Goal: Task Accomplishment & Management: Complete application form

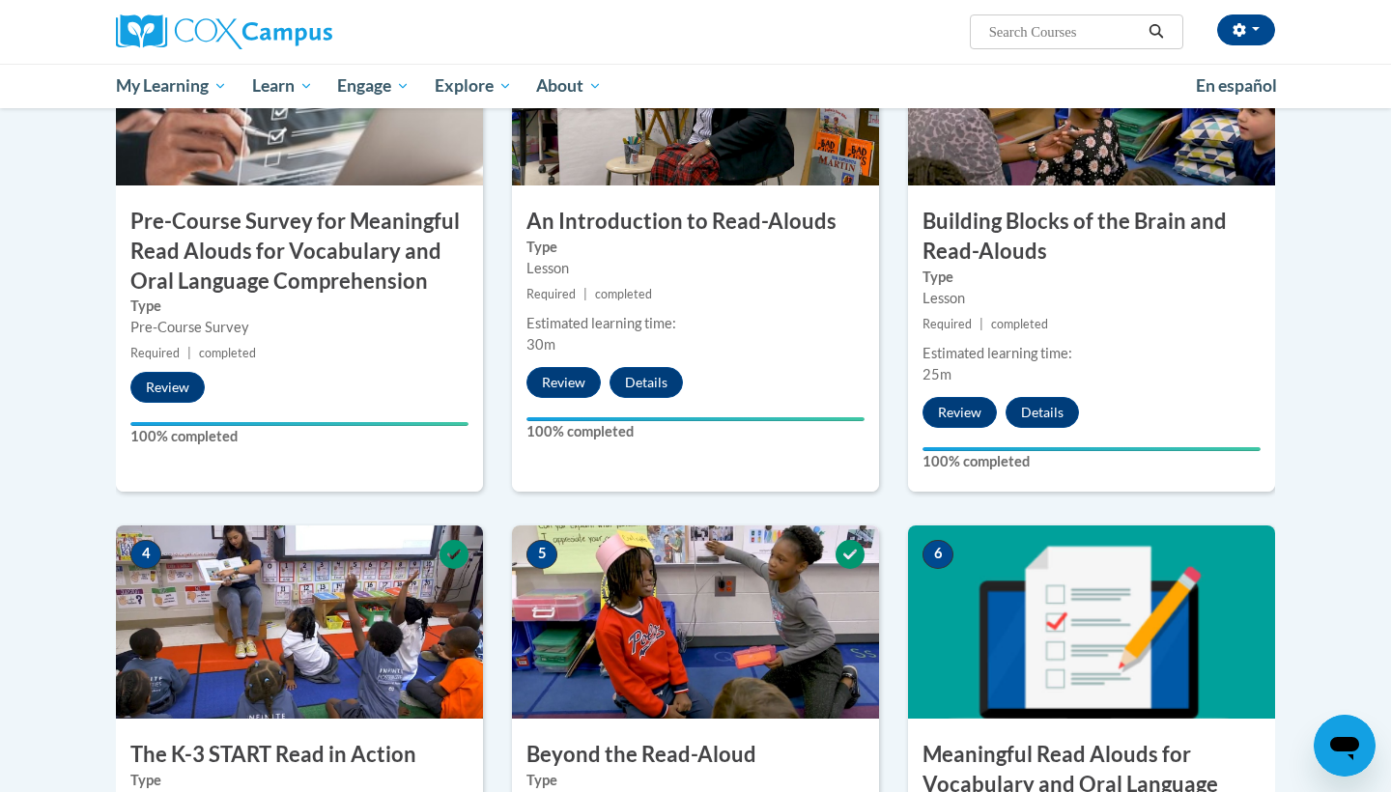
scroll to position [1197, 0]
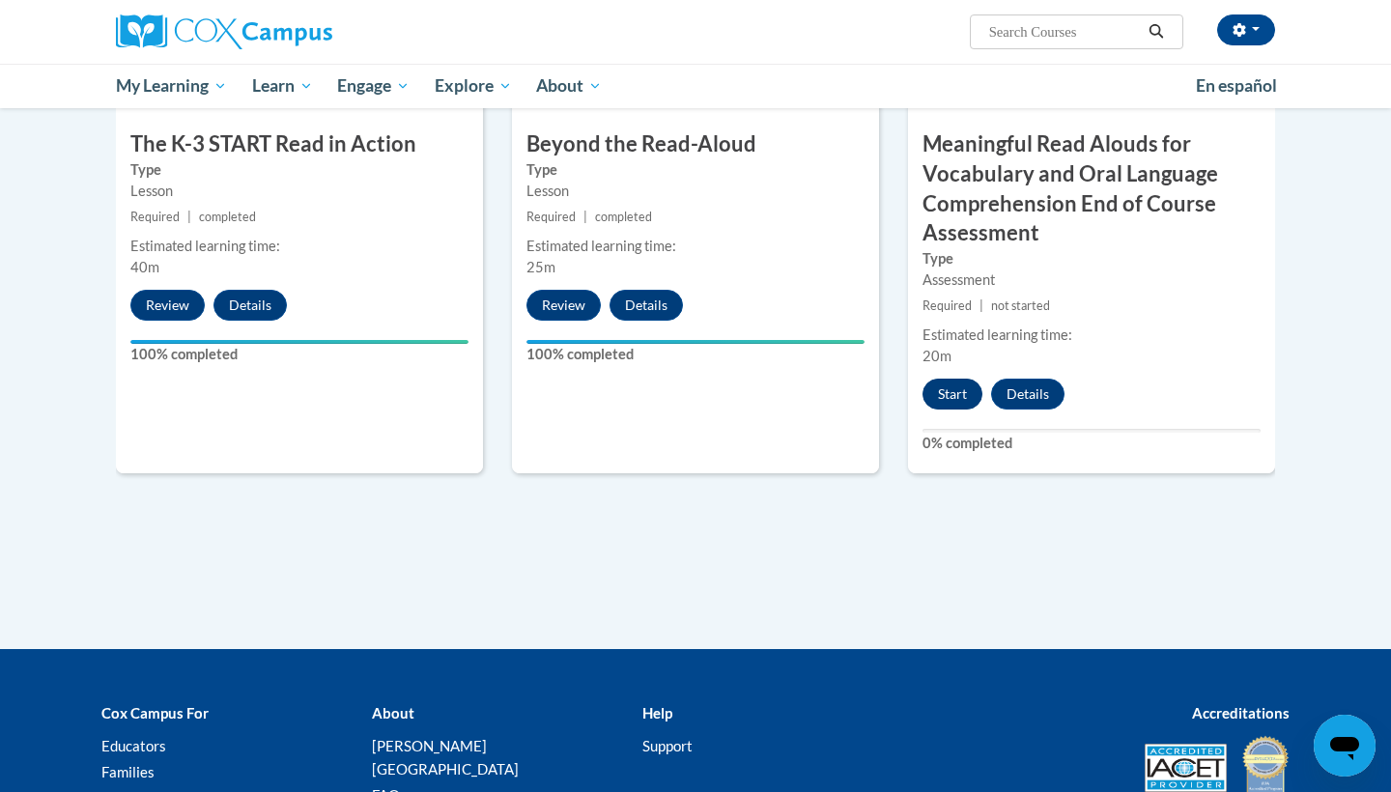
click at [946, 402] on button "Start" at bounding box center [953, 394] width 60 height 31
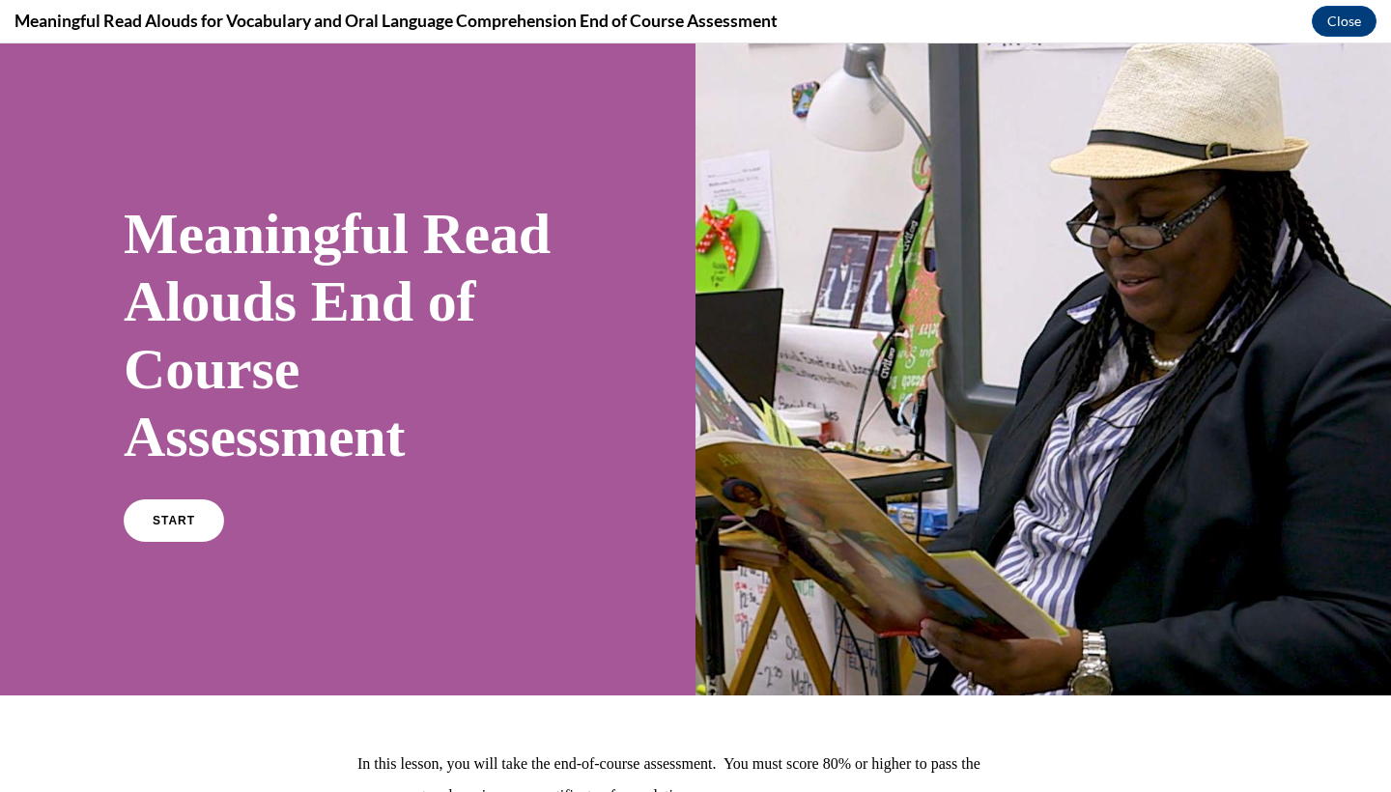
scroll to position [0, 0]
click at [120, 537] on div "Meaningful Read Alouds End of Course Assessment START" at bounding box center [348, 369] width 696 height 652
click at [155, 519] on span "START" at bounding box center [174, 521] width 44 height 14
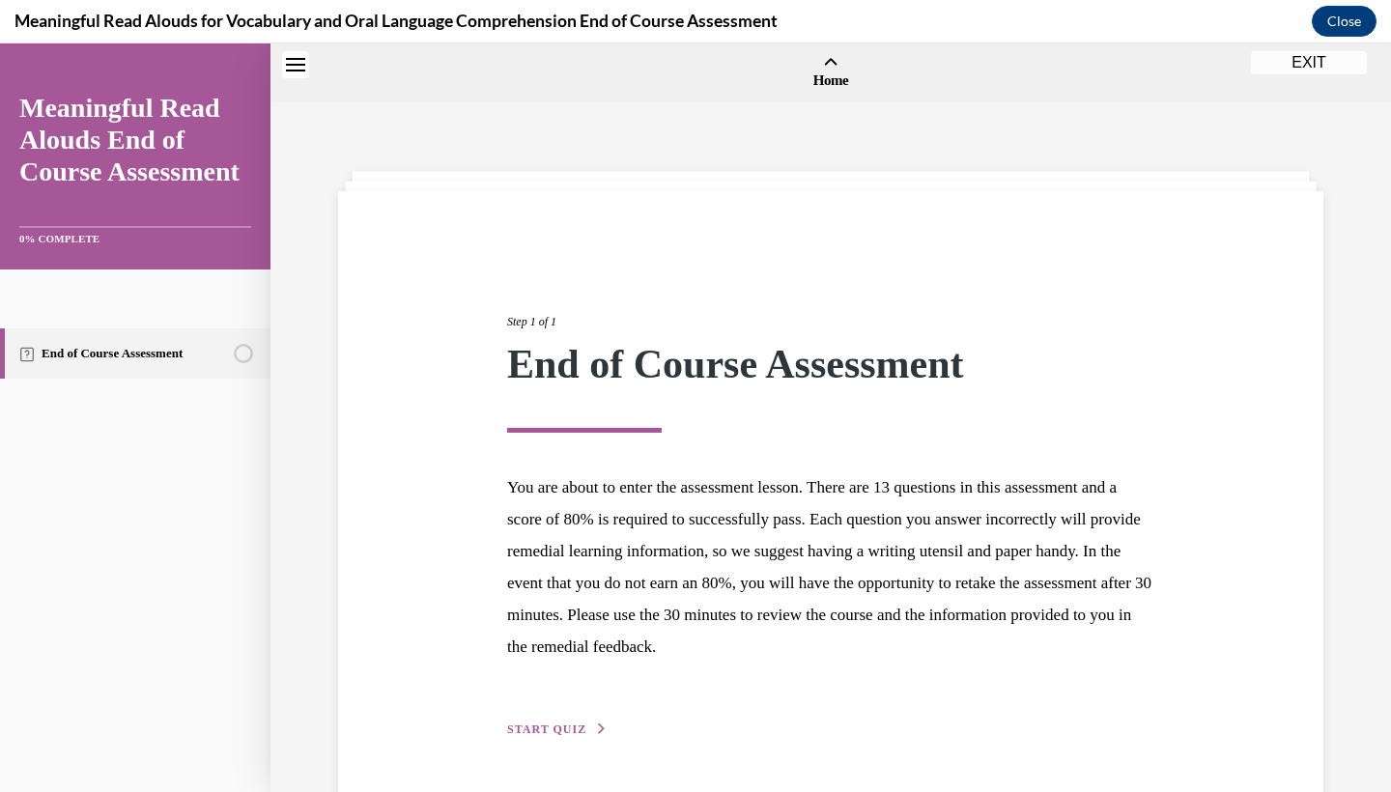
scroll to position [60, 0]
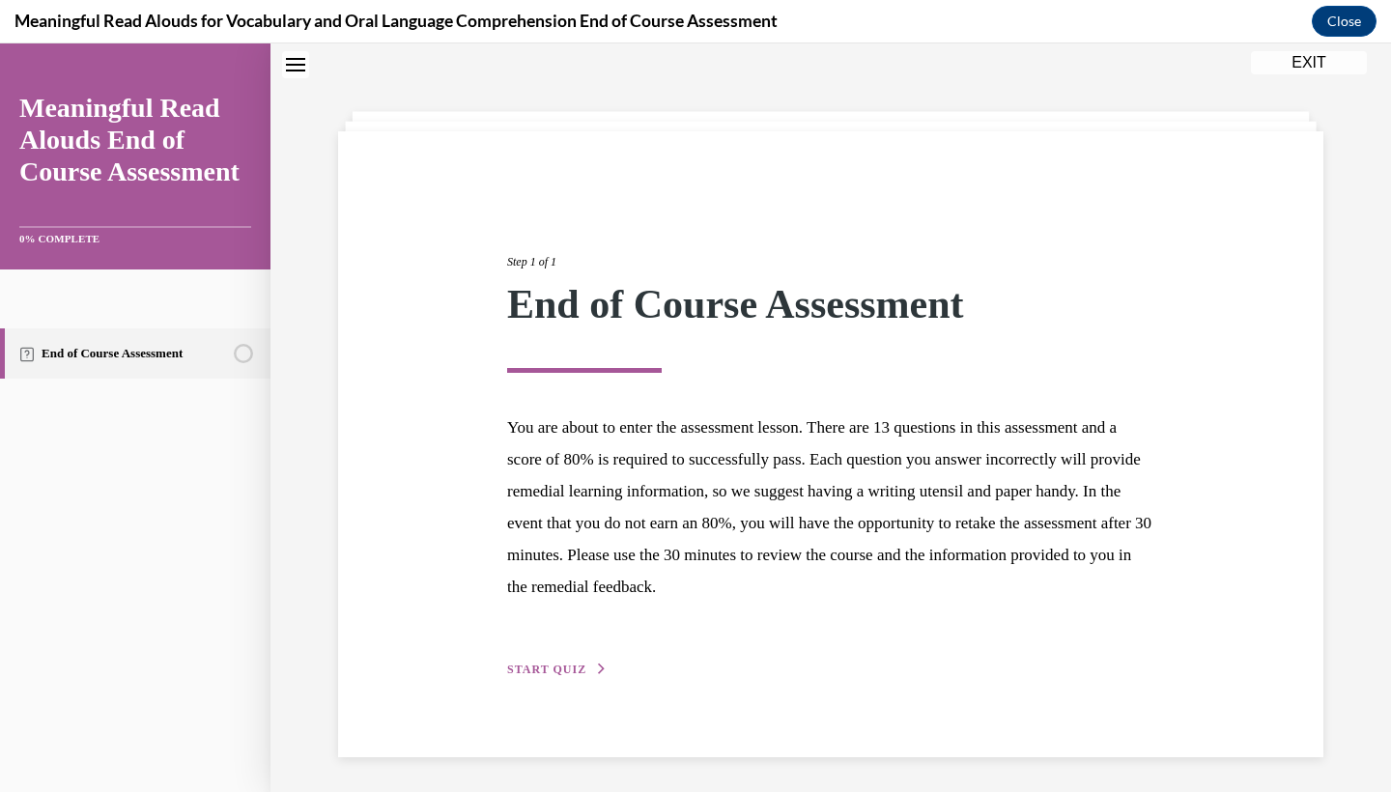
click at [519, 688] on div "Step 1 of 1 End of Course Assessment You are about to enter the assessment less…" at bounding box center [831, 444] width 986 height 626
click at [532, 667] on span "START QUIZ" at bounding box center [546, 670] width 79 height 14
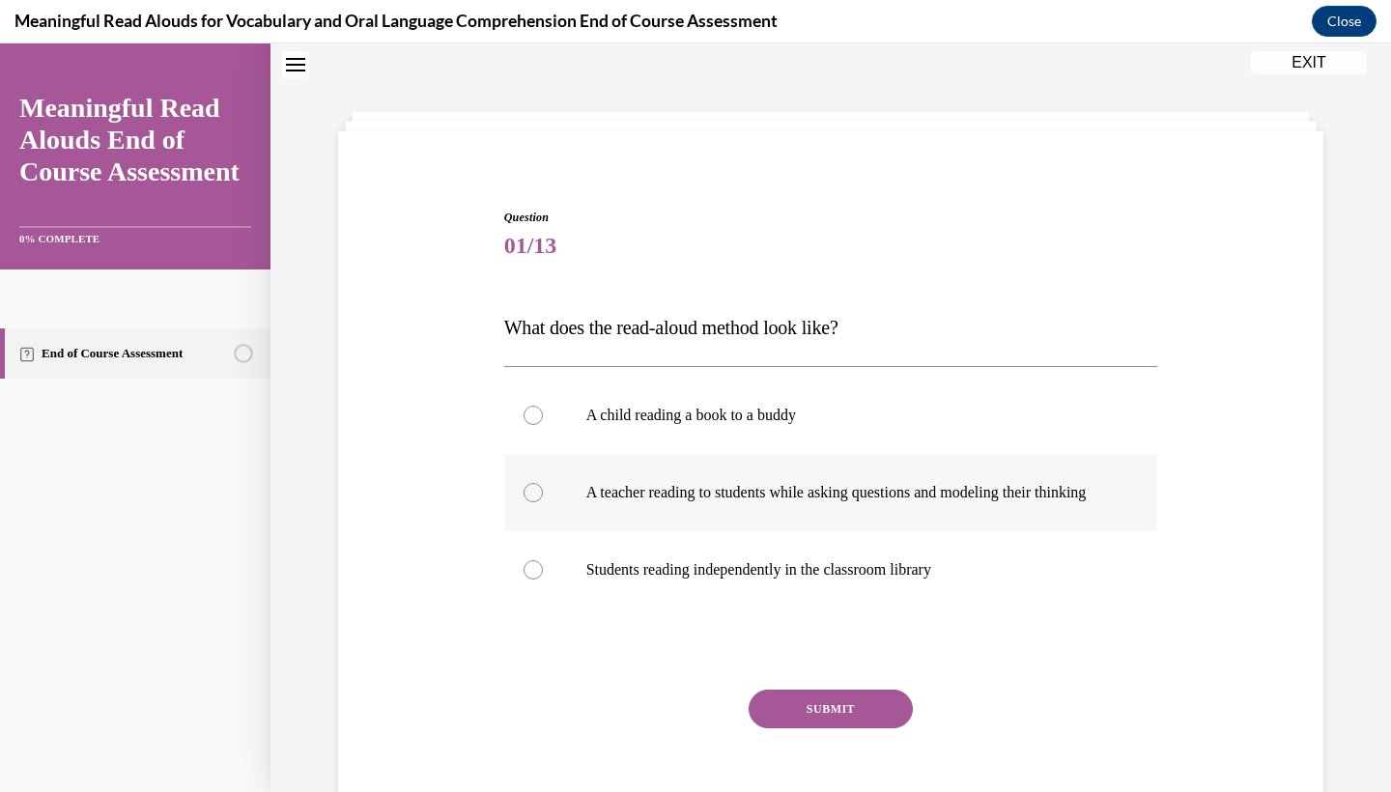
click at [679, 460] on label "A teacher reading to students while asking questions and modeling their thinking" at bounding box center [831, 492] width 654 height 77
click at [543, 483] on input "A teacher reading to students while asking questions and modeling their thinking" at bounding box center [533, 492] width 19 height 19
radio input "true"
click at [809, 729] on button "SUBMIT" at bounding box center [831, 709] width 164 height 39
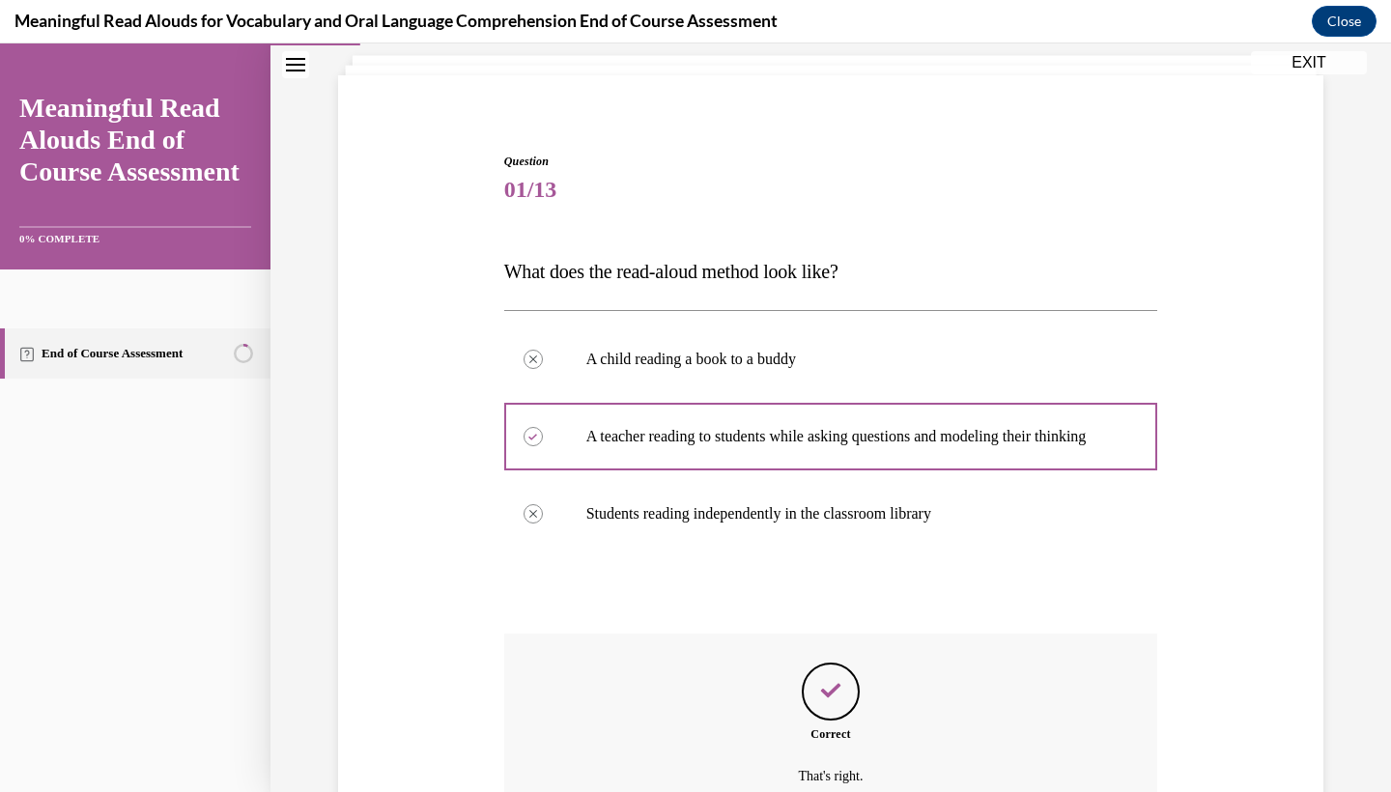
scroll to position [329, 0]
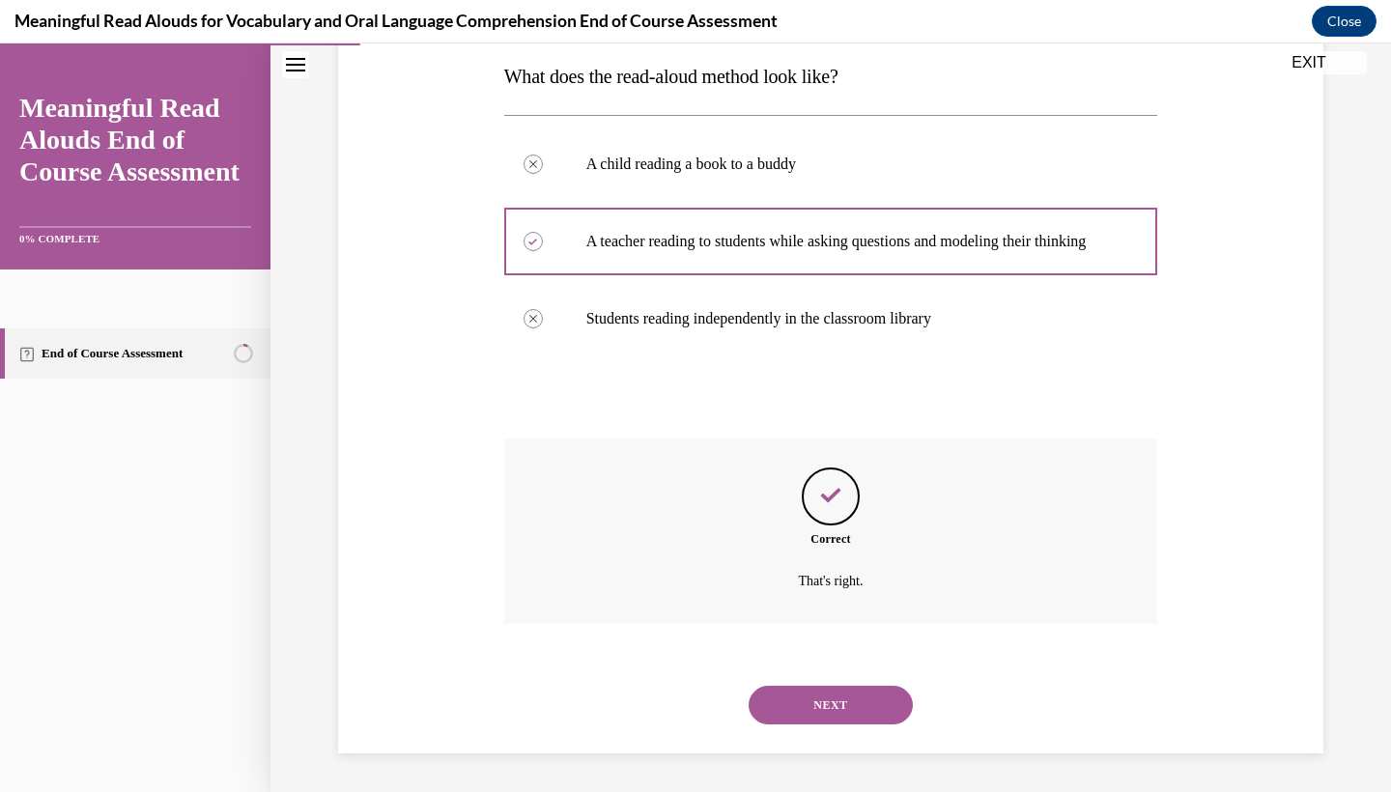
click at [821, 725] on div "NEXT" at bounding box center [831, 705] width 654 height 77
click at [823, 705] on button "NEXT" at bounding box center [831, 705] width 164 height 39
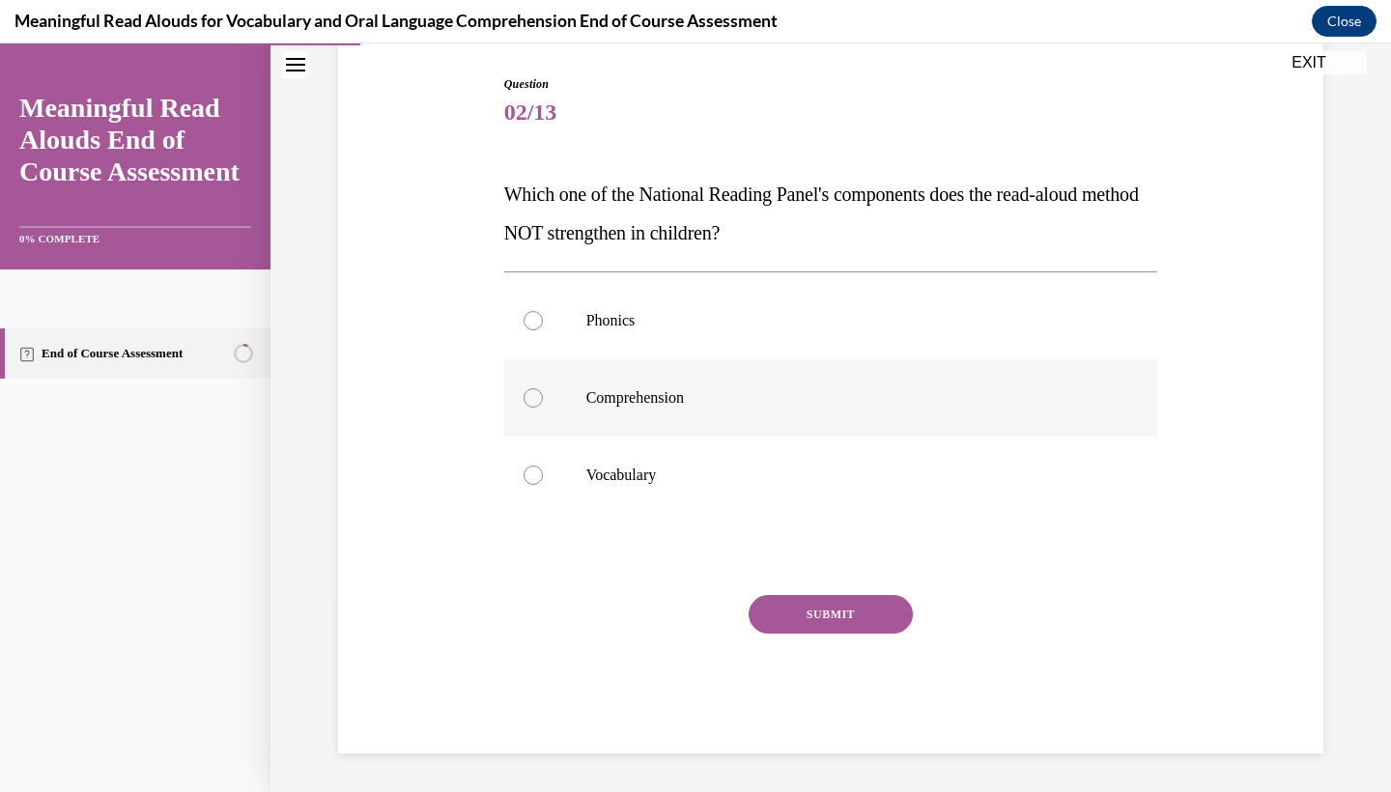
click at [706, 389] on p "Comprehension" at bounding box center [848, 397] width 524 height 19
click at [543, 389] on input "Comprehension" at bounding box center [533, 397] width 19 height 19
radio input "true"
click at [770, 622] on button "SUBMIT" at bounding box center [831, 614] width 164 height 39
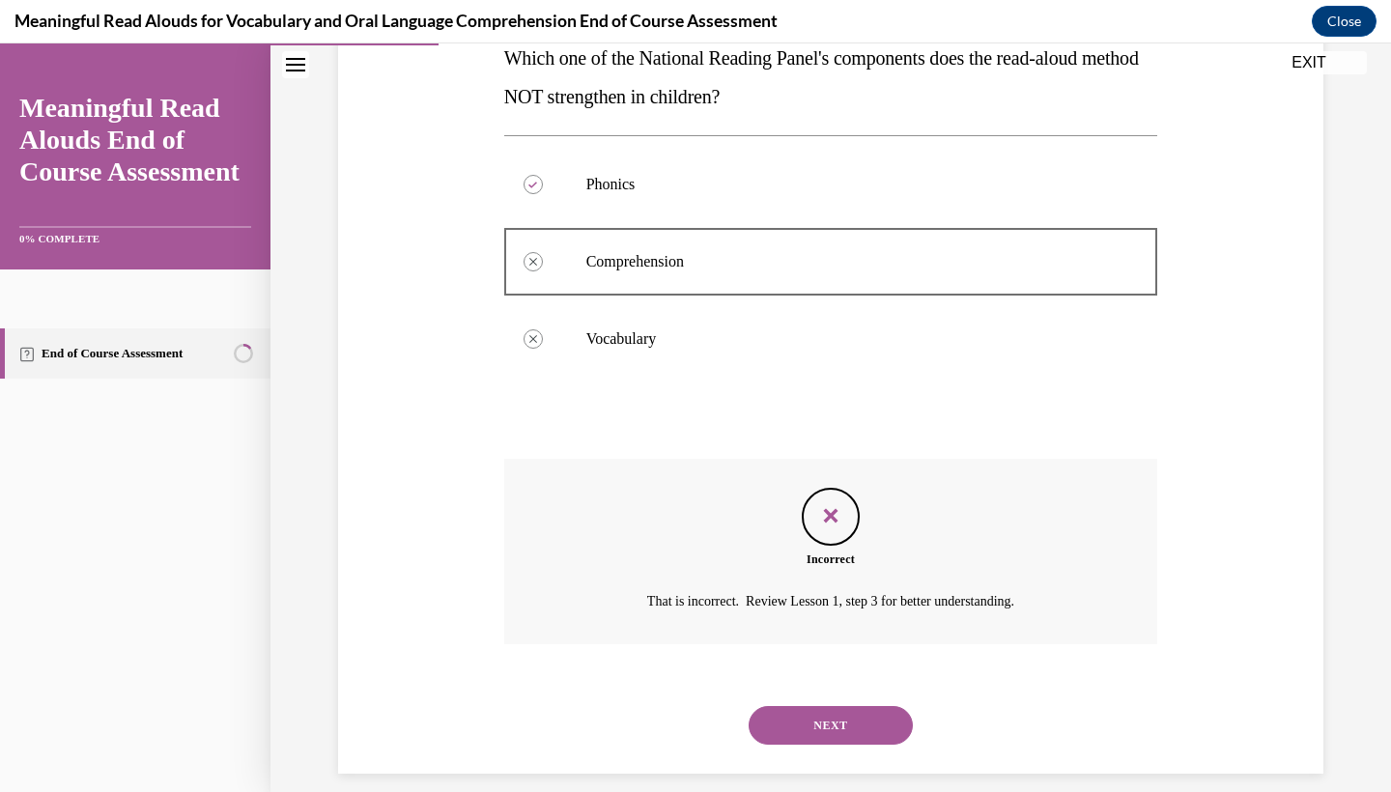
scroll to position [349, 0]
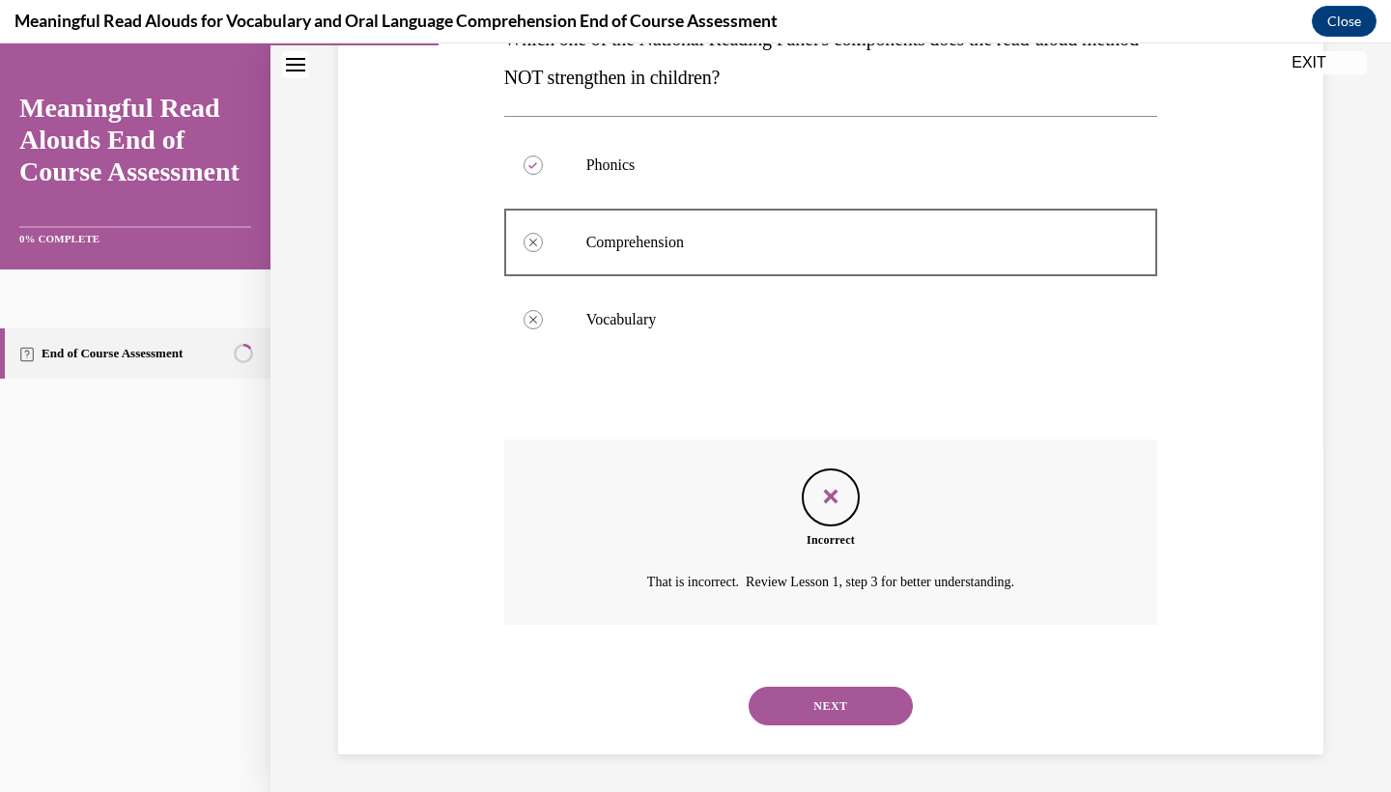
click at [783, 688] on button "NEXT" at bounding box center [831, 706] width 164 height 39
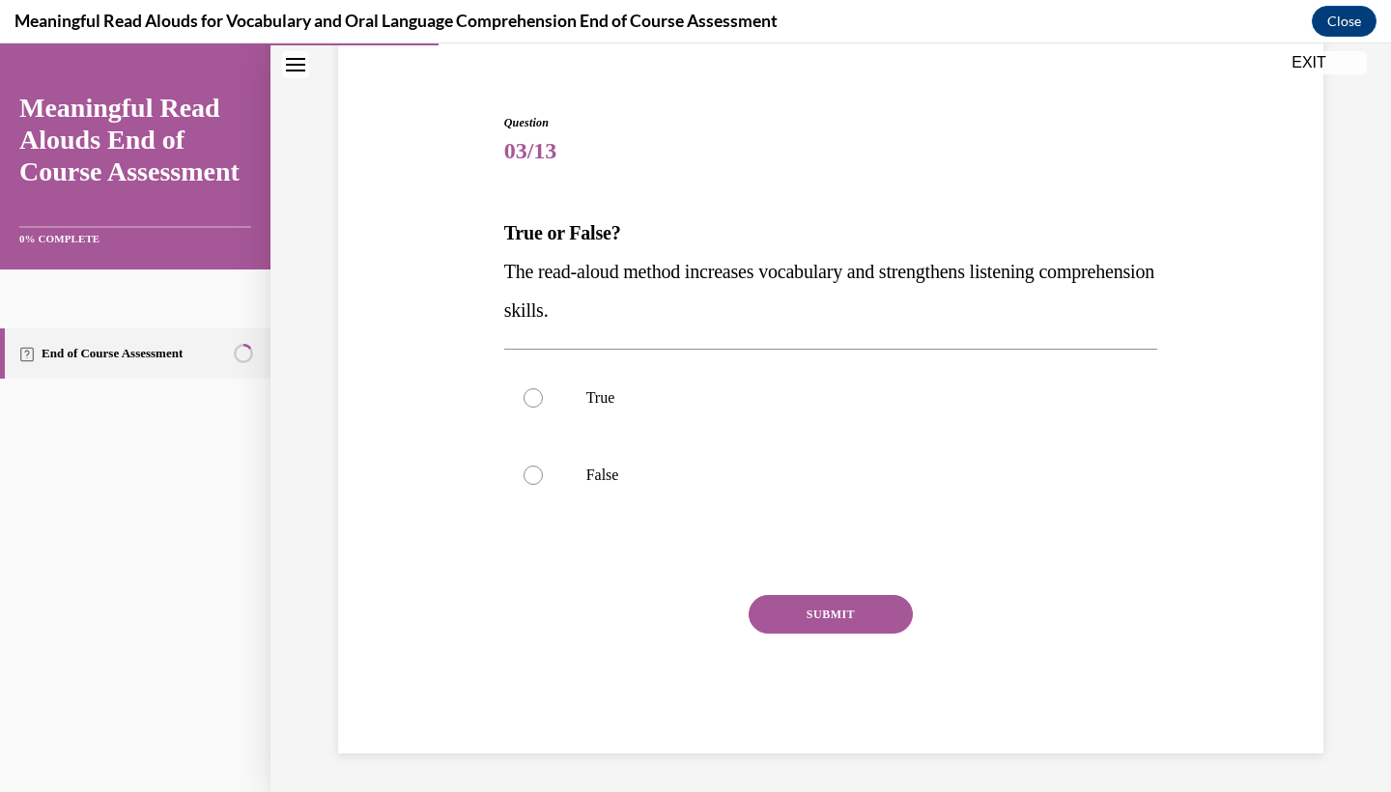
scroll to position [155, 0]
click at [718, 406] on p "True" at bounding box center [848, 397] width 524 height 19
click at [543, 406] on input "True" at bounding box center [533, 397] width 19 height 19
radio input "true"
click at [811, 619] on button "SUBMIT" at bounding box center [831, 614] width 164 height 39
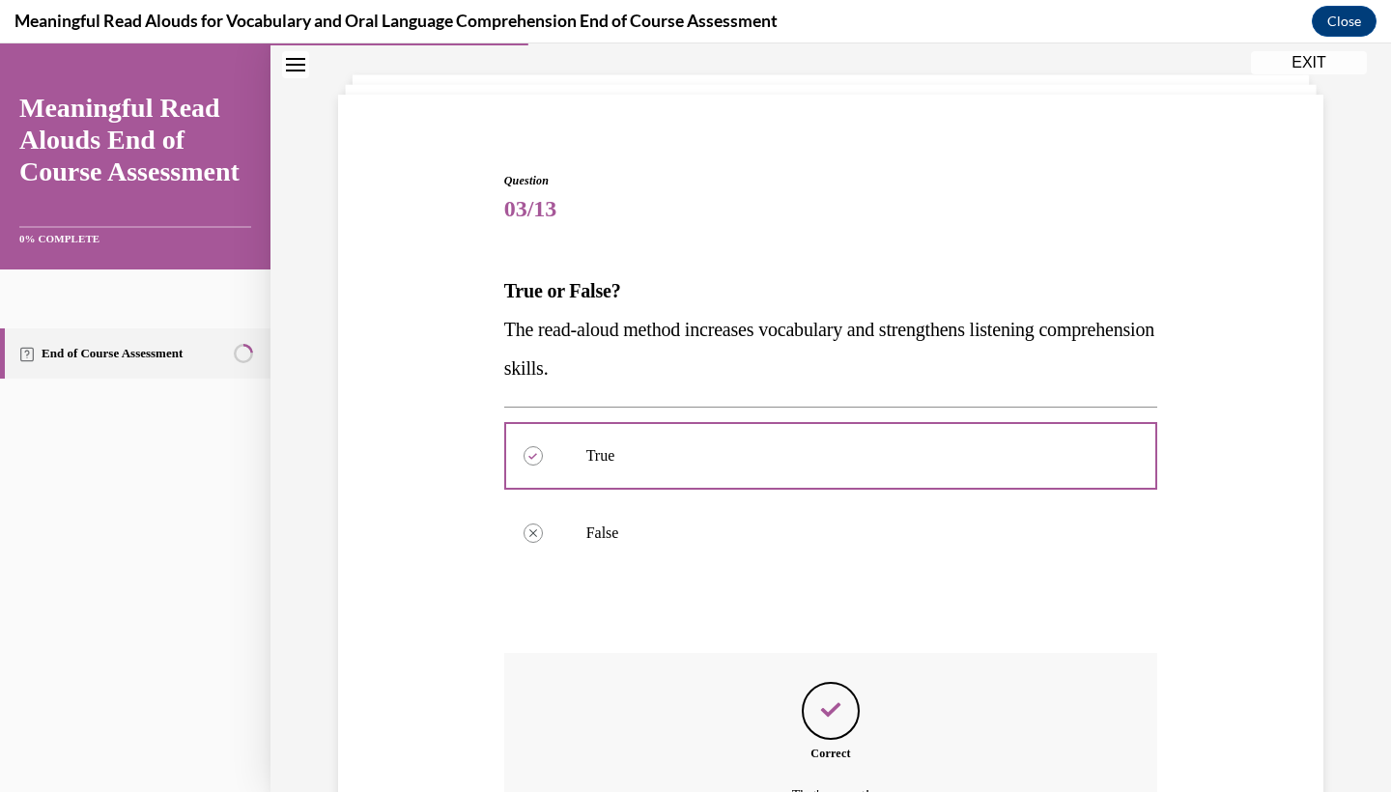
scroll to position [310, 0]
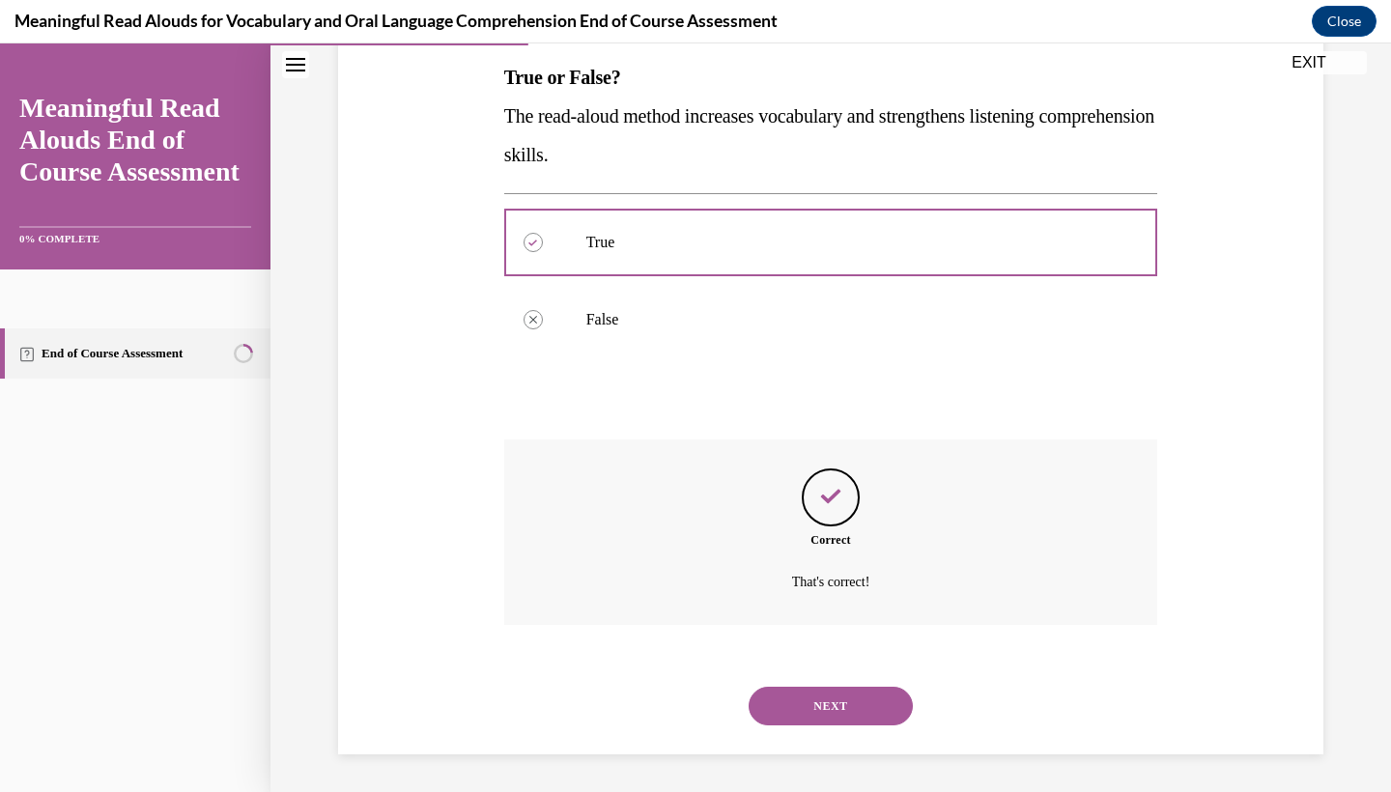
click at [829, 708] on button "NEXT" at bounding box center [831, 706] width 164 height 39
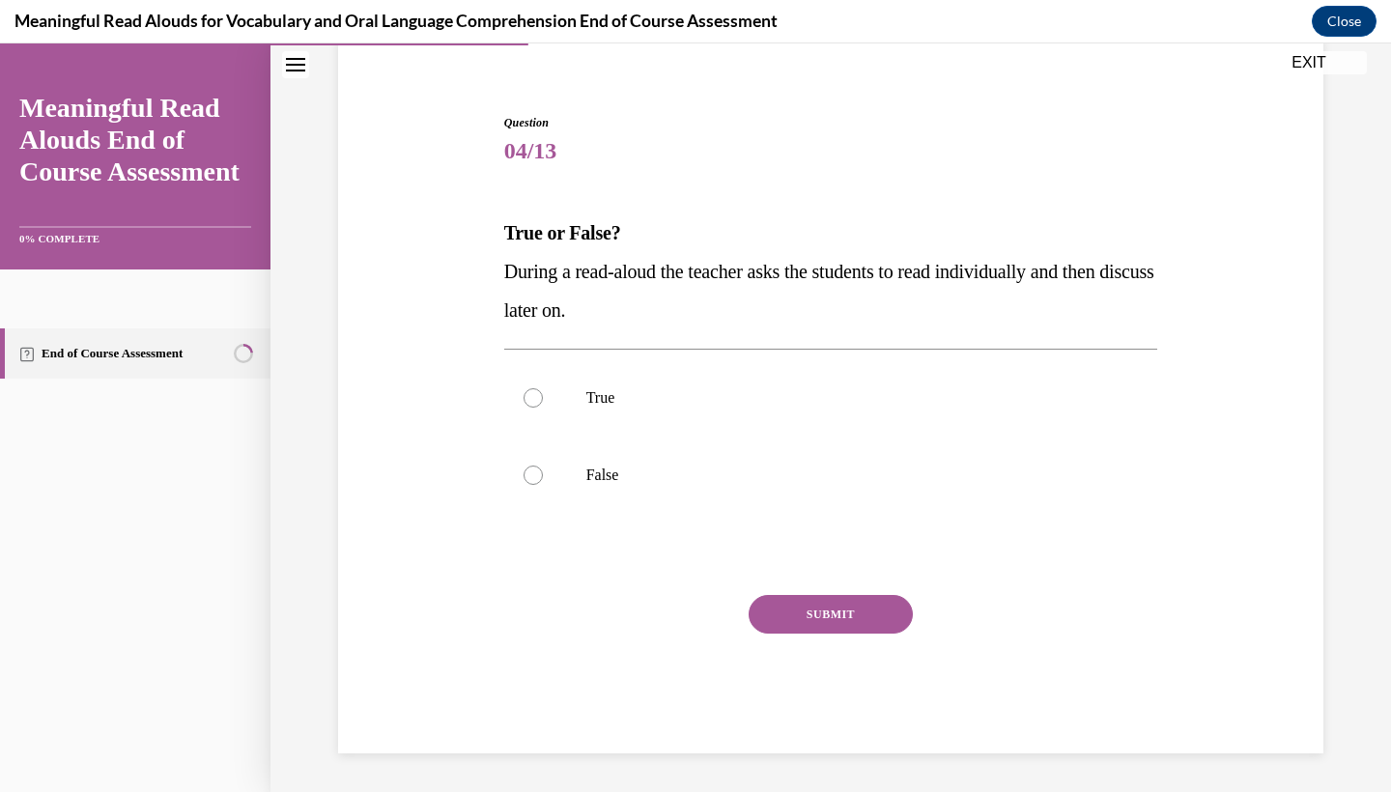
scroll to position [155, 0]
click at [629, 382] on label "True" at bounding box center [831, 397] width 654 height 77
click at [543, 388] on input "True" at bounding box center [533, 397] width 19 height 19
radio input "true"
click at [789, 616] on button "SUBMIT" at bounding box center [831, 614] width 164 height 39
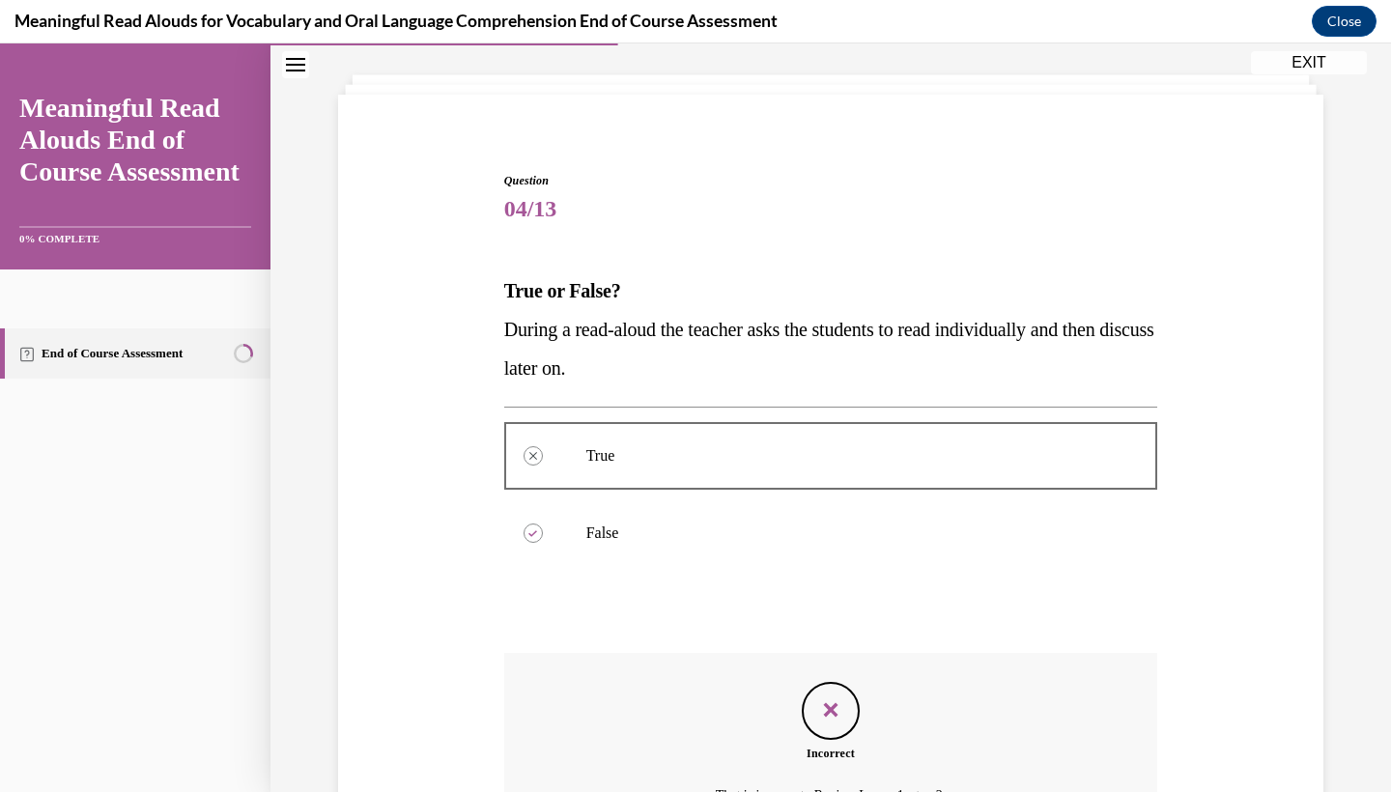
scroll to position [310, 0]
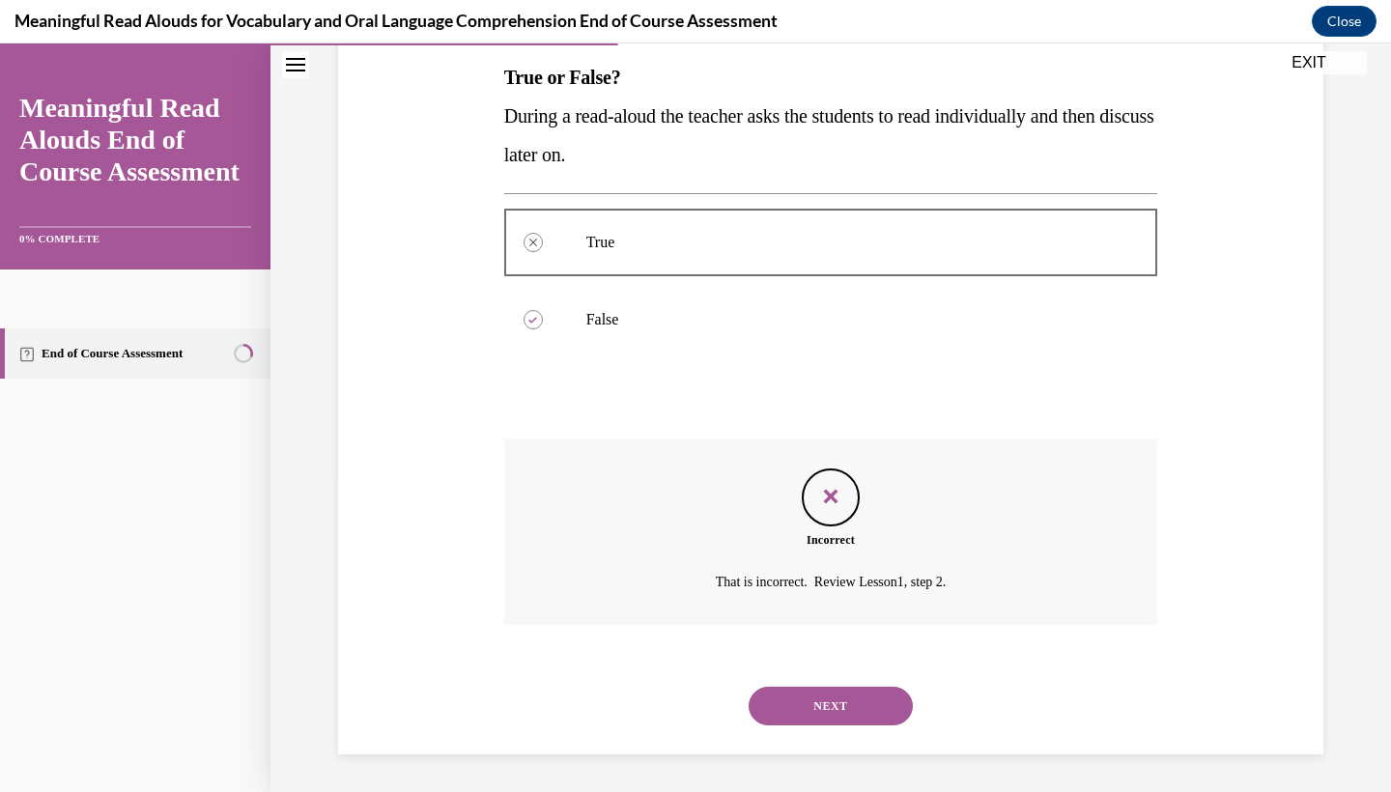
click at [802, 685] on div "NEXT" at bounding box center [831, 706] width 654 height 77
click at [797, 694] on button "NEXT" at bounding box center [831, 706] width 164 height 39
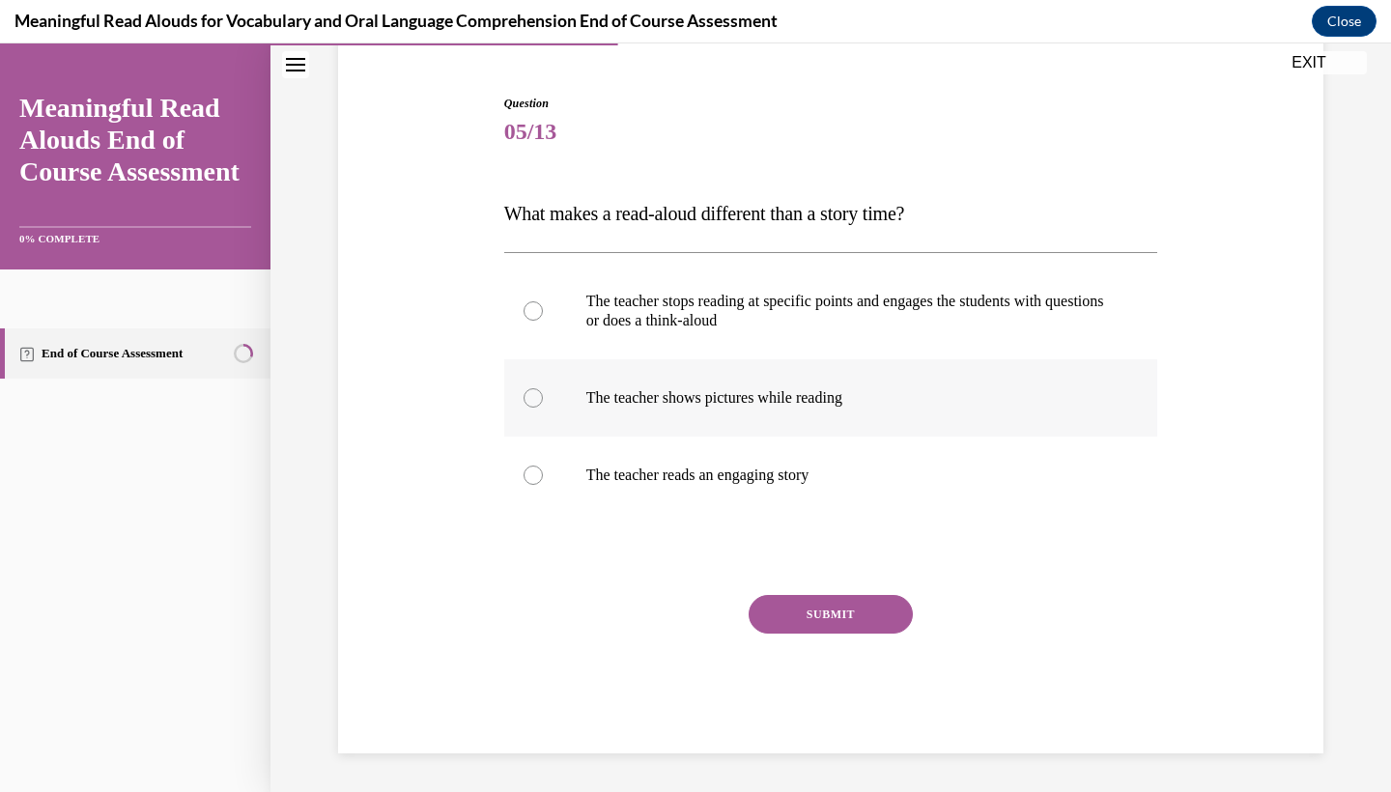
click at [842, 416] on label "The teacher shows pictures while reading" at bounding box center [831, 397] width 654 height 77
click at [543, 408] on input "The teacher shows pictures while reading" at bounding box center [533, 397] width 19 height 19
radio input "true"
click at [814, 611] on button "SUBMIT" at bounding box center [831, 614] width 164 height 39
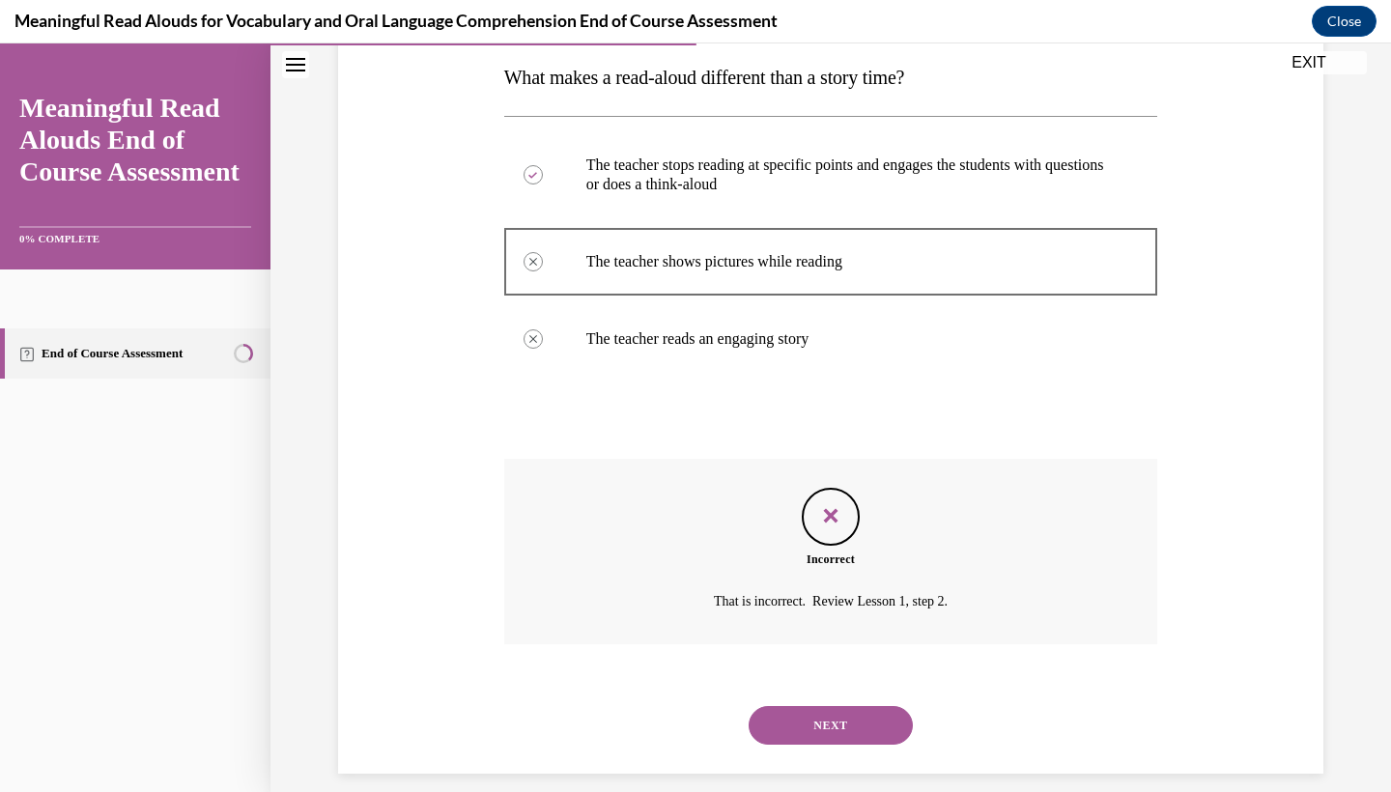
scroll to position [329, 0]
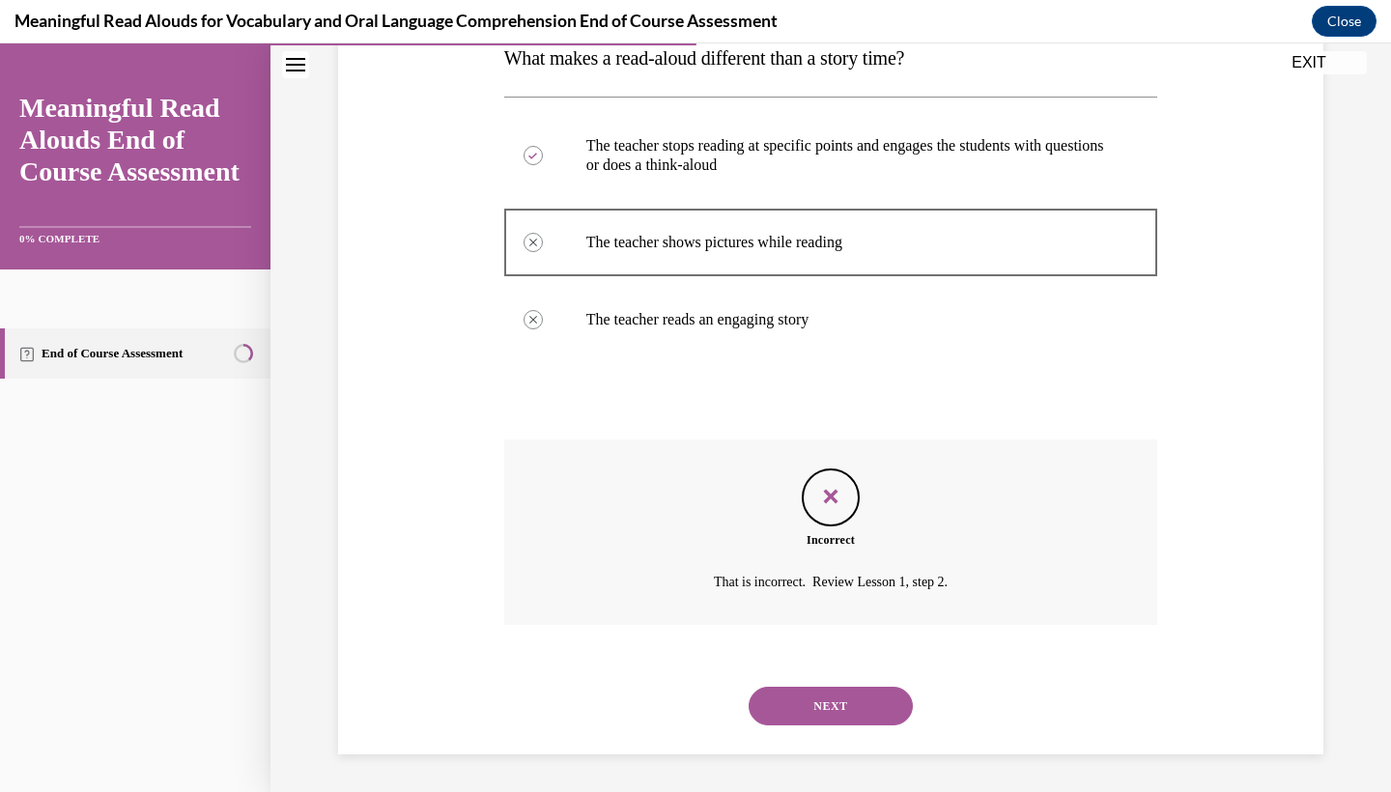
click at [834, 682] on div "NEXT" at bounding box center [831, 706] width 654 height 77
click at [834, 702] on button "NEXT" at bounding box center [831, 706] width 164 height 39
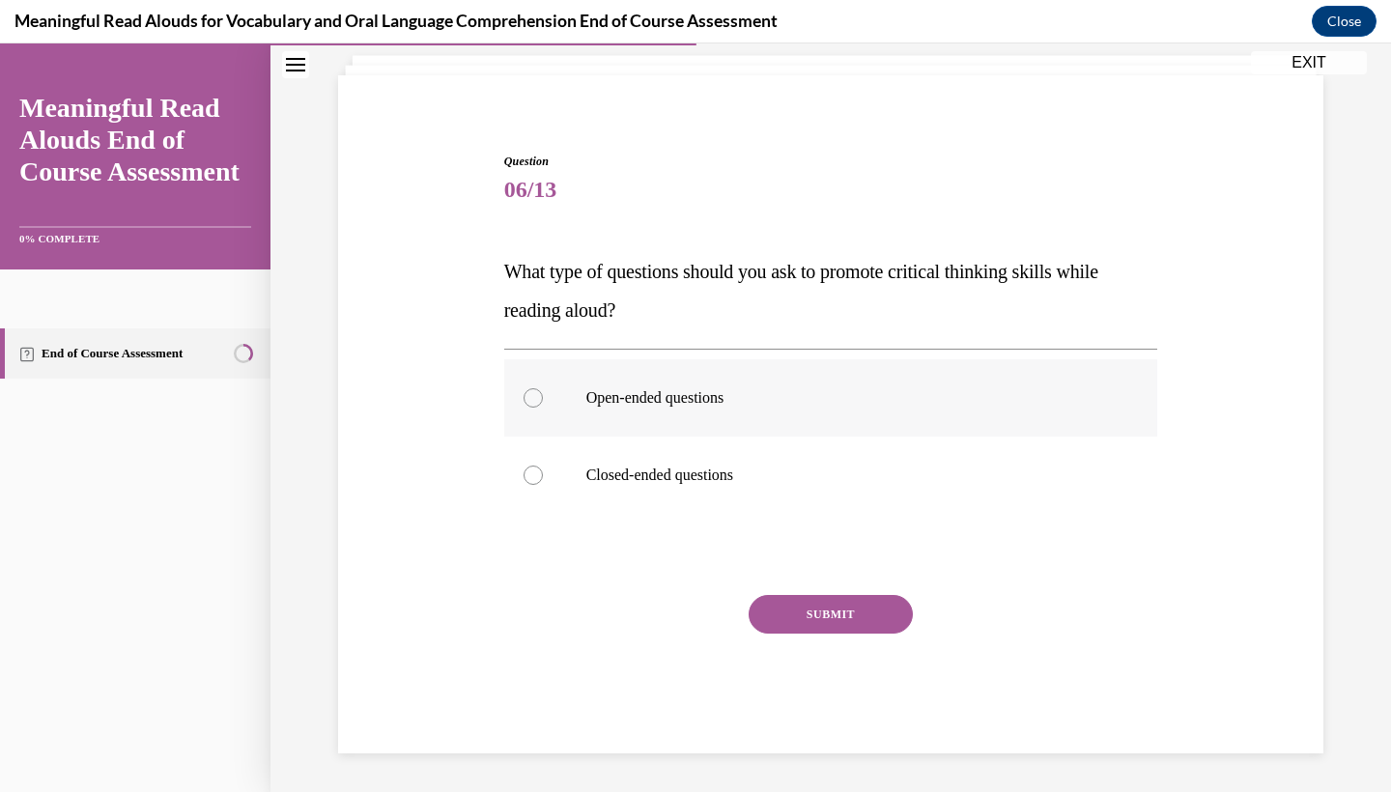
click at [806, 409] on label "Open-ended questions" at bounding box center [831, 397] width 654 height 77
click at [543, 408] on input "Open-ended questions" at bounding box center [533, 397] width 19 height 19
radio input "true"
click at [835, 602] on button "SUBMIT" at bounding box center [831, 614] width 164 height 39
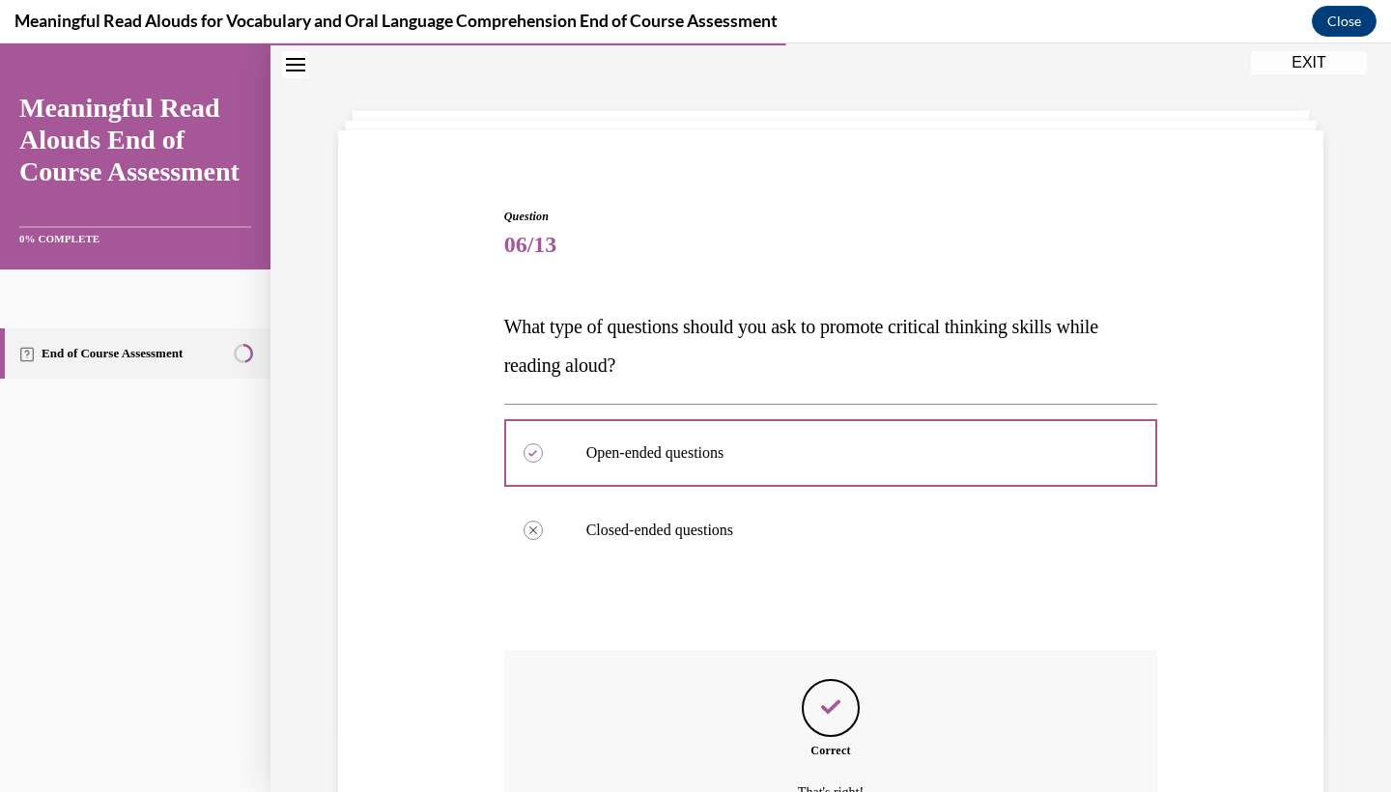
scroll to position [272, 0]
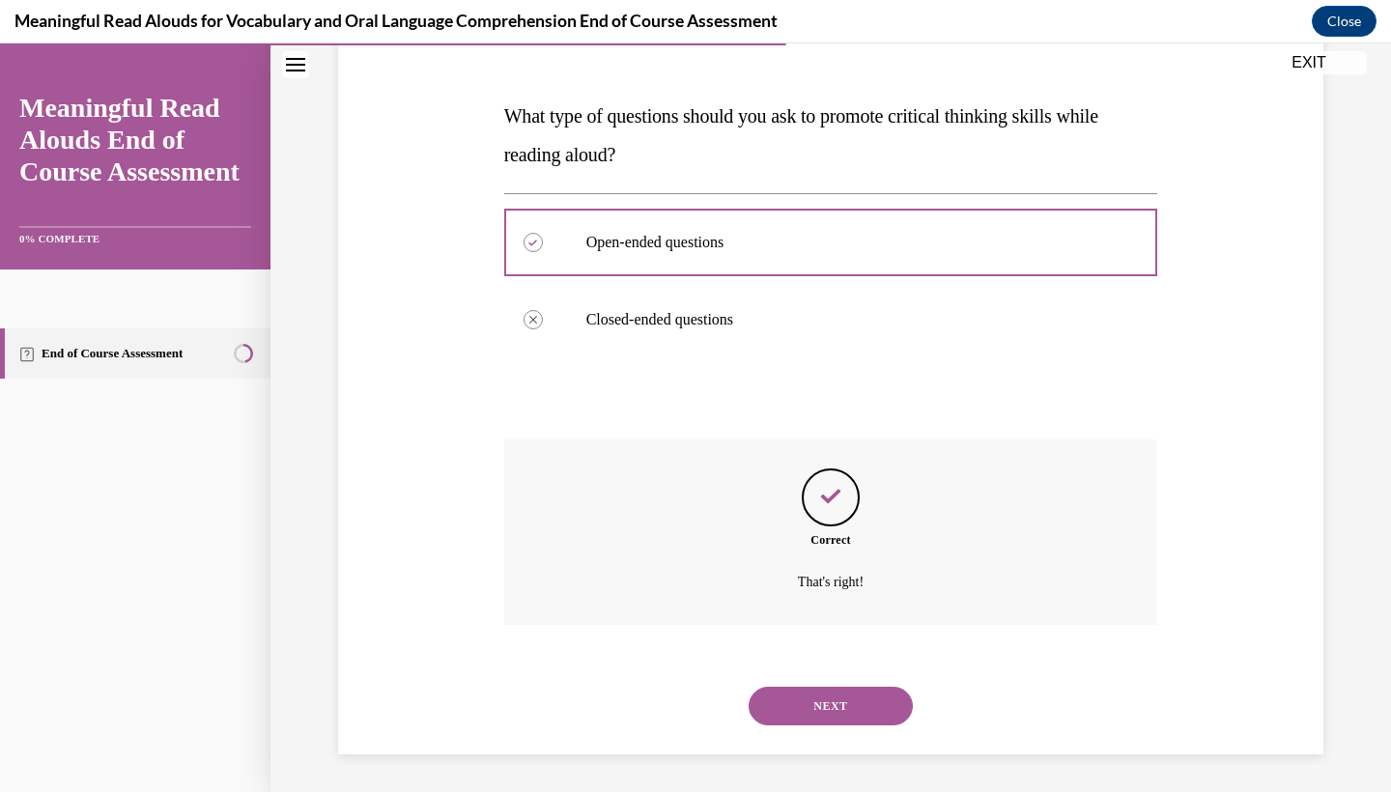
click at [819, 728] on div "NEXT" at bounding box center [831, 706] width 654 height 77
click at [819, 716] on button "NEXT" at bounding box center [831, 706] width 164 height 39
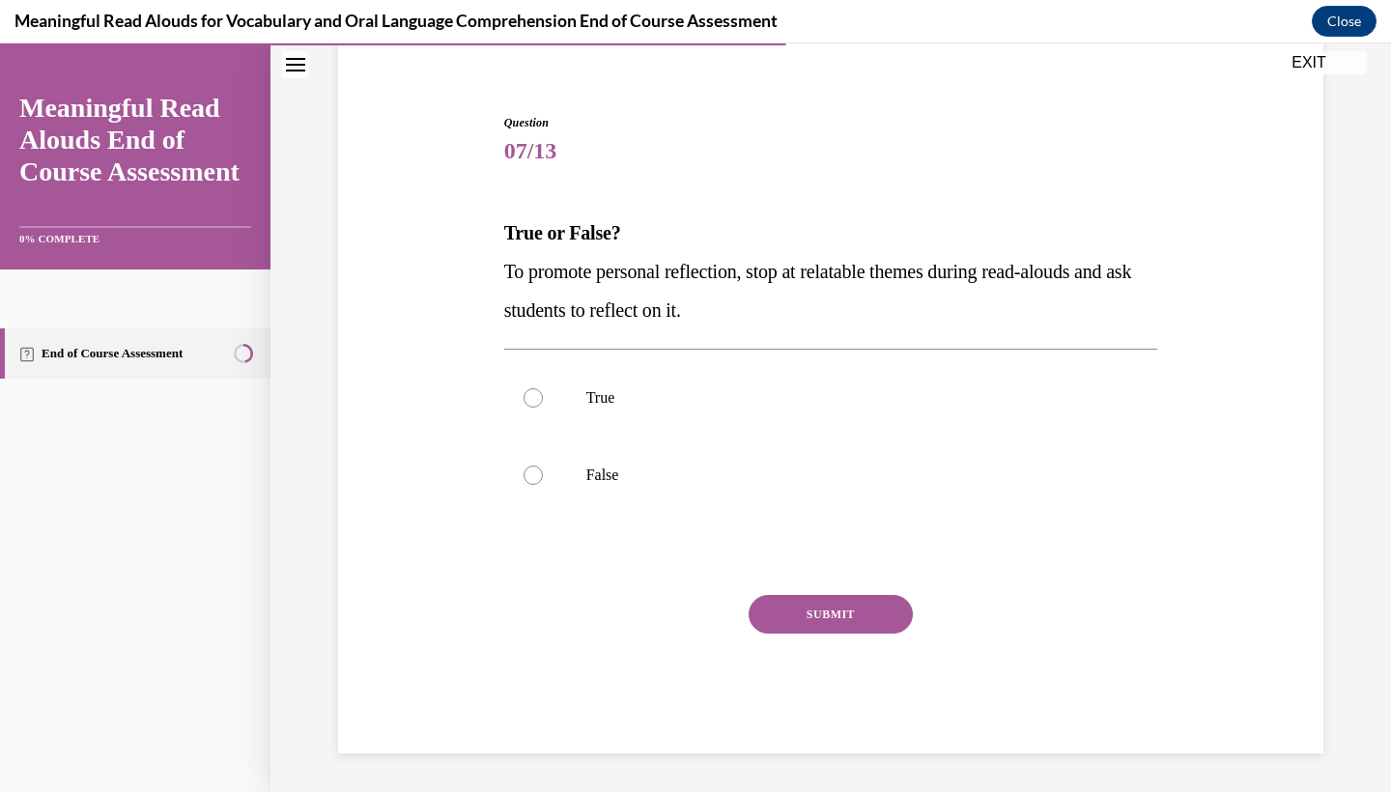
scroll to position [155, 0]
click at [815, 407] on p "True" at bounding box center [848, 397] width 524 height 19
click at [543, 407] on input "True" at bounding box center [533, 397] width 19 height 19
radio input "true"
click at [829, 612] on button "SUBMIT" at bounding box center [831, 614] width 164 height 39
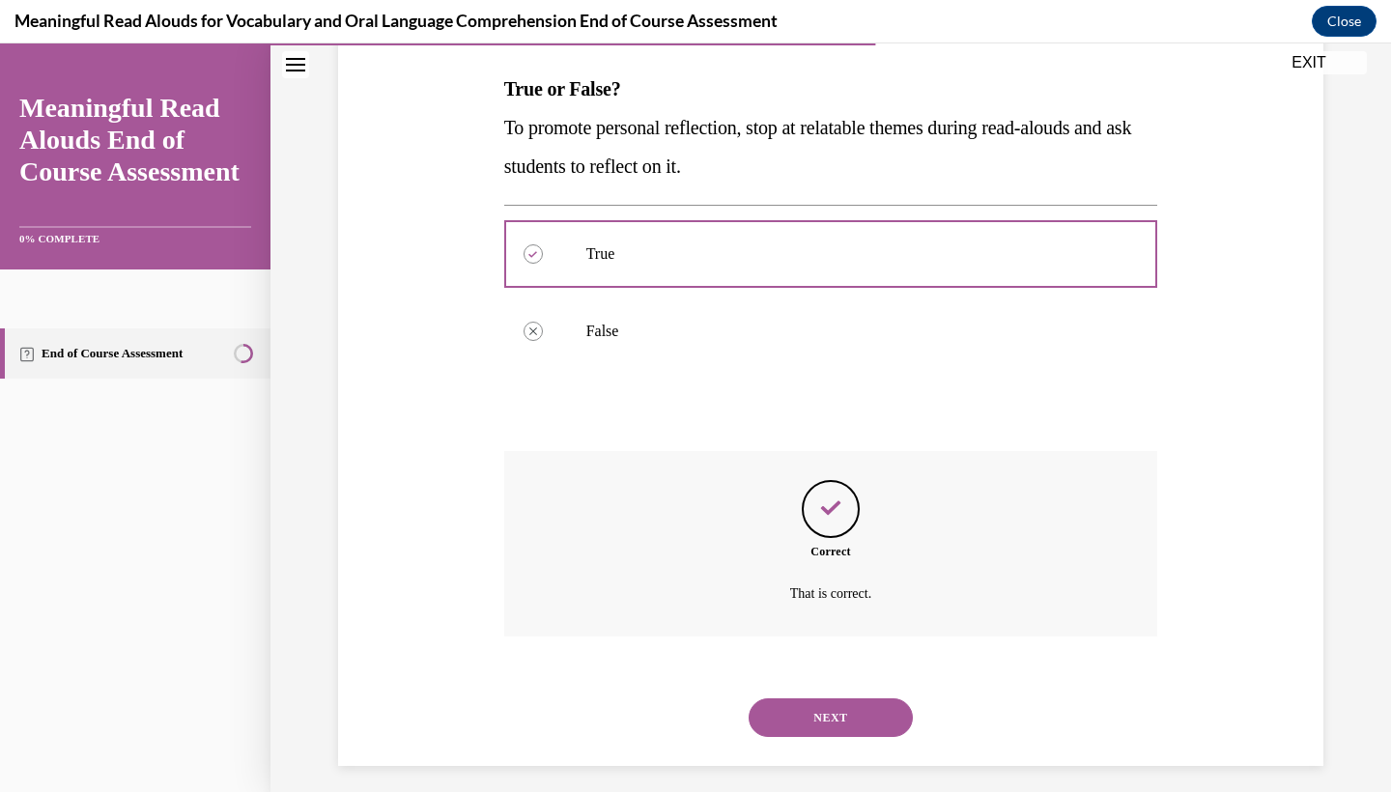
scroll to position [310, 0]
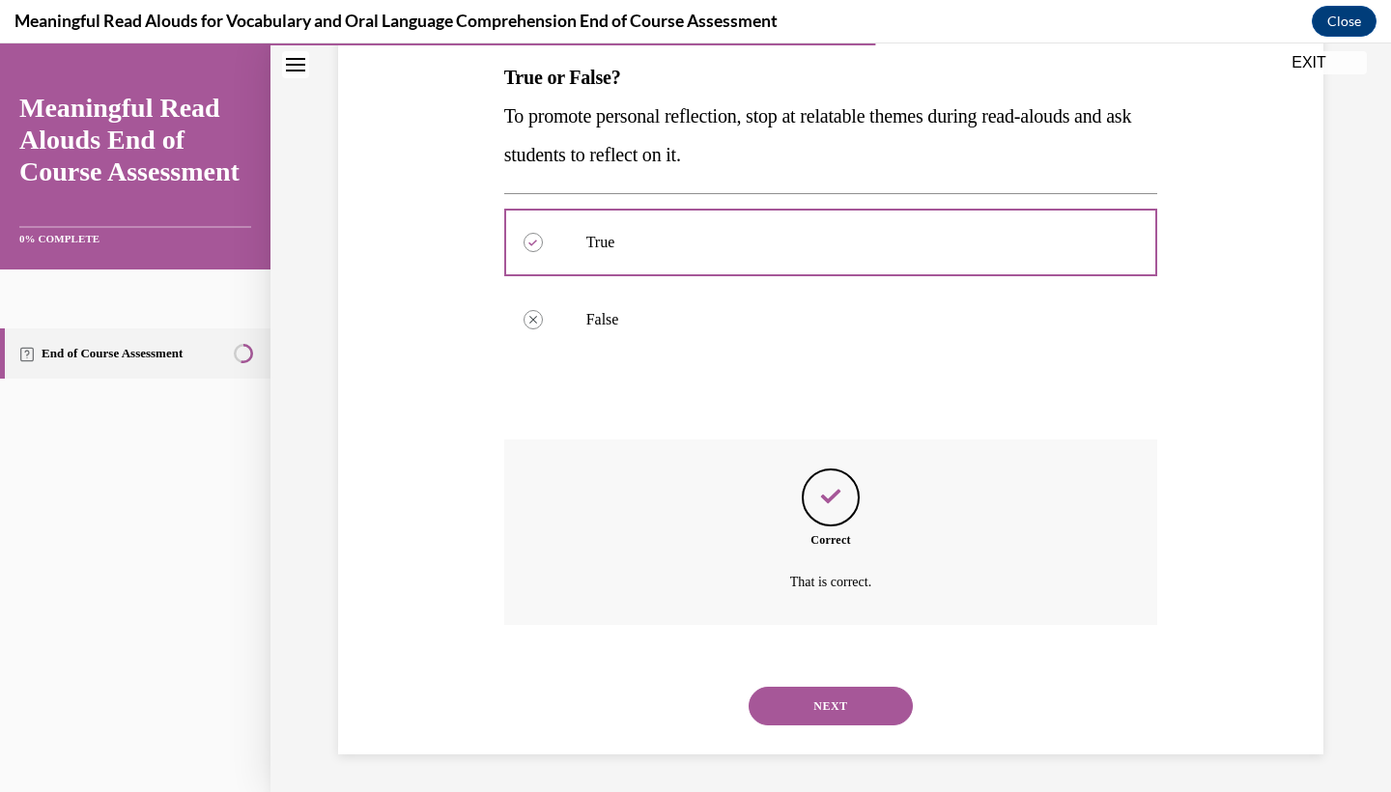
click at [788, 699] on button "NEXT" at bounding box center [831, 706] width 164 height 39
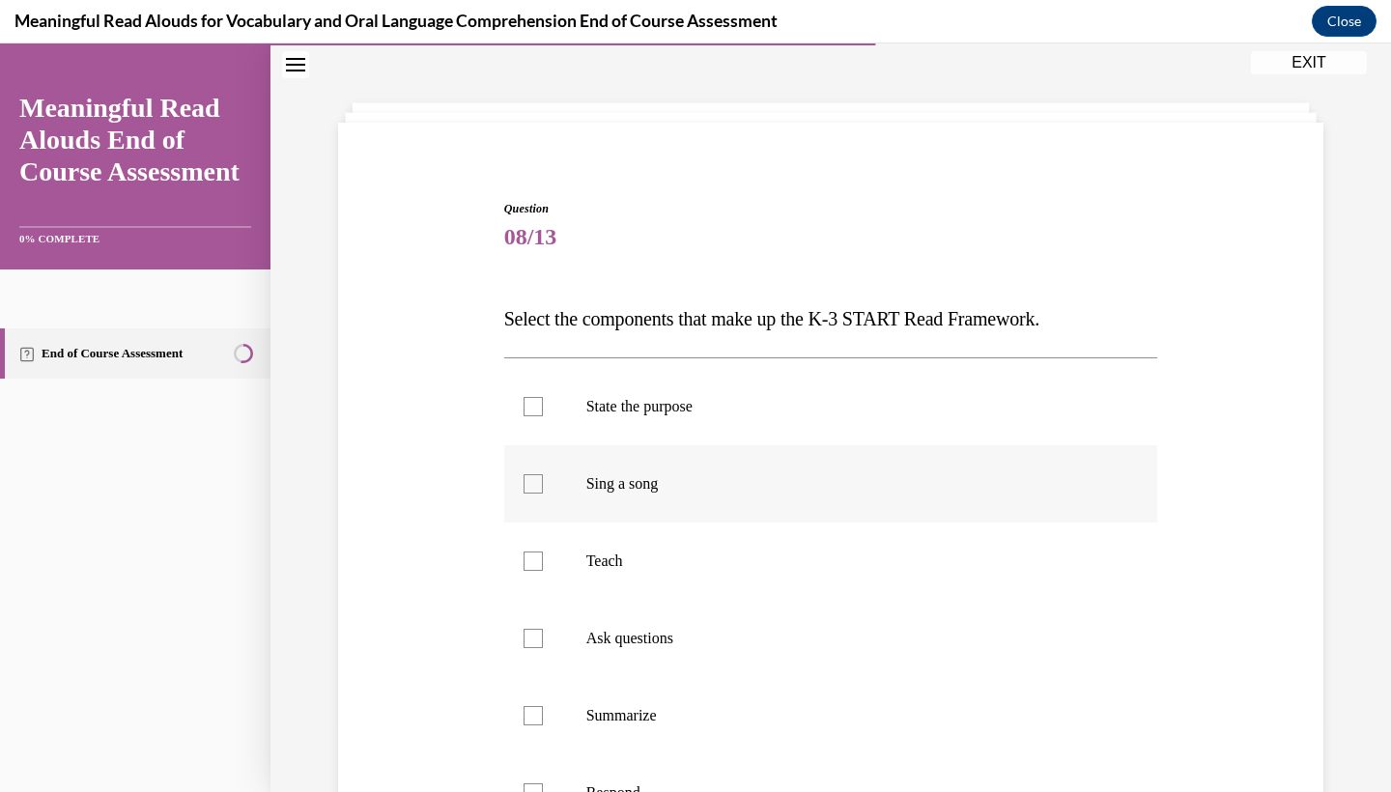
scroll to position [89, 0]
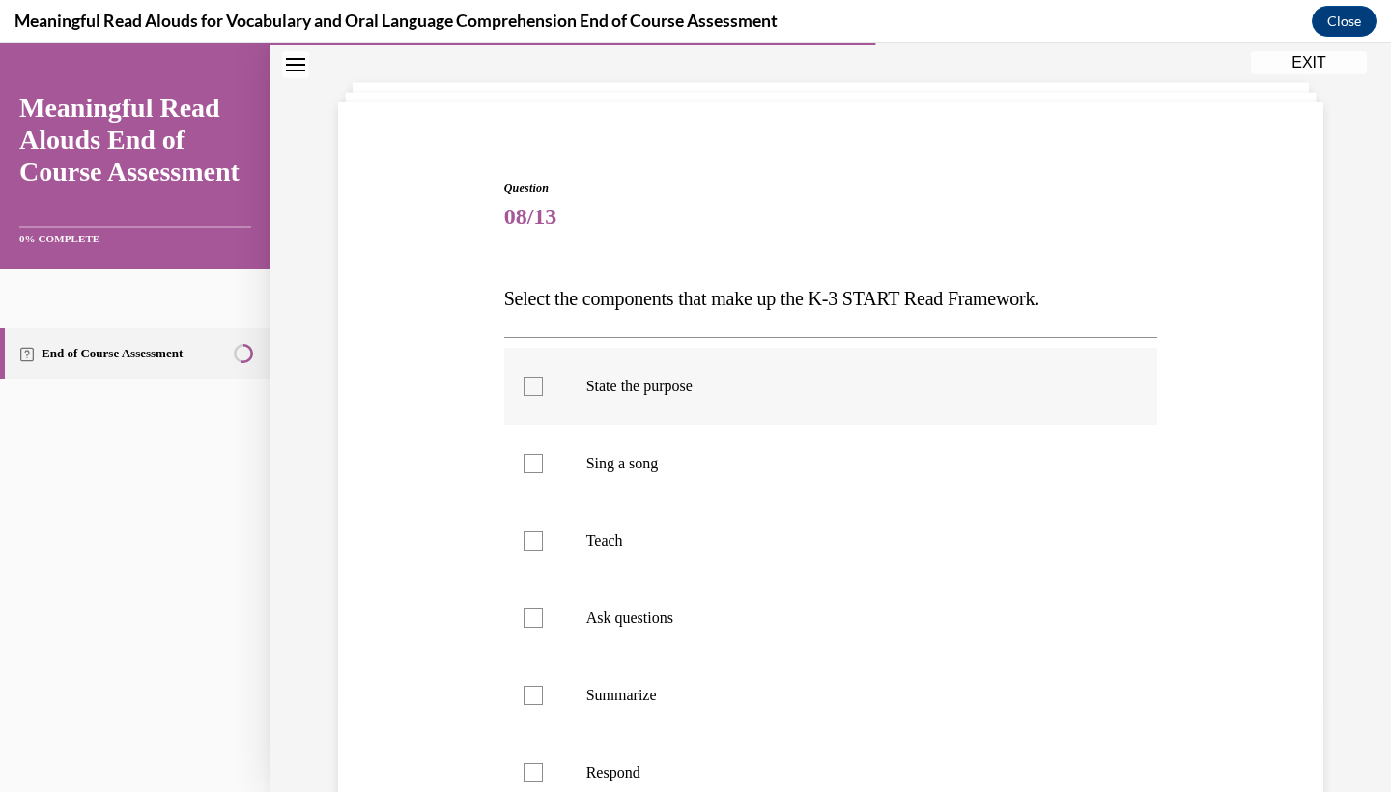
click at [854, 389] on p "State the purpose" at bounding box center [848, 386] width 524 height 19
click at [543, 389] on input "State the purpose" at bounding box center [533, 386] width 19 height 19
checkbox input "true"
click at [791, 545] on p "Teach" at bounding box center [848, 540] width 524 height 19
click at [543, 545] on input "Teach" at bounding box center [533, 540] width 19 height 19
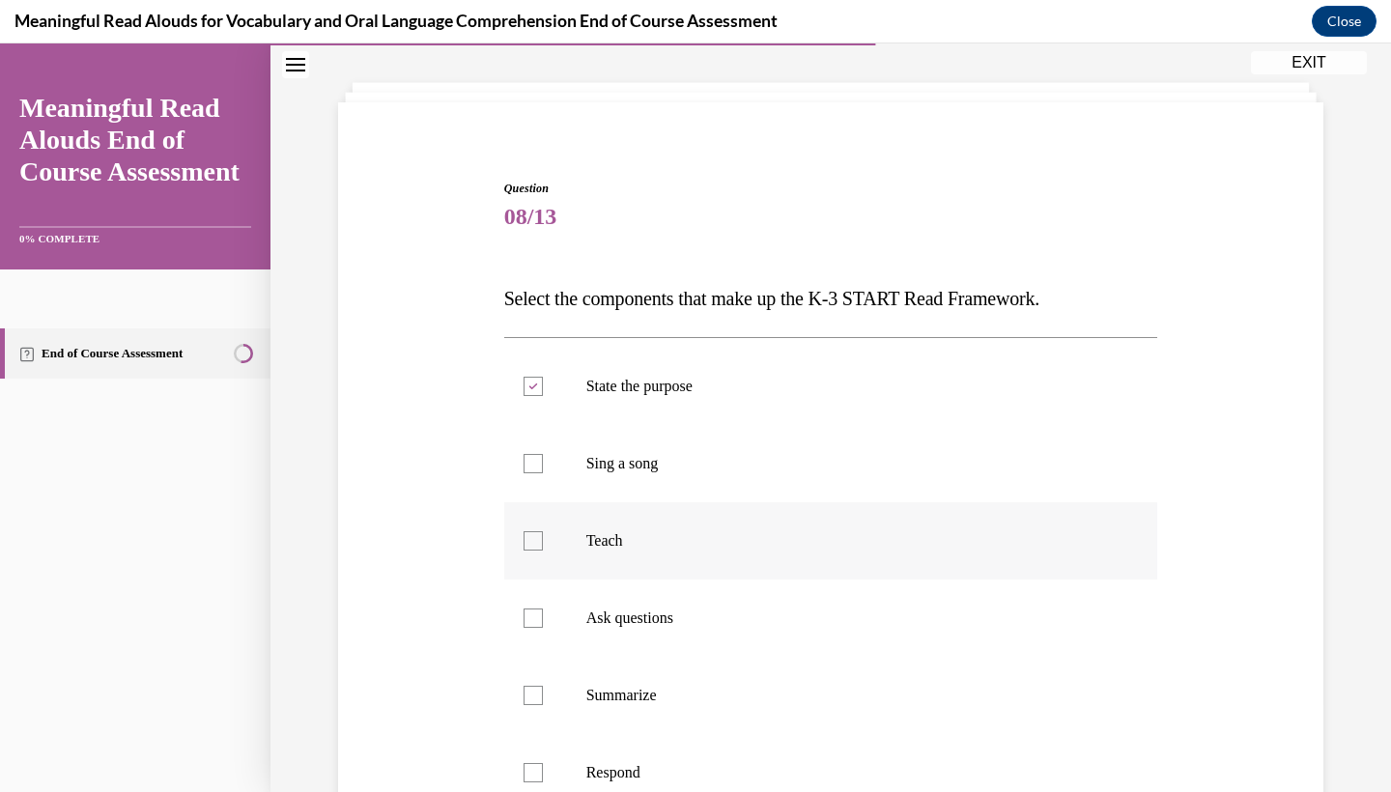
checkbox input "true"
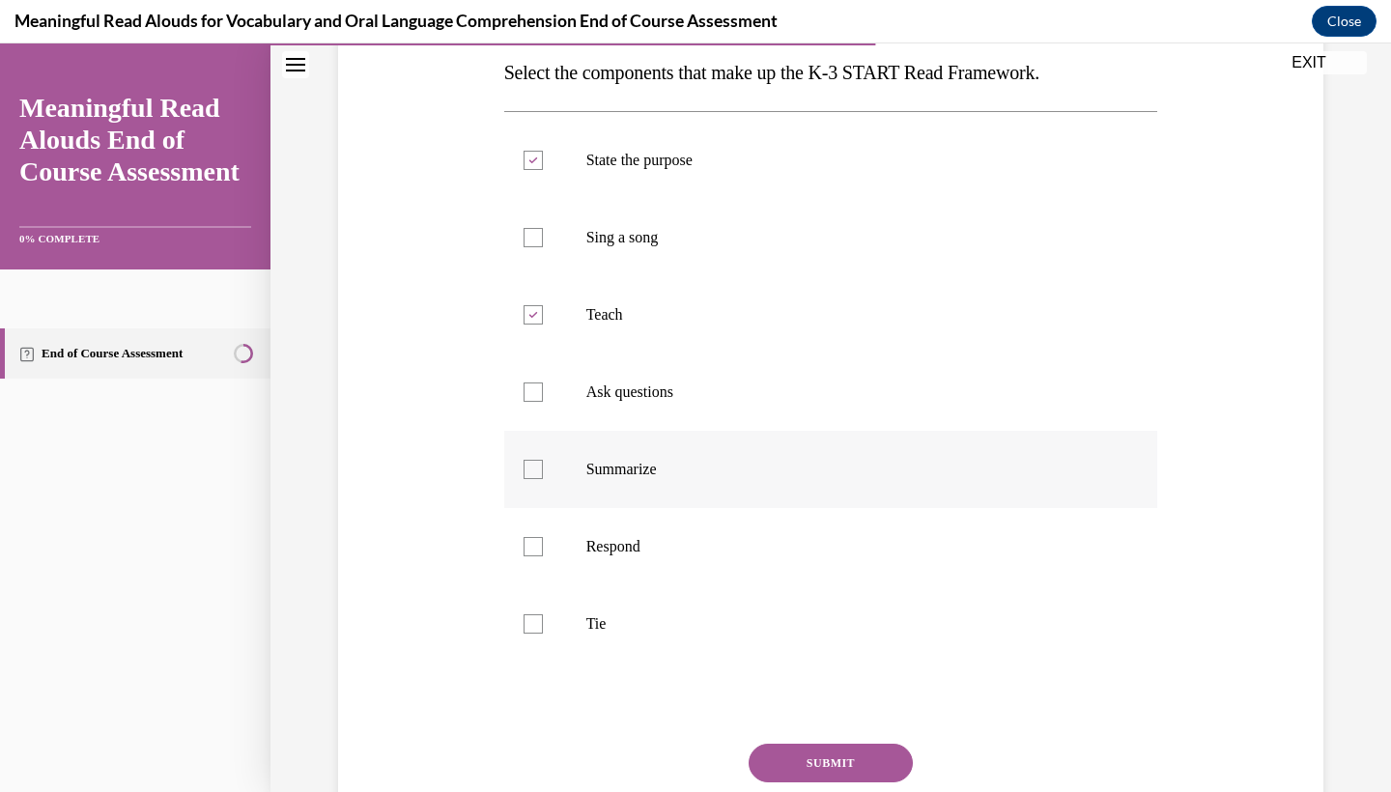
scroll to position [297, 0]
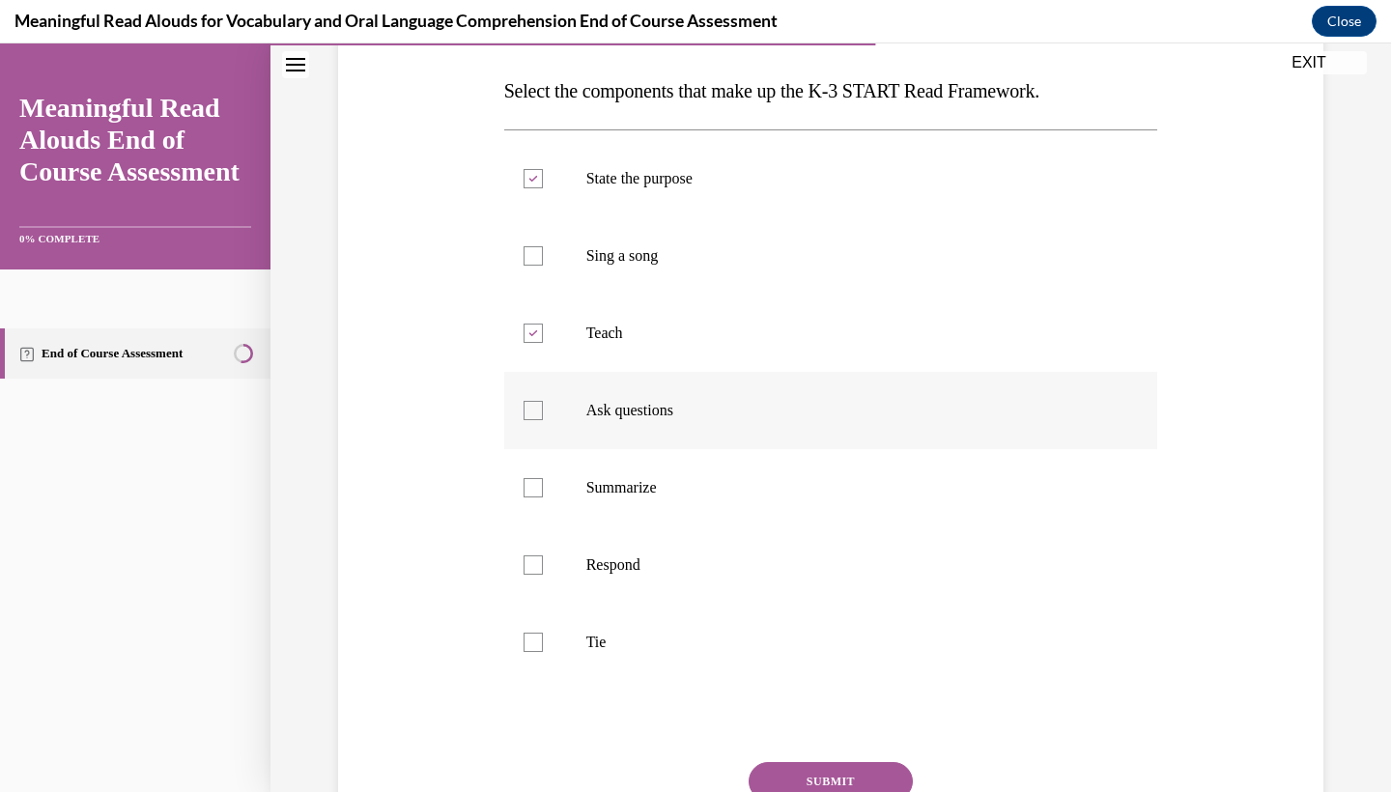
click at [821, 443] on label "Ask questions" at bounding box center [831, 410] width 654 height 77
click at [543, 420] on input "Ask questions" at bounding box center [533, 410] width 19 height 19
checkbox input "true"
click at [812, 490] on p "Summarize" at bounding box center [848, 487] width 524 height 19
click at [543, 490] on input "Summarize" at bounding box center [533, 487] width 19 height 19
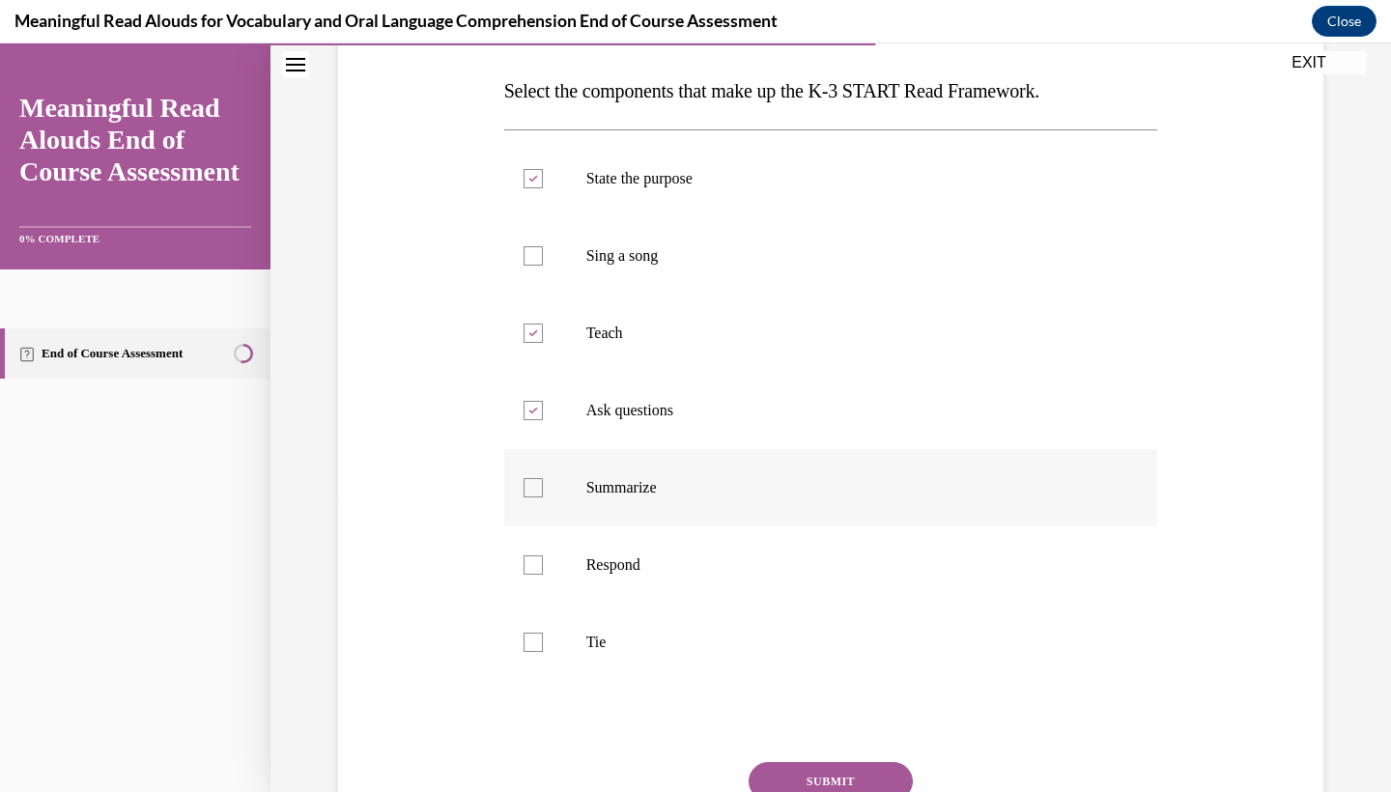
checkbox input "true"
click at [795, 549] on label "Respond" at bounding box center [831, 565] width 654 height 77
click at [543, 556] on input "Respond" at bounding box center [533, 565] width 19 height 19
checkbox input "true"
click at [772, 619] on label "Tie" at bounding box center [831, 642] width 654 height 77
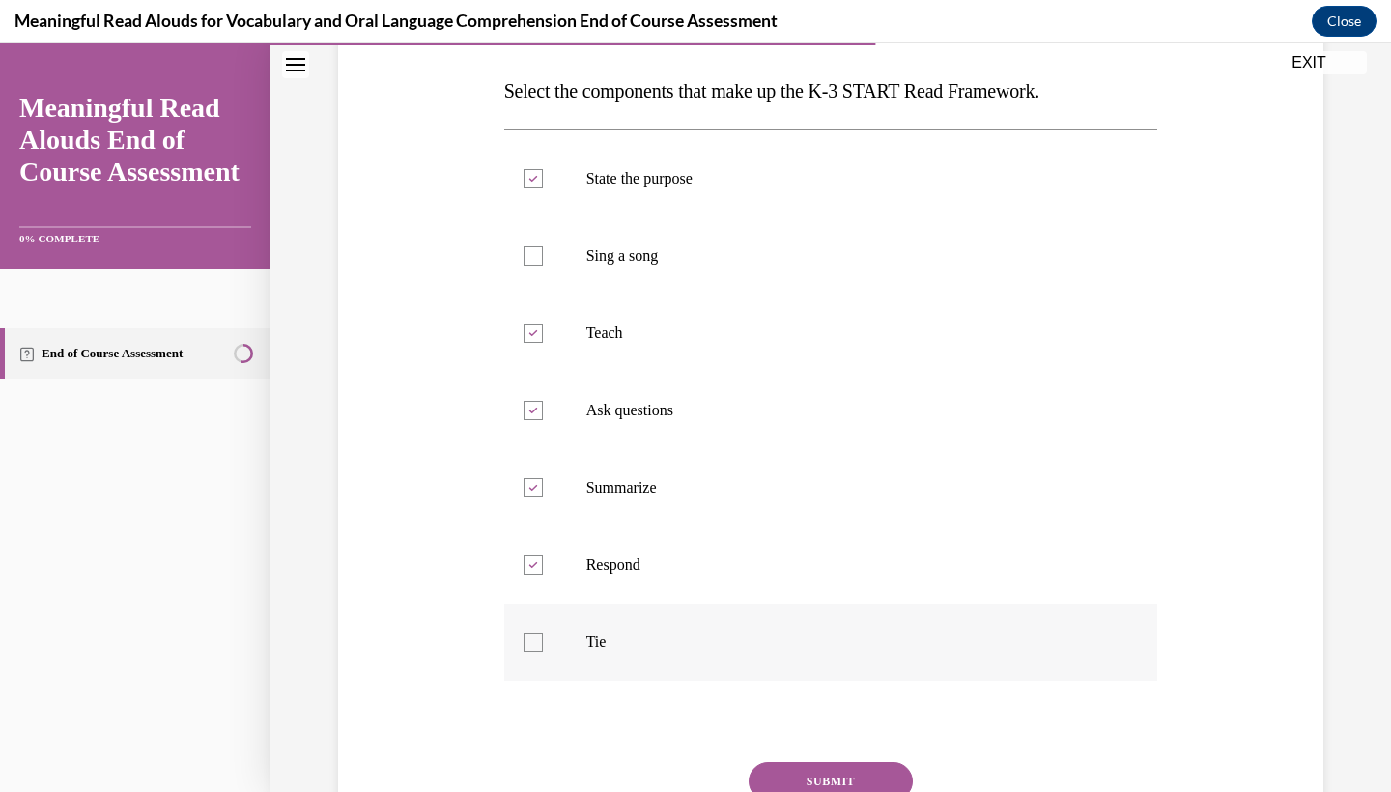
click at [543, 633] on input "Tie" at bounding box center [533, 642] width 19 height 19
checkbox input "true"
click at [817, 787] on button "SUBMIT" at bounding box center [831, 781] width 164 height 39
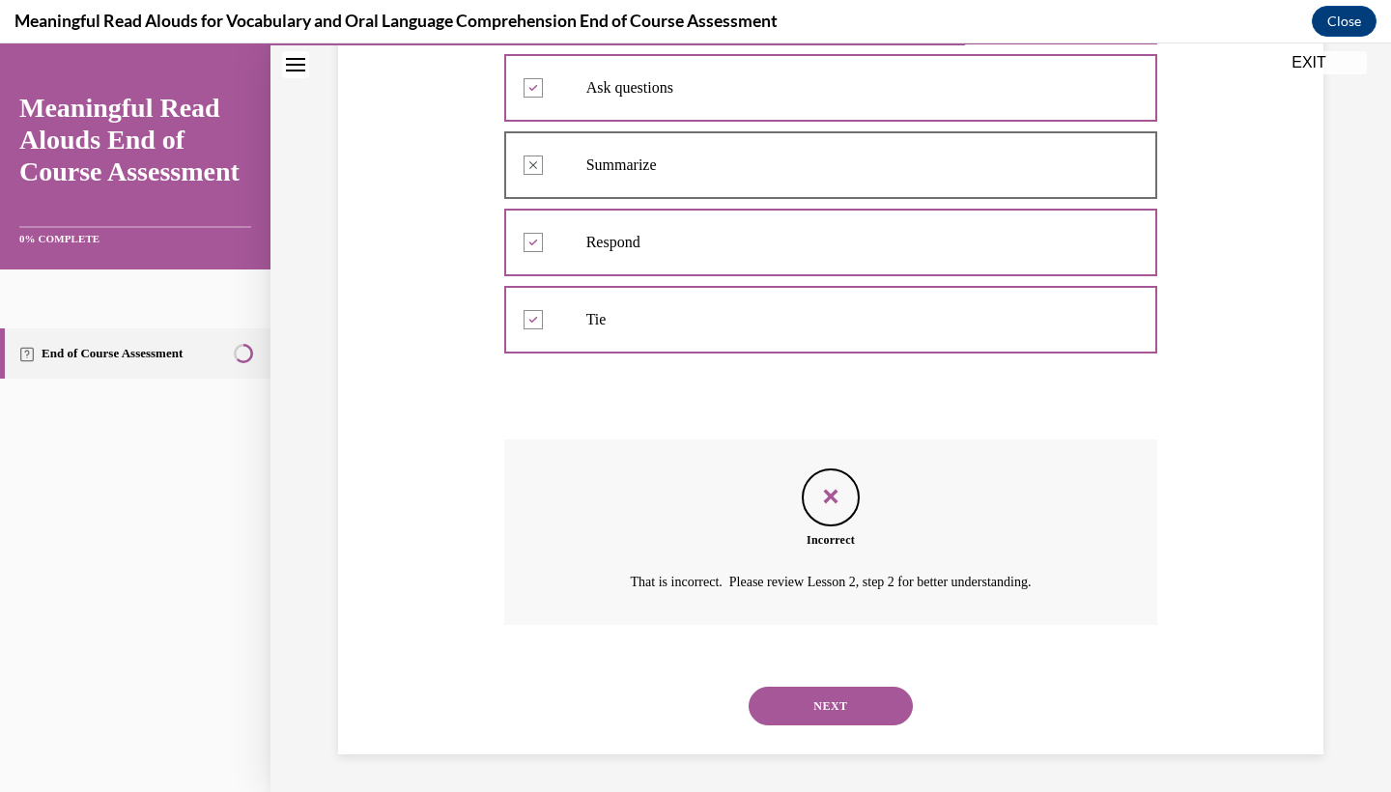
scroll to position [536, 0]
click at [842, 672] on div "NEXT" at bounding box center [831, 706] width 654 height 77
click at [836, 705] on button "NEXT" at bounding box center [831, 706] width 164 height 39
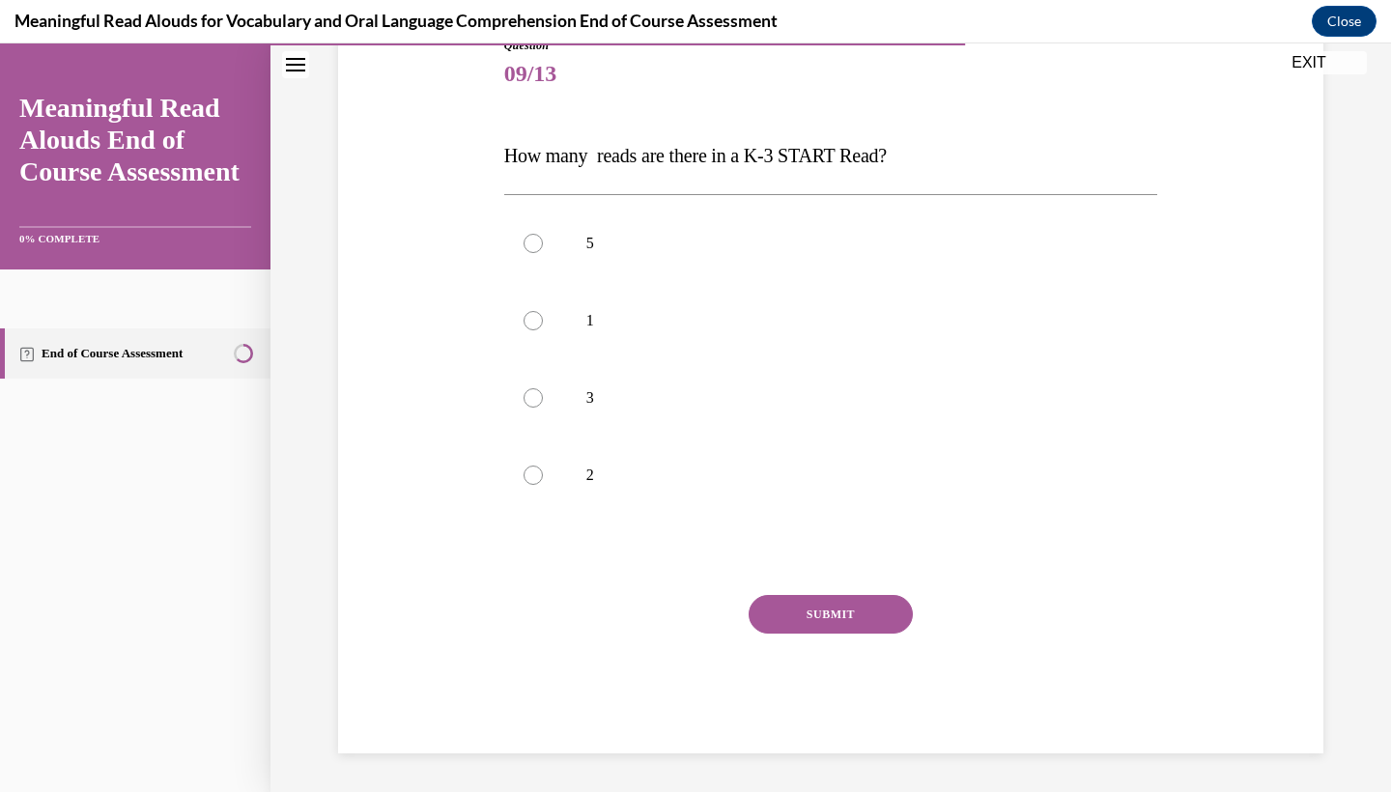
scroll to position [215, 0]
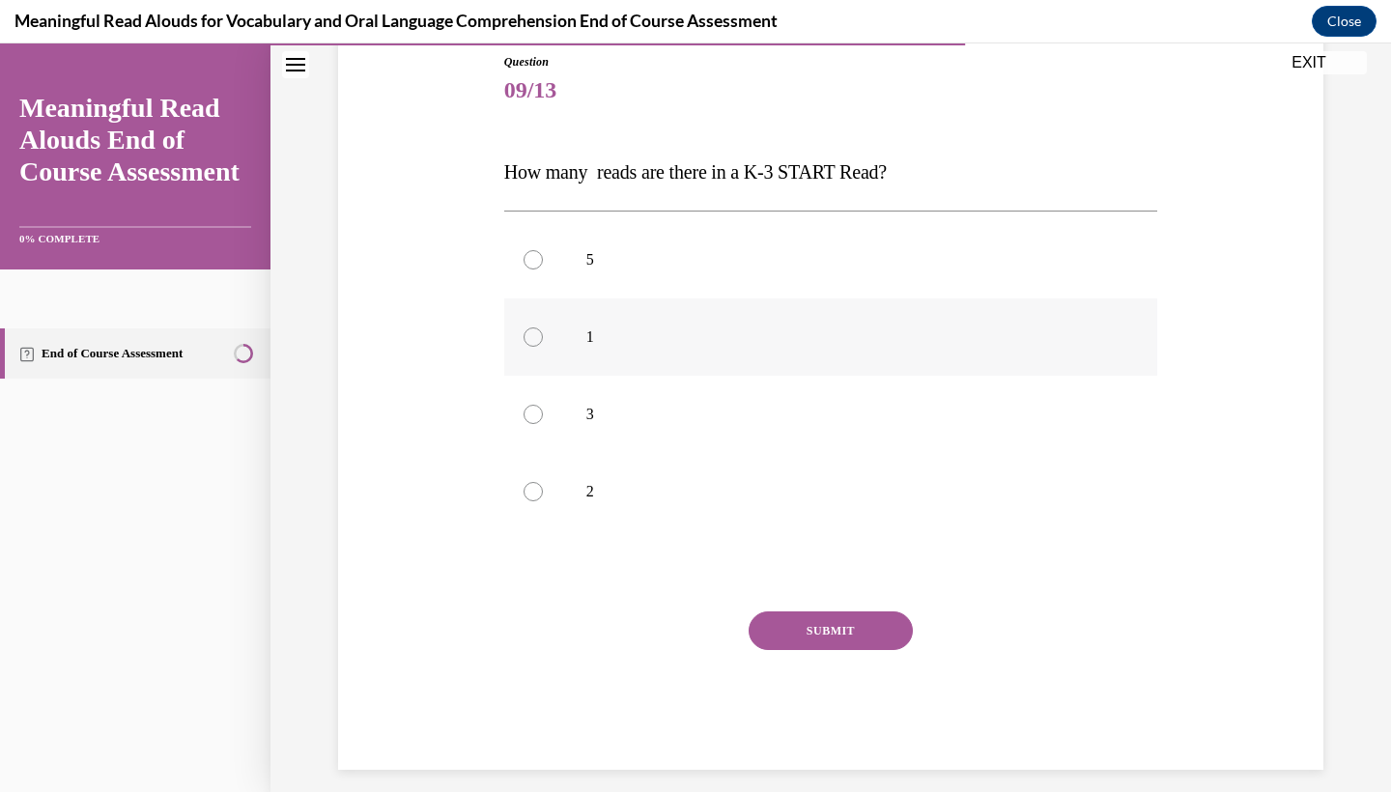
click at [851, 313] on label "1" at bounding box center [831, 337] width 654 height 77
click at [543, 328] on input "1" at bounding box center [533, 337] width 19 height 19
radio input "true"
click at [857, 301] on label "1" at bounding box center [831, 337] width 654 height 77
click at [543, 328] on input "1" at bounding box center [533, 337] width 19 height 19
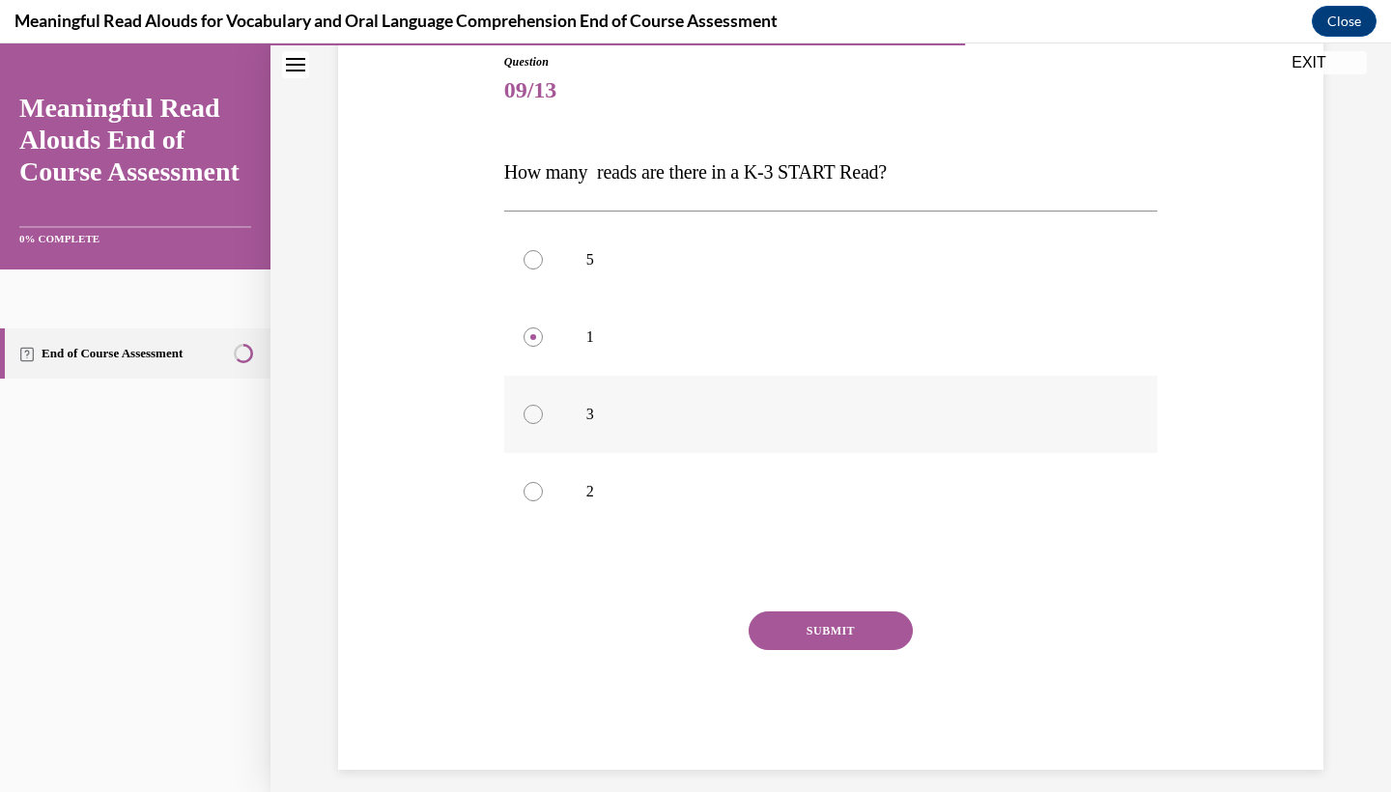
click at [794, 446] on label "3" at bounding box center [831, 414] width 654 height 77
click at [543, 424] on input "3" at bounding box center [533, 414] width 19 height 19
radio input "true"
click at [769, 642] on button "SUBMIT" at bounding box center [831, 631] width 164 height 39
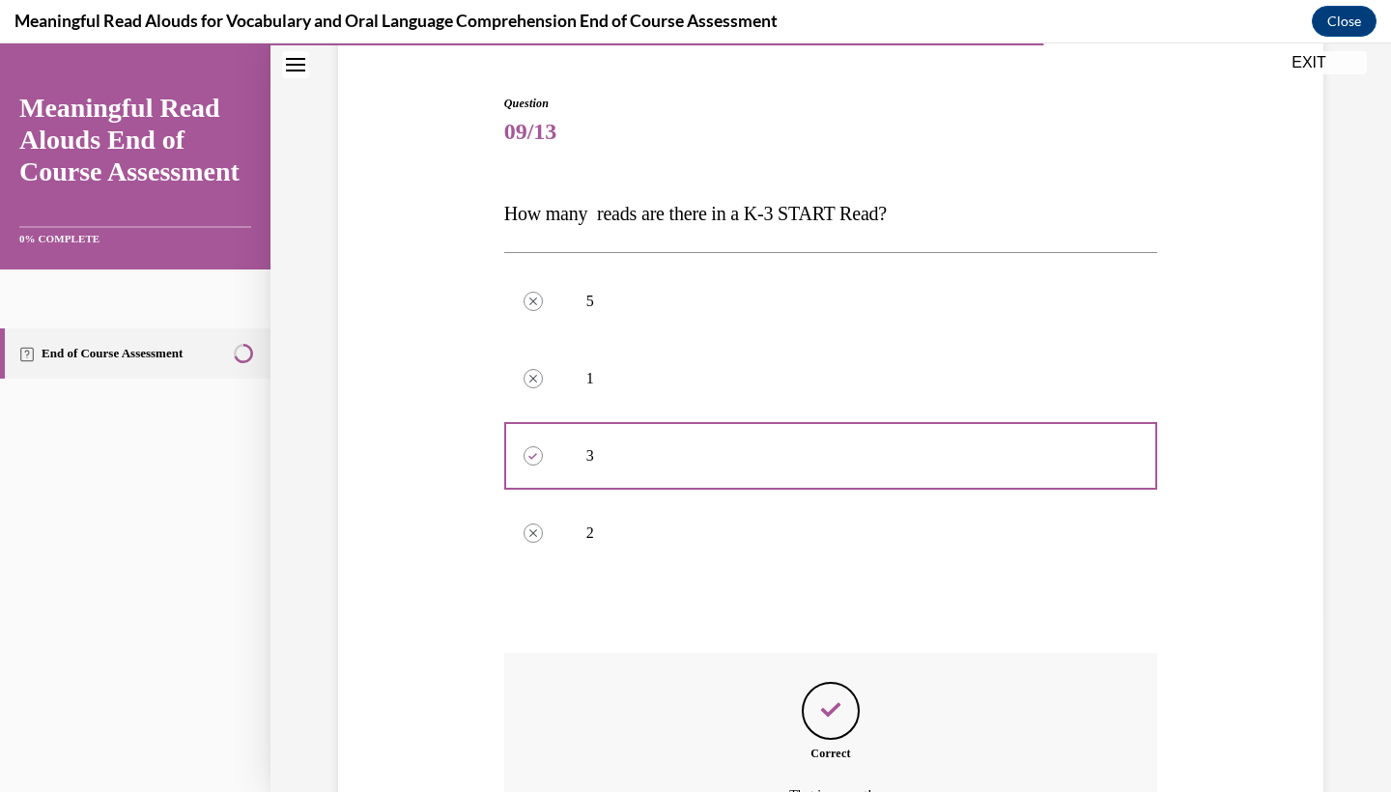
scroll to position [387, 0]
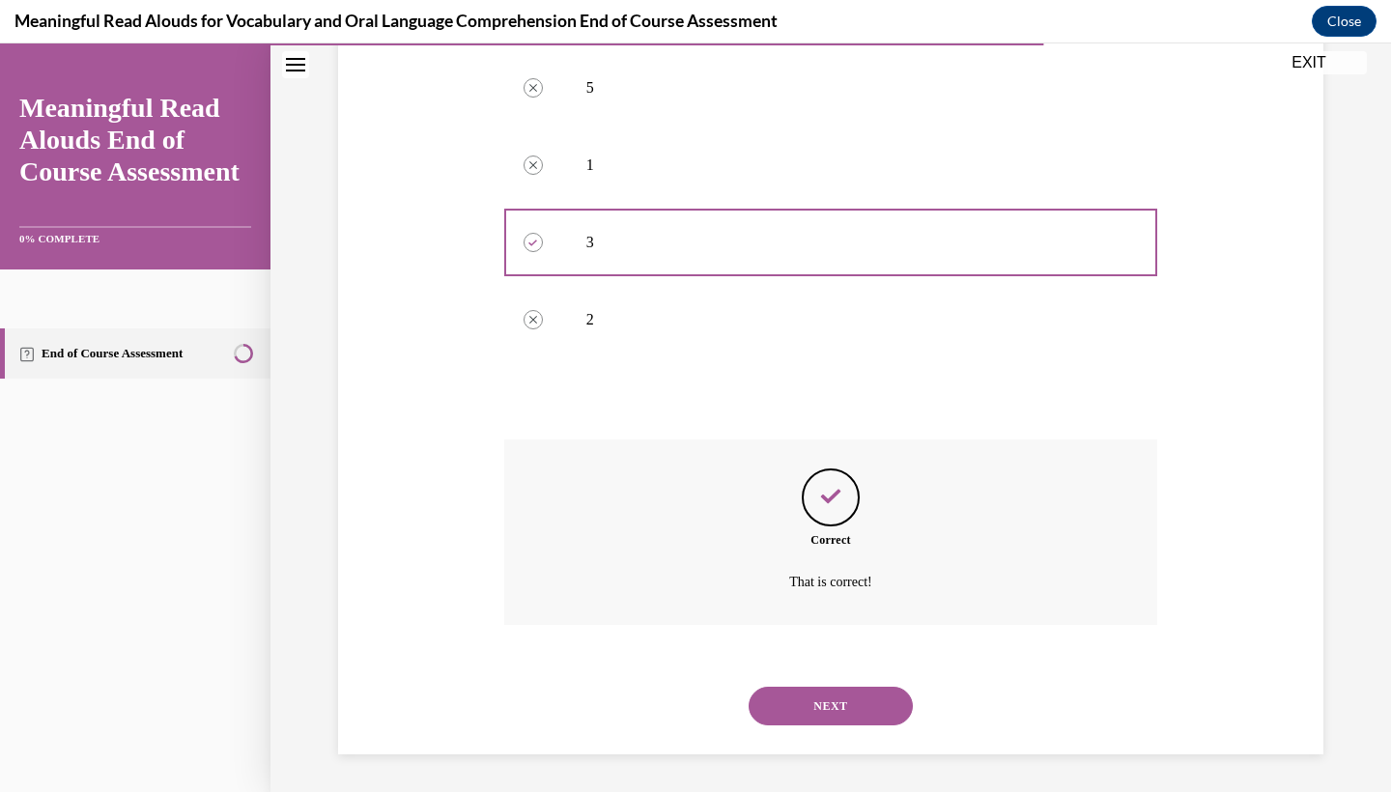
click at [838, 705] on button "NEXT" at bounding box center [831, 706] width 164 height 39
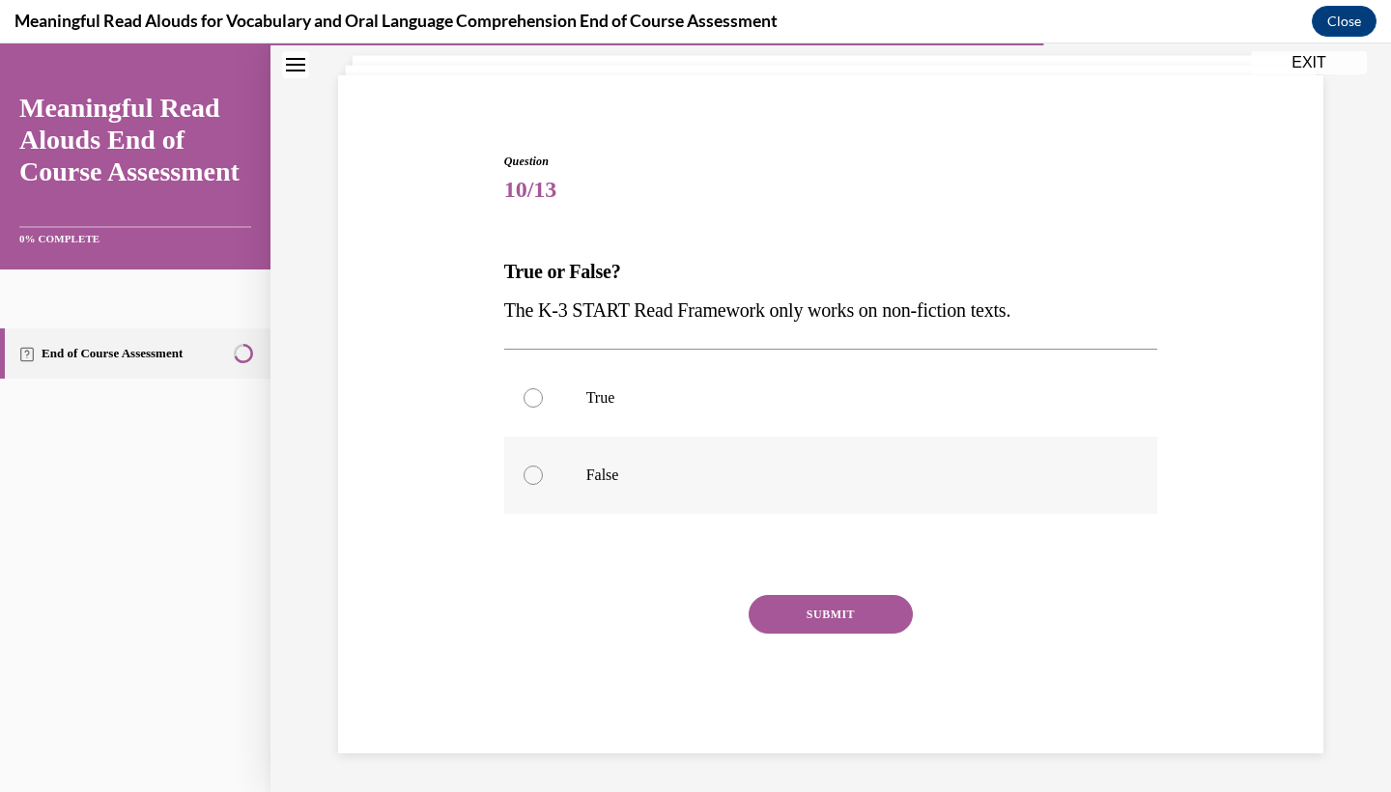
click at [787, 487] on label "False" at bounding box center [831, 475] width 654 height 77
click at [543, 485] on input "False" at bounding box center [533, 475] width 19 height 19
radio input "true"
click at [801, 617] on button "SUBMIT" at bounding box center [831, 614] width 164 height 39
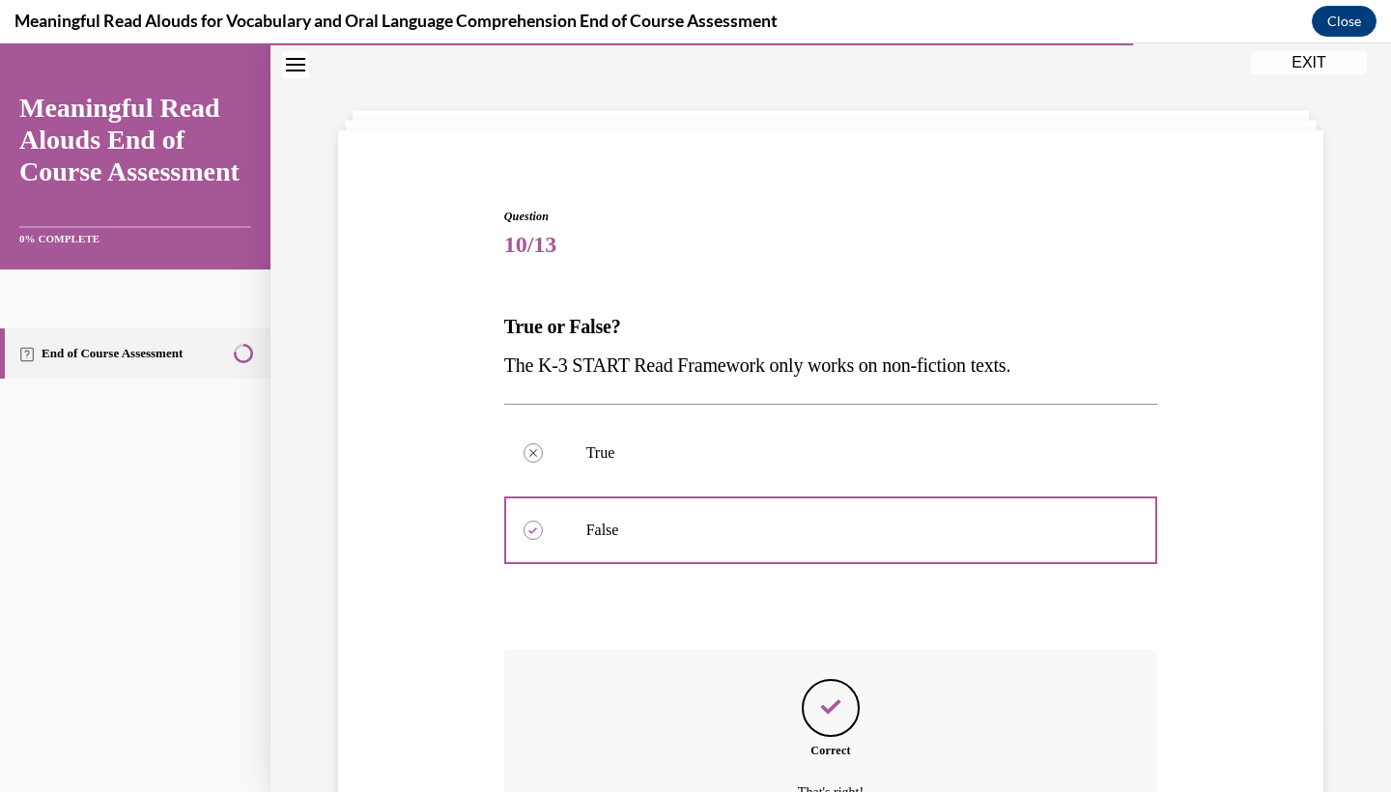
scroll to position [272, 0]
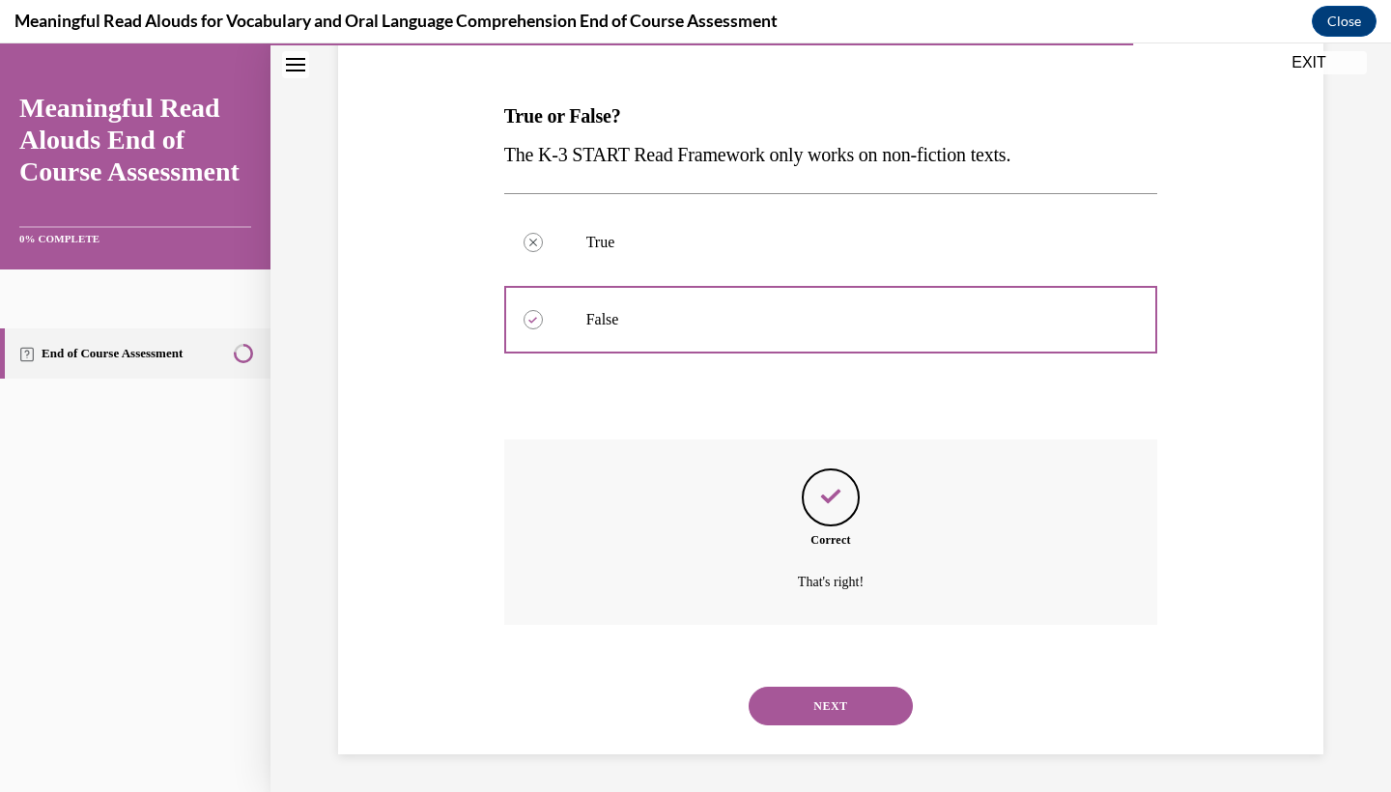
click at [793, 685] on div "NEXT" at bounding box center [831, 706] width 654 height 77
click at [793, 699] on button "NEXT" at bounding box center [831, 706] width 164 height 39
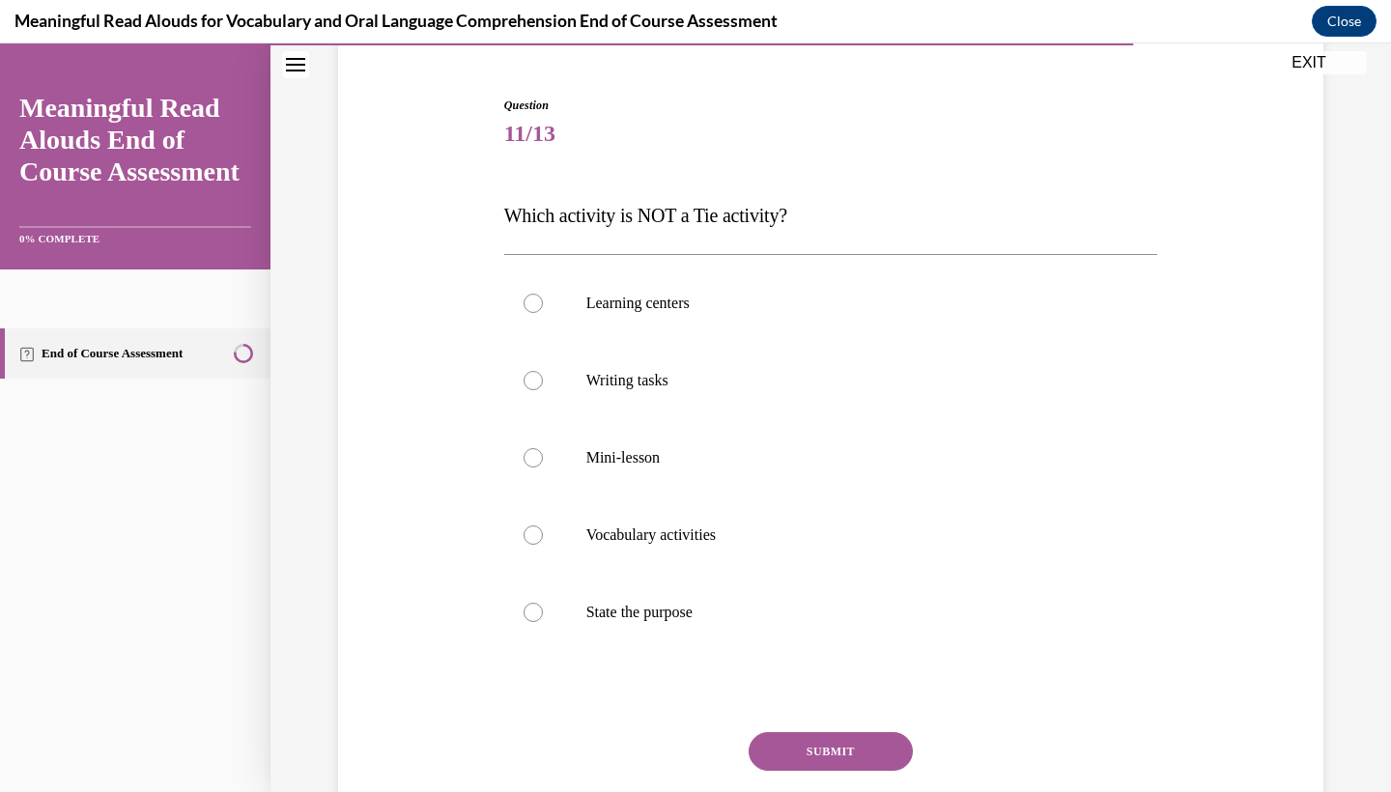
scroll to position [173, 0]
click at [837, 442] on label "Mini-lesson" at bounding box center [831, 456] width 654 height 77
click at [543, 447] on input "Mini-lesson" at bounding box center [533, 456] width 19 height 19
radio input "true"
click at [857, 739] on button "SUBMIT" at bounding box center [831, 750] width 164 height 39
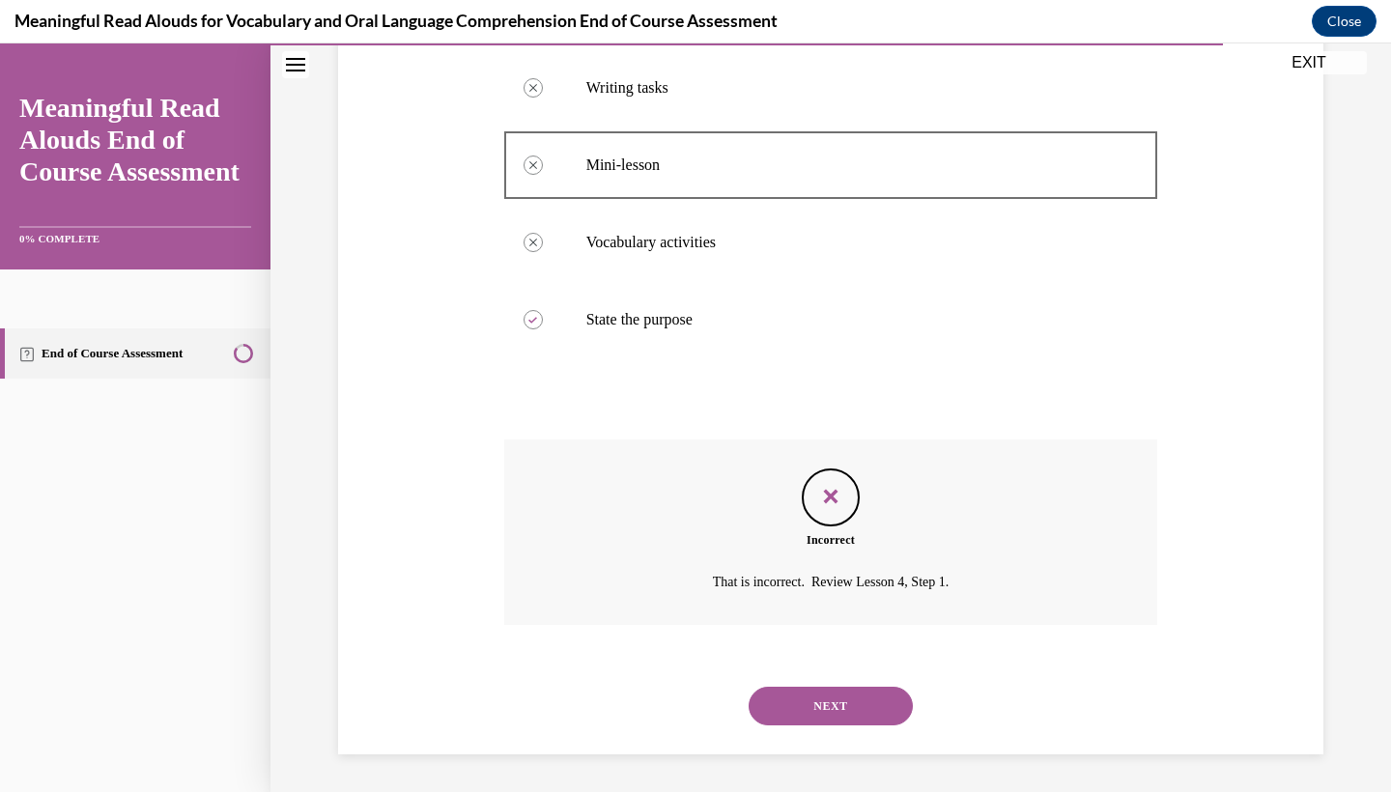
click at [836, 697] on button "NEXT" at bounding box center [831, 706] width 164 height 39
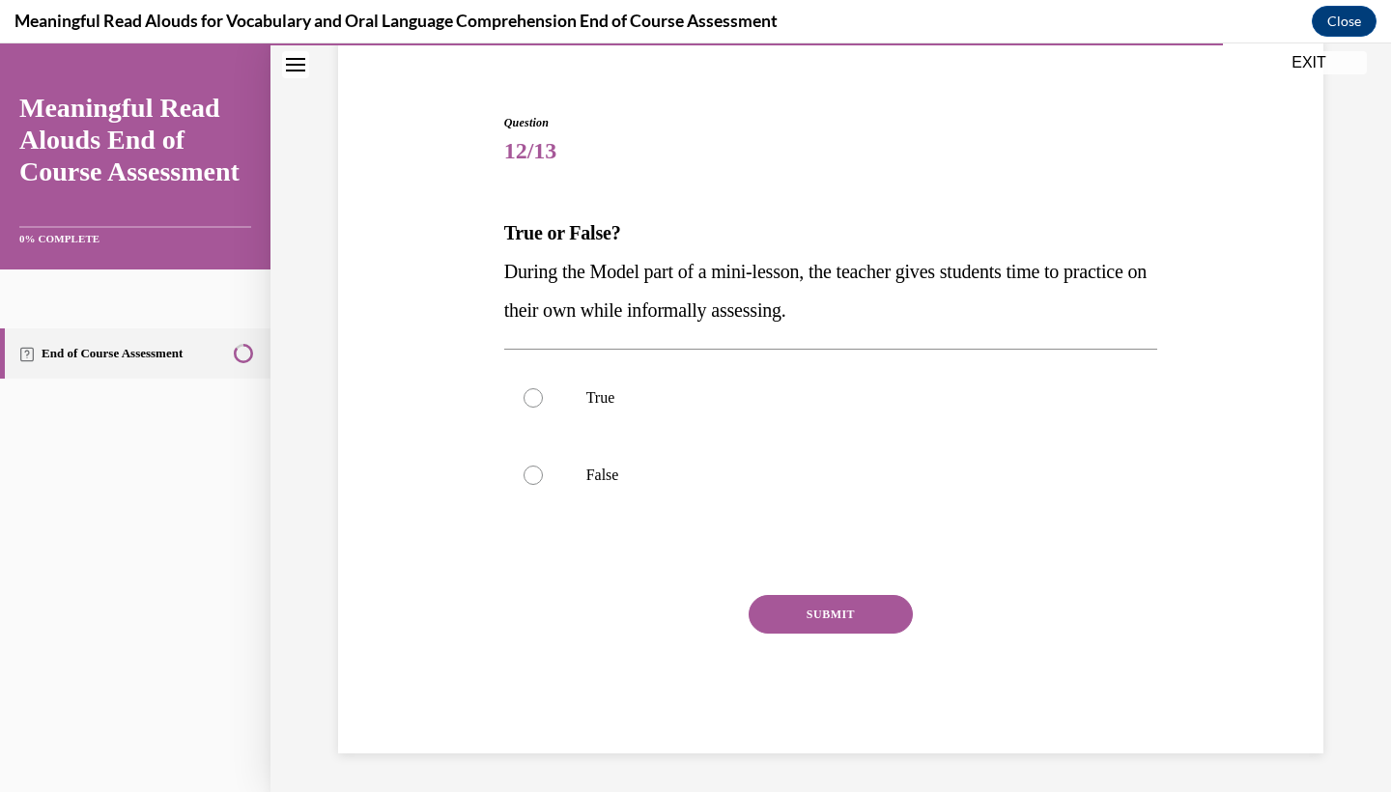
scroll to position [155, 0]
click at [761, 543] on div at bounding box center [831, 554] width 654 height 23
click at [767, 512] on label "False" at bounding box center [831, 475] width 654 height 77
click at [543, 485] on input "False" at bounding box center [533, 475] width 19 height 19
radio input "true"
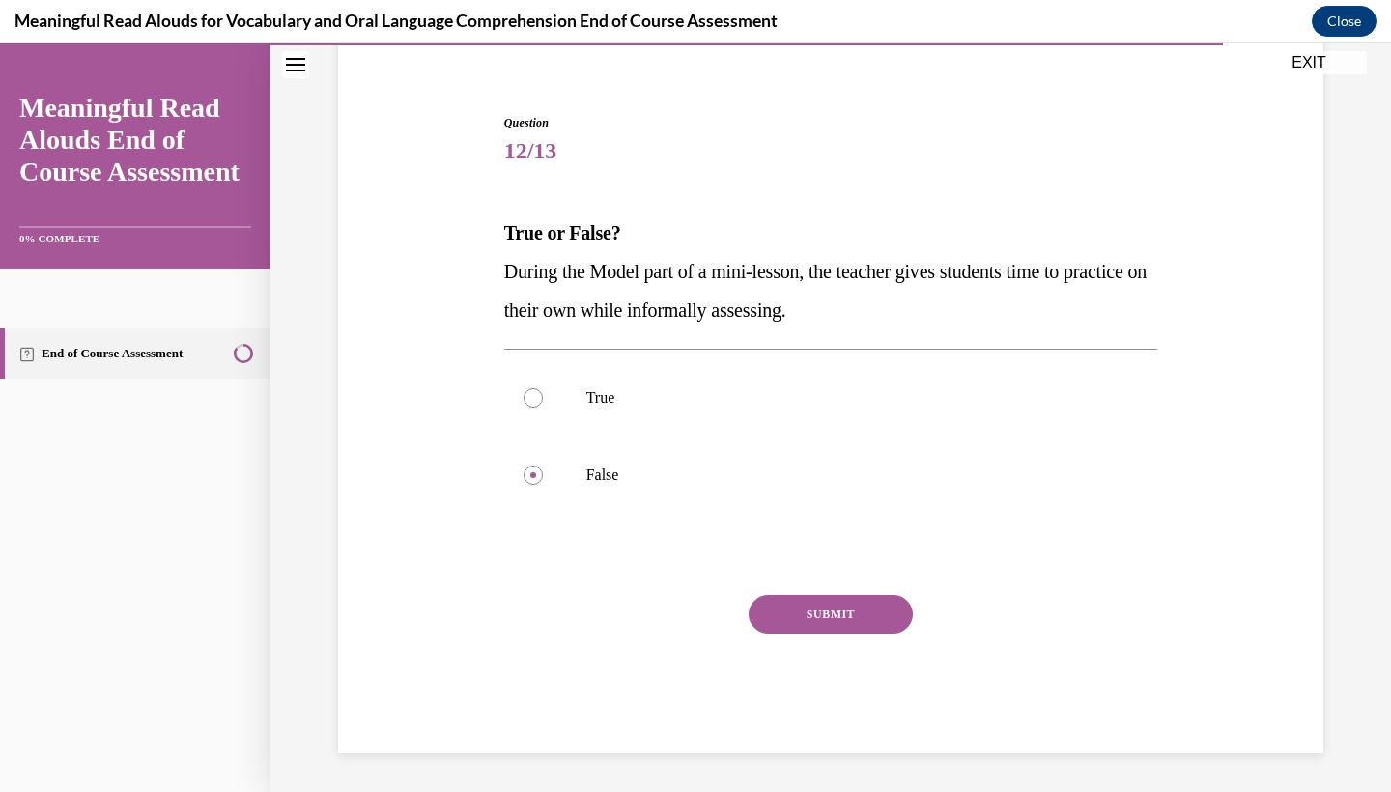
click at [759, 657] on div "SUBMIT" at bounding box center [831, 643] width 654 height 97
click at [759, 618] on button "SUBMIT" at bounding box center [831, 614] width 164 height 39
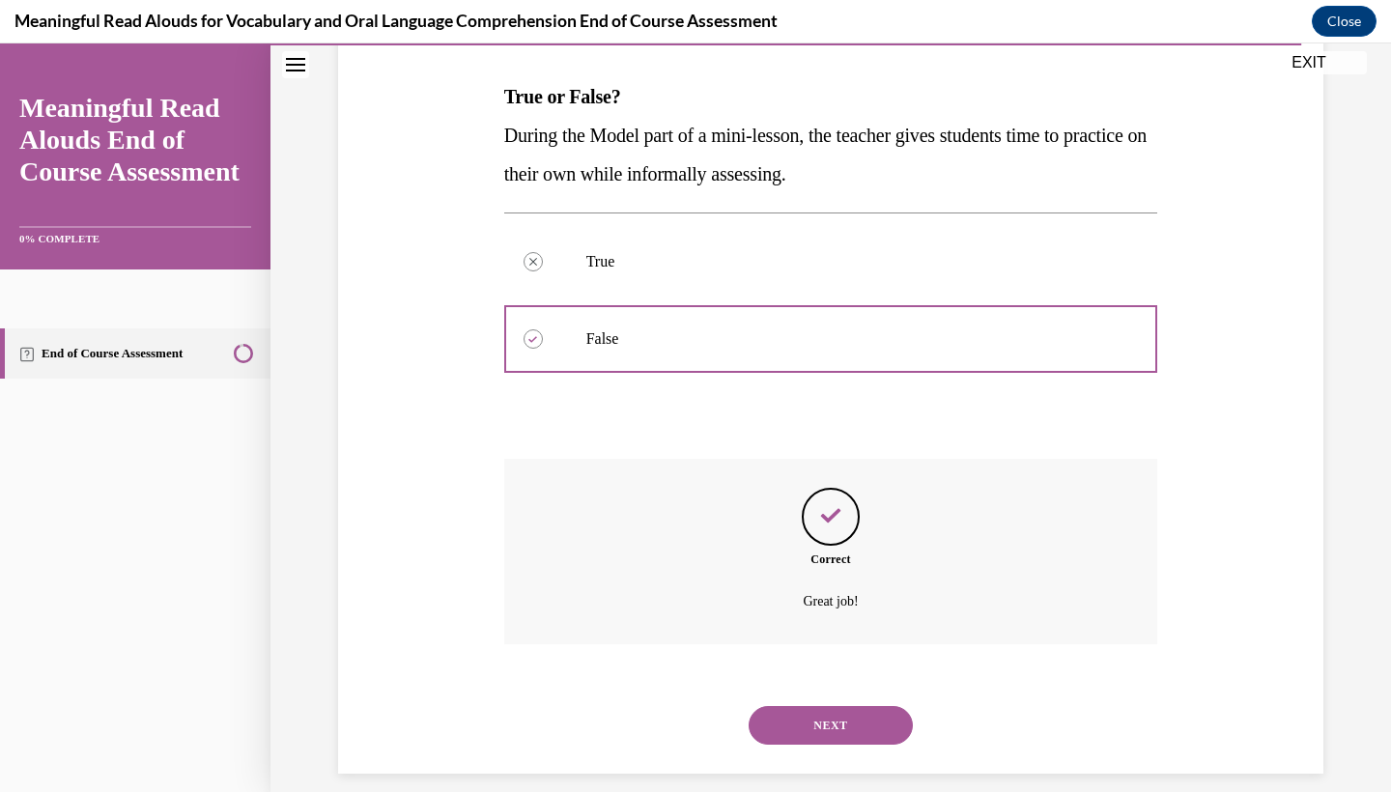
scroll to position [310, 0]
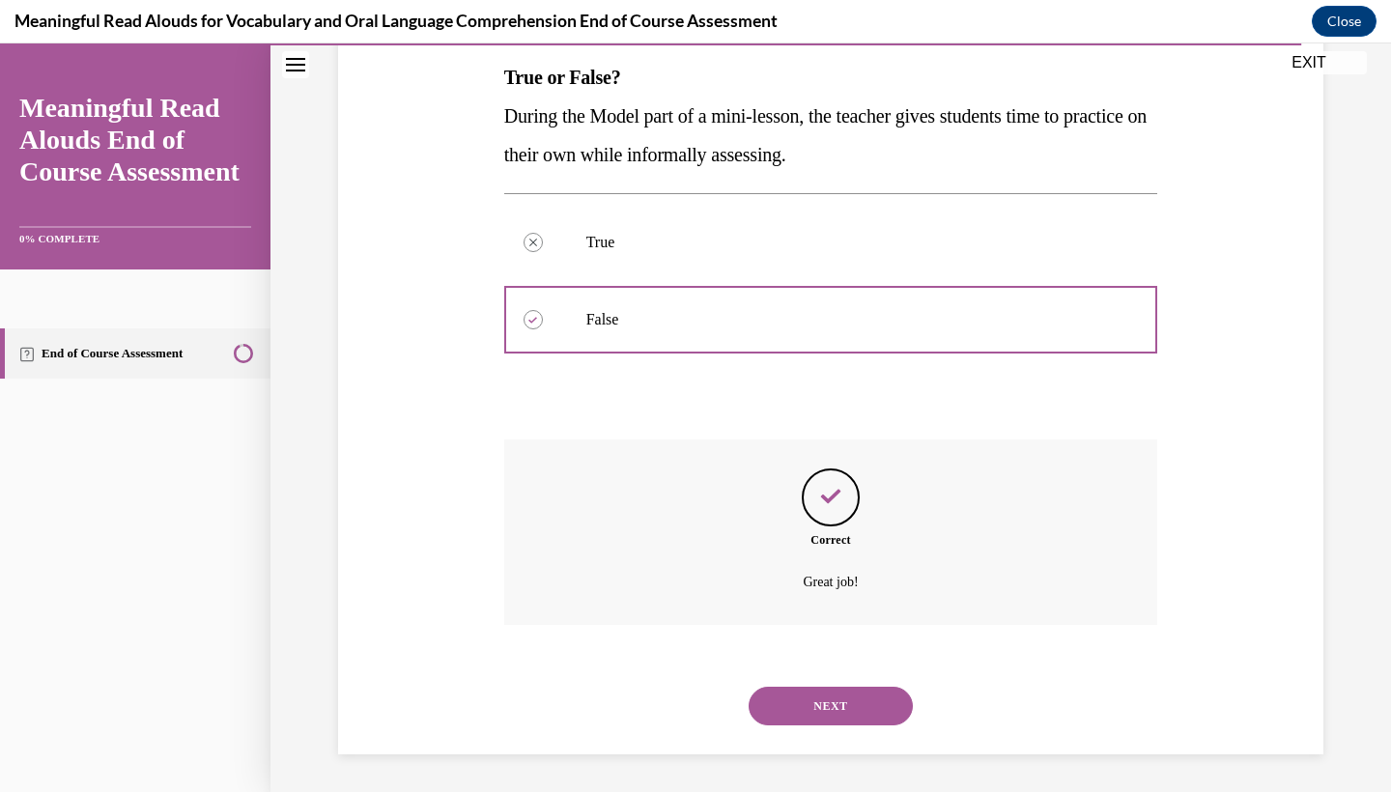
click at [800, 690] on button "NEXT" at bounding box center [831, 706] width 164 height 39
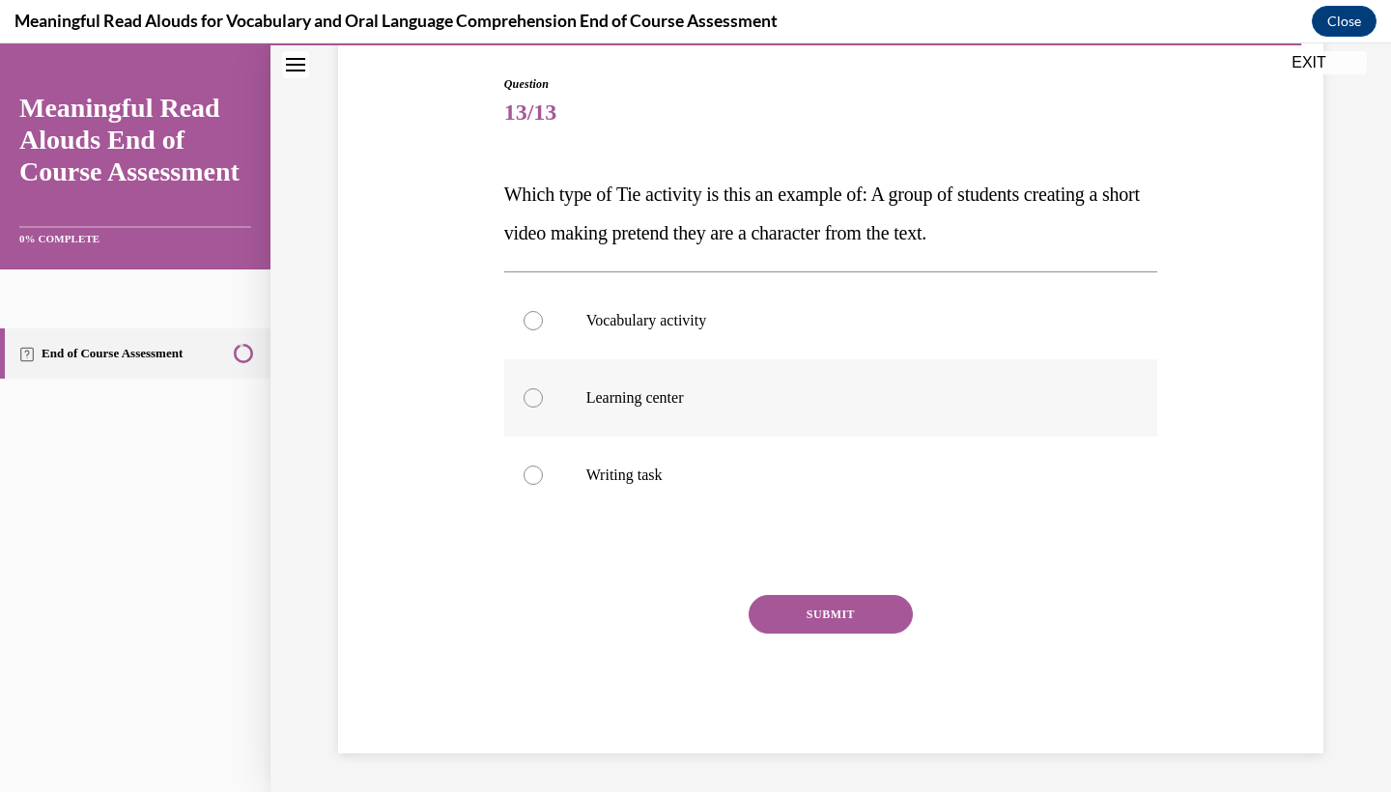
click at [782, 400] on p "Learning center" at bounding box center [848, 397] width 524 height 19
click at [543, 400] on input "Learning center" at bounding box center [533, 397] width 19 height 19
radio input "true"
click at [797, 619] on button "SUBMIT" at bounding box center [831, 614] width 164 height 39
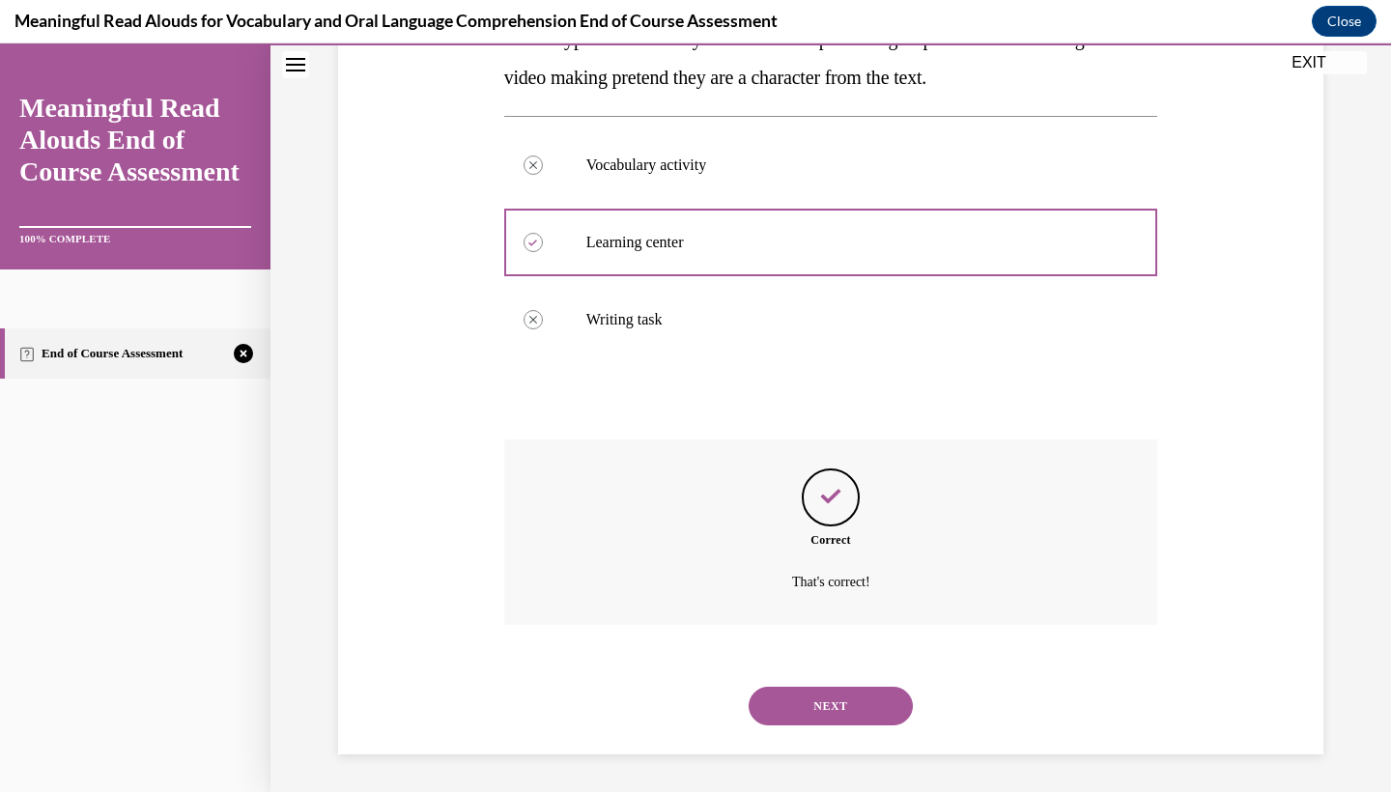
click at [803, 694] on button "NEXT" at bounding box center [831, 706] width 164 height 39
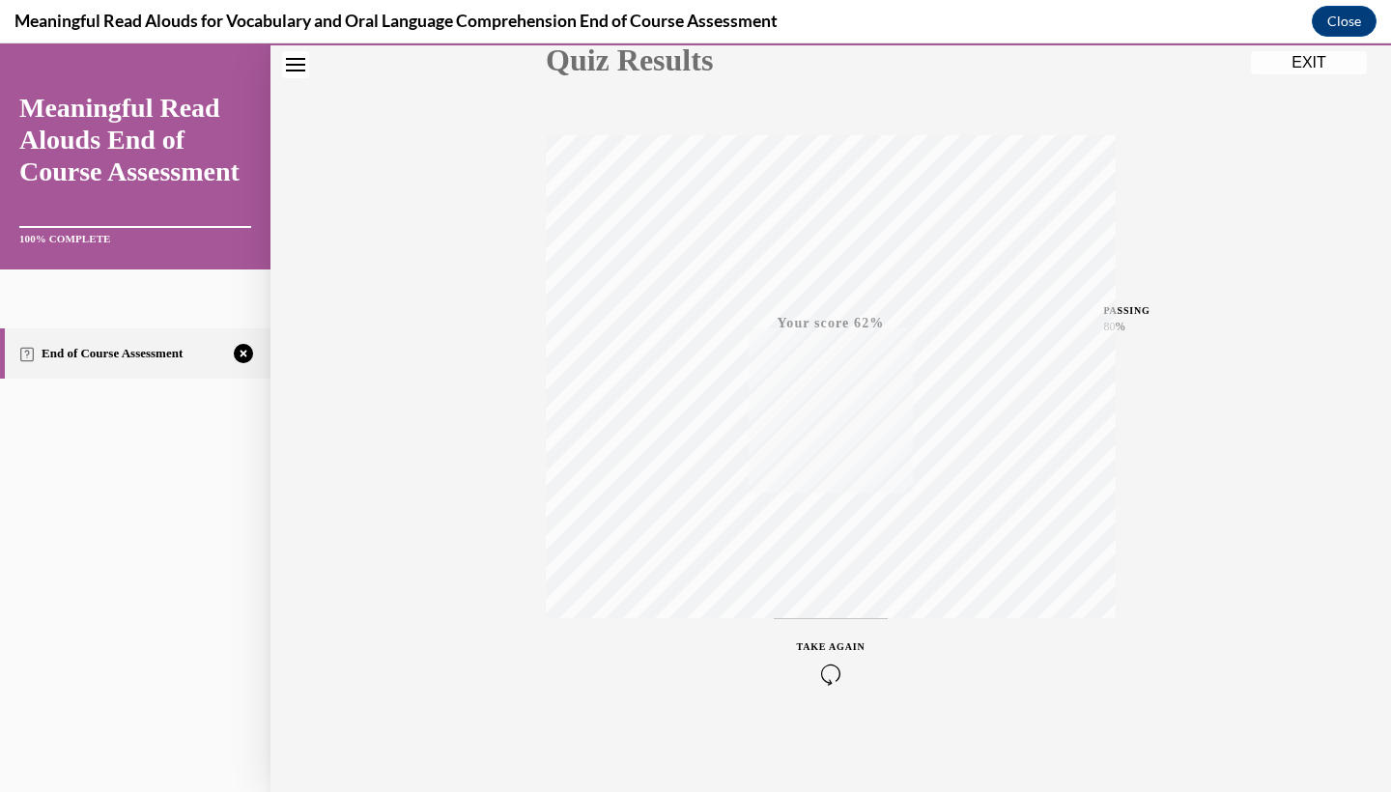
scroll to position [242, 0]
click at [831, 684] on icon "button" at bounding box center [831, 674] width 69 height 21
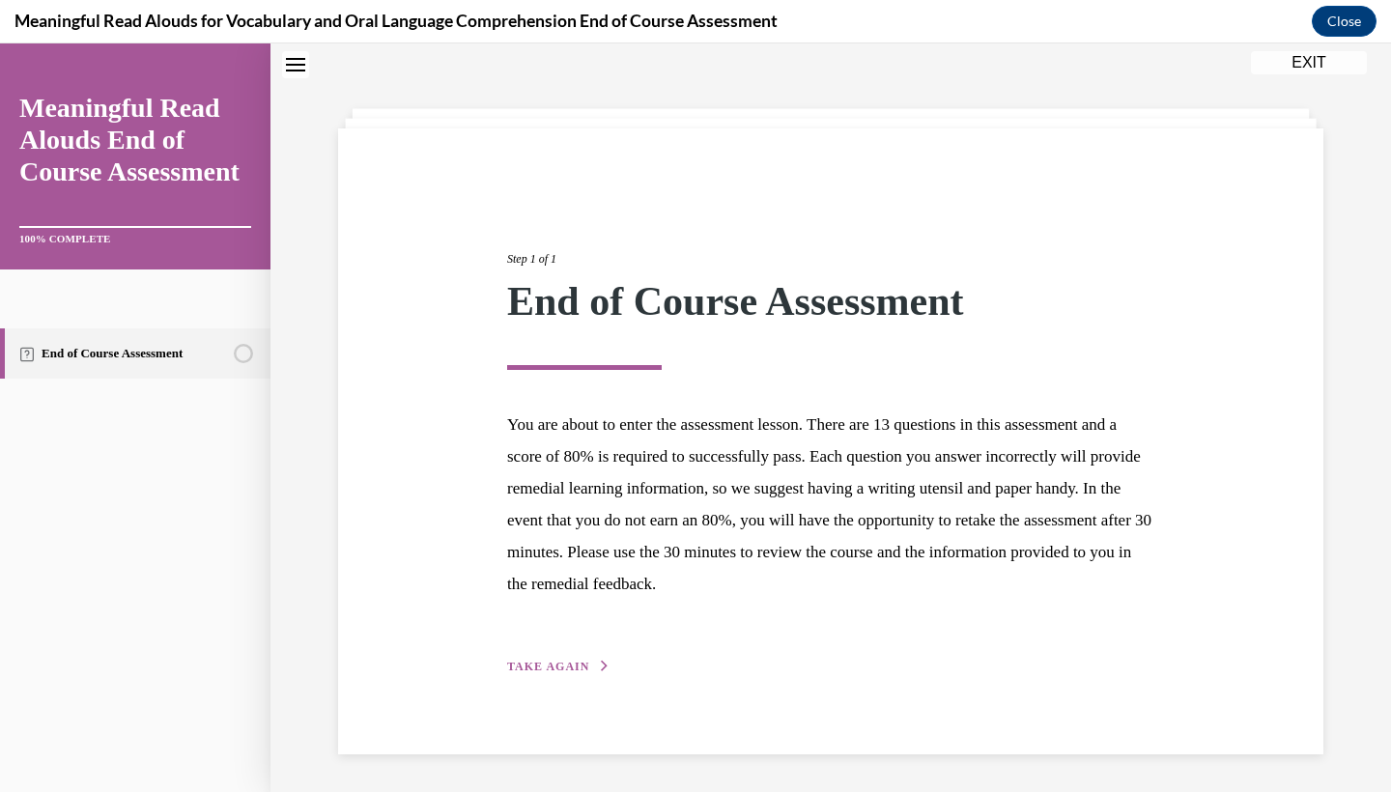
click at [591, 684] on div "Step 1 of 1 End of Course Assessment You are about to enter the assessment less…" at bounding box center [831, 442] width 986 height 626
click at [590, 666] on button "TAKE AGAIN" at bounding box center [558, 666] width 103 height 17
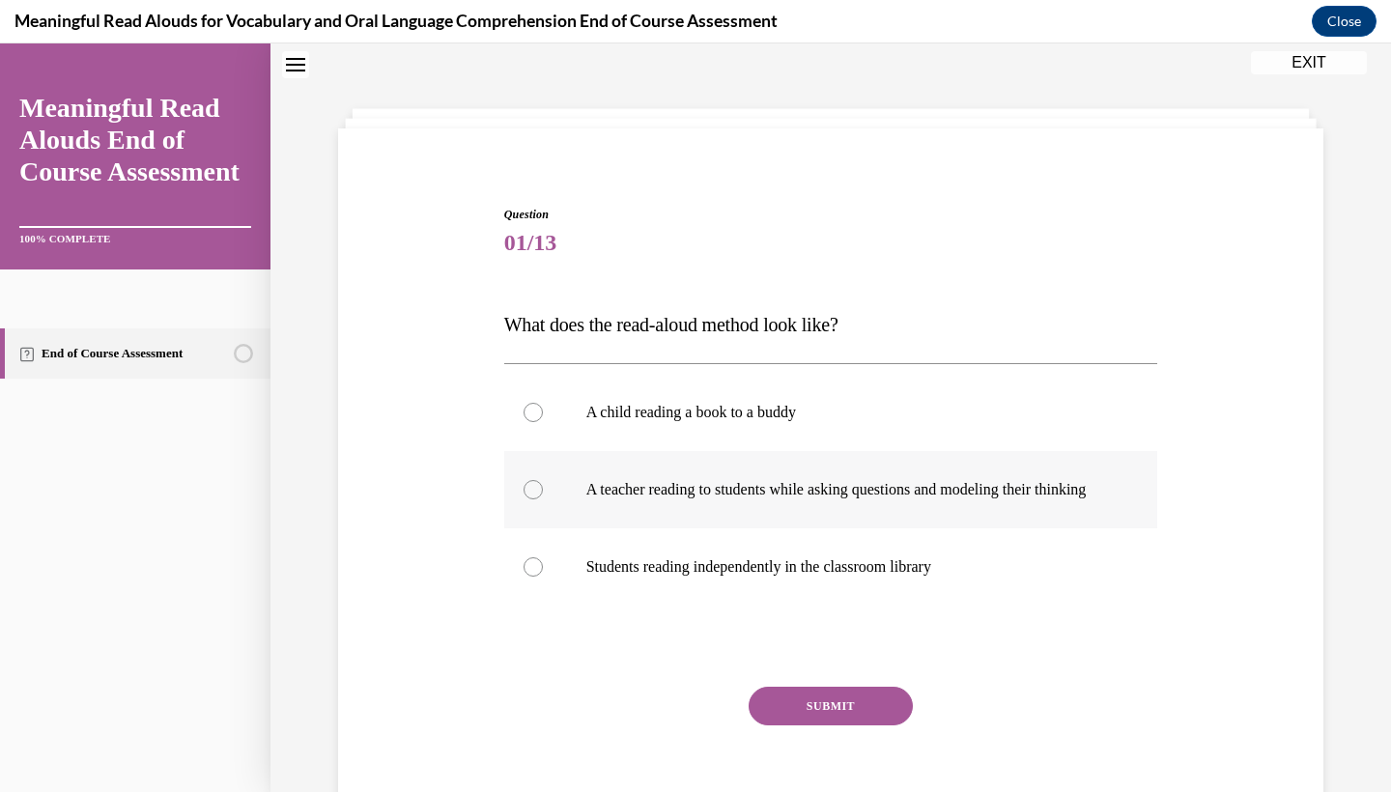
click at [685, 487] on p "A teacher reading to students while asking questions and modeling their thinking" at bounding box center [848, 489] width 524 height 19
click at [543, 487] on input "A teacher reading to students while asking questions and modeling their thinking" at bounding box center [533, 489] width 19 height 19
radio input "true"
click at [793, 708] on button "SUBMIT" at bounding box center [831, 706] width 164 height 39
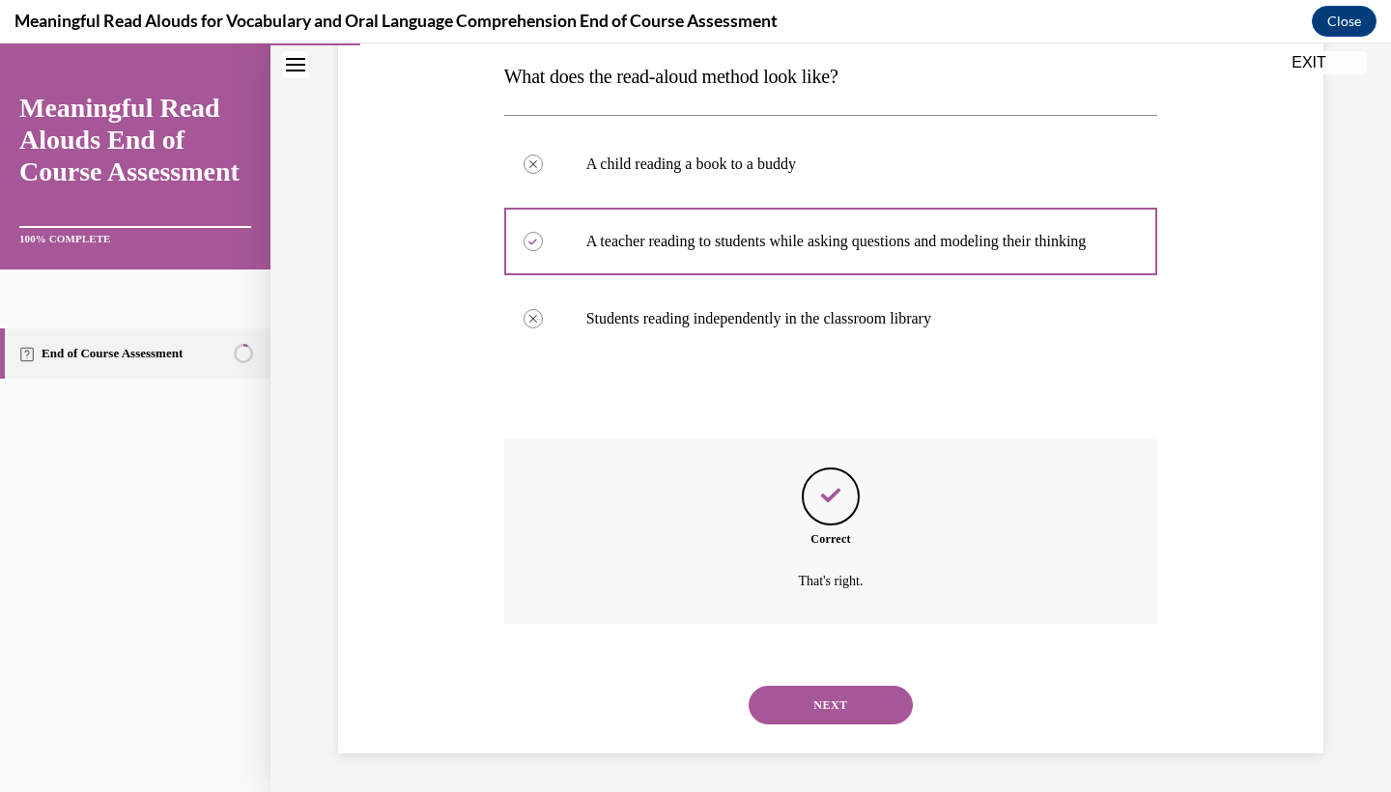
scroll to position [329, 0]
click at [815, 696] on button "NEXT" at bounding box center [831, 705] width 164 height 39
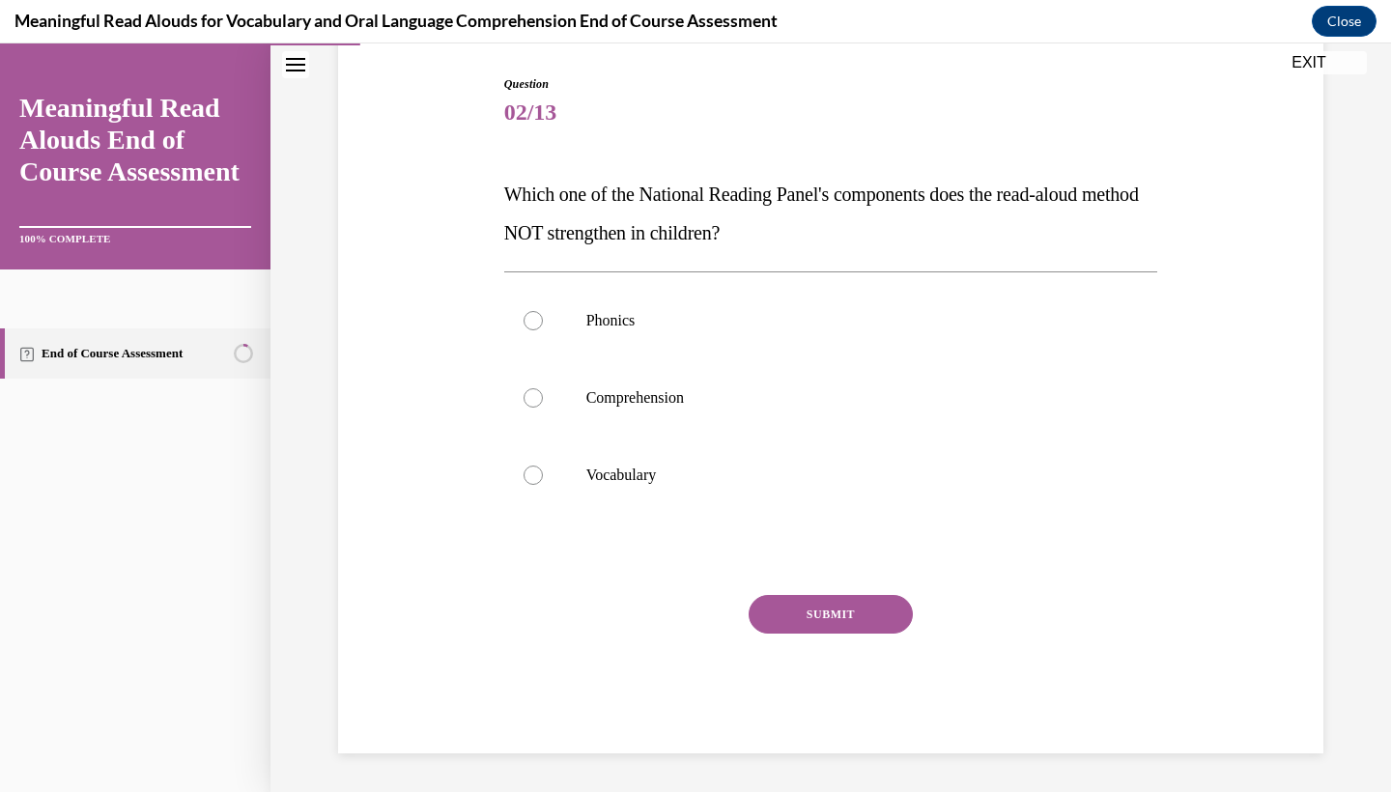
scroll to position [193, 0]
click at [869, 326] on p "Phonics" at bounding box center [848, 320] width 524 height 19
click at [543, 326] on input "Phonics" at bounding box center [533, 320] width 19 height 19
radio input "true"
click at [813, 625] on button "SUBMIT" at bounding box center [831, 614] width 164 height 39
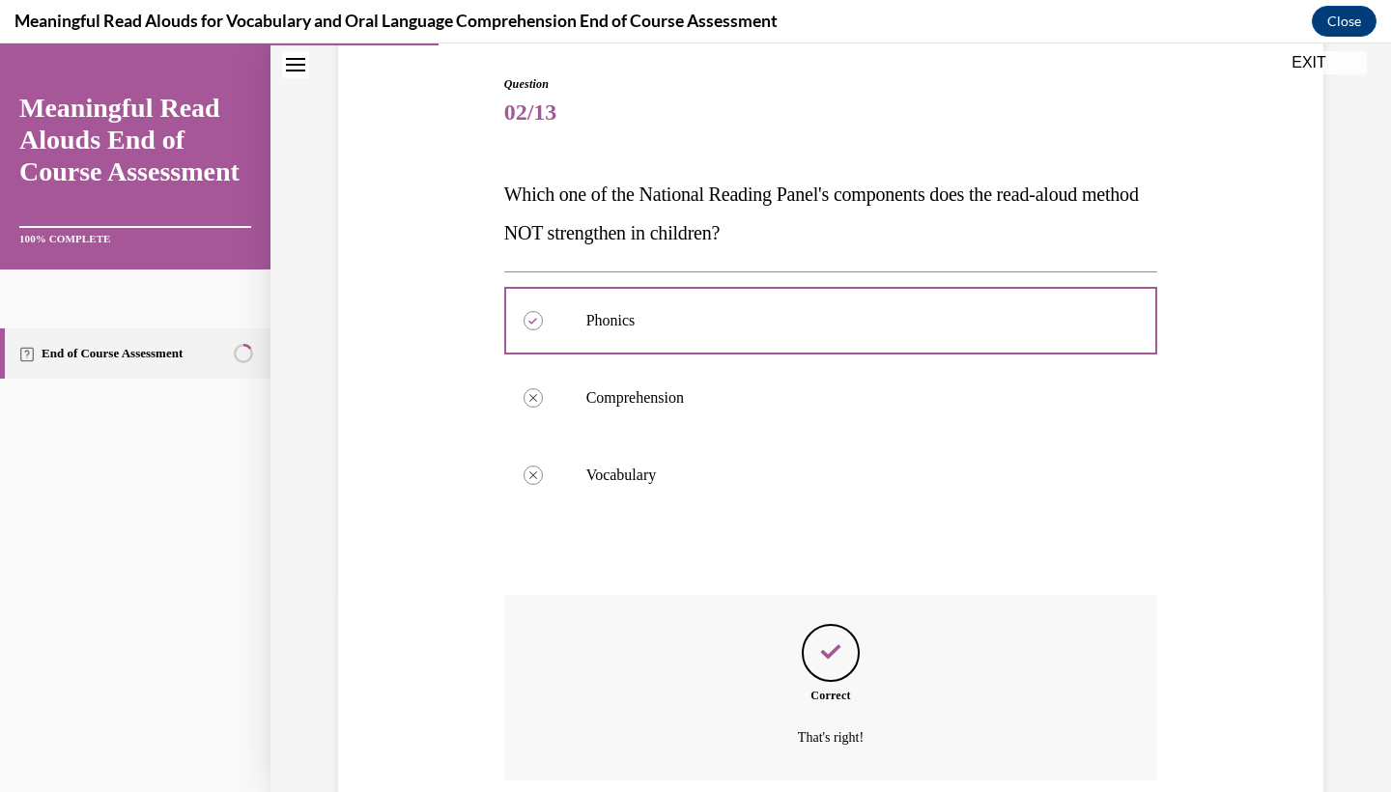
scroll to position [349, 0]
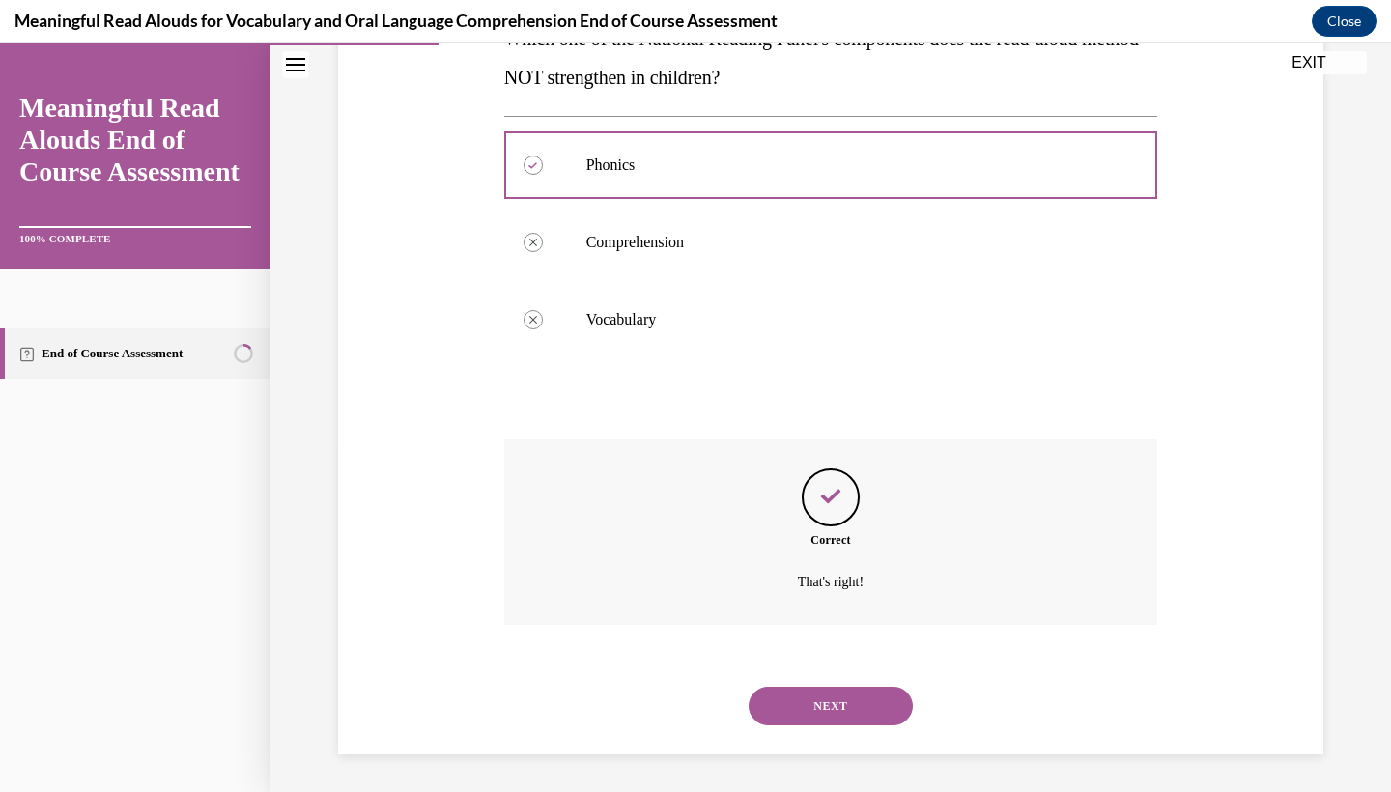
click at [788, 691] on div "NEXT" at bounding box center [831, 706] width 654 height 77
click at [787, 710] on button "NEXT" at bounding box center [831, 706] width 164 height 39
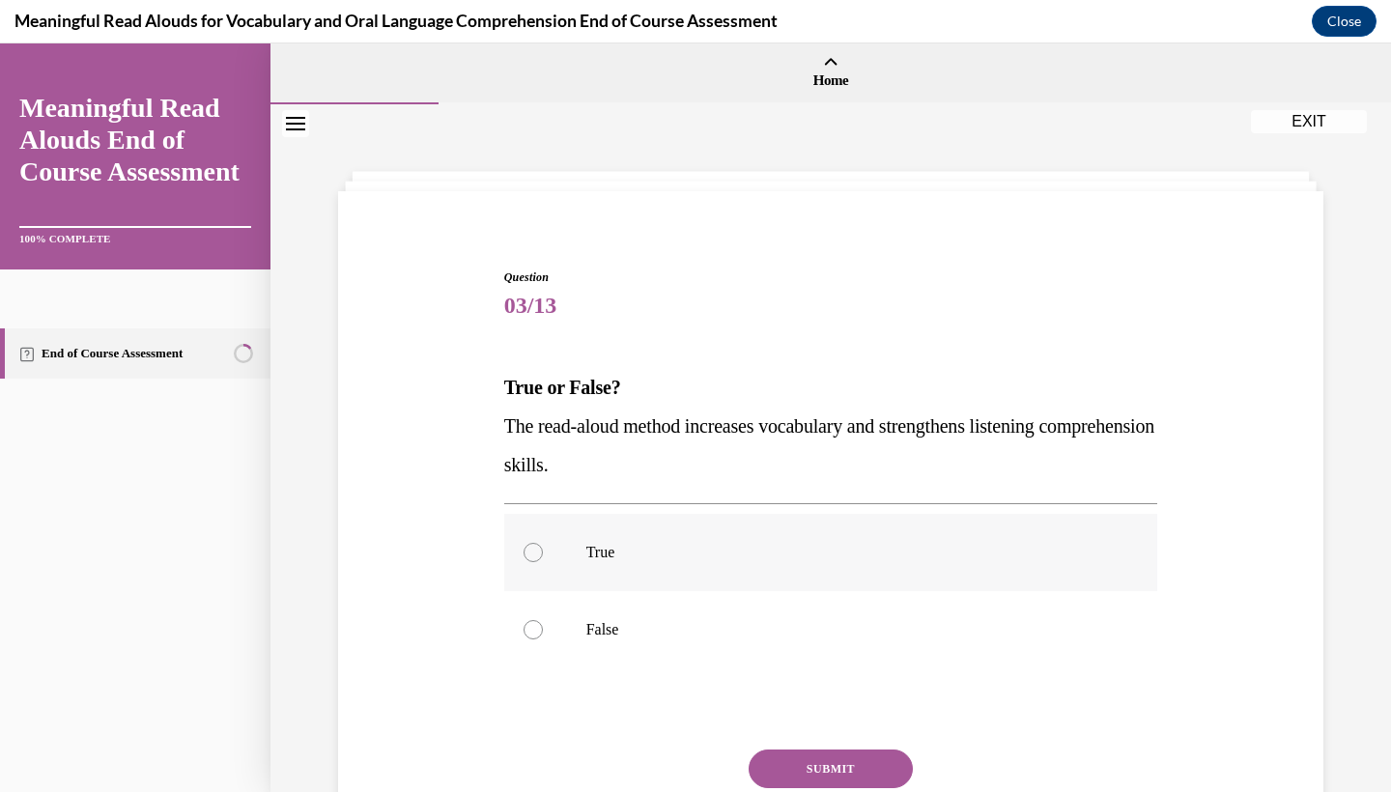
click at [697, 559] on p "True" at bounding box center [848, 552] width 524 height 19
click at [543, 559] on input "True" at bounding box center [533, 552] width 19 height 19
radio input "true"
click at [776, 762] on button "SUBMIT" at bounding box center [831, 769] width 164 height 39
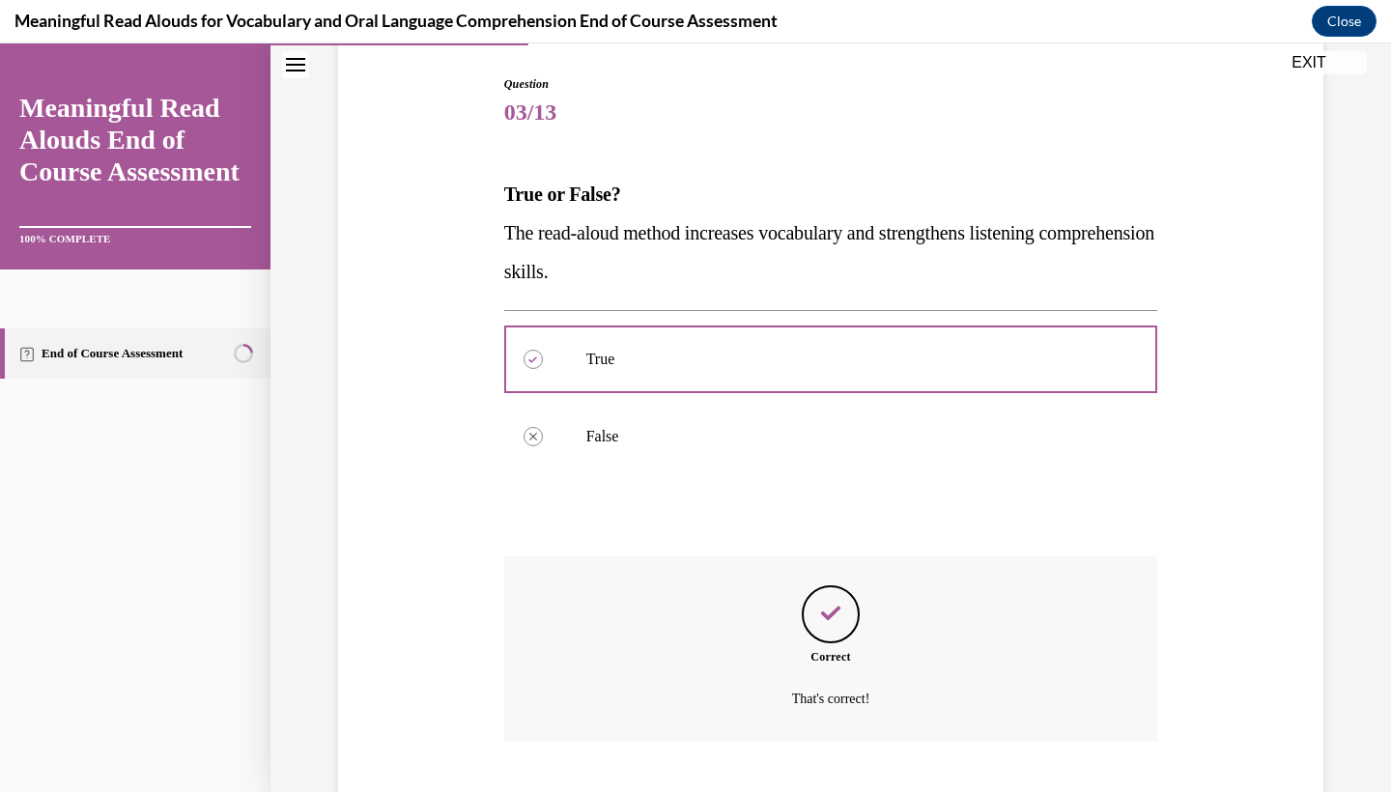
scroll to position [310, 0]
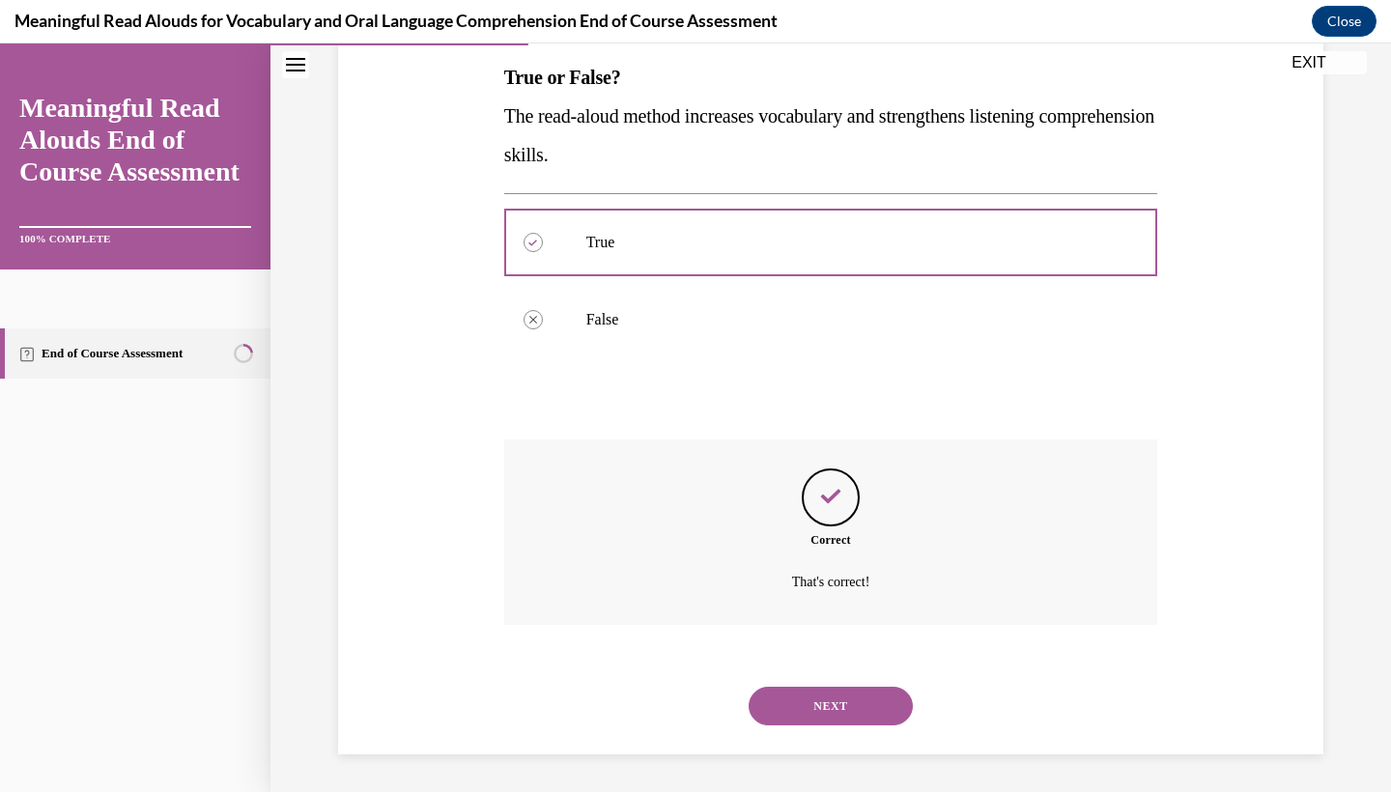
click at [805, 704] on button "NEXT" at bounding box center [831, 706] width 164 height 39
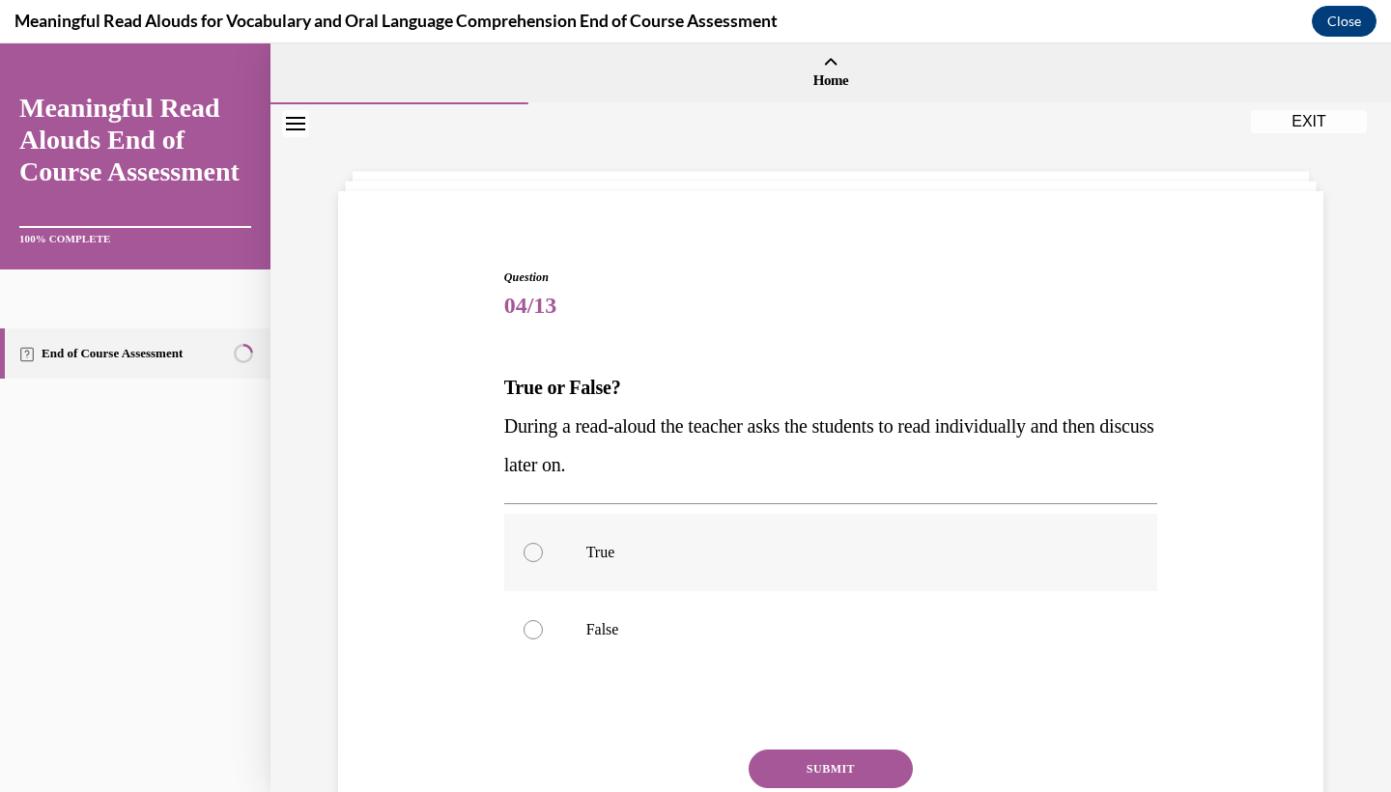
click at [719, 573] on label "True" at bounding box center [831, 552] width 654 height 77
click at [543, 562] on input "True" at bounding box center [533, 552] width 19 height 19
radio input "true"
click at [775, 749] on div "Question 04/13 True or False? During a read-aloud the teacher asks the students…" at bounding box center [831, 589] width 654 height 640
click at [775, 769] on button "SUBMIT" at bounding box center [831, 769] width 164 height 39
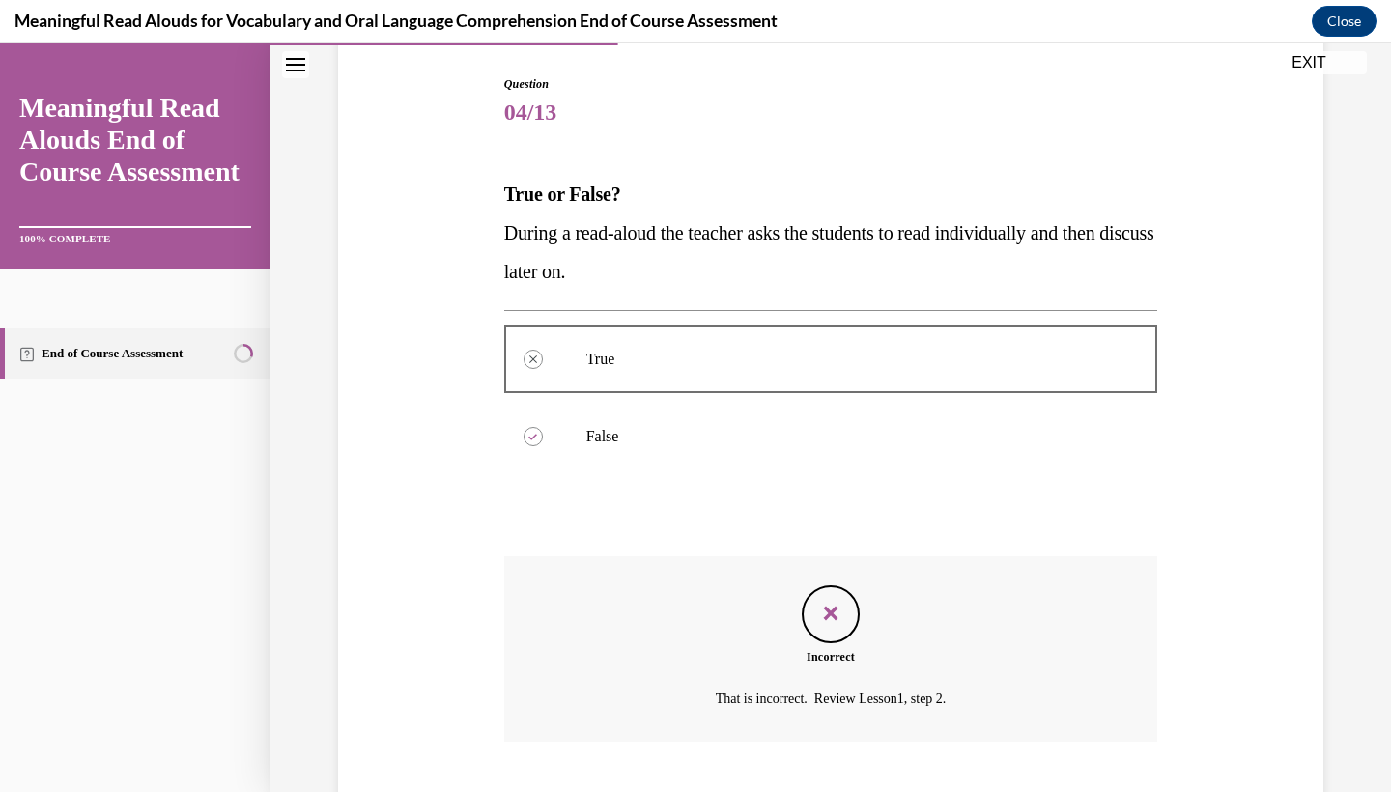
scroll to position [310, 0]
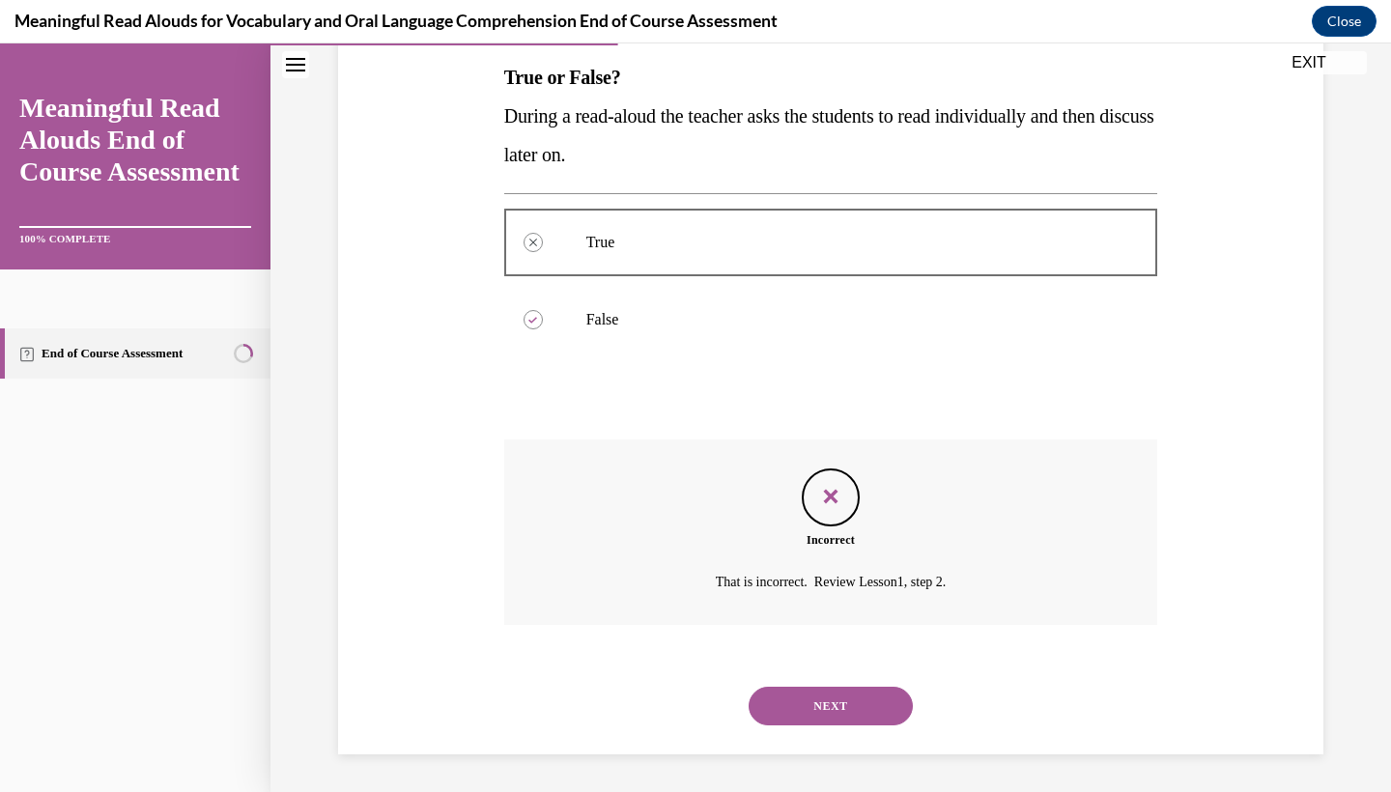
click at [818, 672] on div "NEXT" at bounding box center [831, 706] width 654 height 77
click at [814, 696] on button "NEXT" at bounding box center [831, 706] width 164 height 39
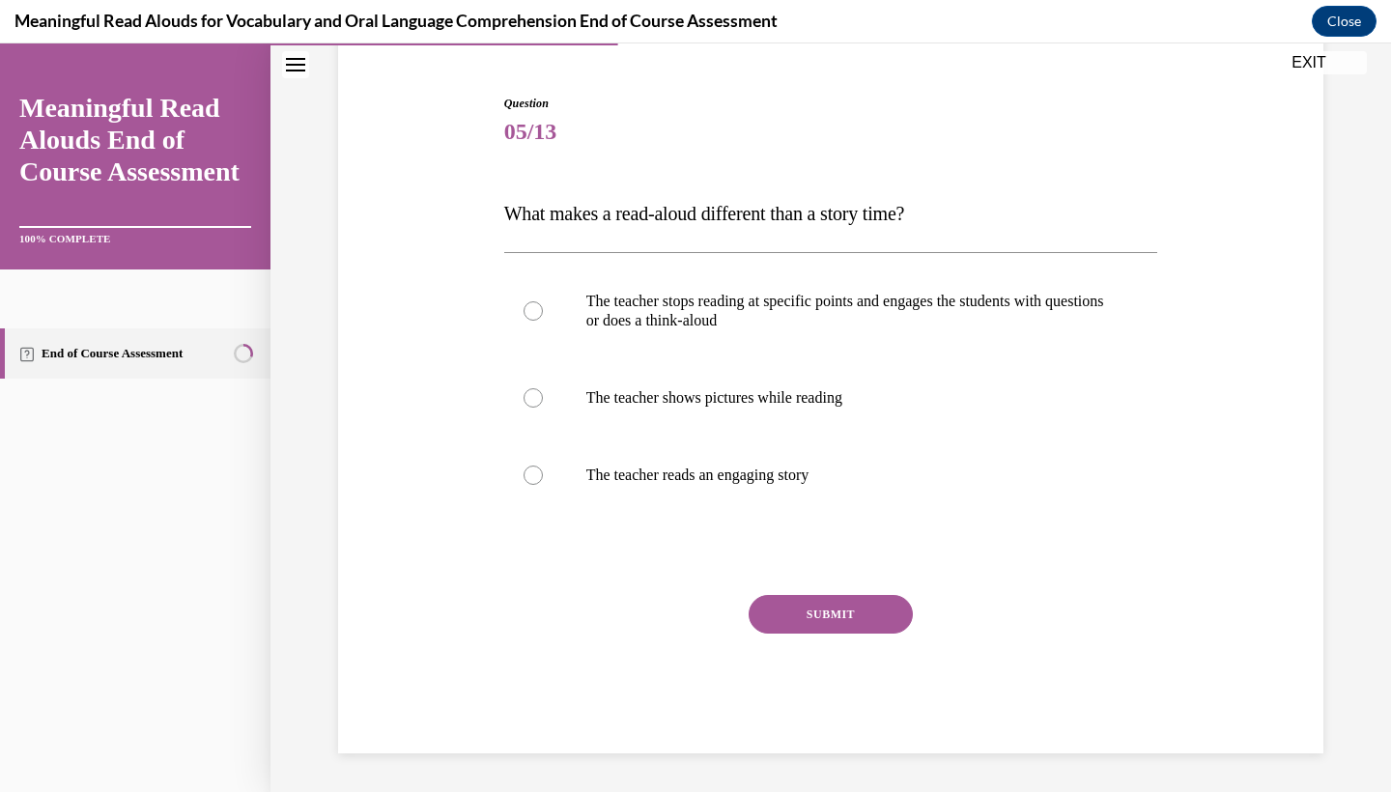
scroll to position [0, 0]
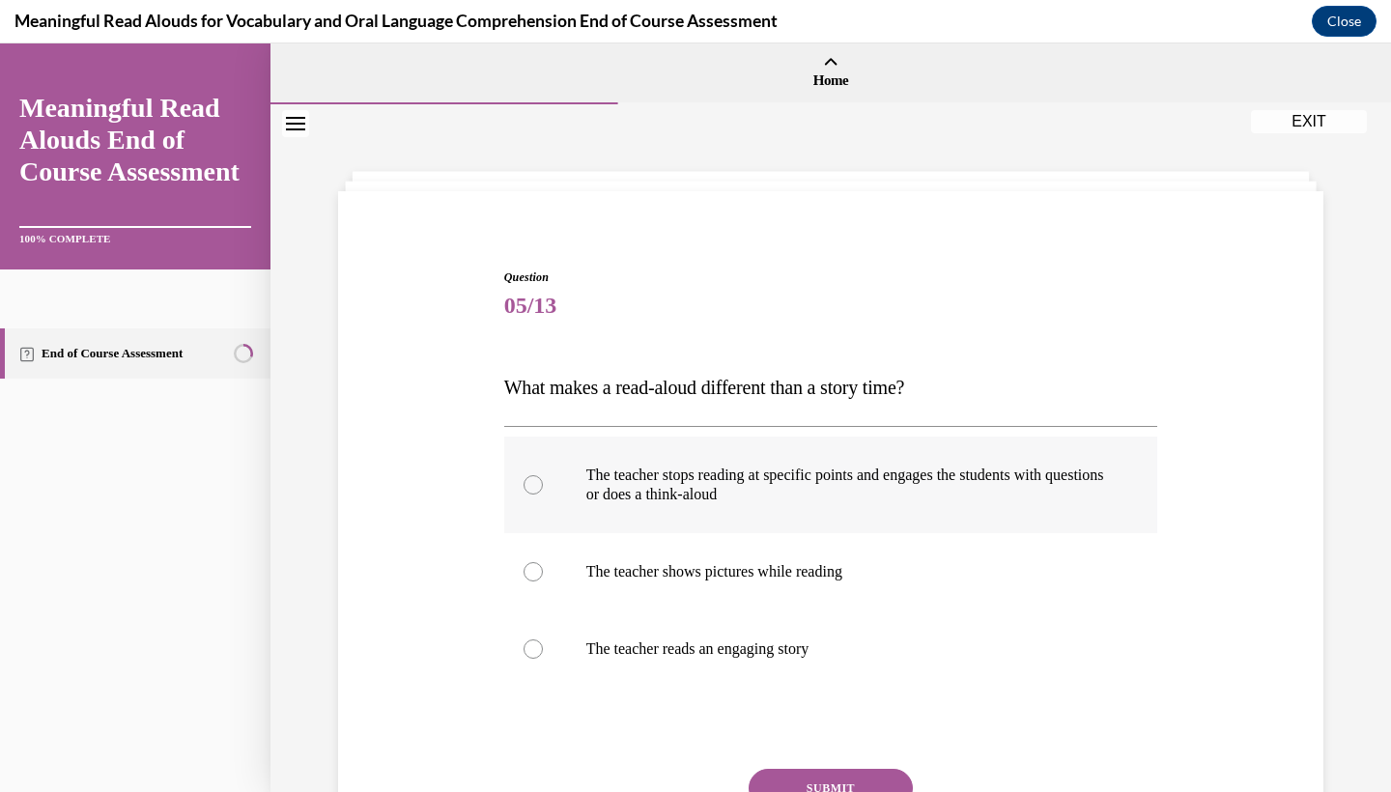
click at [841, 529] on label "The teacher stops reading at specific points and engages the students with ques…" at bounding box center [831, 485] width 654 height 97
click at [543, 495] on input "The teacher stops reading at specific points and engages the students with ques…" at bounding box center [533, 484] width 19 height 19
radio input "true"
click at [814, 776] on button "SUBMIT" at bounding box center [831, 788] width 164 height 39
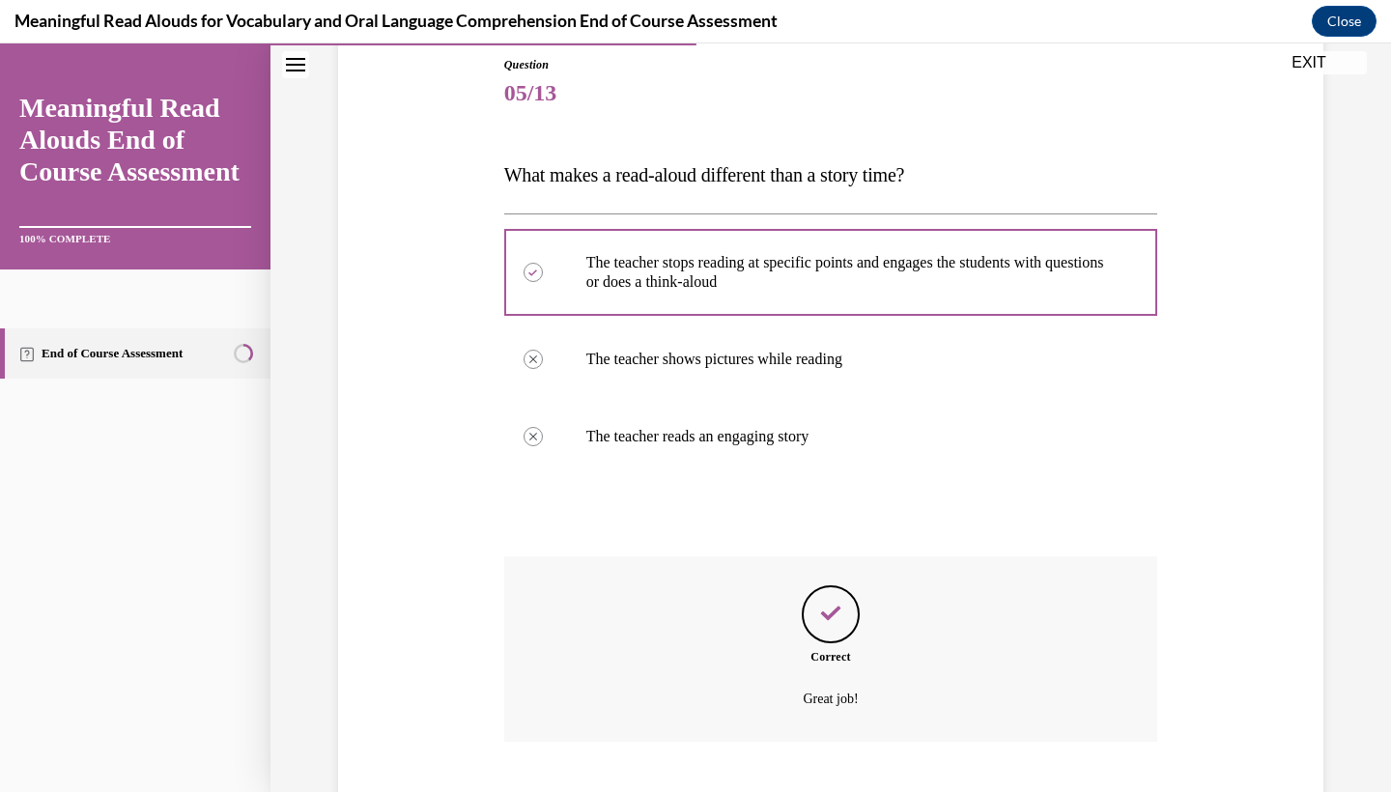
scroll to position [329, 0]
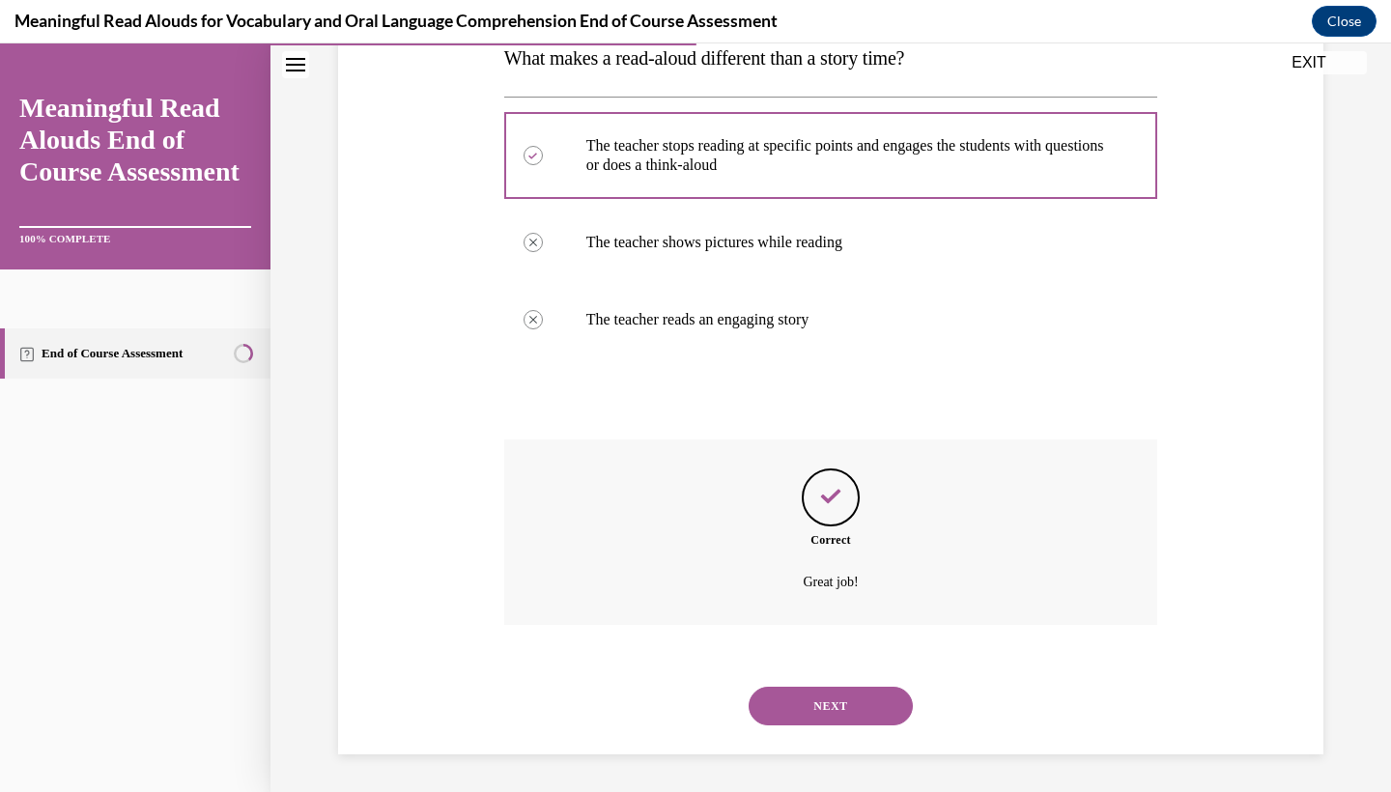
click at [826, 698] on button "NEXT" at bounding box center [831, 706] width 164 height 39
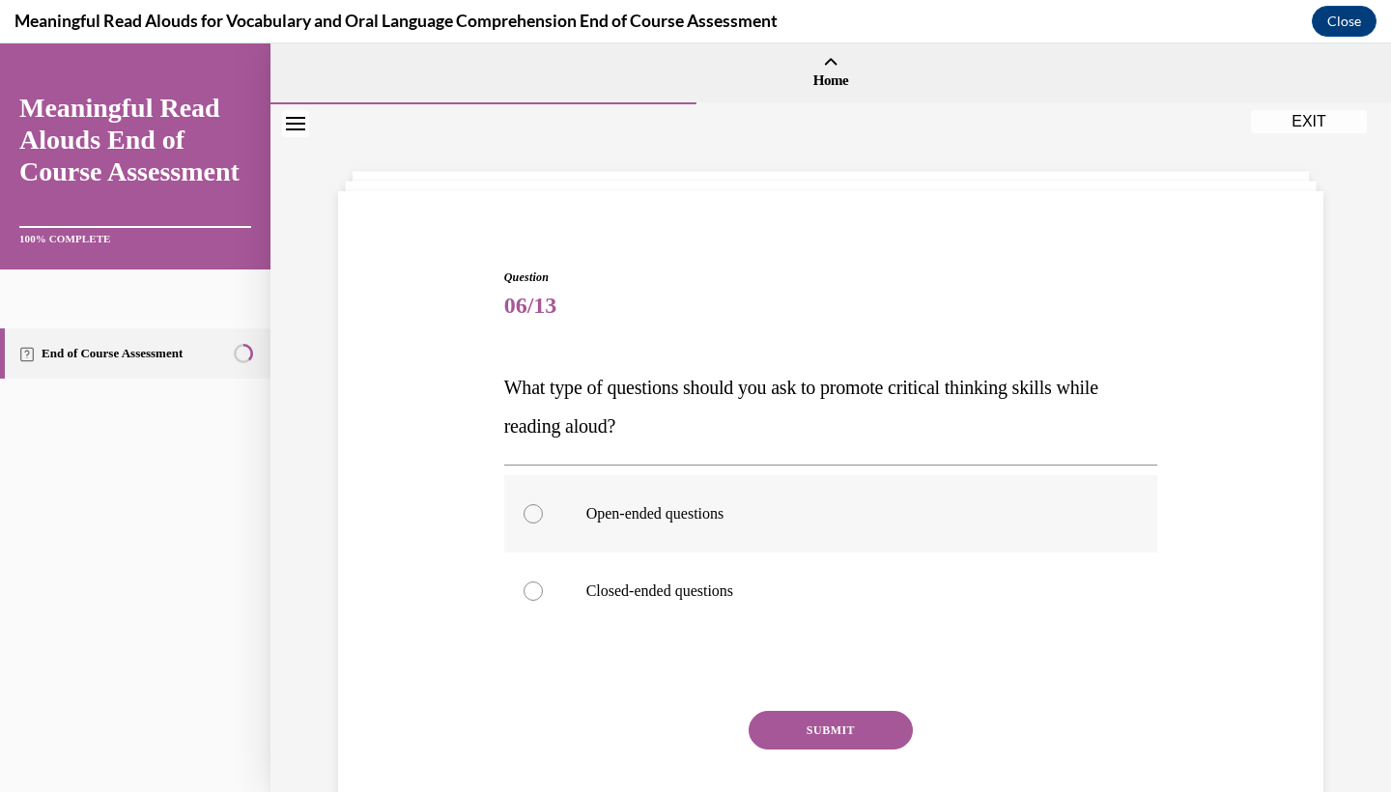
click at [862, 549] on label "Open-ended questions" at bounding box center [831, 513] width 654 height 77
click at [543, 524] on input "Open-ended questions" at bounding box center [533, 513] width 19 height 19
radio input "true"
click at [811, 728] on button "SUBMIT" at bounding box center [831, 730] width 164 height 39
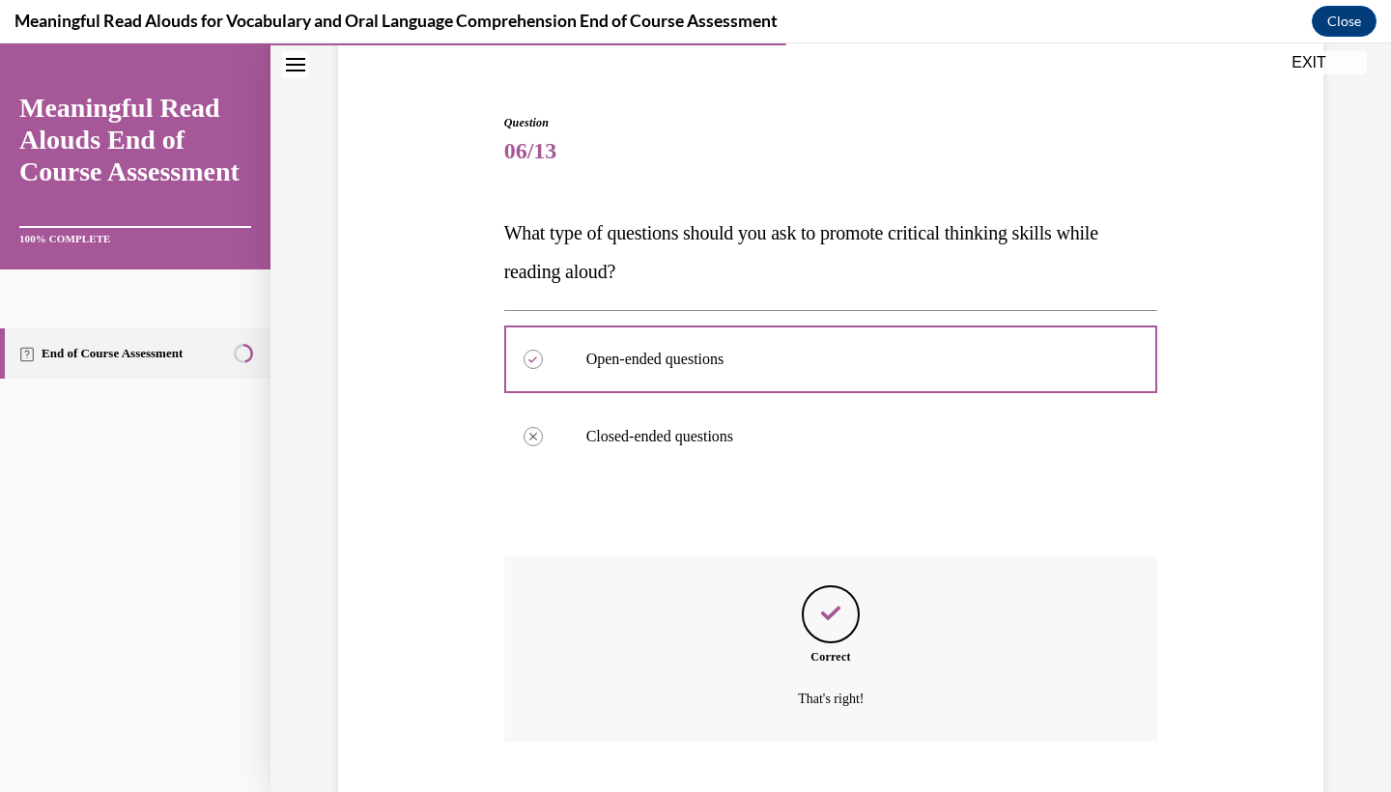
scroll to position [272, 0]
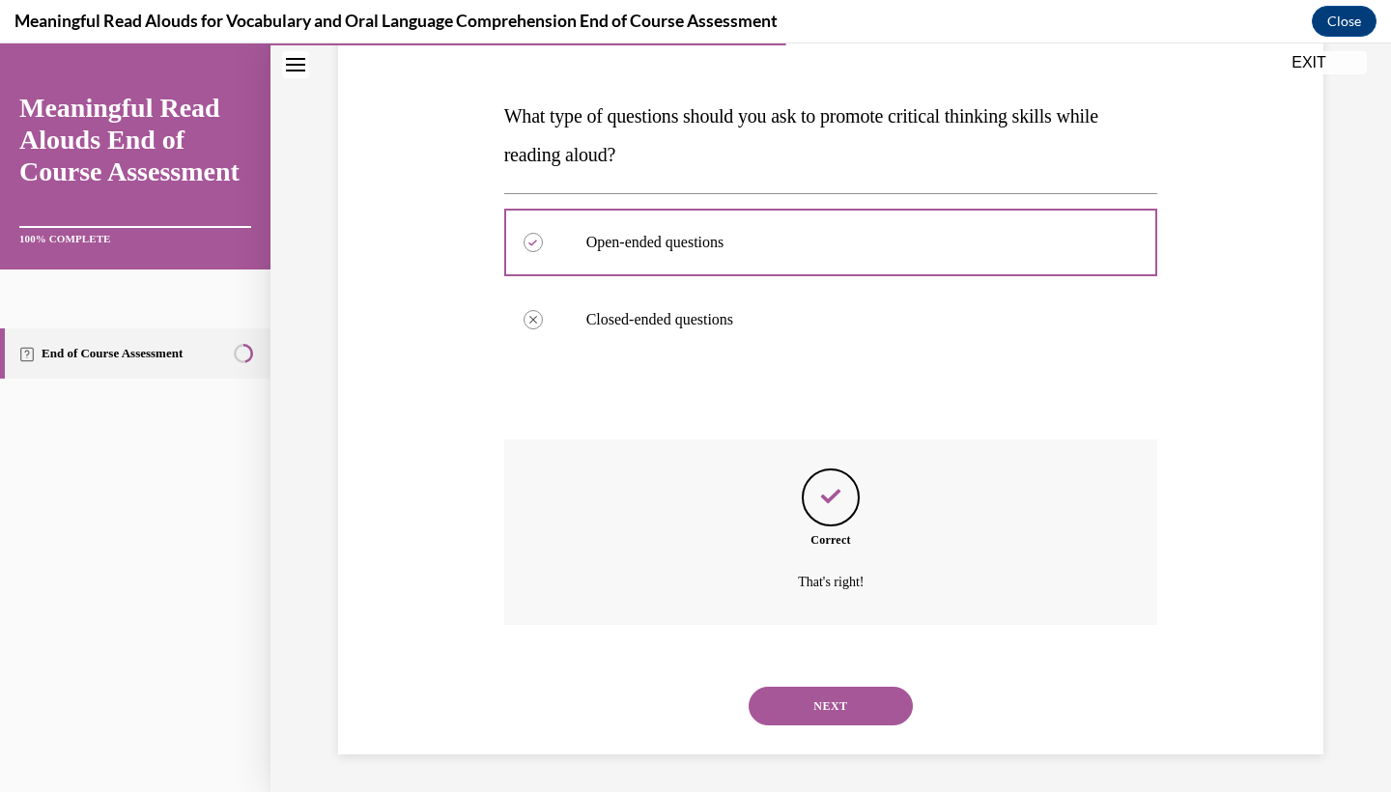
click at [806, 721] on button "NEXT" at bounding box center [831, 706] width 164 height 39
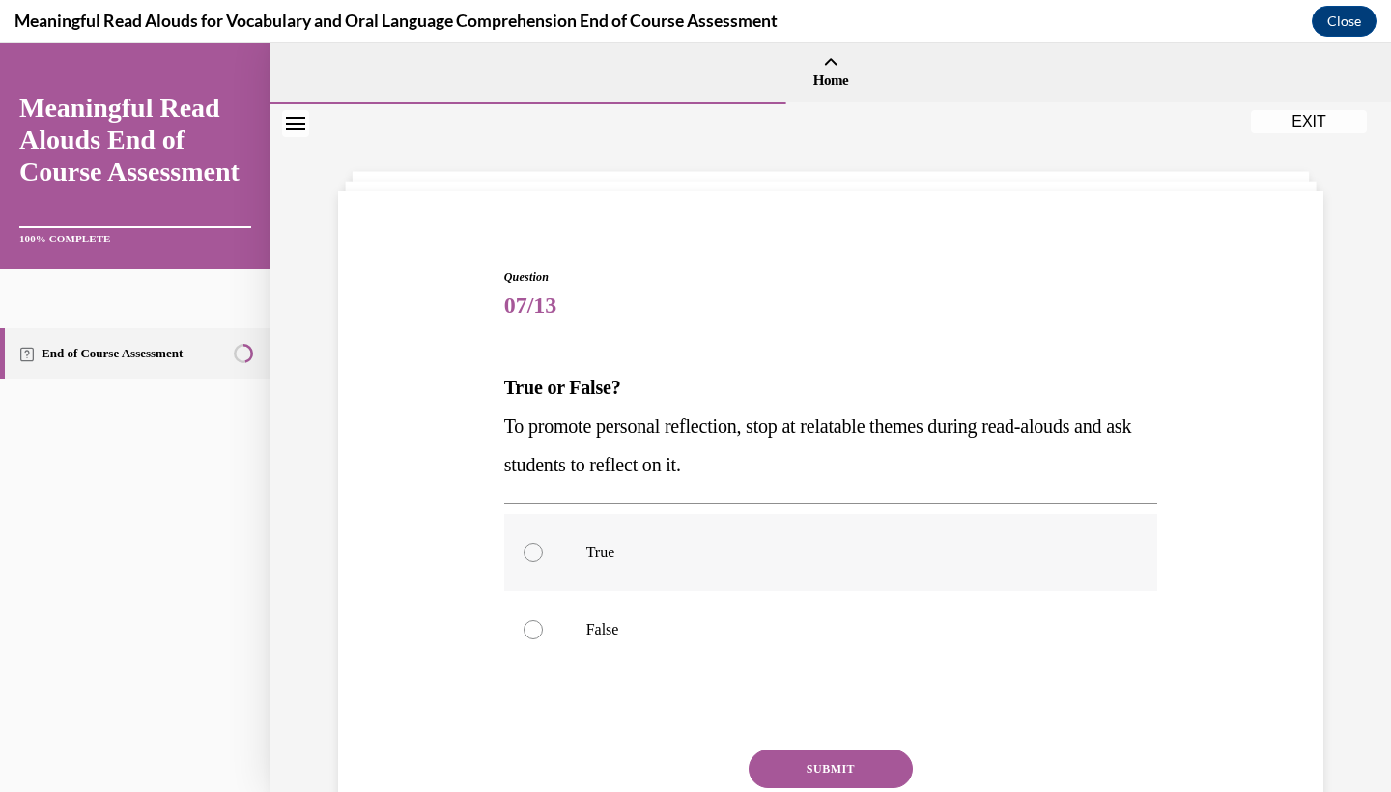
click at [812, 554] on p "True" at bounding box center [848, 552] width 524 height 19
click at [543, 554] on input "True" at bounding box center [533, 552] width 19 height 19
radio input "true"
click at [798, 771] on button "SUBMIT" at bounding box center [831, 769] width 164 height 39
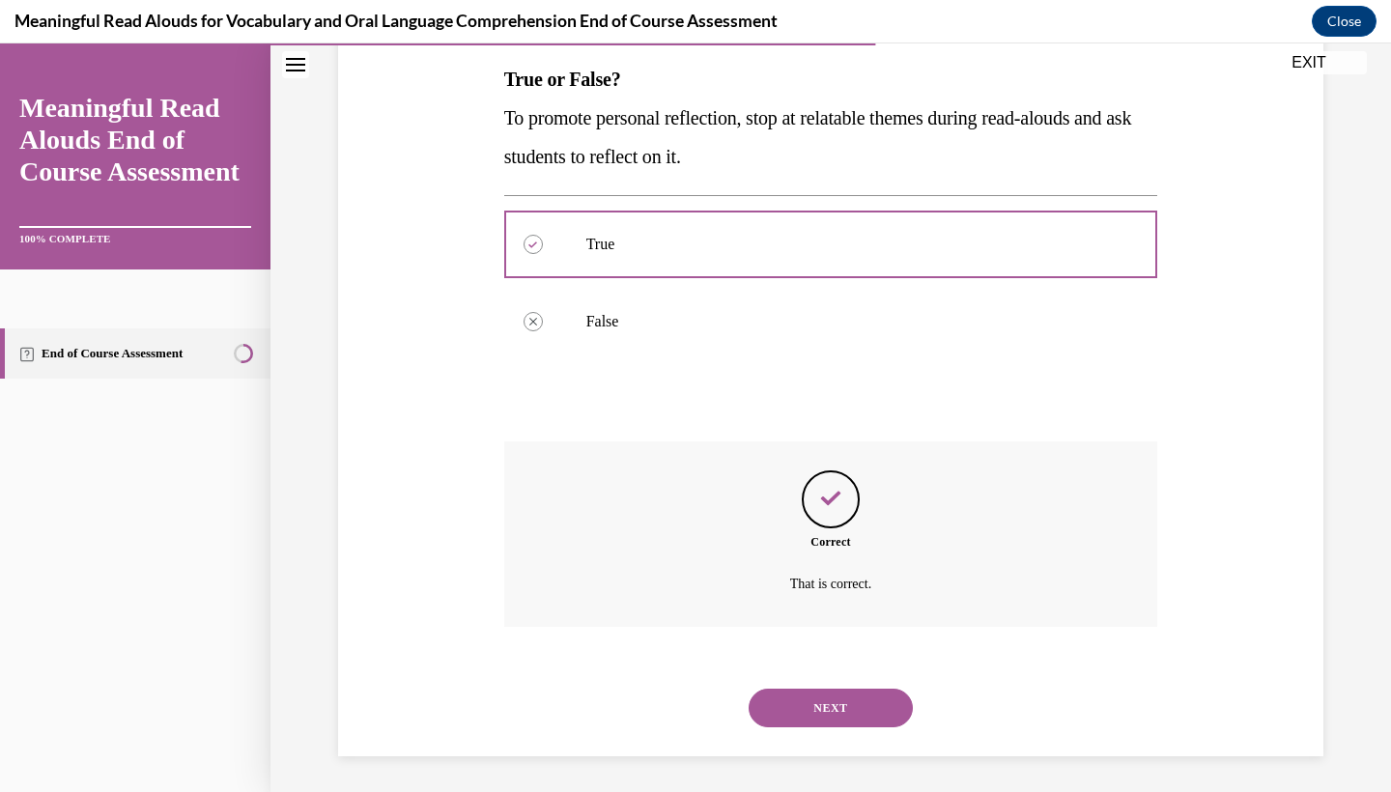
scroll to position [310, 0]
click at [809, 709] on button "NEXT" at bounding box center [831, 706] width 164 height 39
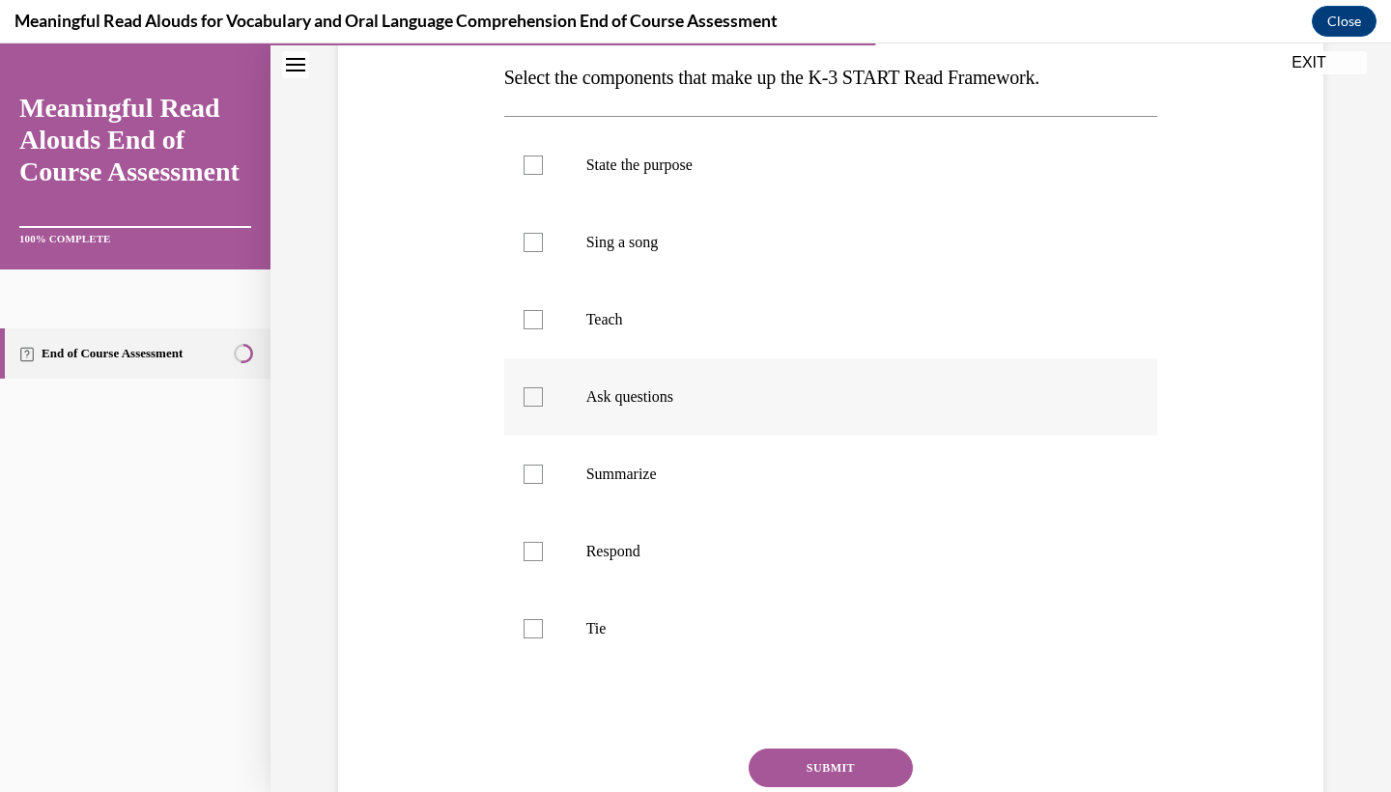
scroll to position [0, 0]
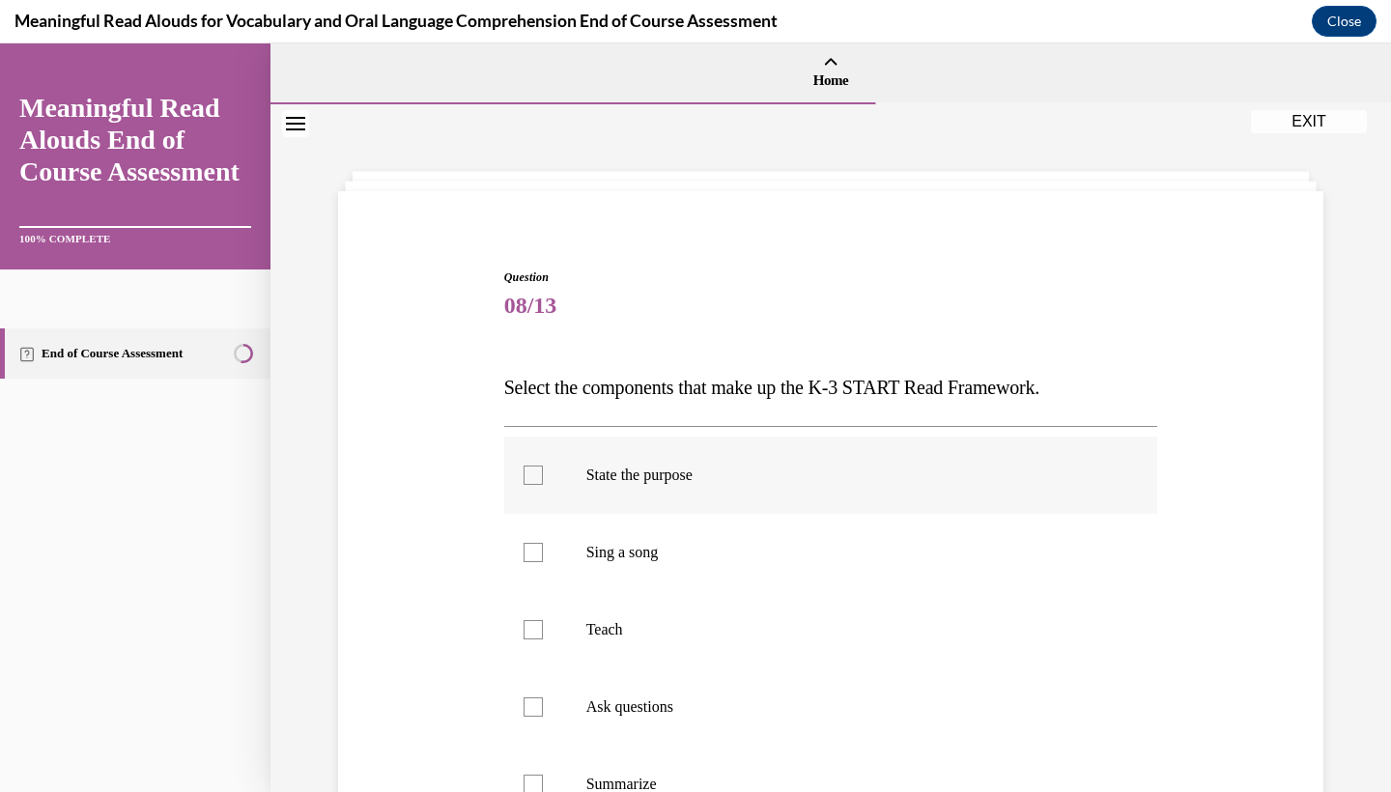
click at [906, 456] on label "State the purpose" at bounding box center [831, 475] width 654 height 77
click at [543, 466] on input "State the purpose" at bounding box center [533, 475] width 19 height 19
checkbox input "true"
click at [860, 528] on label "Sing a song" at bounding box center [831, 552] width 654 height 77
click at [543, 543] on input "Sing a song" at bounding box center [533, 552] width 19 height 19
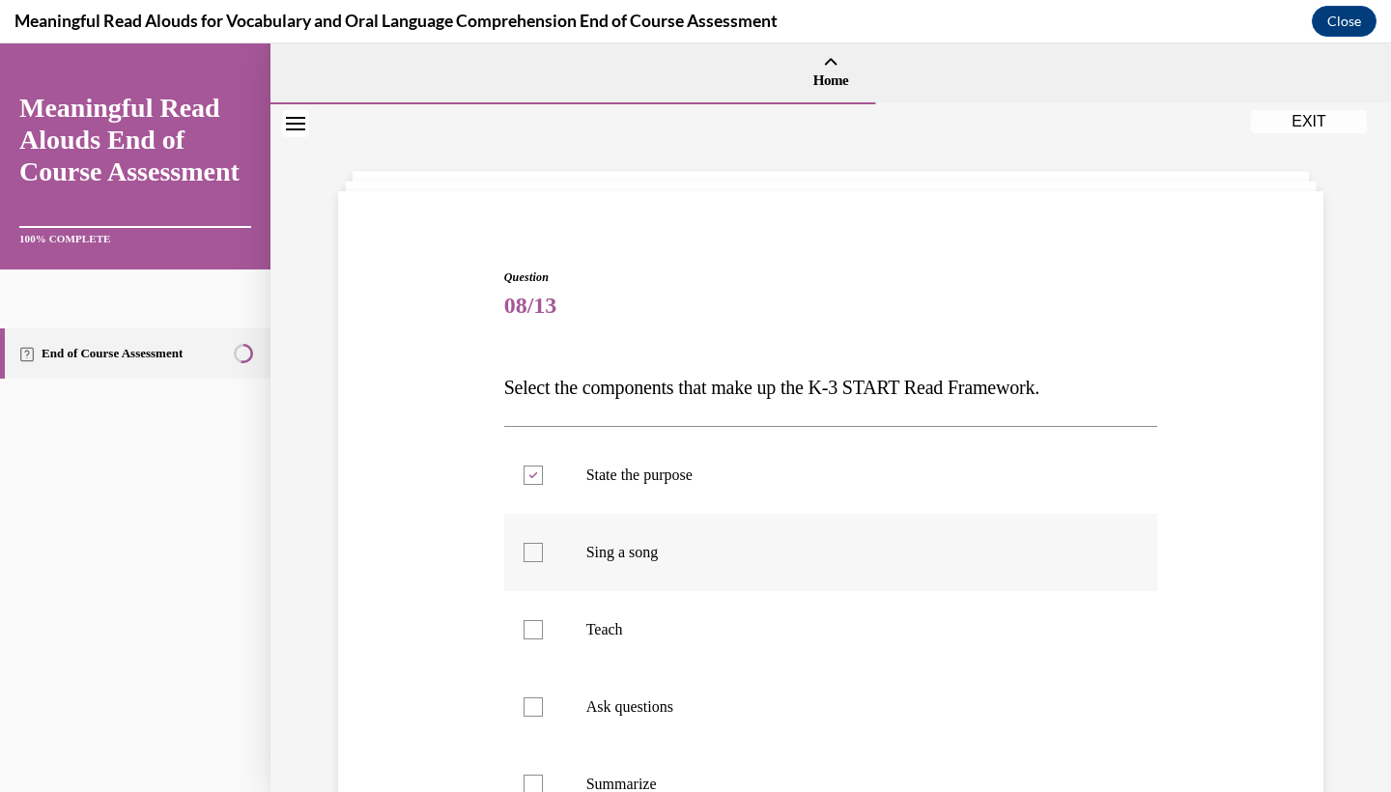
checkbox input "true"
click at [846, 497] on label "State the purpose" at bounding box center [831, 475] width 654 height 77
click at [543, 485] on input "State the purpose" at bounding box center [533, 475] width 19 height 19
checkbox input "false"
click at [792, 562] on label "Sing a song" at bounding box center [831, 552] width 654 height 77
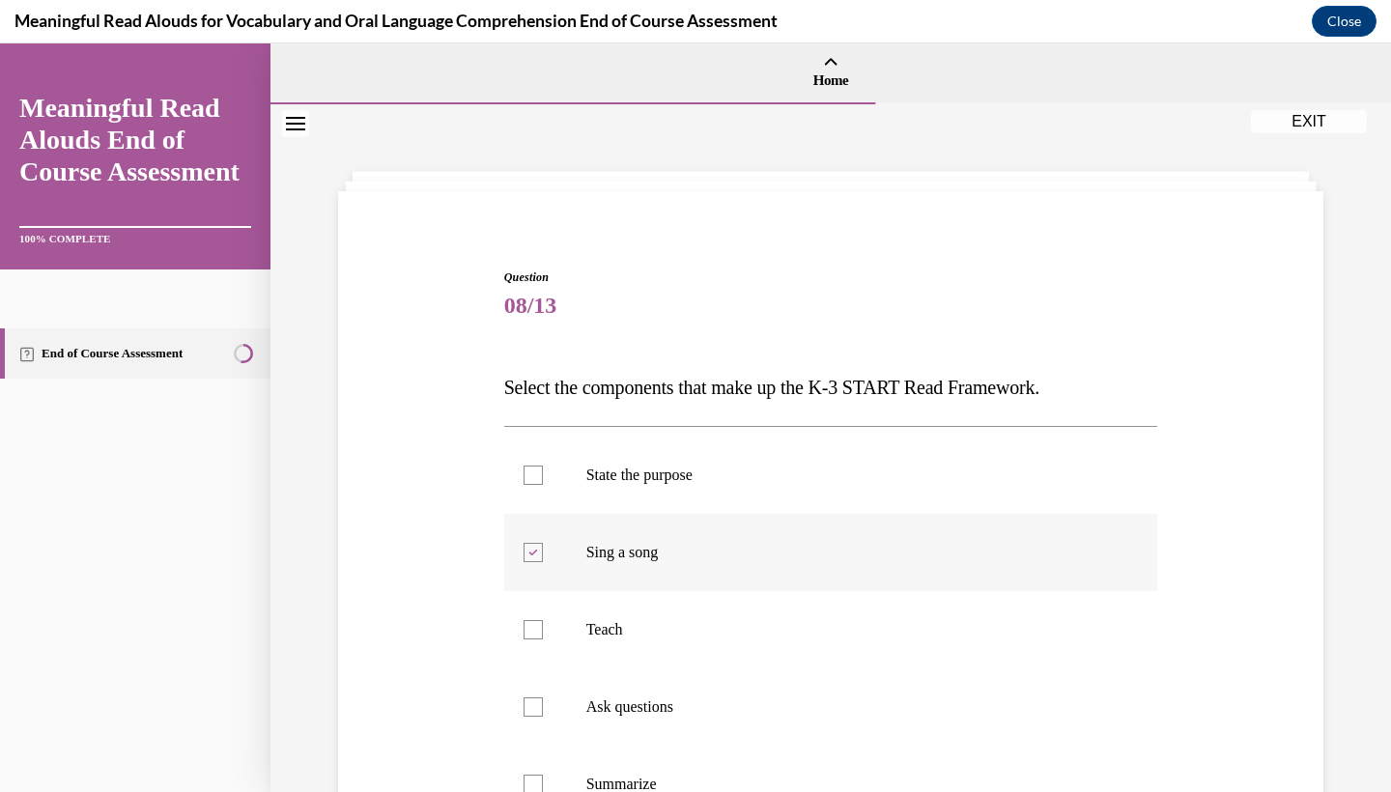
click at [543, 562] on input "Sing a song" at bounding box center [533, 552] width 19 height 19
checkbox input "false"
click at [812, 499] on label "State the purpose" at bounding box center [831, 475] width 654 height 77
click at [543, 485] on input "State the purpose" at bounding box center [533, 475] width 19 height 19
checkbox input "true"
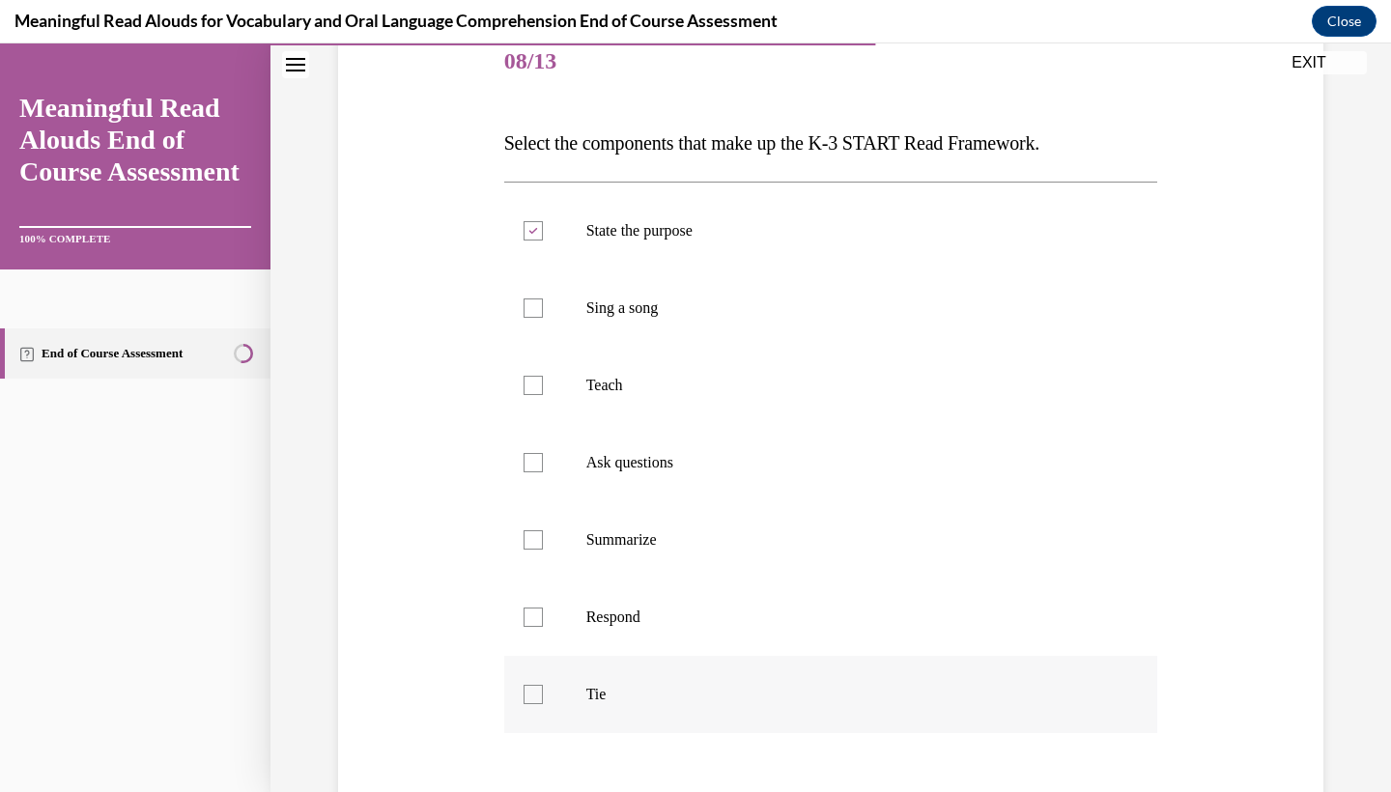
scroll to position [243, 0]
click at [681, 664] on label "Tie" at bounding box center [831, 696] width 654 height 77
click at [543, 687] on input "Tie" at bounding box center [533, 696] width 19 height 19
checkbox input "true"
click at [681, 630] on label "Respond" at bounding box center [831, 619] width 654 height 77
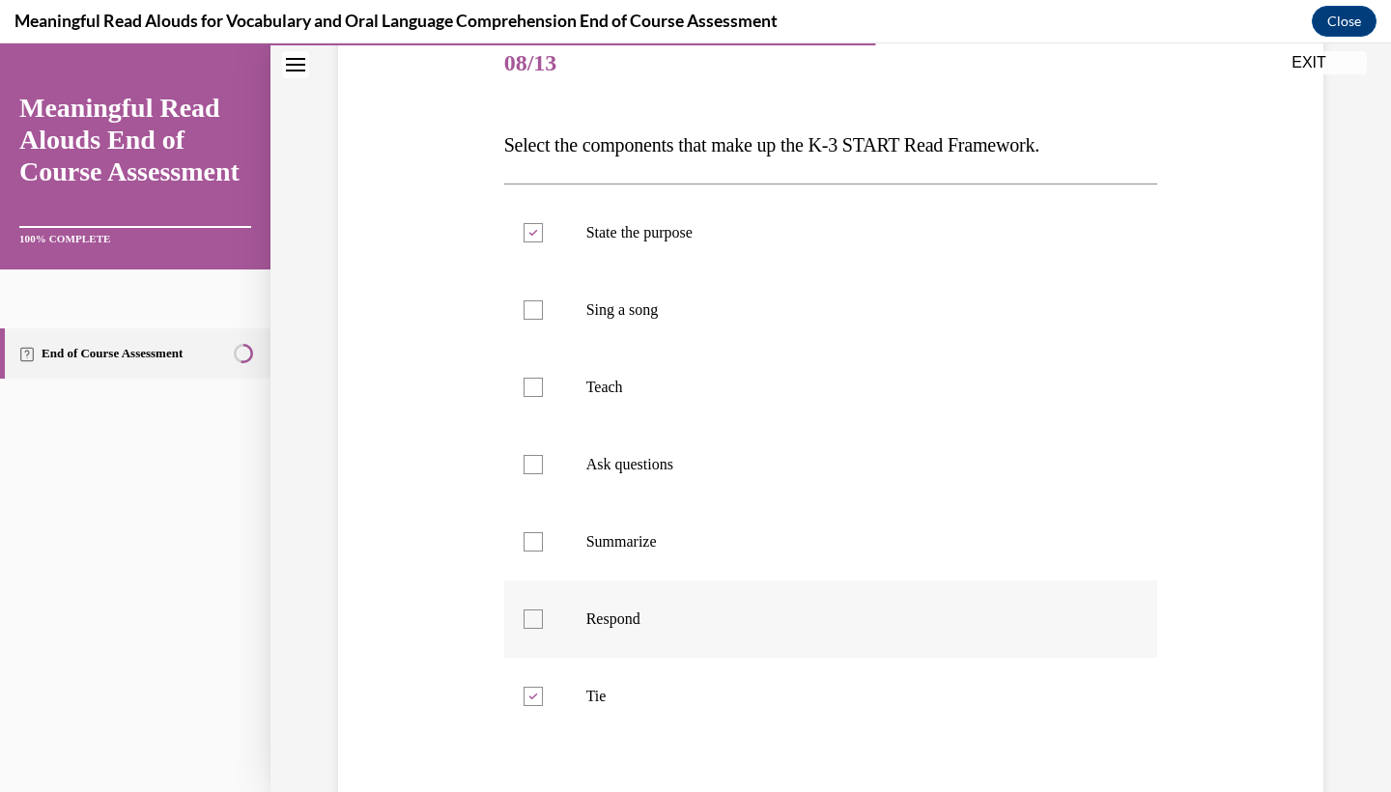
click at [543, 629] on input "Respond" at bounding box center [533, 619] width 19 height 19
checkbox input "true"
click at [697, 501] on label "Ask questions" at bounding box center [831, 464] width 654 height 77
click at [543, 474] on input "Ask questions" at bounding box center [533, 464] width 19 height 19
checkbox input "true"
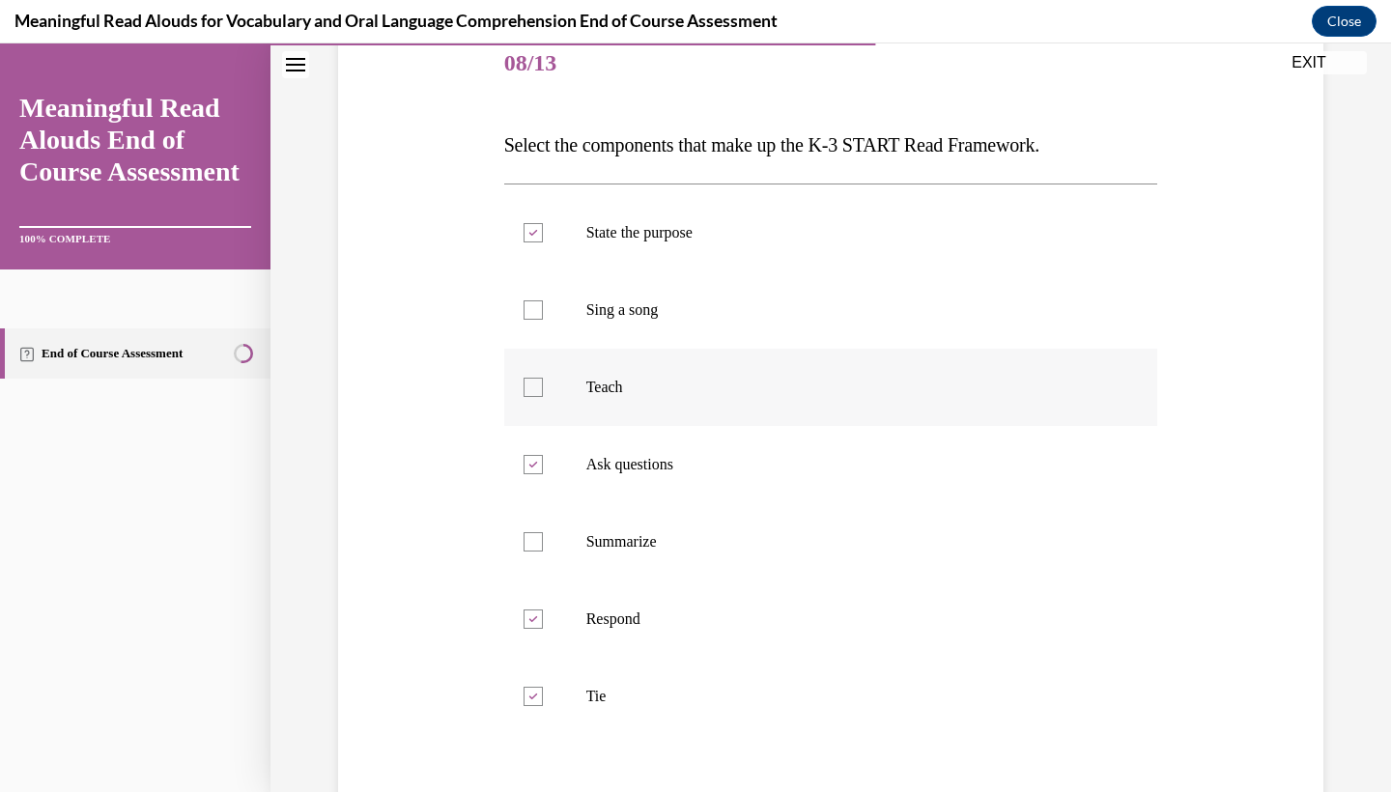
click at [696, 376] on label "Teach" at bounding box center [831, 387] width 654 height 77
click at [543, 378] on input "Teach" at bounding box center [533, 387] width 19 height 19
checkbox input "true"
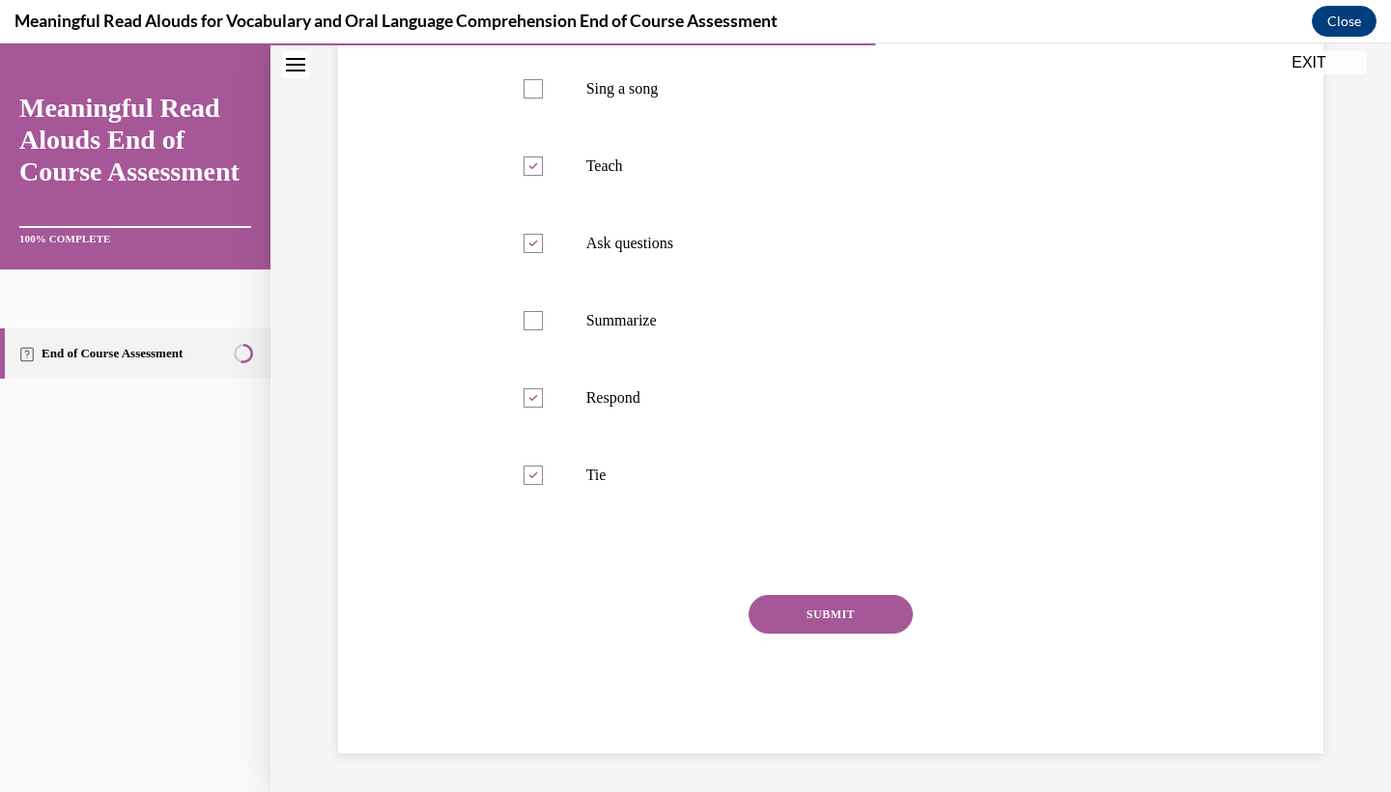
click at [803, 582] on div "Question 08/13 Select the components that make up the K-3 START Read Framework.…" at bounding box center [831, 279] width 654 height 949
click at [800, 604] on button "SUBMIT" at bounding box center [831, 614] width 164 height 39
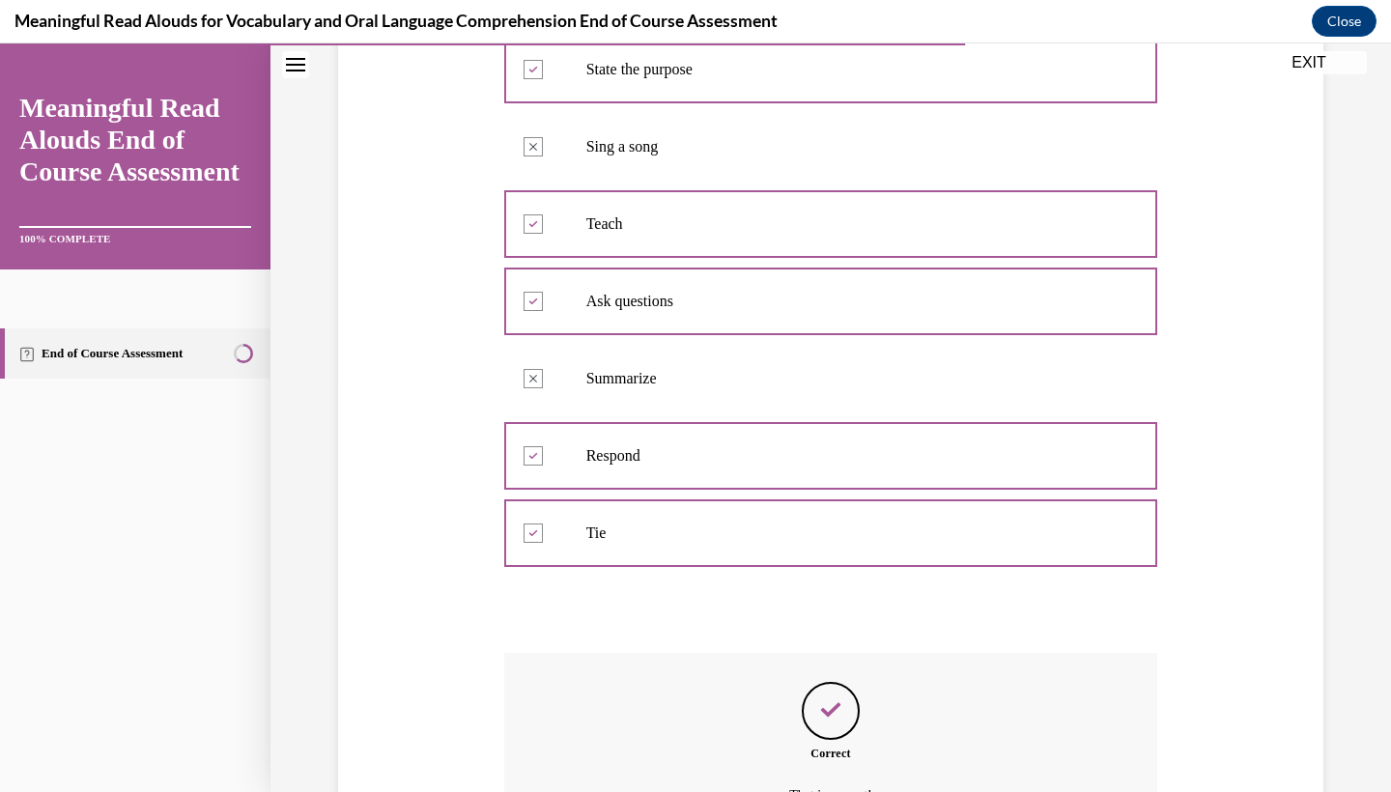
scroll to position [619, 0]
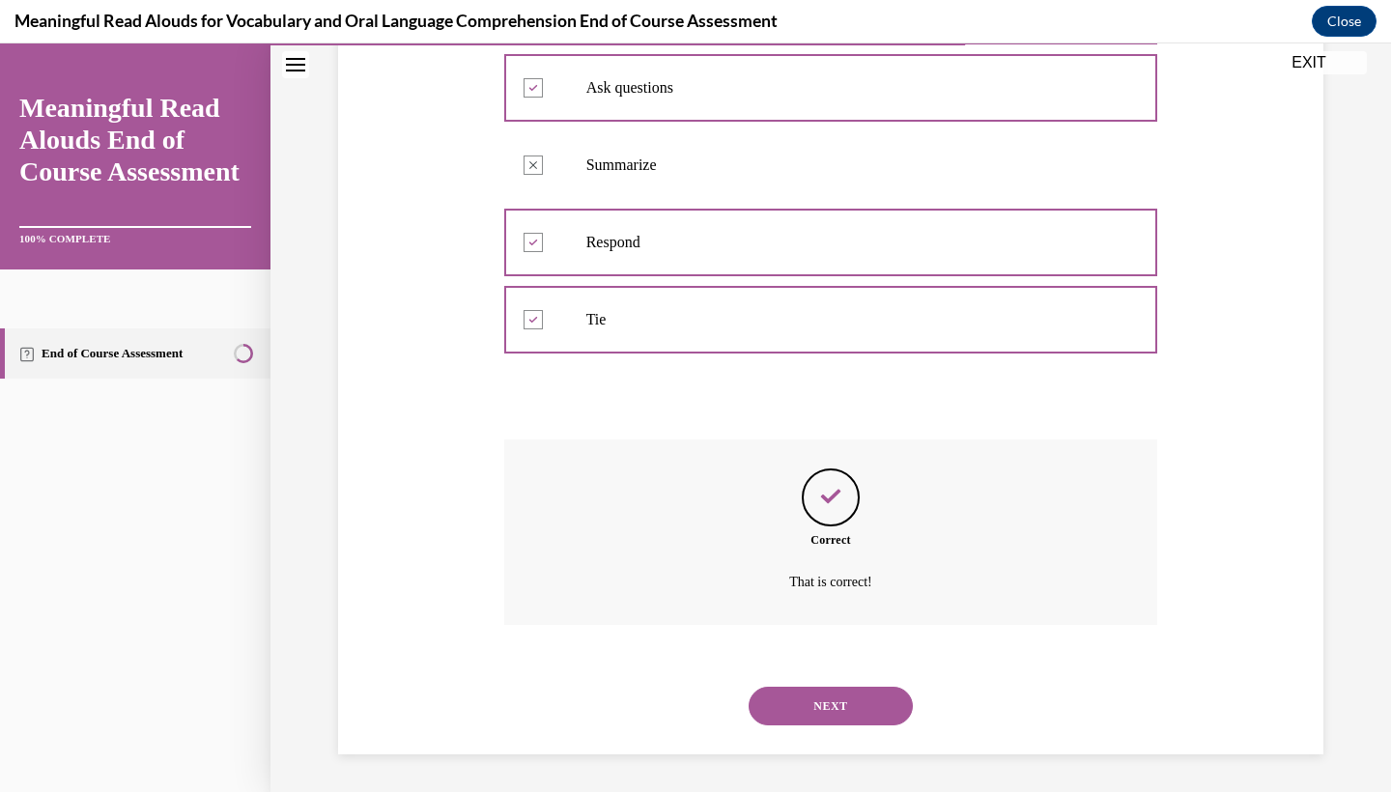
click at [810, 707] on button "NEXT" at bounding box center [831, 706] width 164 height 39
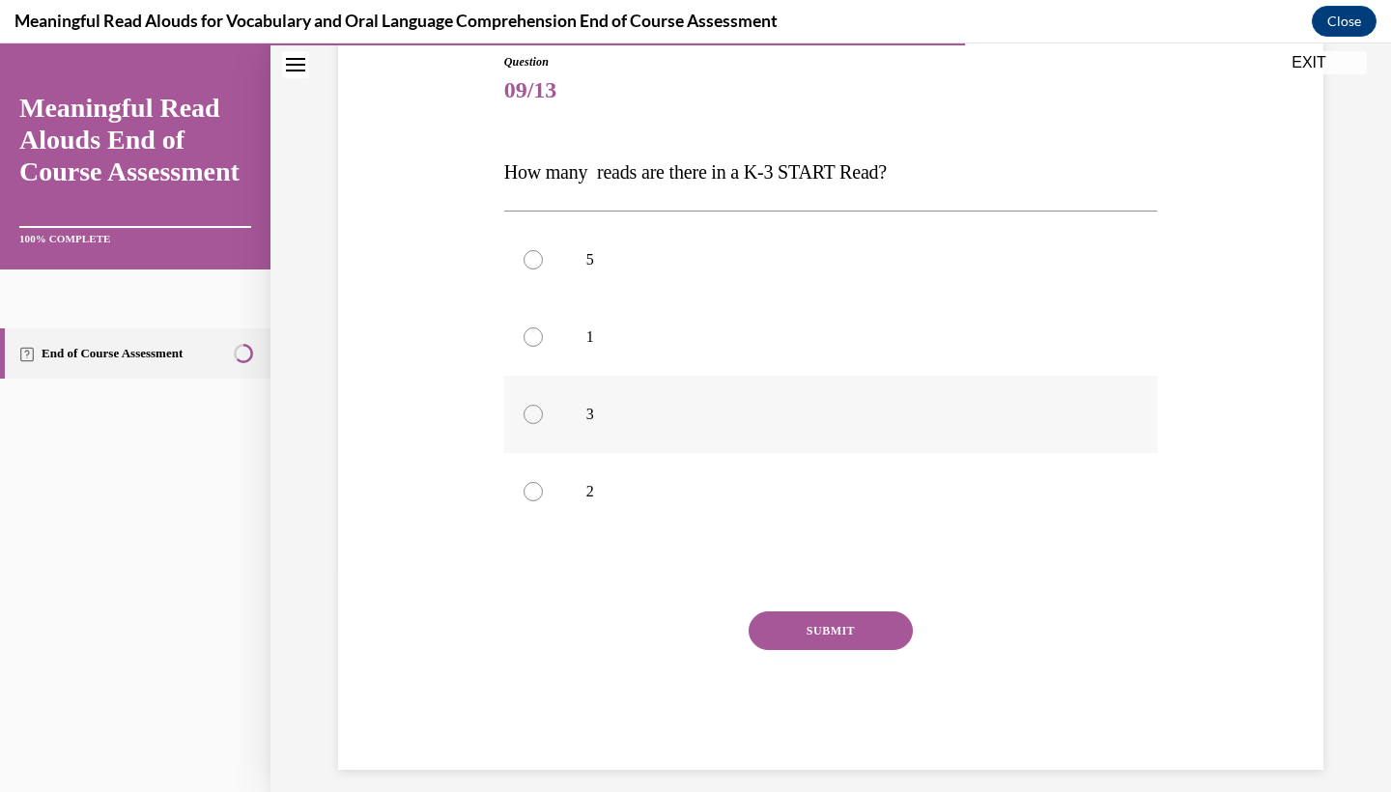
click at [781, 396] on label "3" at bounding box center [831, 414] width 654 height 77
click at [543, 405] on input "3" at bounding box center [533, 414] width 19 height 19
radio input "true"
click at [795, 628] on button "SUBMIT" at bounding box center [831, 631] width 164 height 39
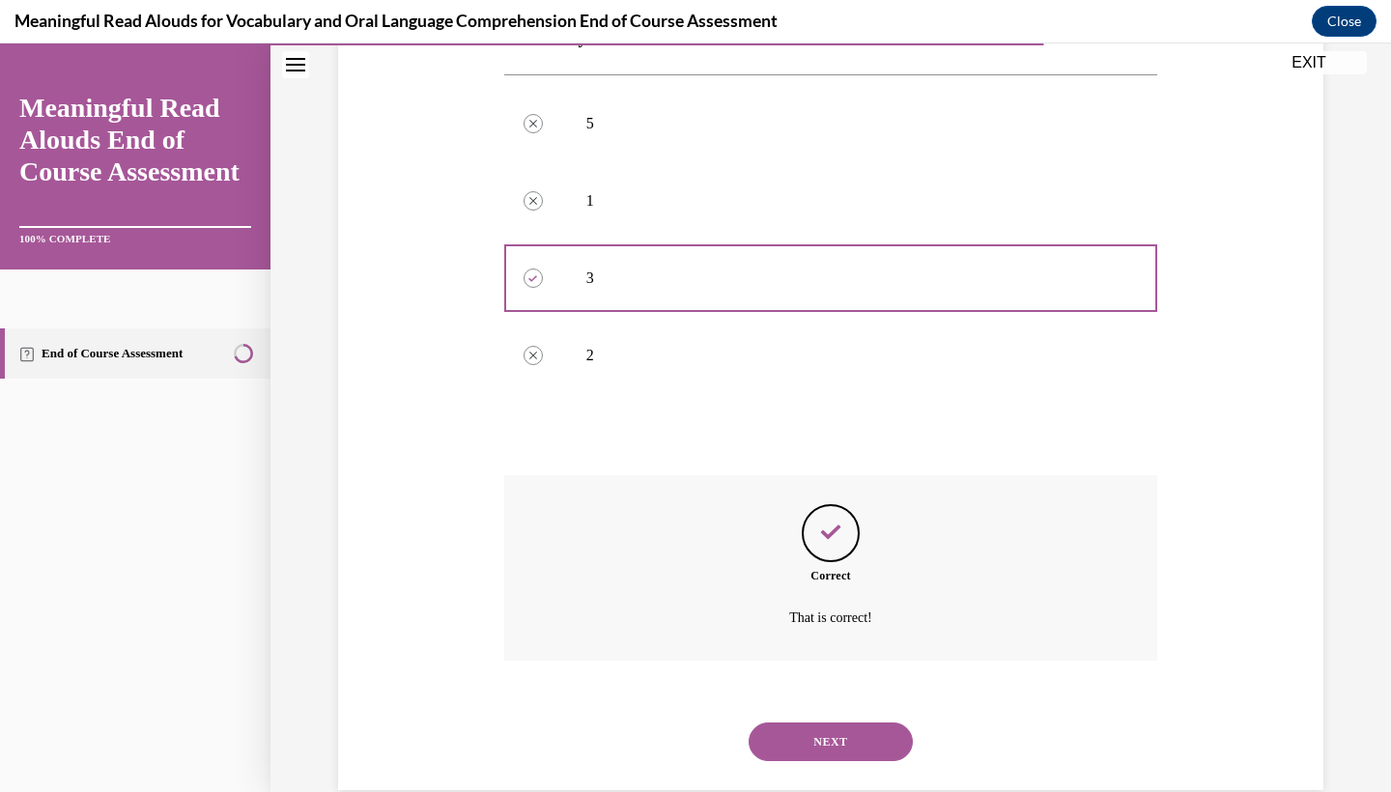
scroll to position [387, 0]
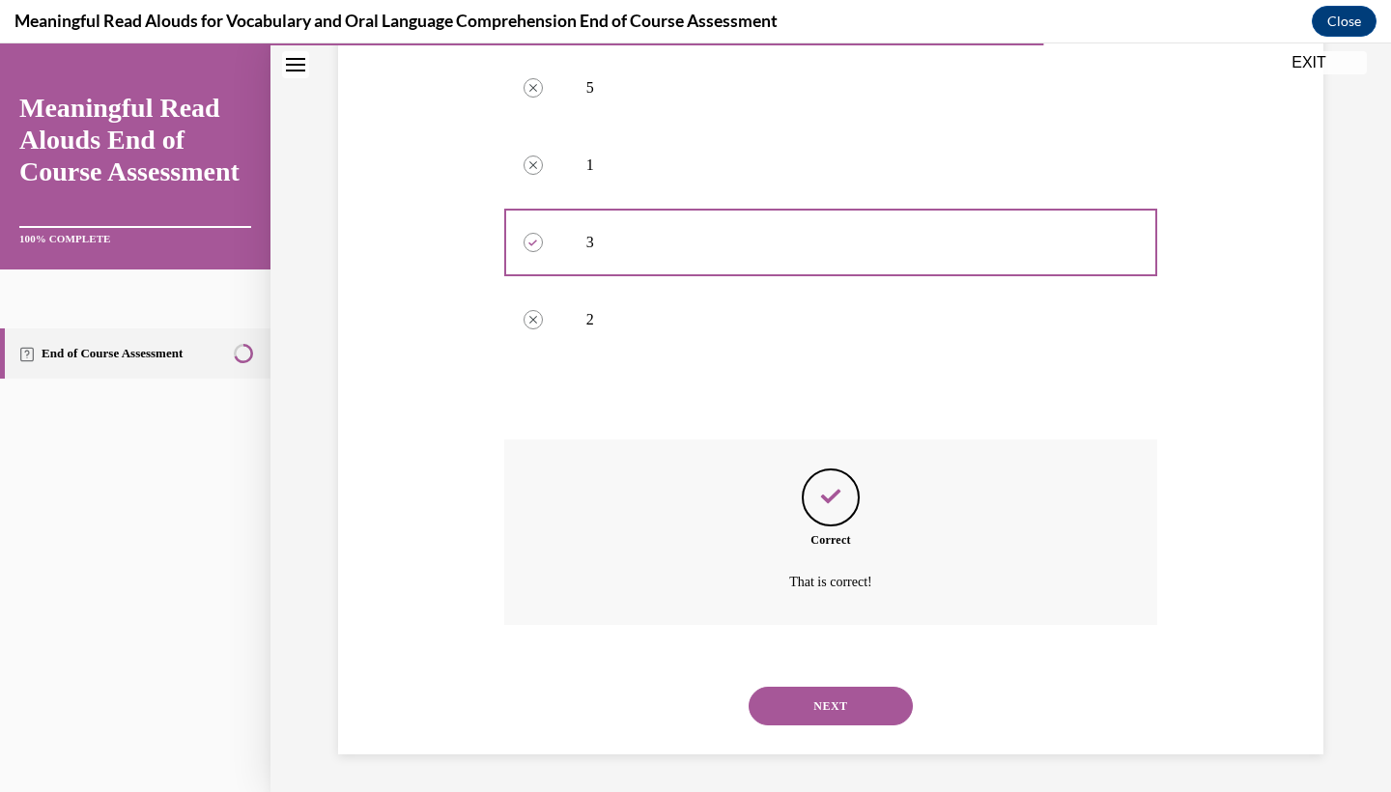
click at [780, 708] on button "NEXT" at bounding box center [831, 706] width 164 height 39
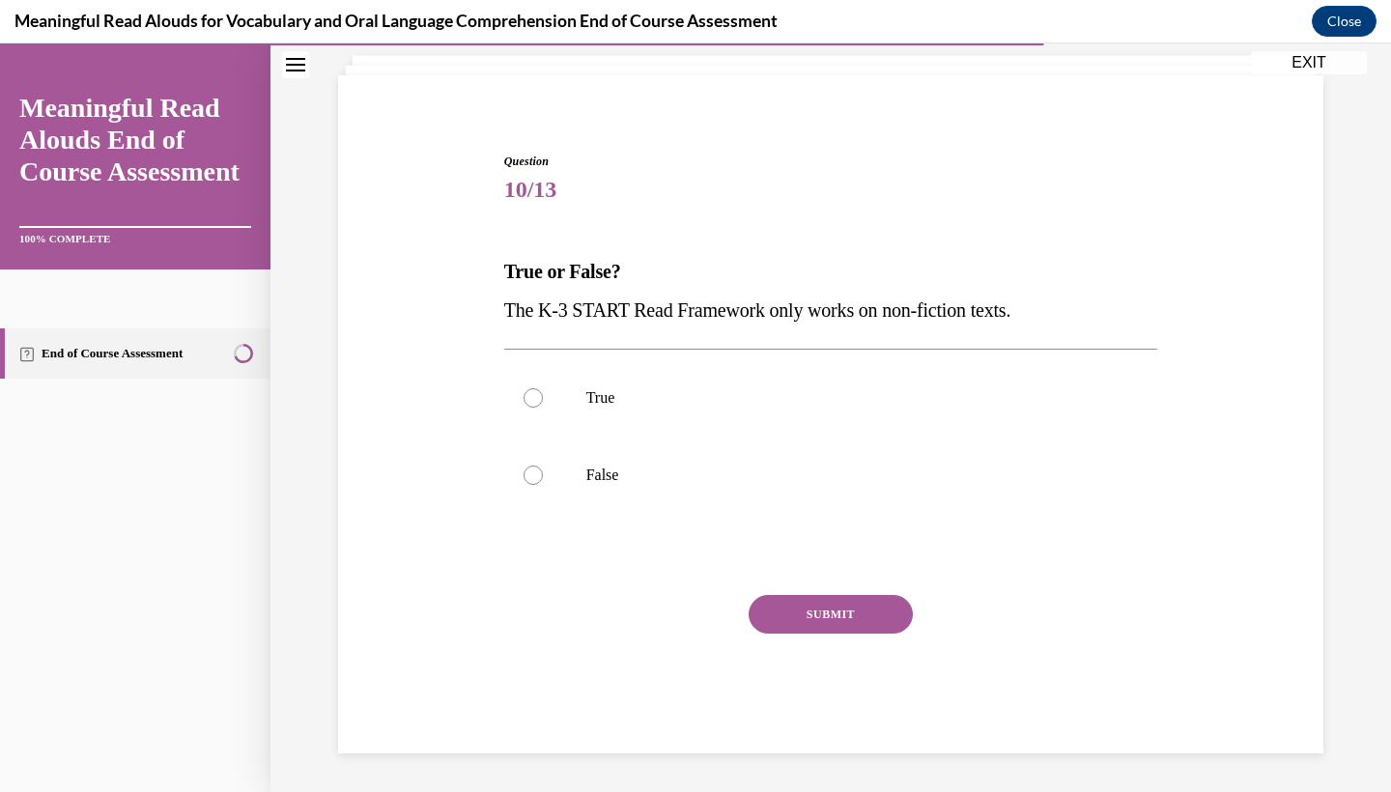
scroll to position [116, 0]
click at [575, 456] on label "False" at bounding box center [831, 475] width 654 height 77
click at [543, 466] on input "False" at bounding box center [533, 475] width 19 height 19
radio input "true"
click at [774, 612] on button "SUBMIT" at bounding box center [831, 614] width 164 height 39
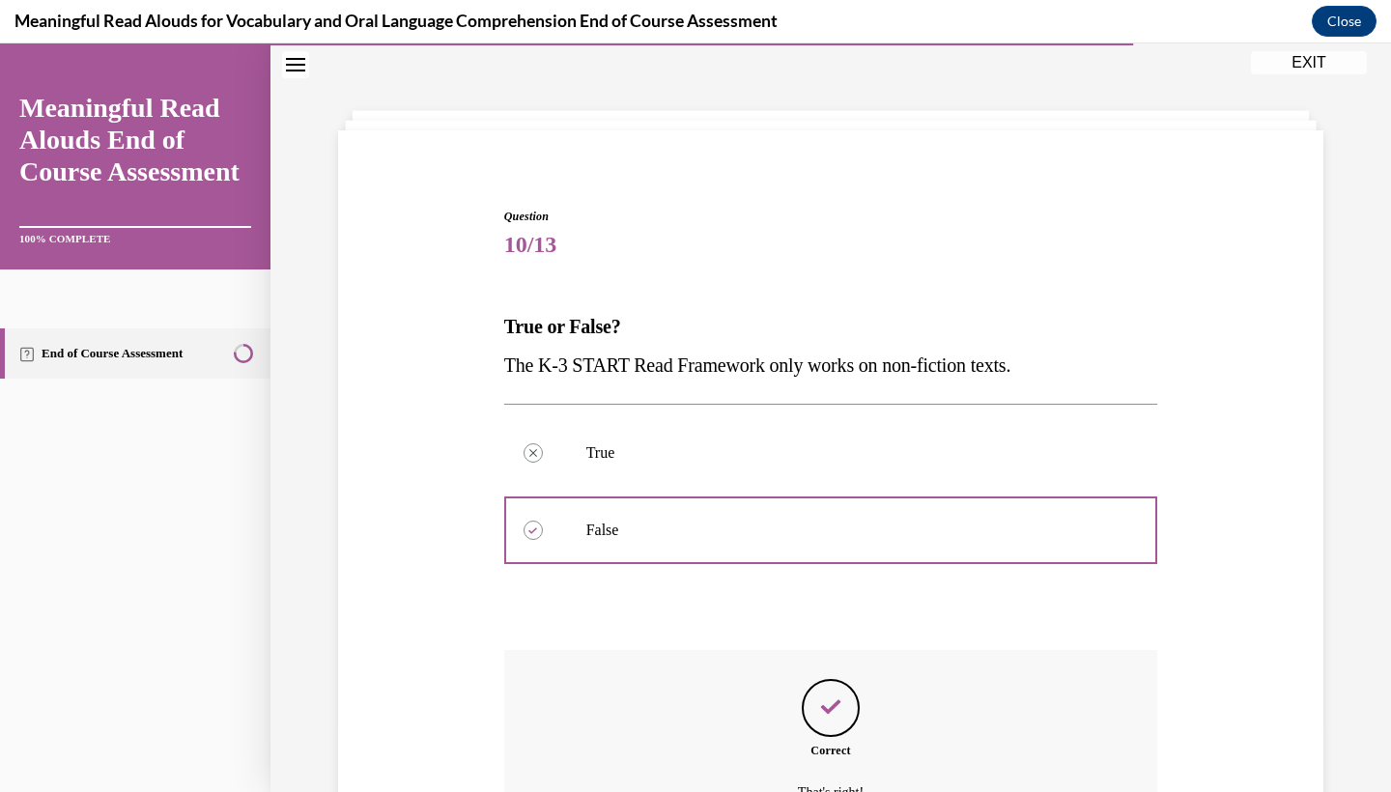
scroll to position [272, 0]
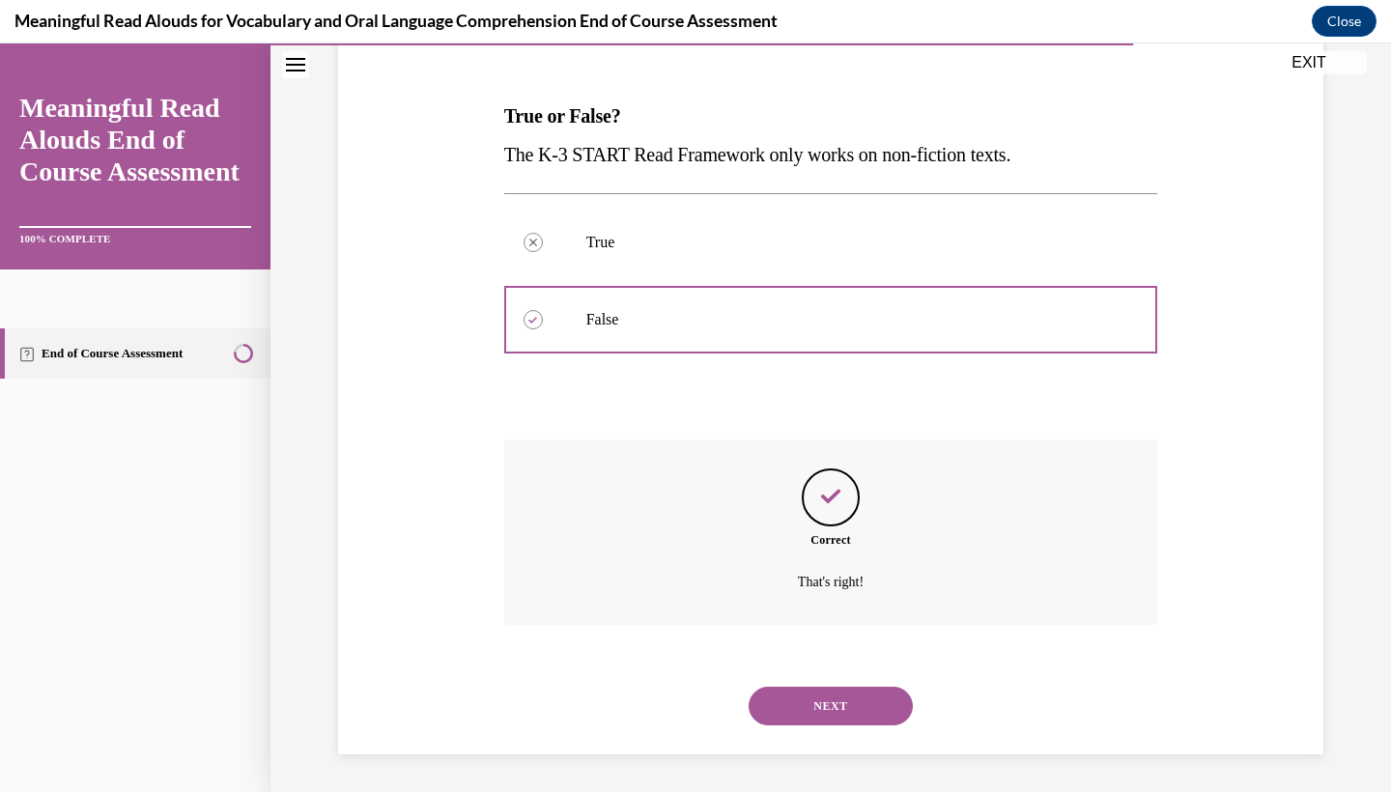
click at [768, 717] on button "NEXT" at bounding box center [831, 706] width 164 height 39
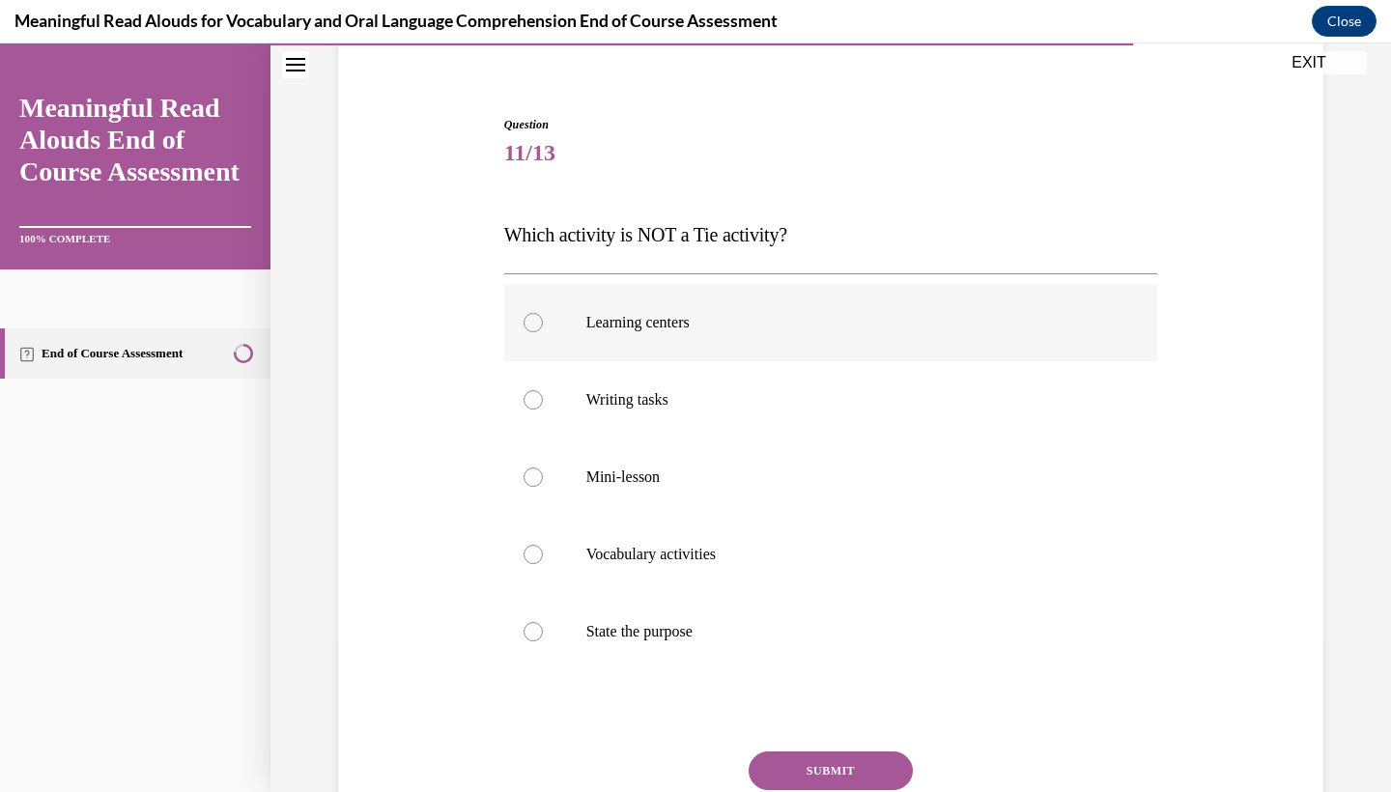
scroll to position [155, 0]
click at [723, 645] on label "State the purpose" at bounding box center [831, 629] width 654 height 77
click at [543, 640] on input "State the purpose" at bounding box center [533, 629] width 19 height 19
radio input "true"
click at [811, 766] on button "SUBMIT" at bounding box center [831, 769] width 164 height 39
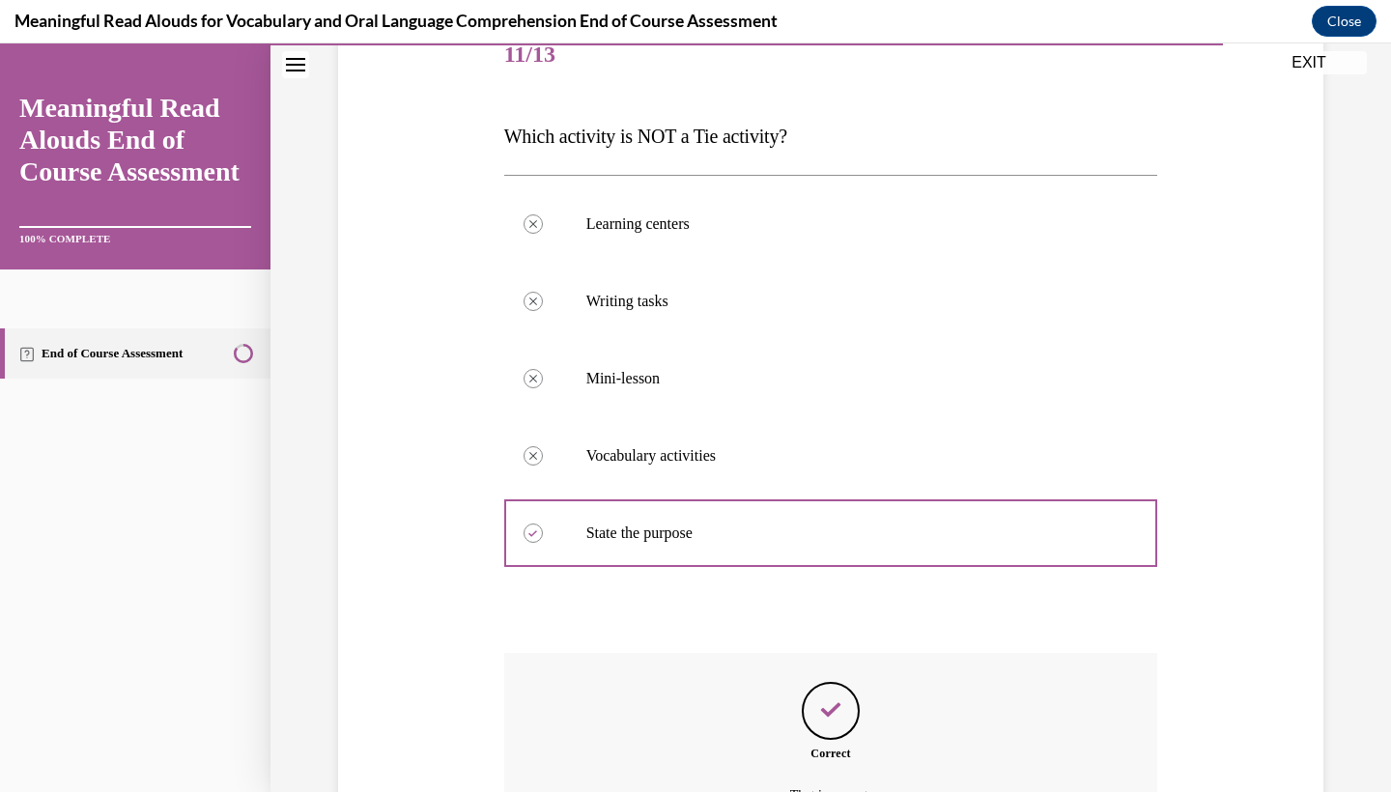
scroll to position [465, 0]
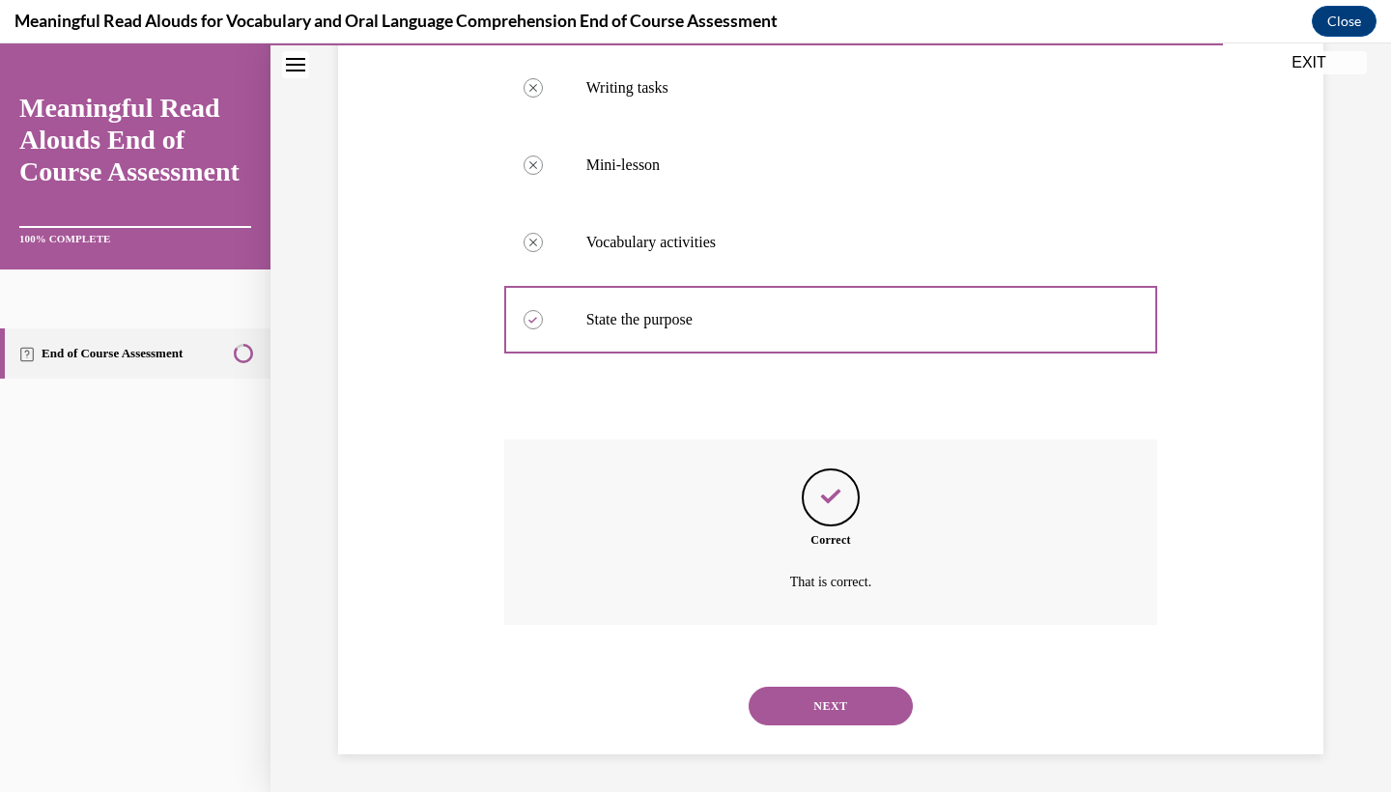
click at [812, 724] on button "NEXT" at bounding box center [831, 706] width 164 height 39
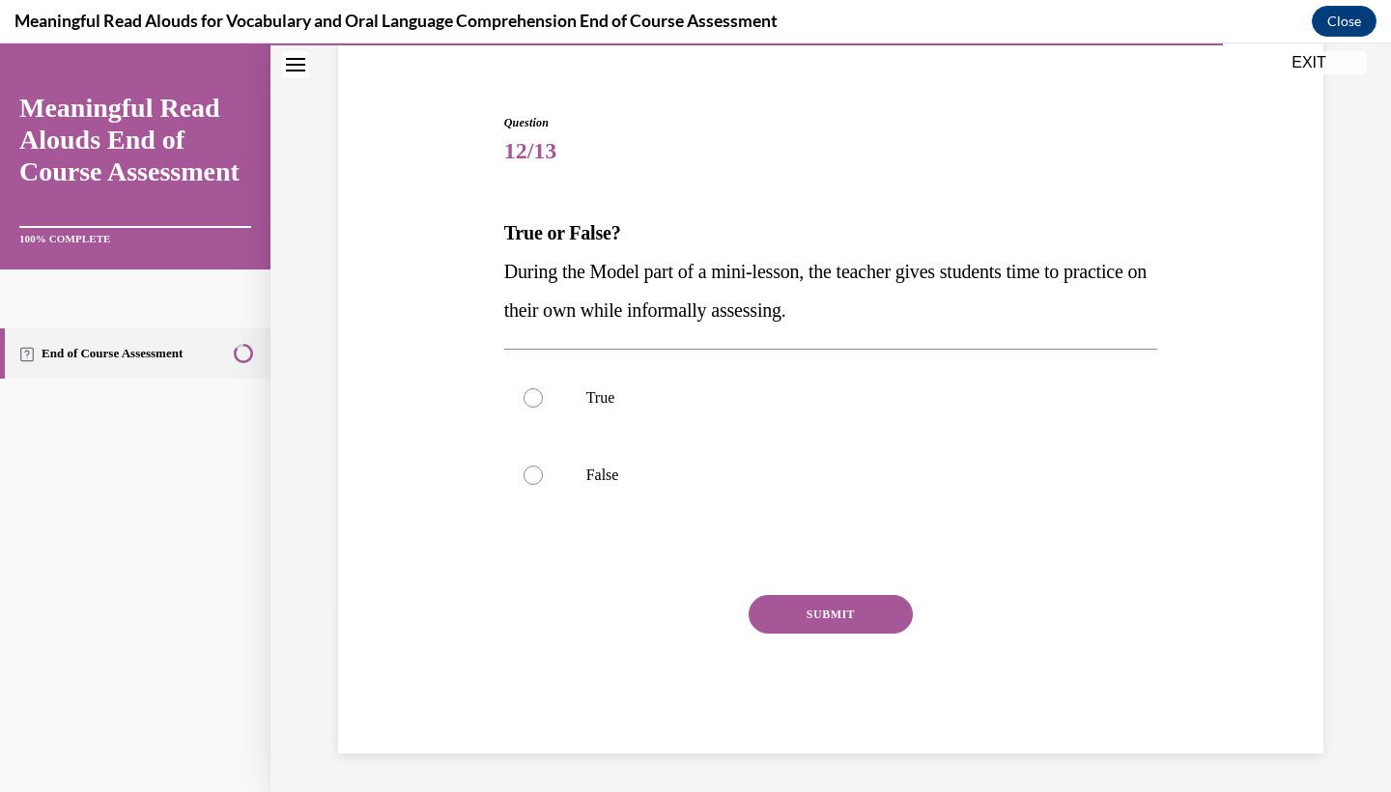
scroll to position [155, 0]
click at [919, 497] on label "False" at bounding box center [831, 475] width 654 height 77
click at [543, 485] on input "False" at bounding box center [533, 475] width 19 height 19
radio input "true"
click at [981, 430] on label "True" at bounding box center [831, 397] width 654 height 77
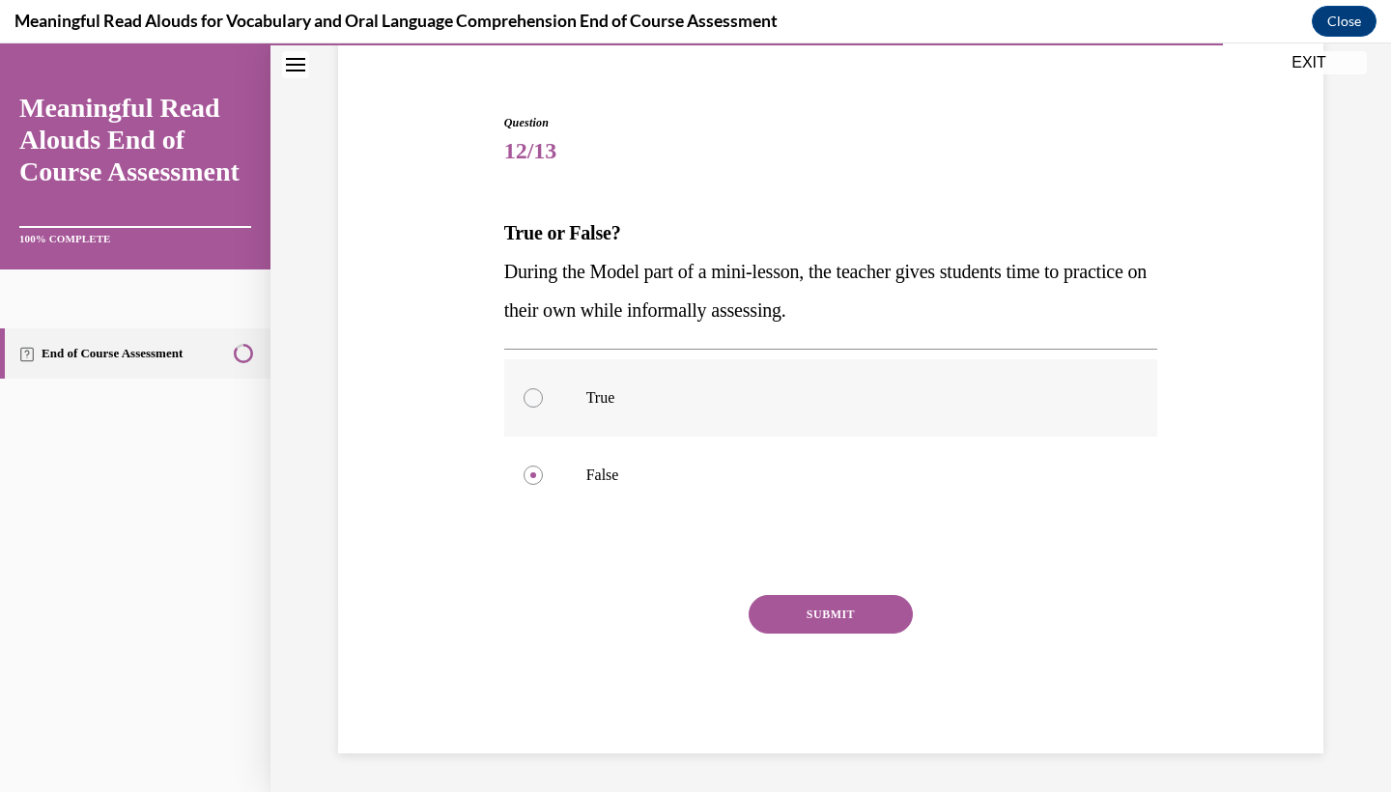
click at [543, 408] on input "True" at bounding box center [533, 397] width 19 height 19
radio input "true"
click at [840, 618] on button "SUBMIT" at bounding box center [831, 614] width 164 height 39
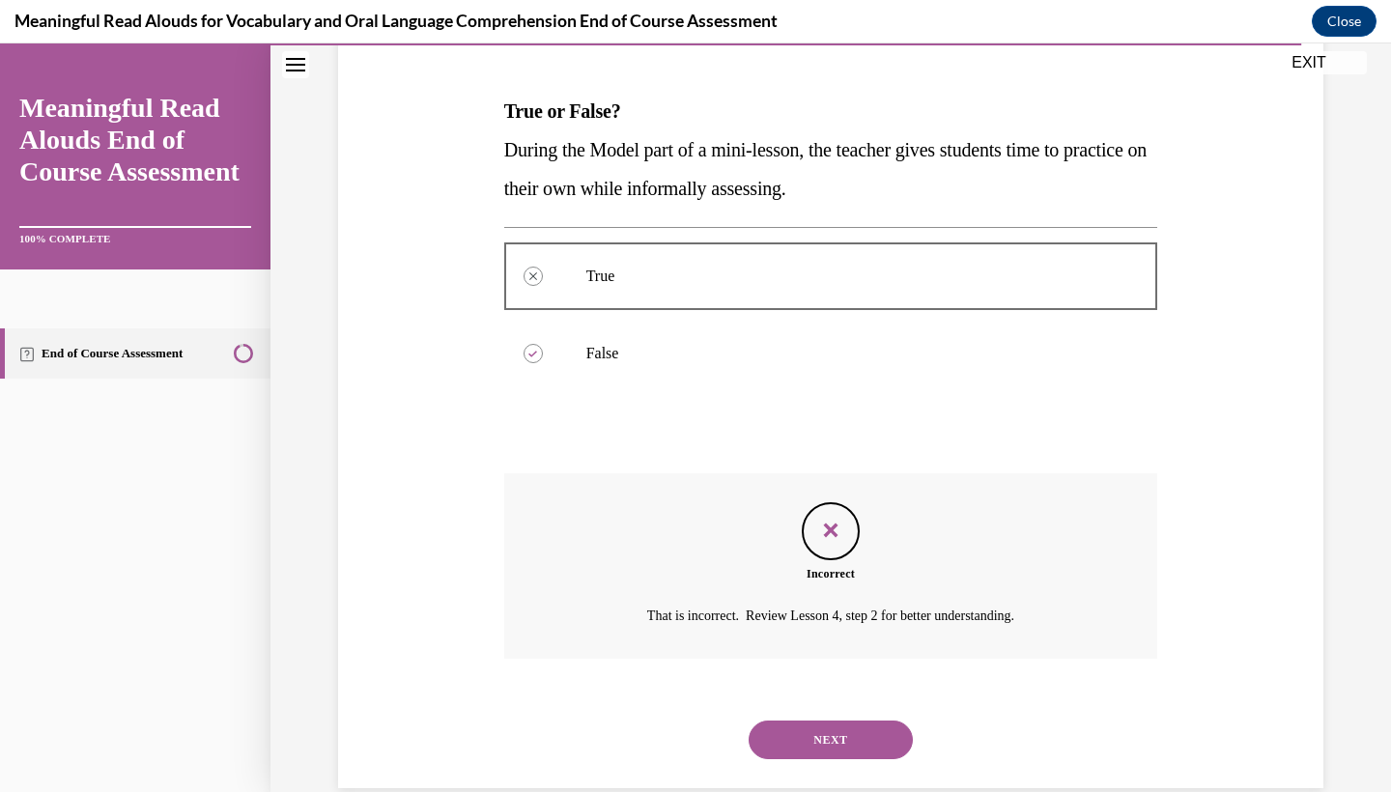
scroll to position [310, 0]
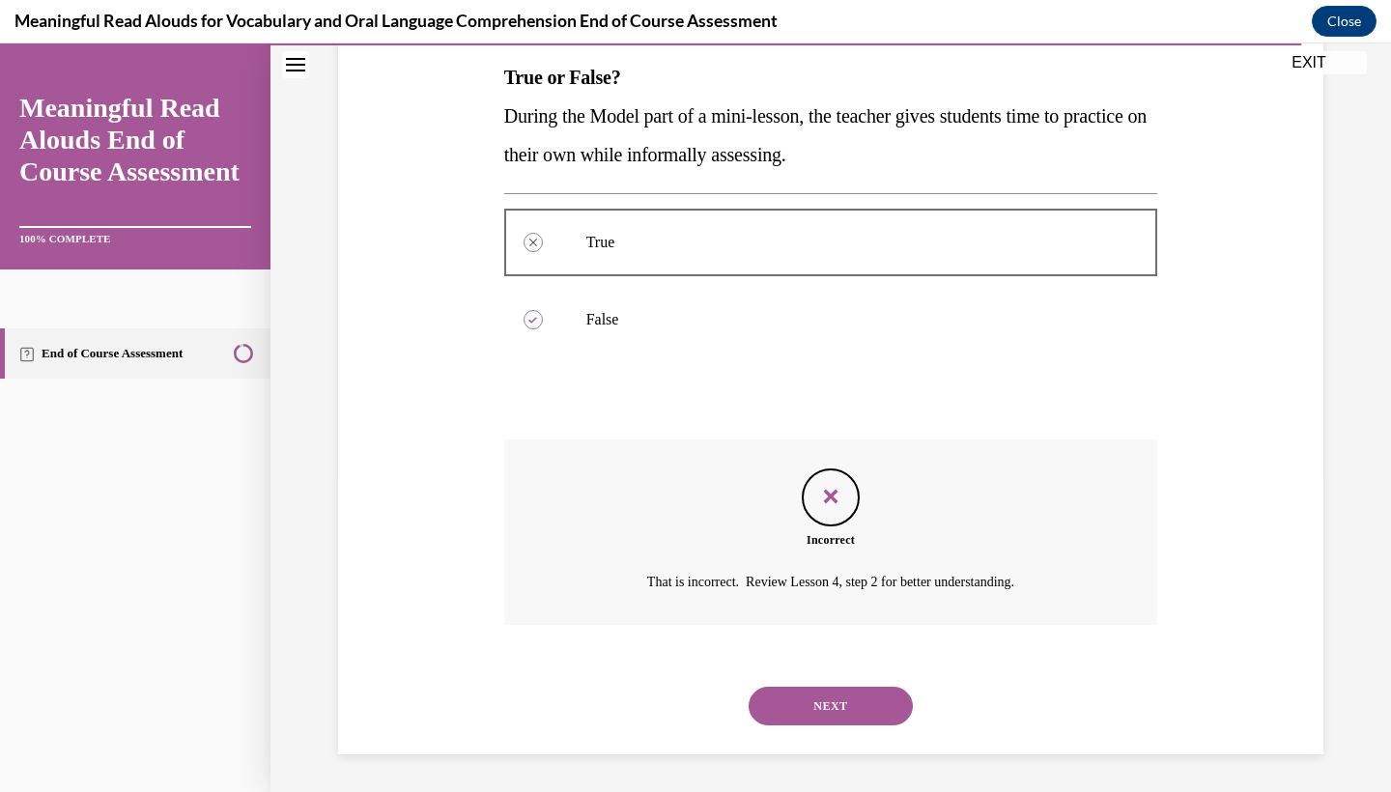
click at [796, 680] on div "NEXT" at bounding box center [831, 706] width 654 height 77
click at [787, 702] on button "NEXT" at bounding box center [831, 706] width 164 height 39
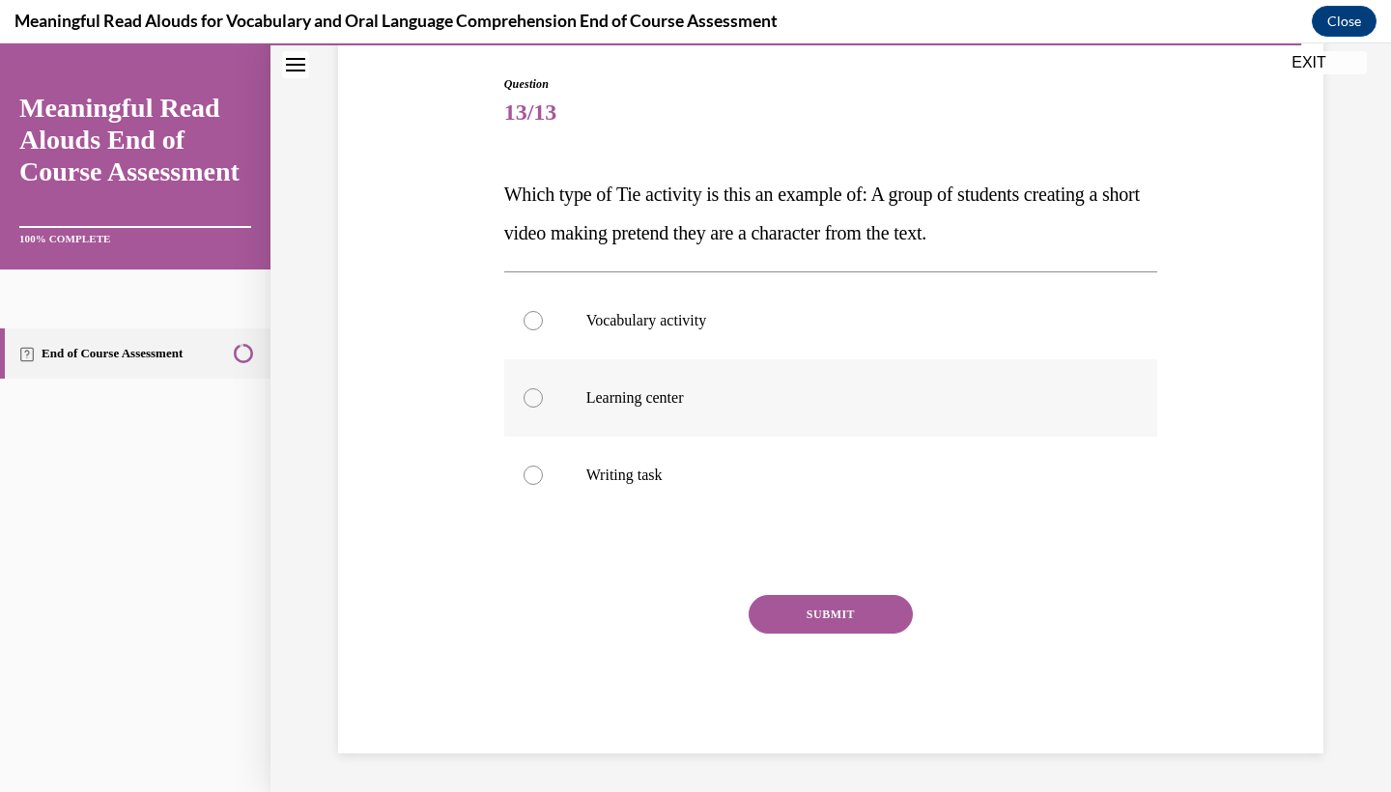
click at [831, 421] on label "Learning center" at bounding box center [831, 397] width 654 height 77
click at [543, 408] on input "Learning center" at bounding box center [533, 397] width 19 height 19
radio input "true"
click at [819, 615] on button "SUBMIT" at bounding box center [831, 614] width 164 height 39
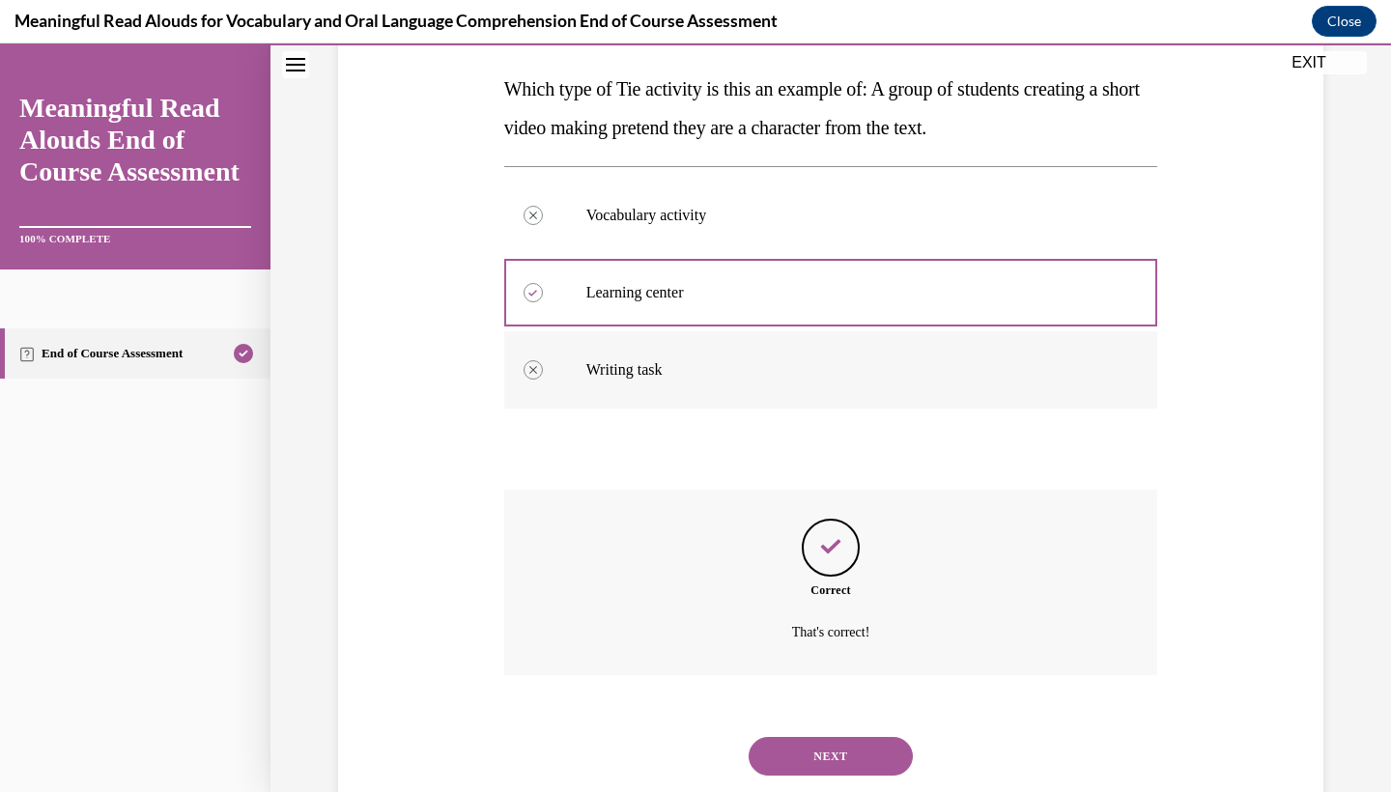
scroll to position [349, 0]
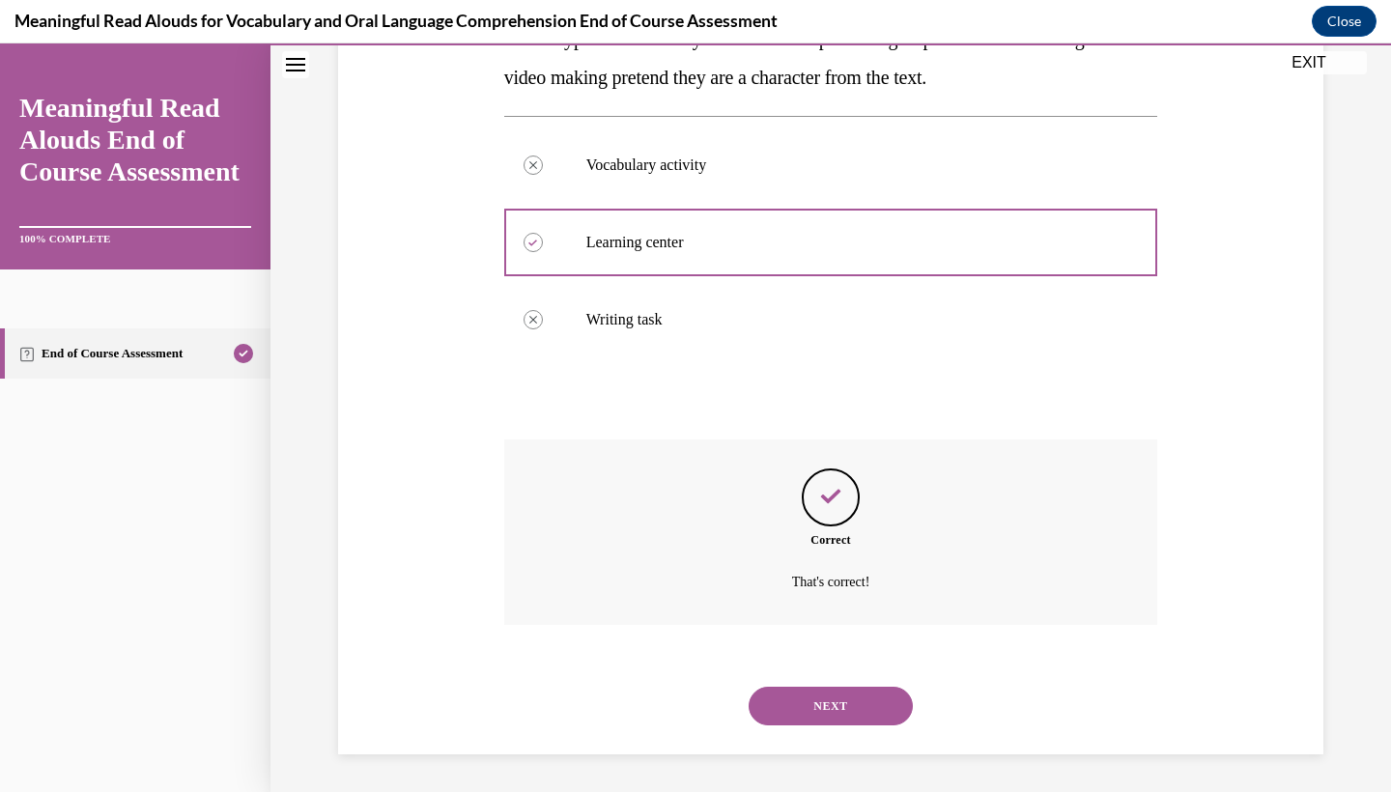
click at [803, 735] on div "NEXT" at bounding box center [831, 706] width 654 height 77
click at [808, 714] on button "NEXT" at bounding box center [831, 706] width 164 height 39
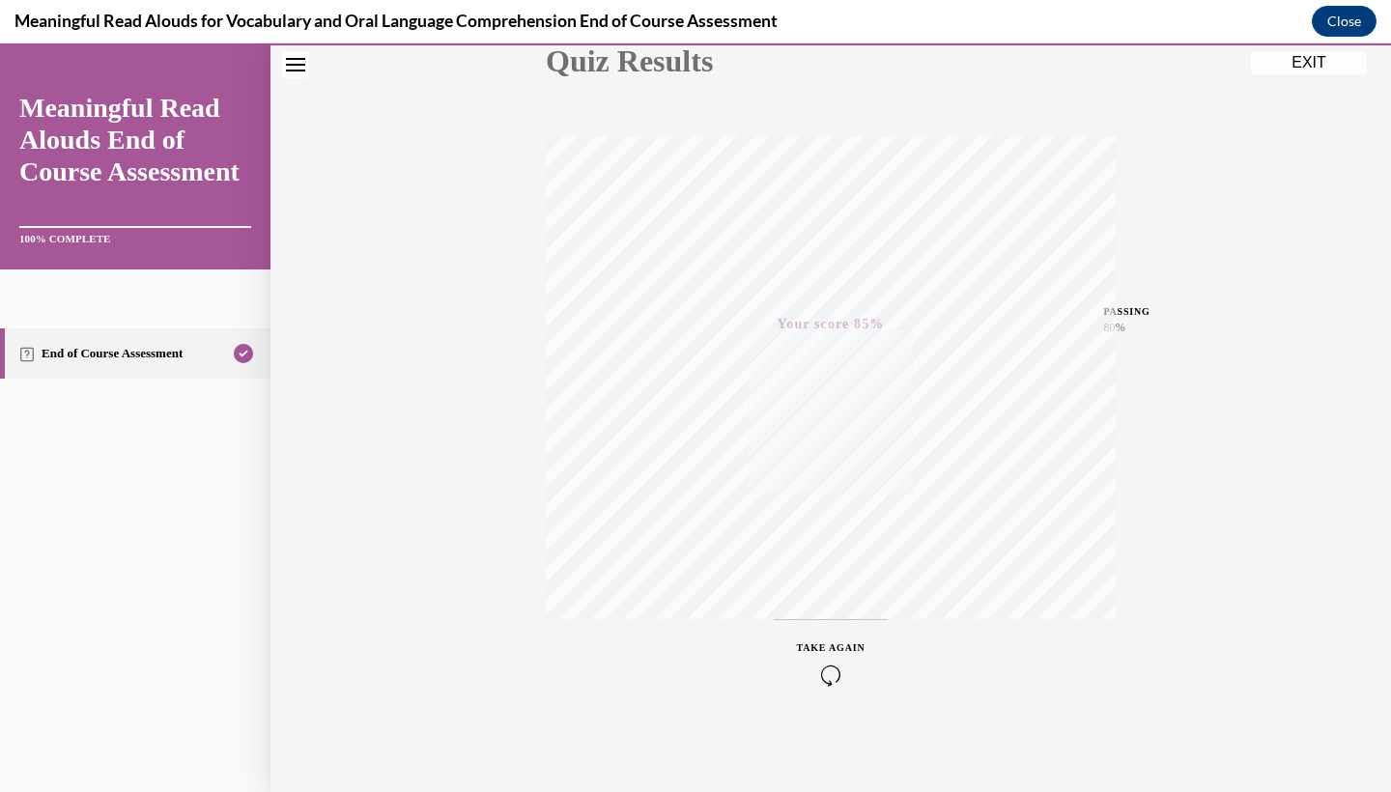
scroll to position [242, 0]
click at [823, 653] on div "TAKE AGAIN" at bounding box center [831, 662] width 69 height 45
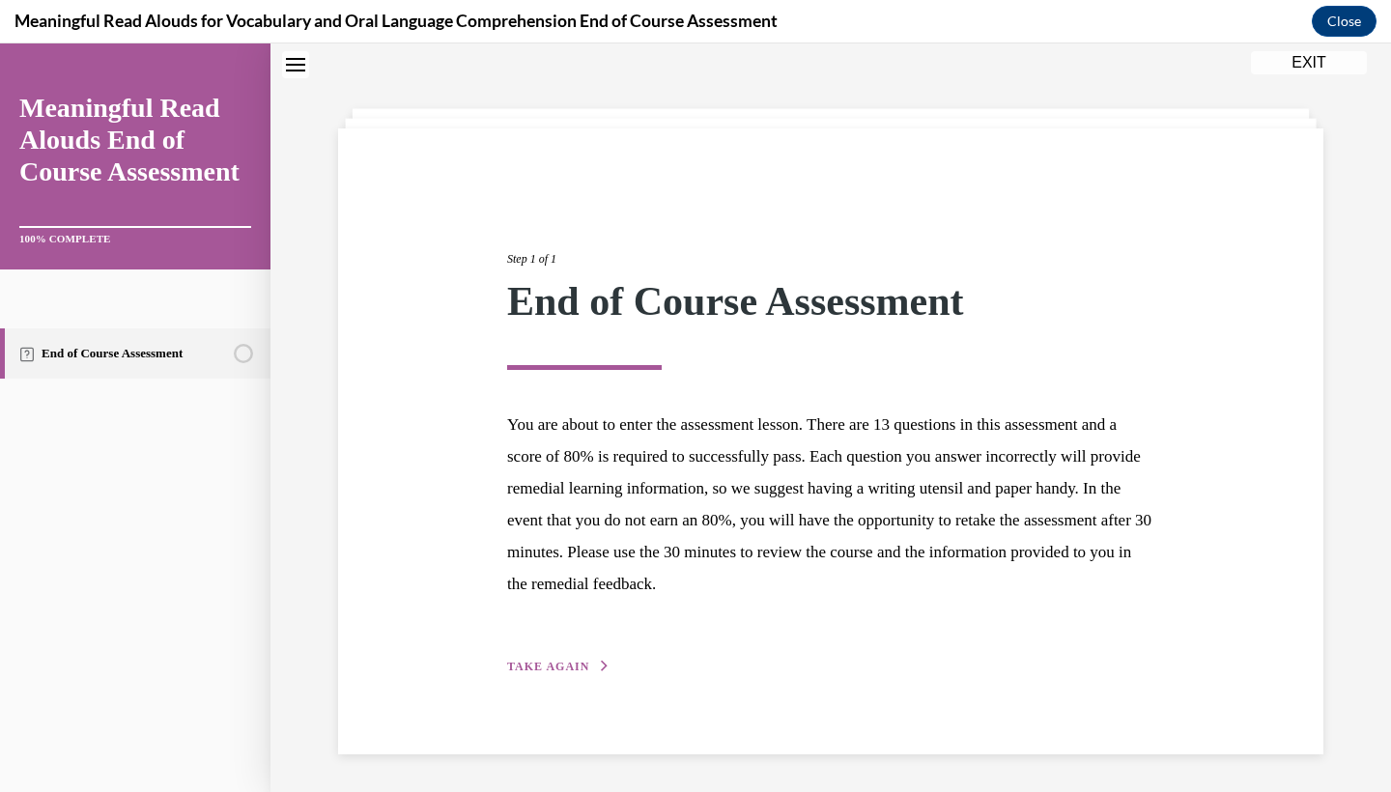
click at [538, 669] on span "TAKE AGAIN" at bounding box center [548, 667] width 82 height 14
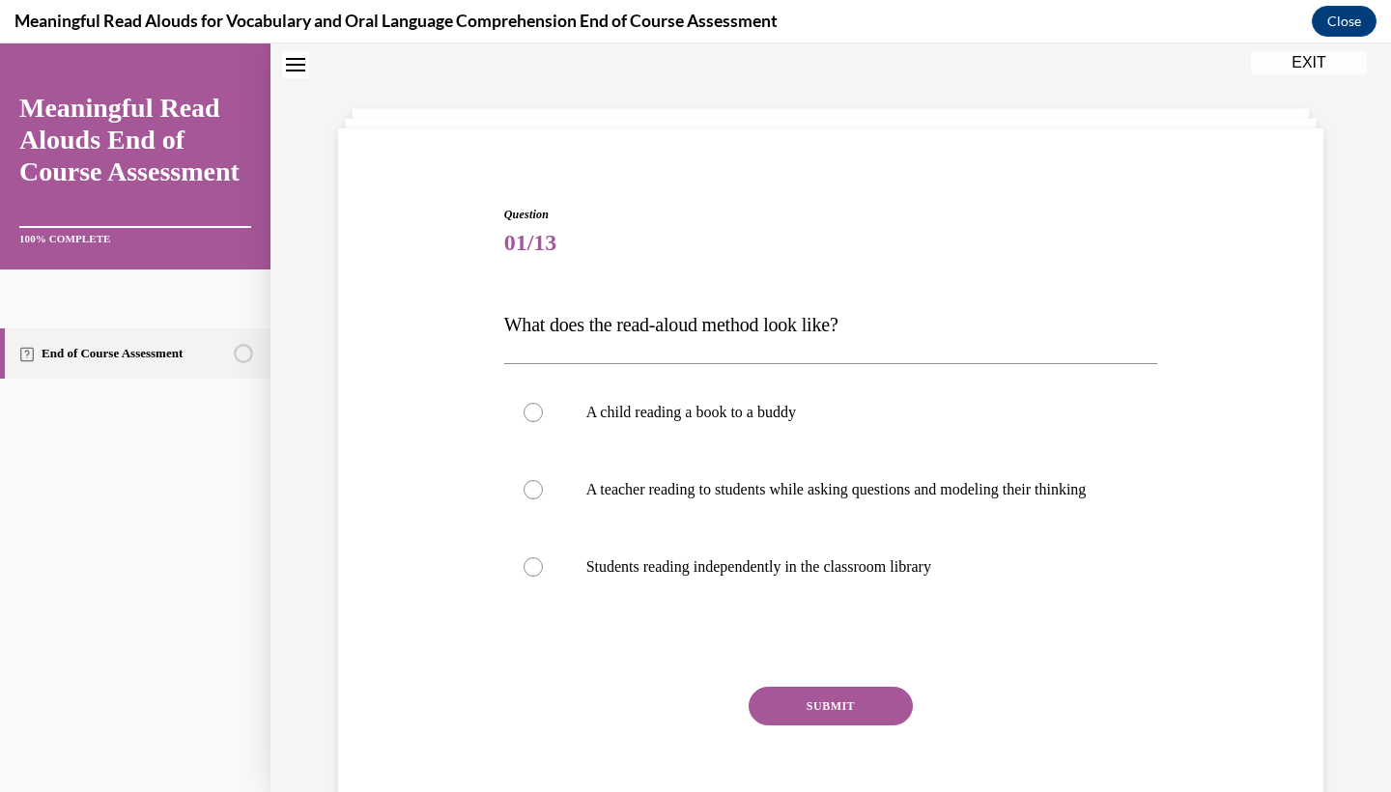
scroll to position [59, 0]
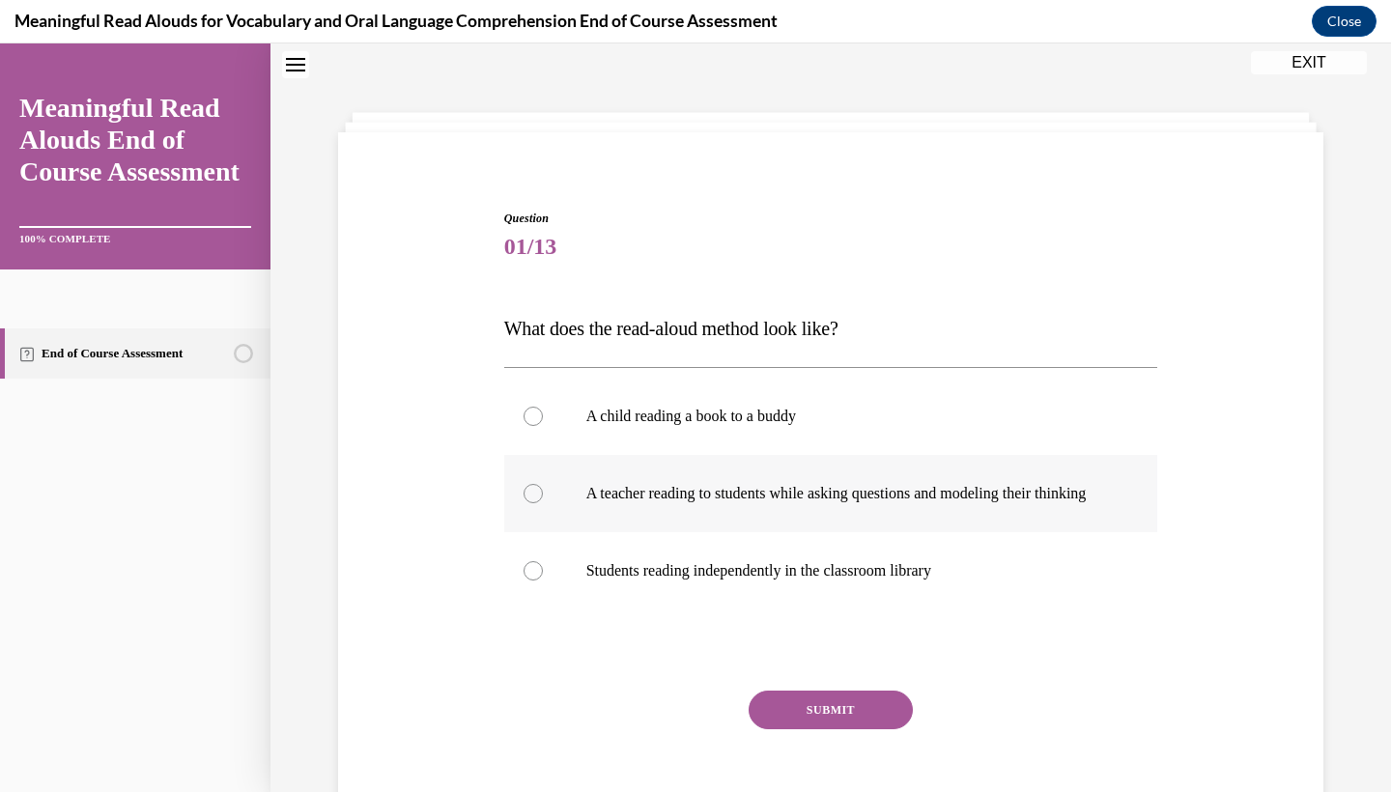
click at [627, 524] on label "A teacher reading to students while asking questions and modeling their thinking" at bounding box center [831, 493] width 654 height 77
click at [543, 503] on input "A teacher reading to students while asking questions and modeling their thinking" at bounding box center [533, 493] width 19 height 19
radio input "true"
click at [829, 729] on button "SUBMIT" at bounding box center [831, 710] width 164 height 39
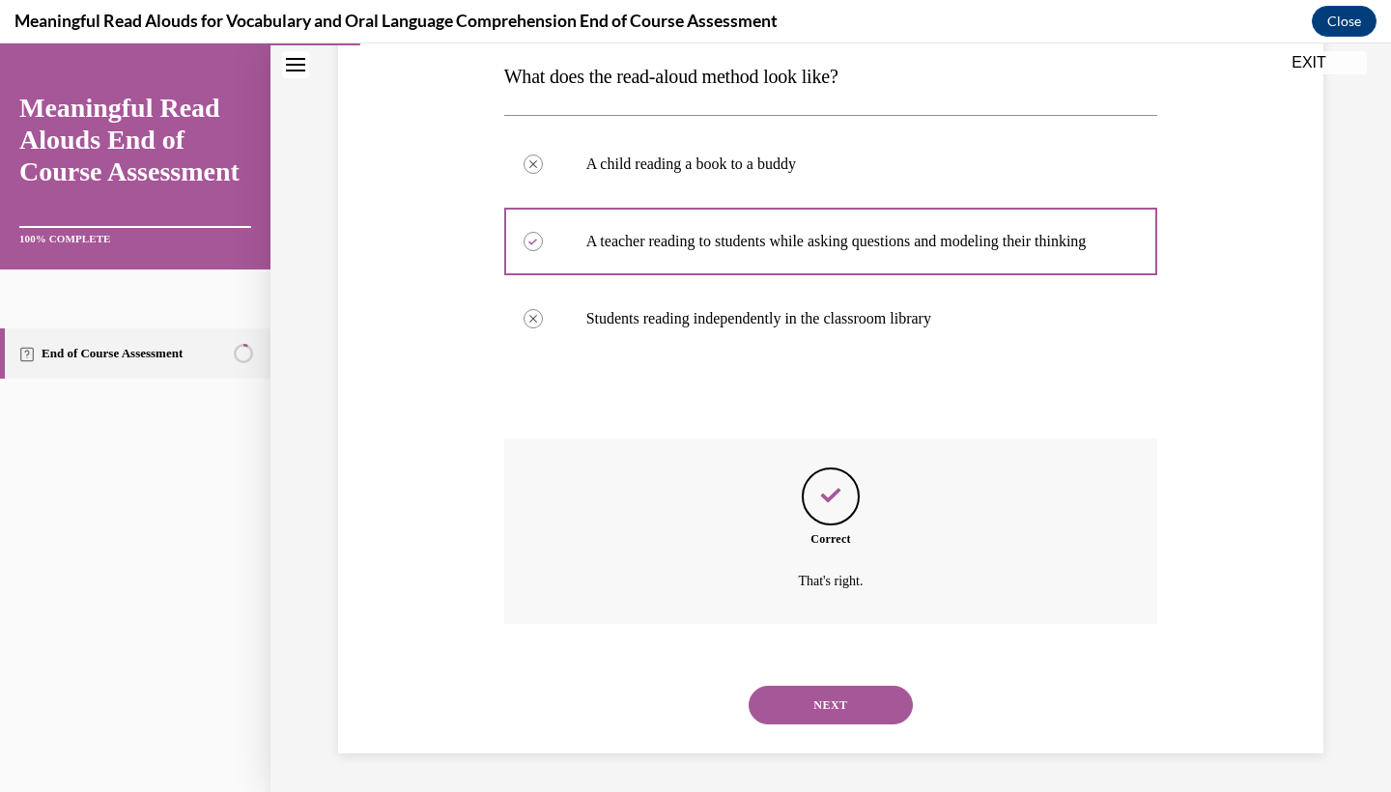
click at [799, 710] on button "NEXT" at bounding box center [831, 705] width 164 height 39
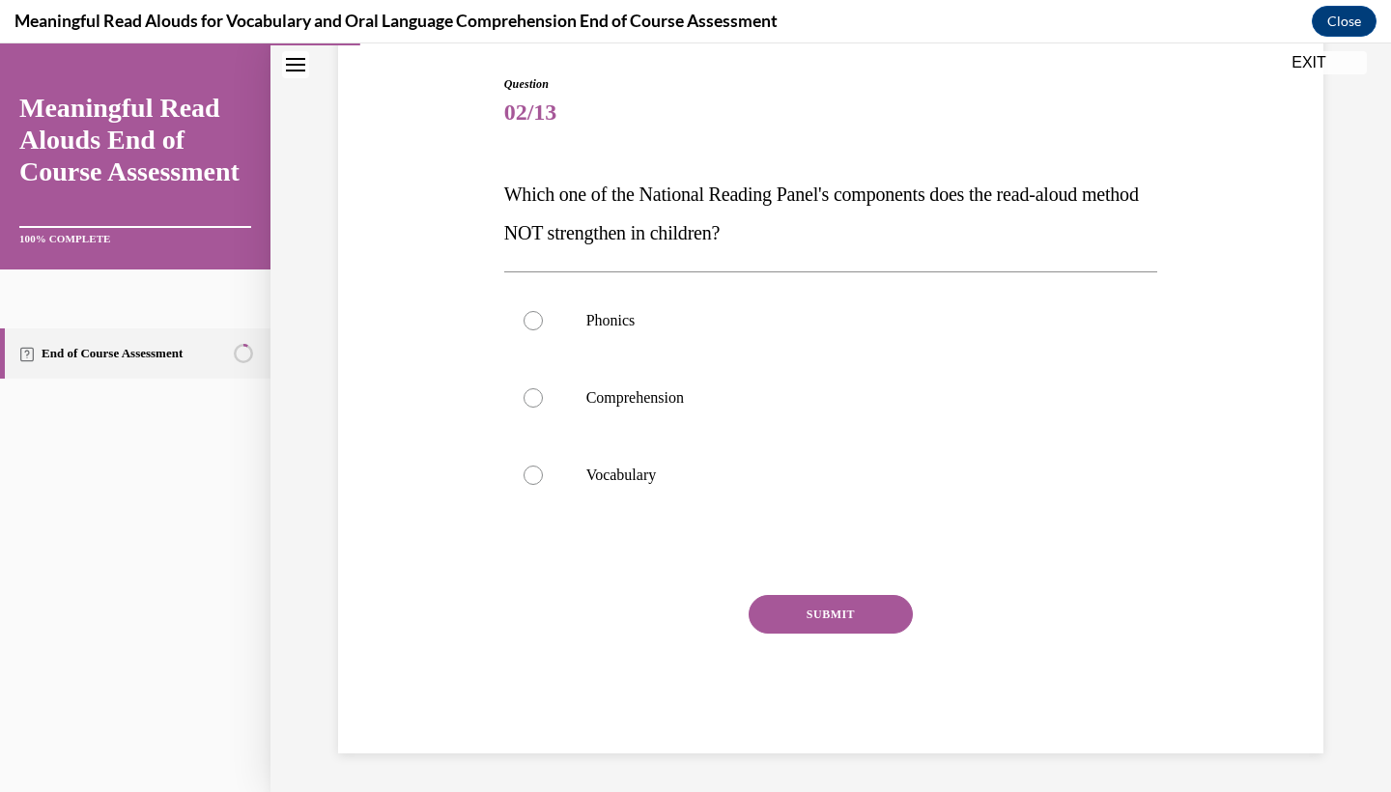
scroll to position [193, 0]
click at [764, 329] on p "Phonics" at bounding box center [848, 320] width 524 height 19
click at [543, 329] on input "Phonics" at bounding box center [533, 320] width 19 height 19
radio input "true"
click at [764, 617] on button "SUBMIT" at bounding box center [831, 614] width 164 height 39
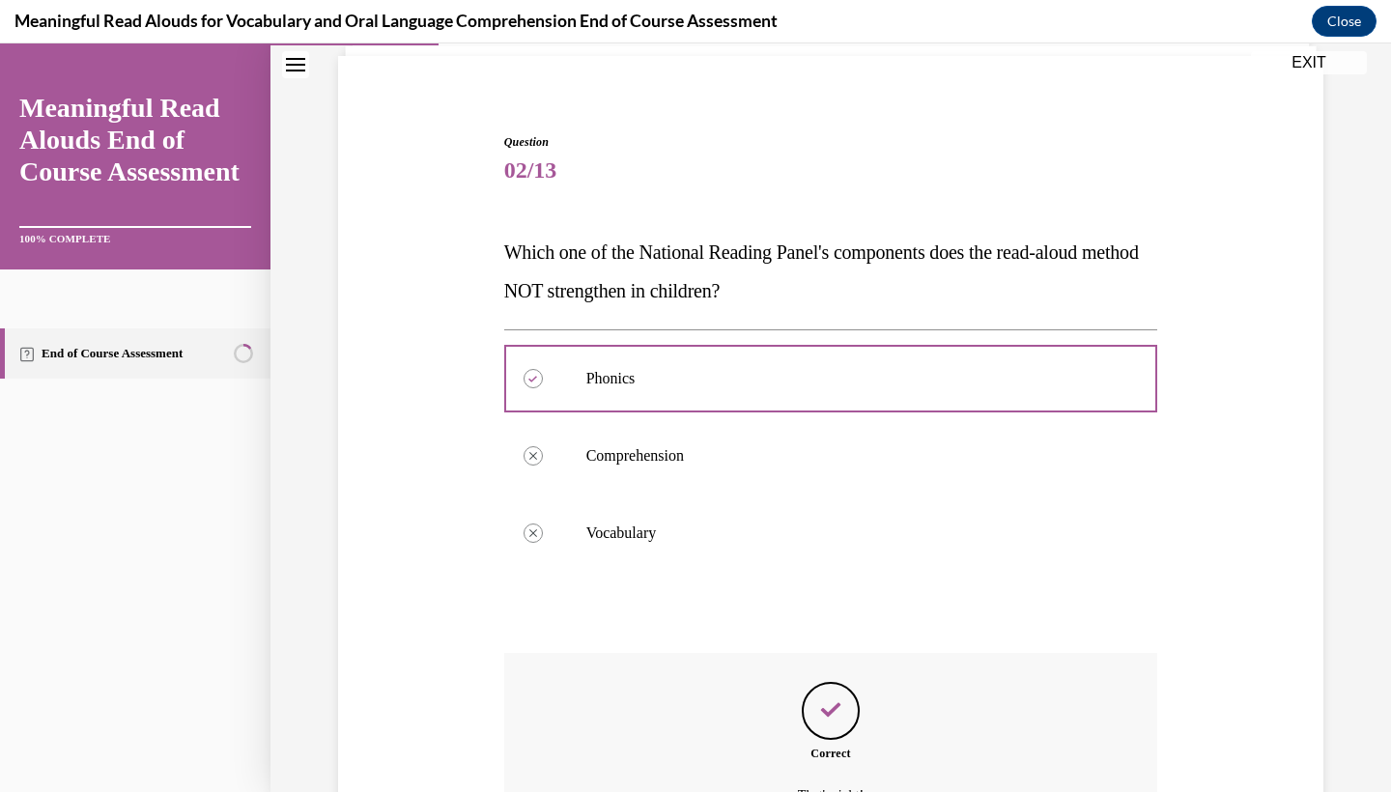
scroll to position [349, 0]
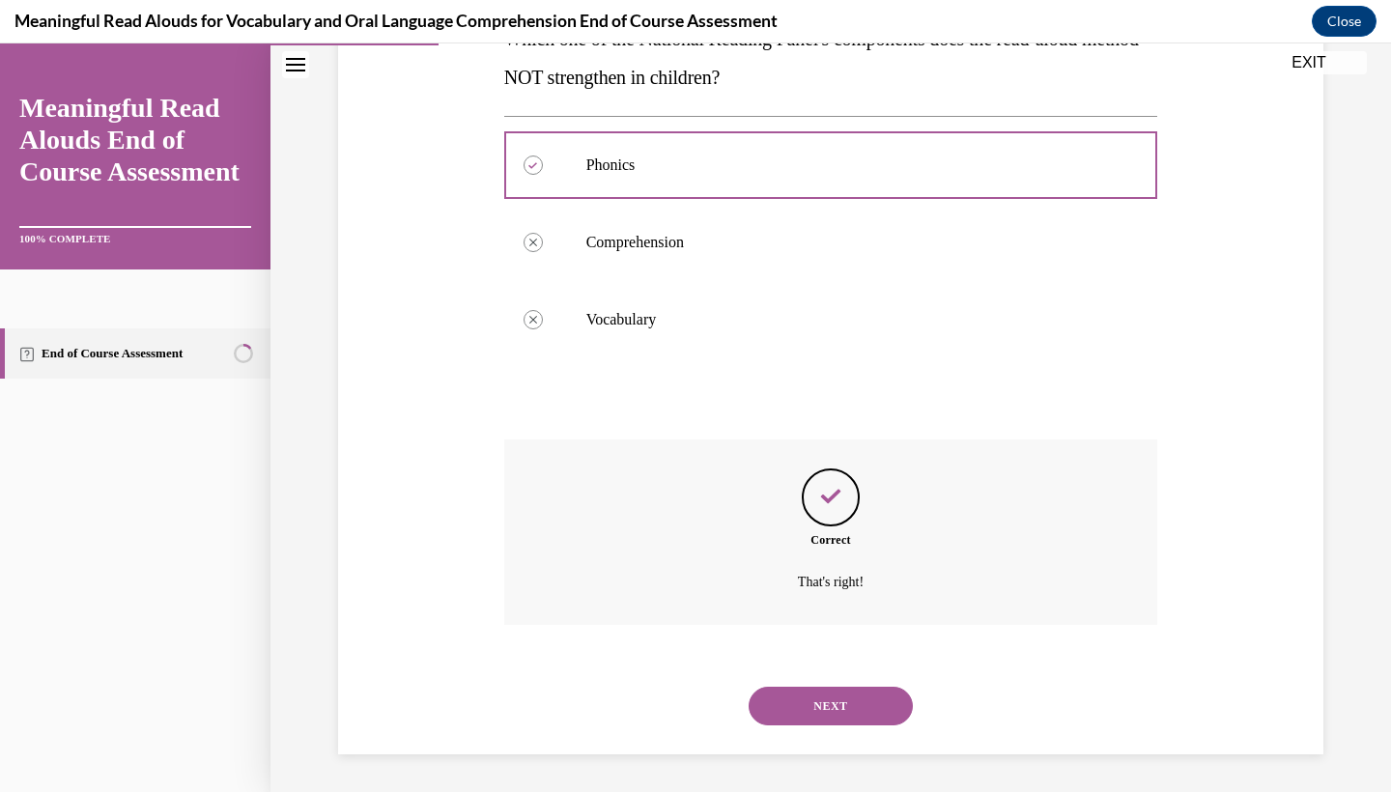
click at [745, 732] on div "NEXT" at bounding box center [831, 706] width 654 height 77
click at [752, 719] on div "NEXT" at bounding box center [831, 706] width 654 height 77
click at [756, 714] on button "NEXT" at bounding box center [831, 706] width 164 height 39
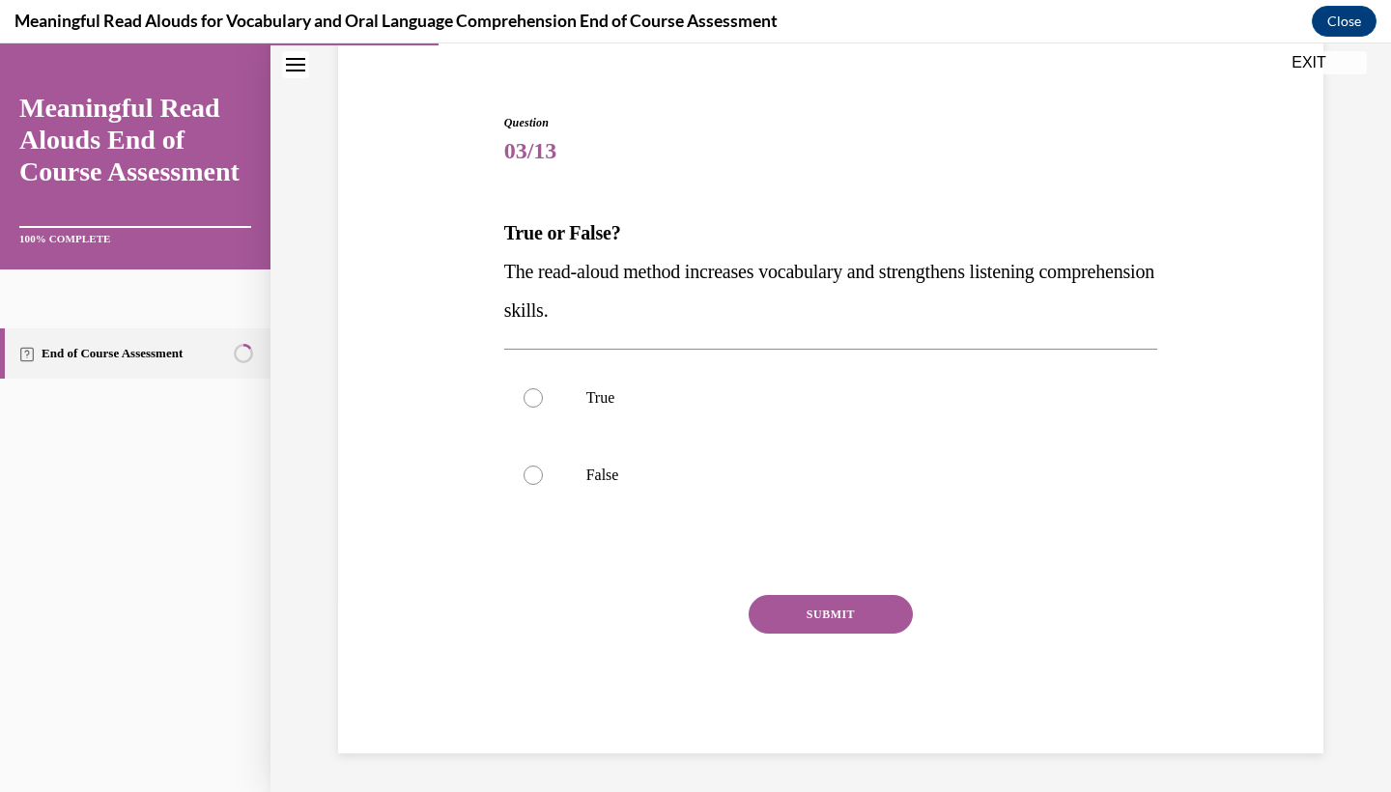
scroll to position [155, 0]
click at [582, 415] on label "True" at bounding box center [831, 397] width 654 height 77
click at [543, 408] on input "True" at bounding box center [533, 397] width 19 height 19
radio input "true"
click at [761, 617] on button "SUBMIT" at bounding box center [831, 614] width 164 height 39
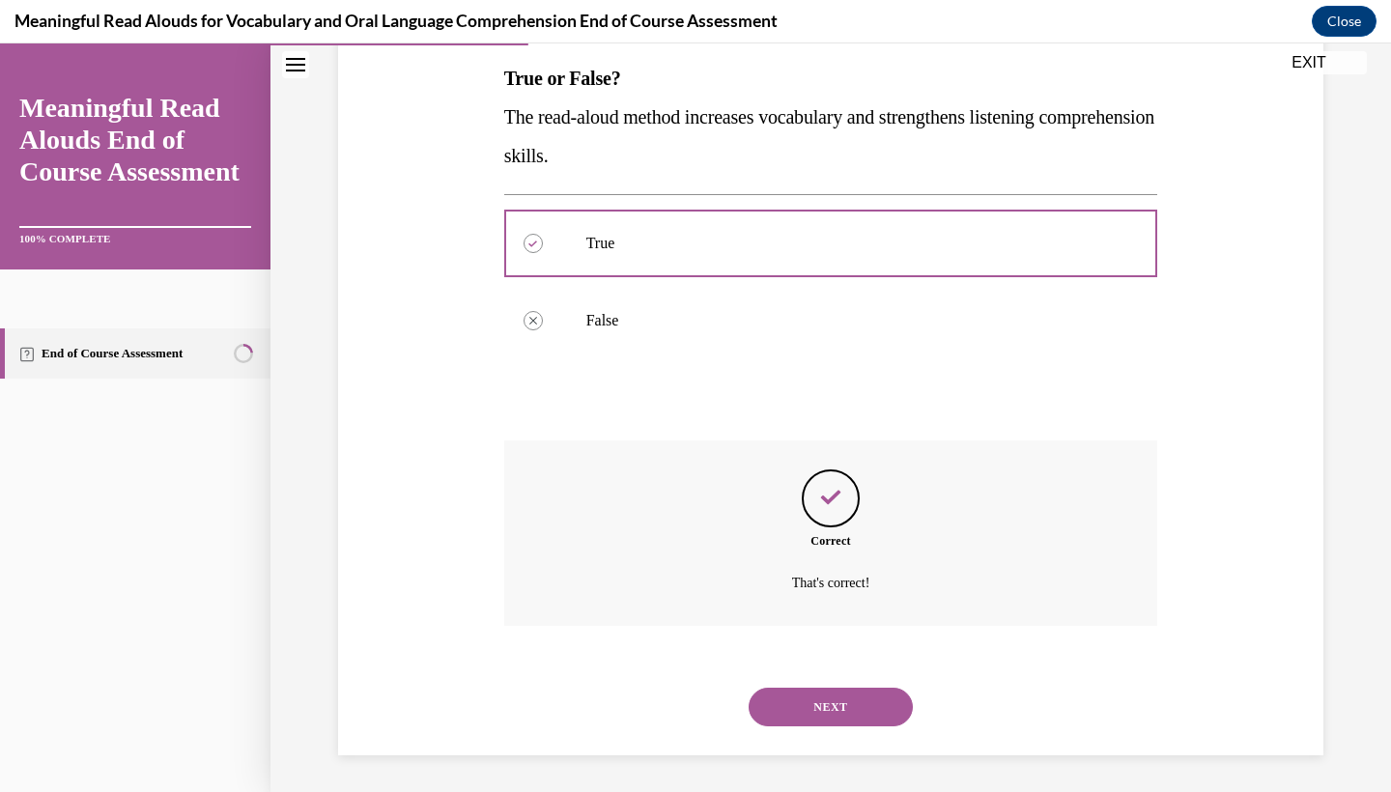
scroll to position [310, 0]
click at [802, 702] on button "NEXT" at bounding box center [831, 706] width 164 height 39
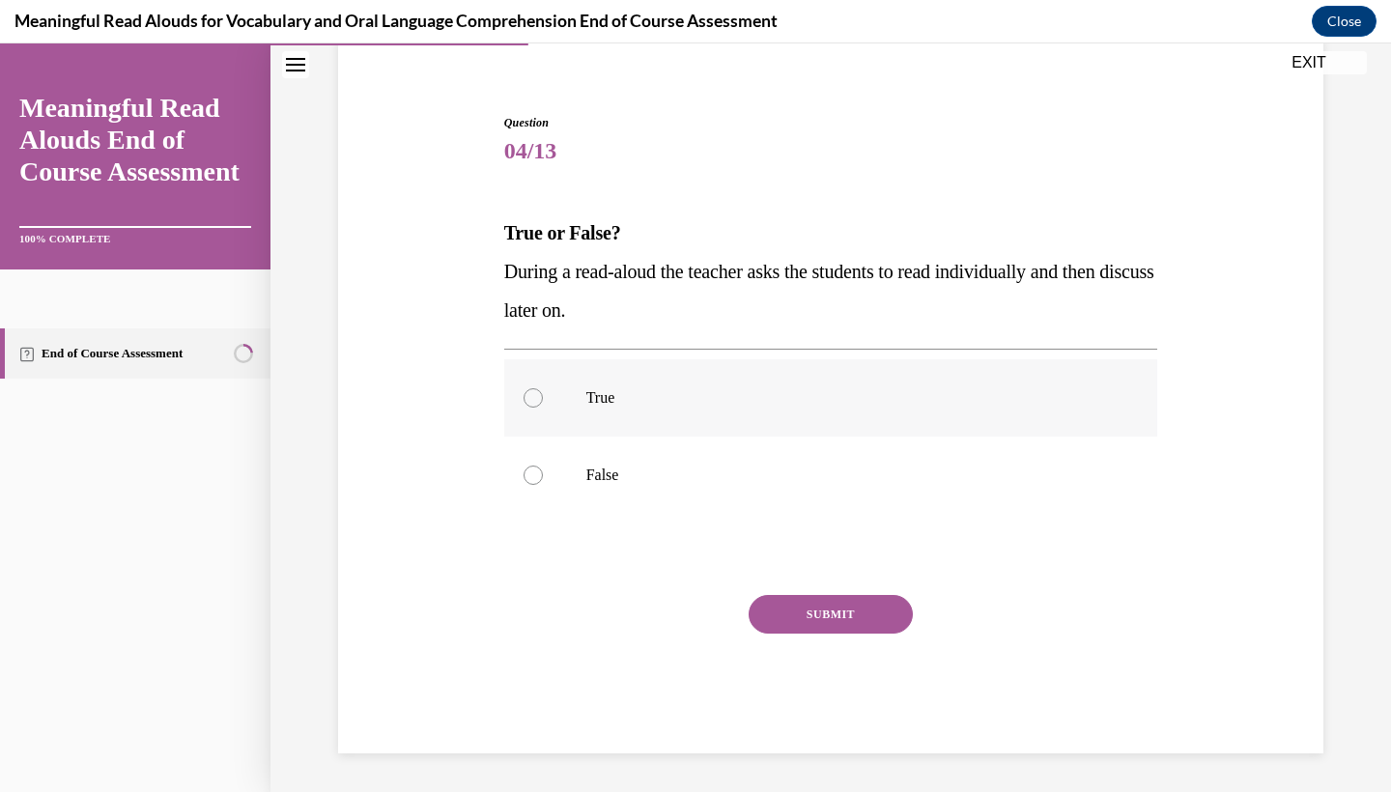
click at [740, 408] on label "True" at bounding box center [831, 397] width 654 height 77
click at [543, 408] on input "True" at bounding box center [533, 397] width 19 height 19
radio input "true"
click at [631, 467] on p "False" at bounding box center [848, 475] width 524 height 19
click at [543, 467] on input "False" at bounding box center [533, 475] width 19 height 19
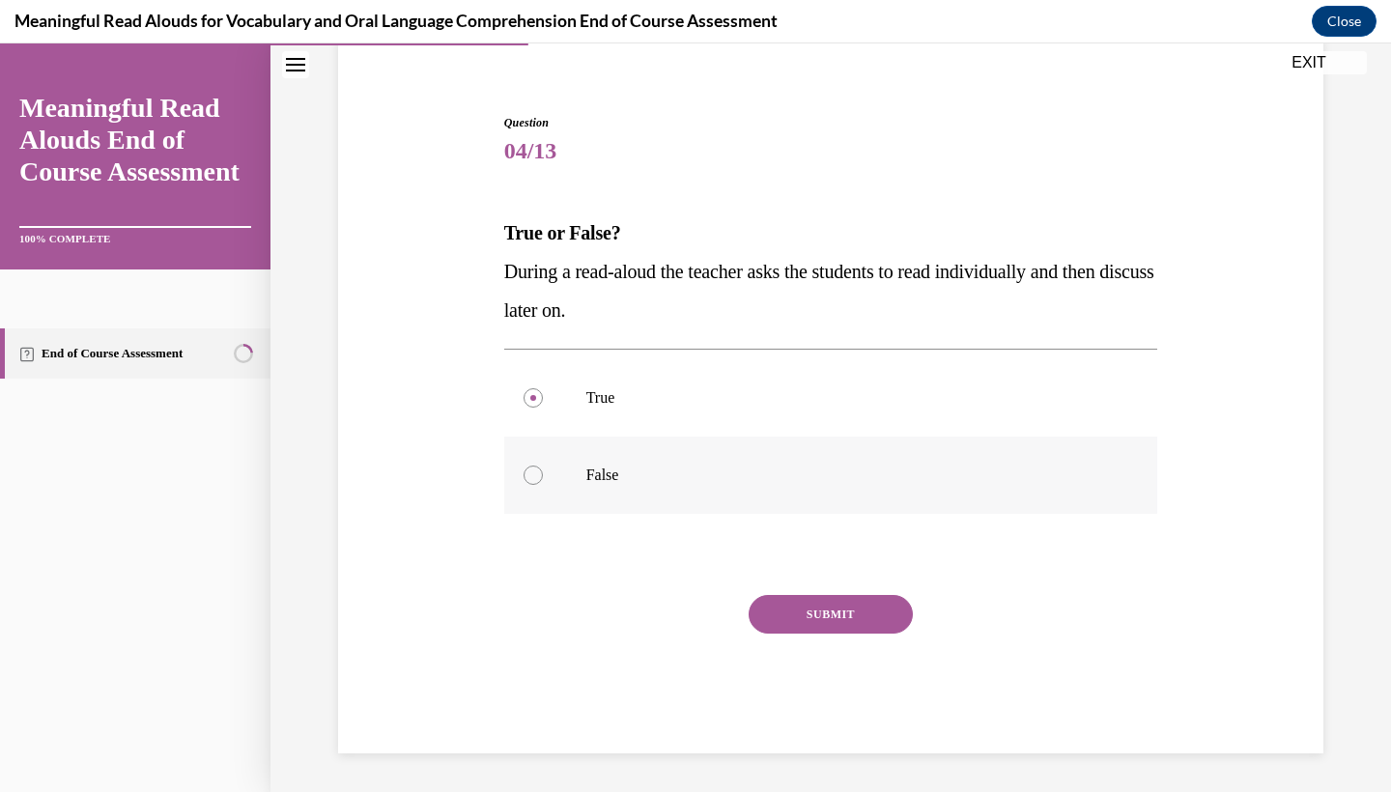
radio input "true"
click at [768, 609] on button "SUBMIT" at bounding box center [831, 614] width 164 height 39
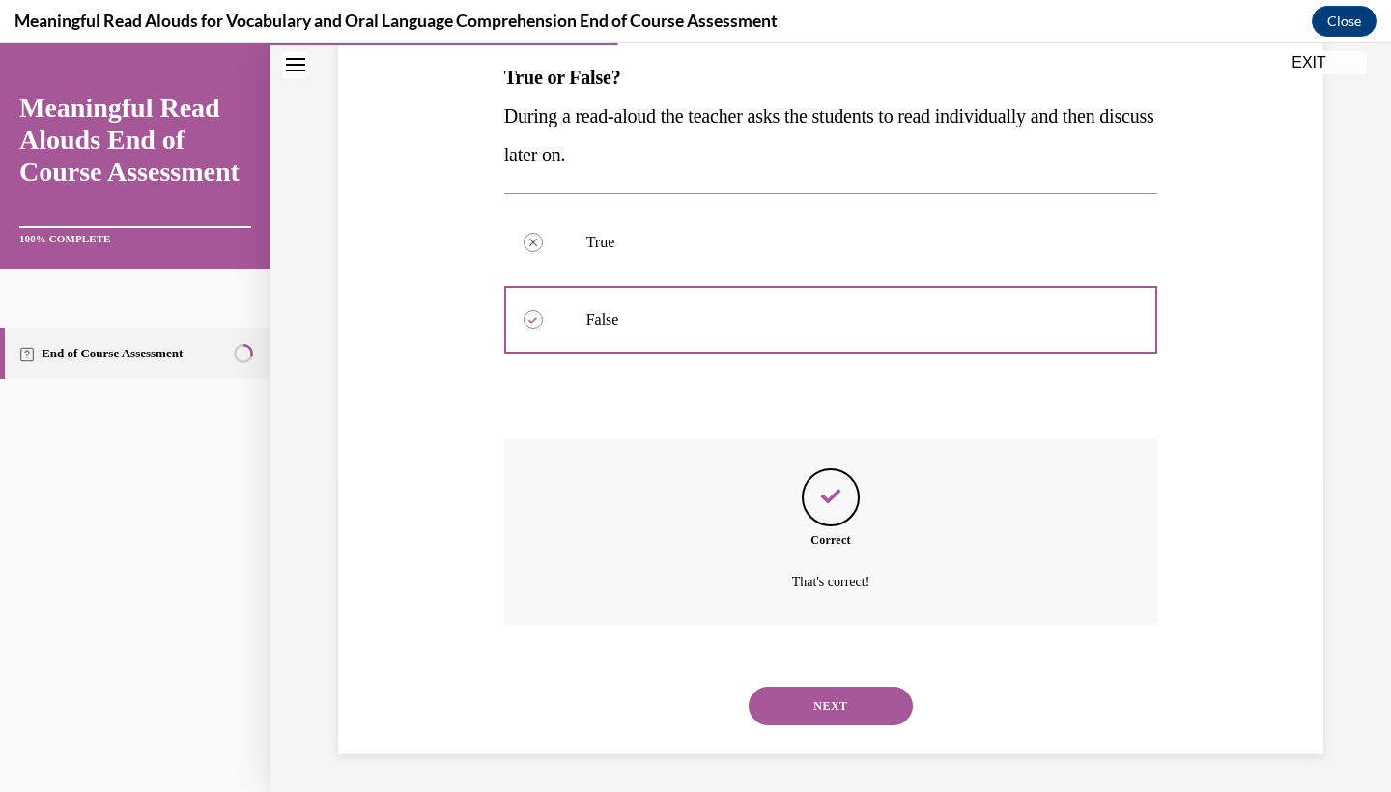
click at [783, 703] on button "NEXT" at bounding box center [831, 706] width 164 height 39
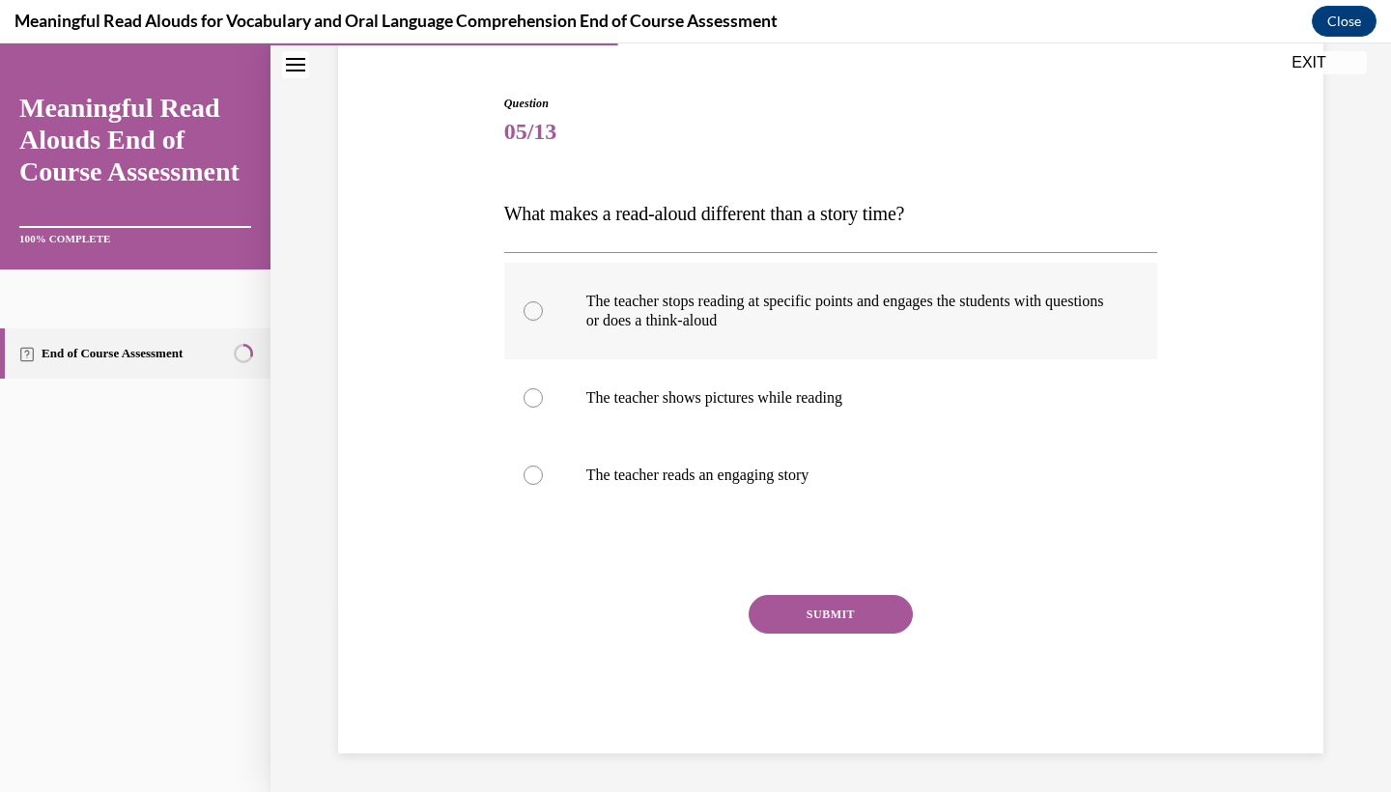
click at [782, 305] on p "The teacher stops reading at specific points and engages the students with ques…" at bounding box center [848, 311] width 524 height 39
click at [543, 305] on input "The teacher stops reading at specific points and engages the students with ques…" at bounding box center [533, 310] width 19 height 19
radio input "true"
click at [794, 612] on button "SUBMIT" at bounding box center [831, 614] width 164 height 39
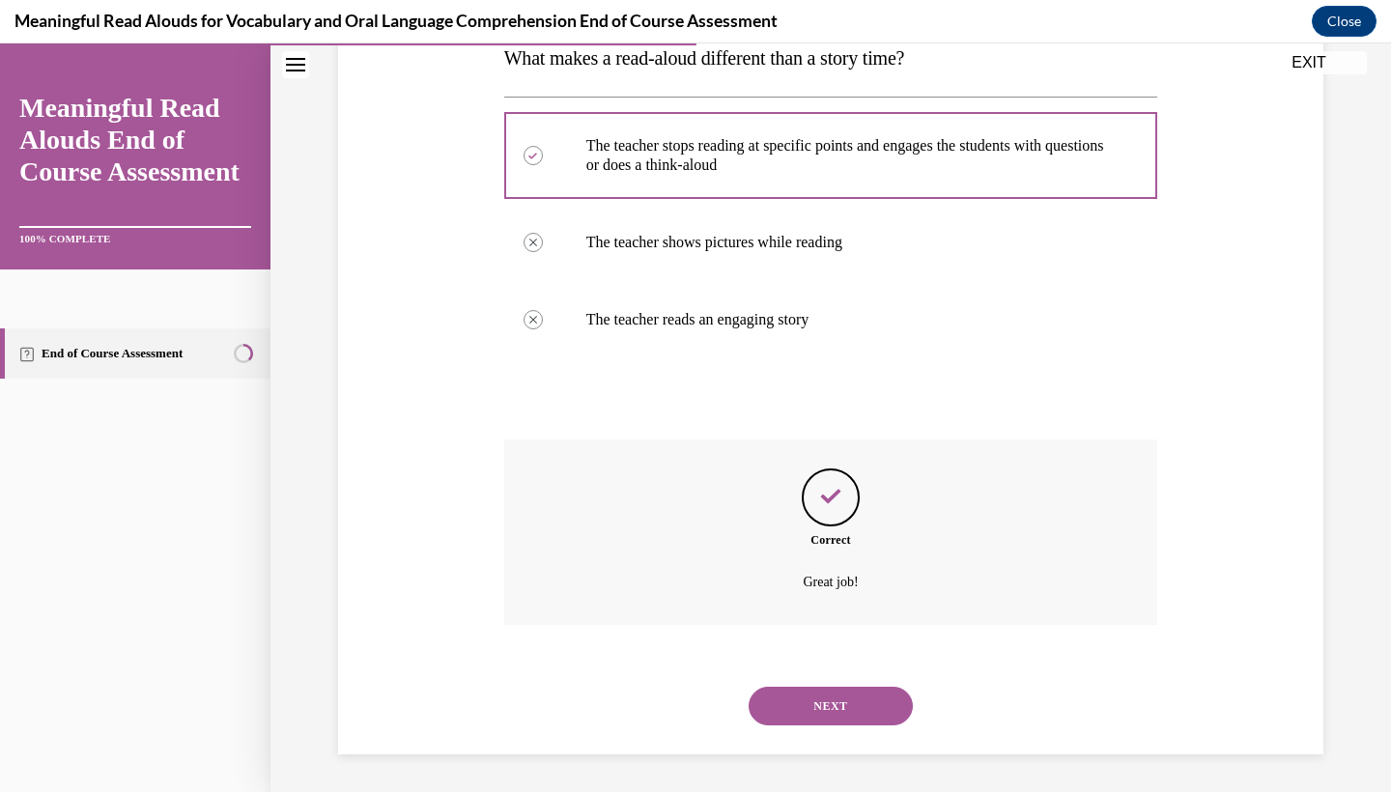
click at [787, 688] on button "NEXT" at bounding box center [831, 706] width 164 height 39
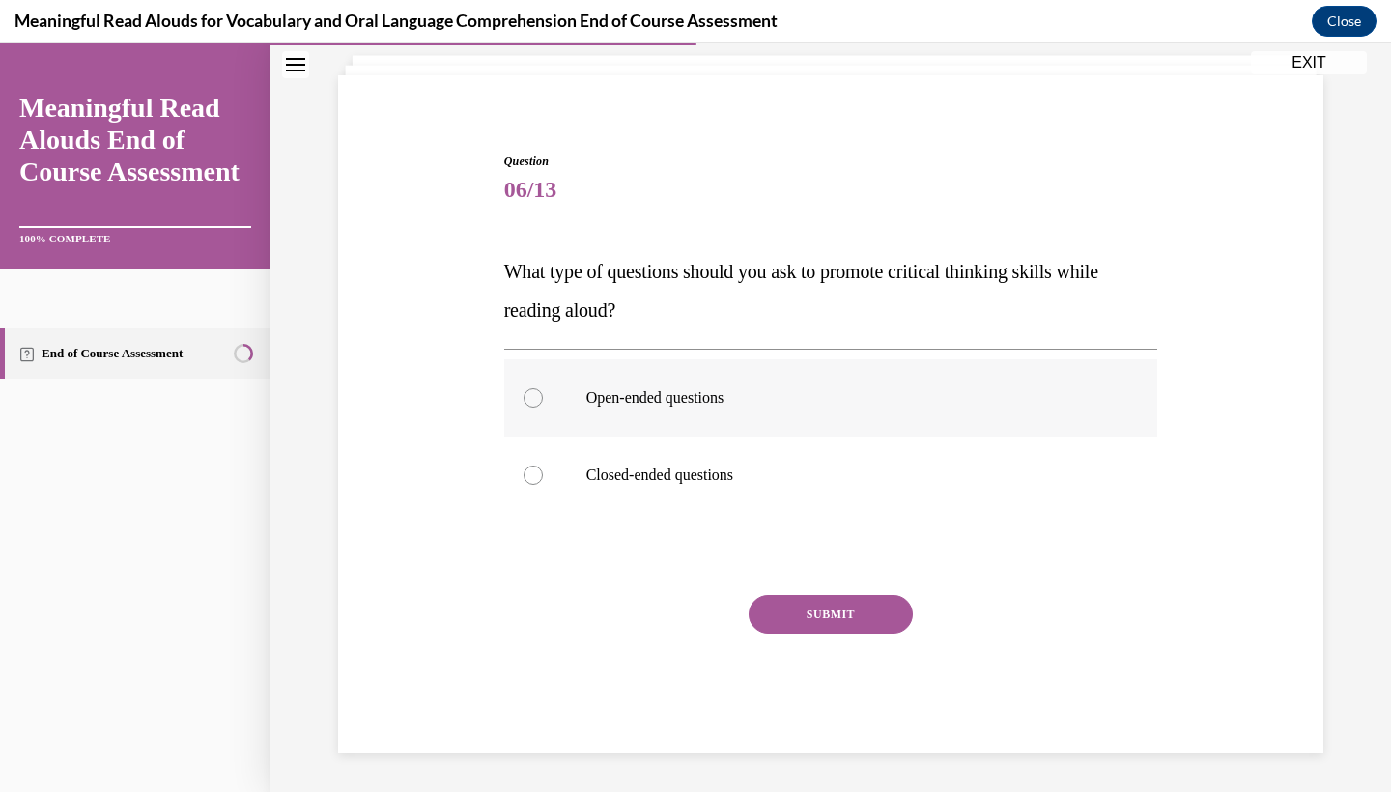
click at [807, 380] on label "Open-ended questions" at bounding box center [831, 397] width 654 height 77
click at [543, 388] on input "Open-ended questions" at bounding box center [533, 397] width 19 height 19
radio input "true"
click at [792, 622] on button "SUBMIT" at bounding box center [831, 614] width 164 height 39
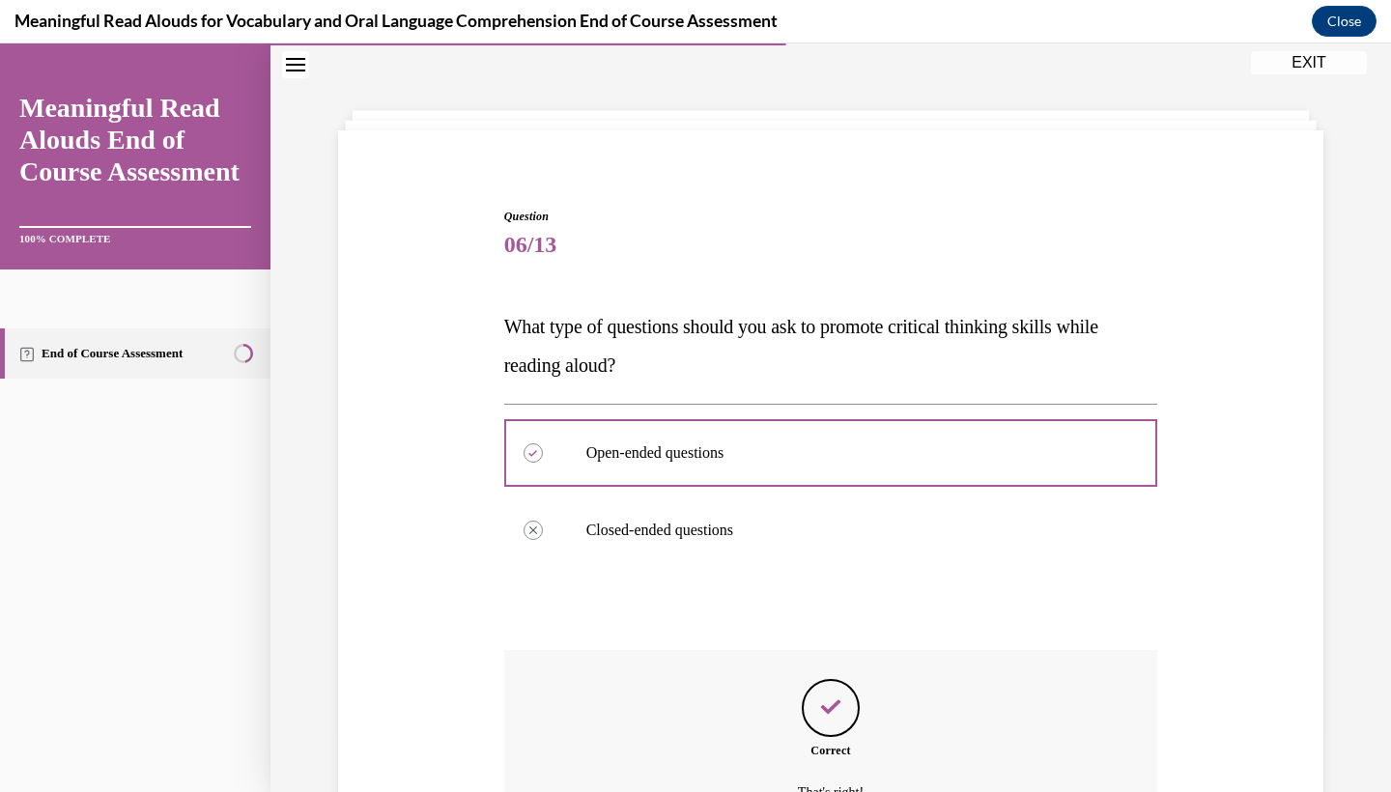
scroll to position [272, 0]
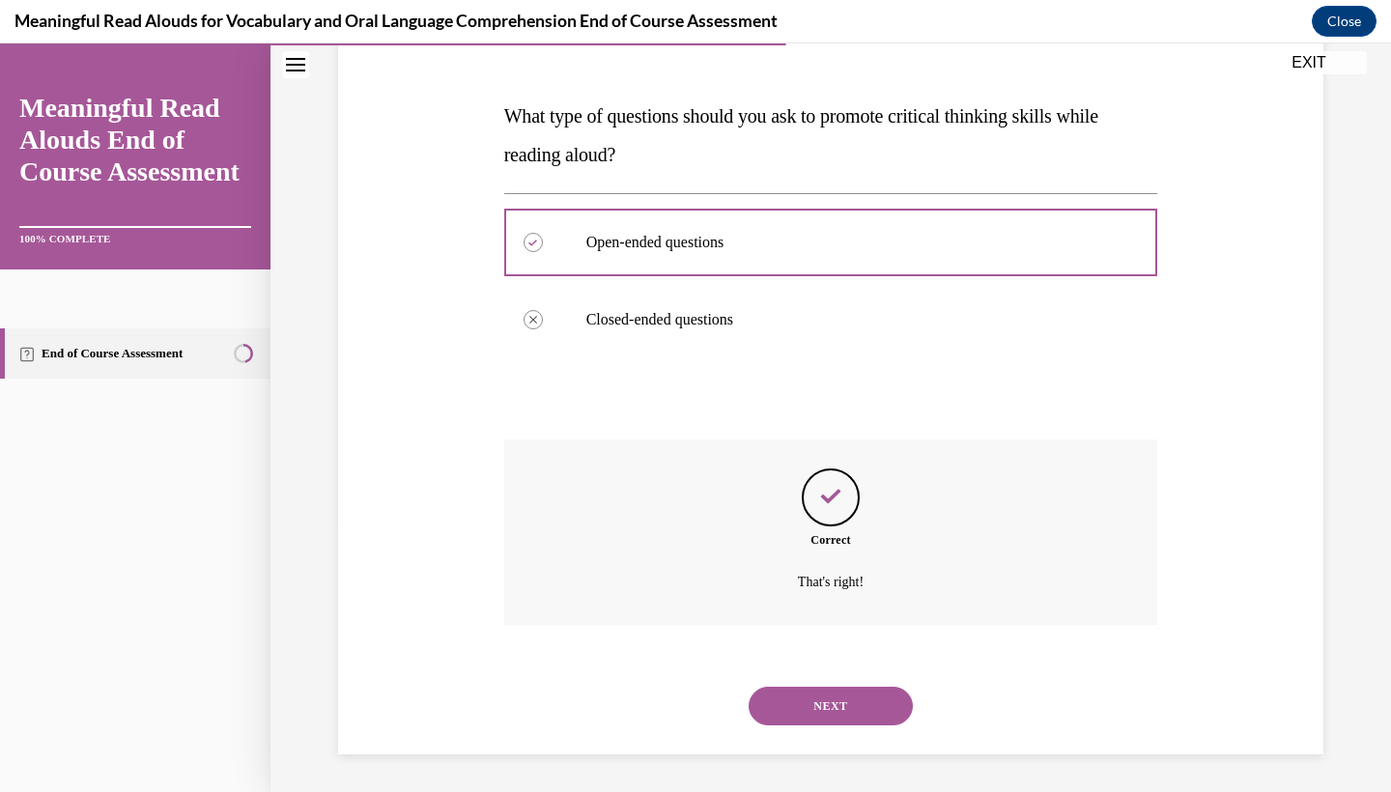
click at [791, 699] on button "NEXT" at bounding box center [831, 706] width 164 height 39
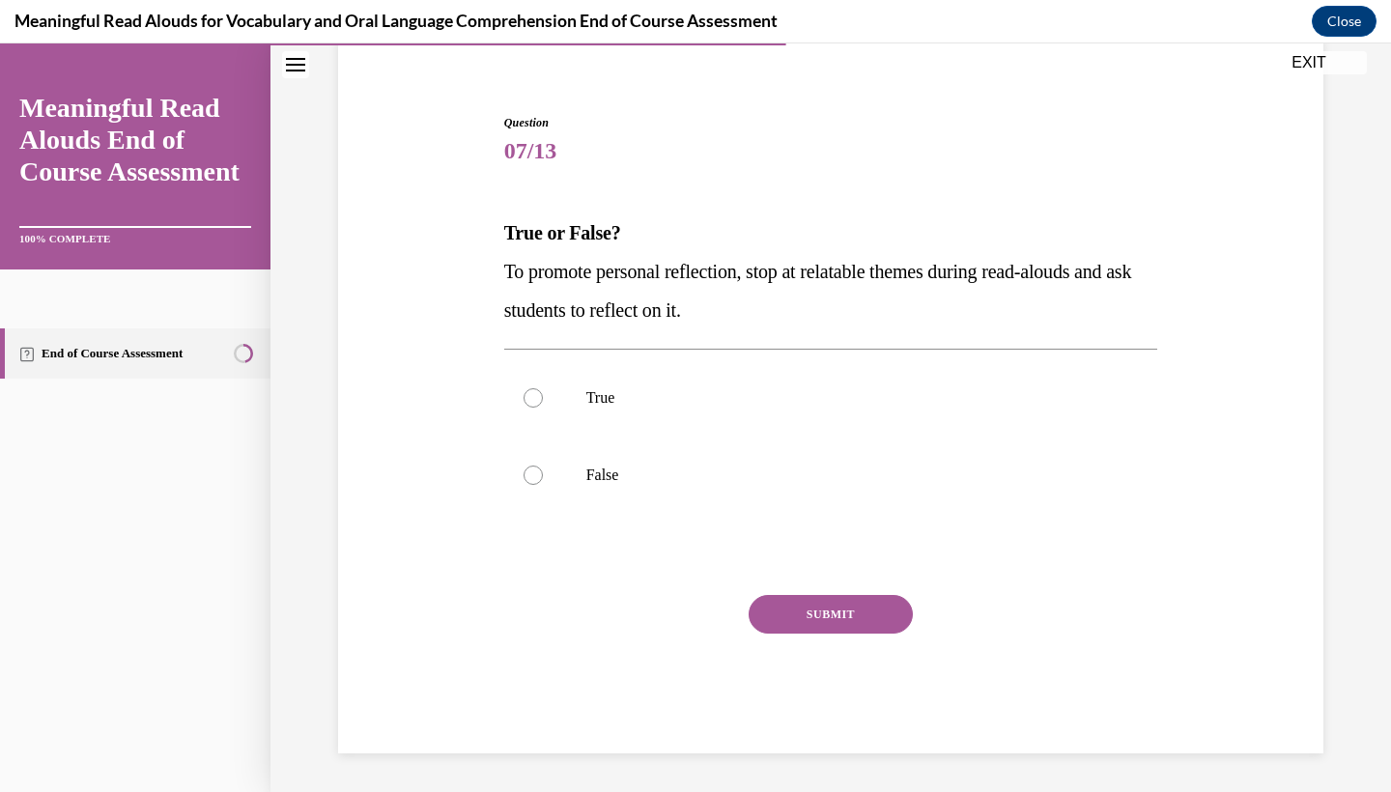
scroll to position [155, 0]
click at [756, 395] on p "True" at bounding box center [848, 397] width 524 height 19
click at [543, 395] on input "True" at bounding box center [533, 397] width 19 height 19
radio input "true"
click at [766, 614] on button "SUBMIT" at bounding box center [831, 614] width 164 height 39
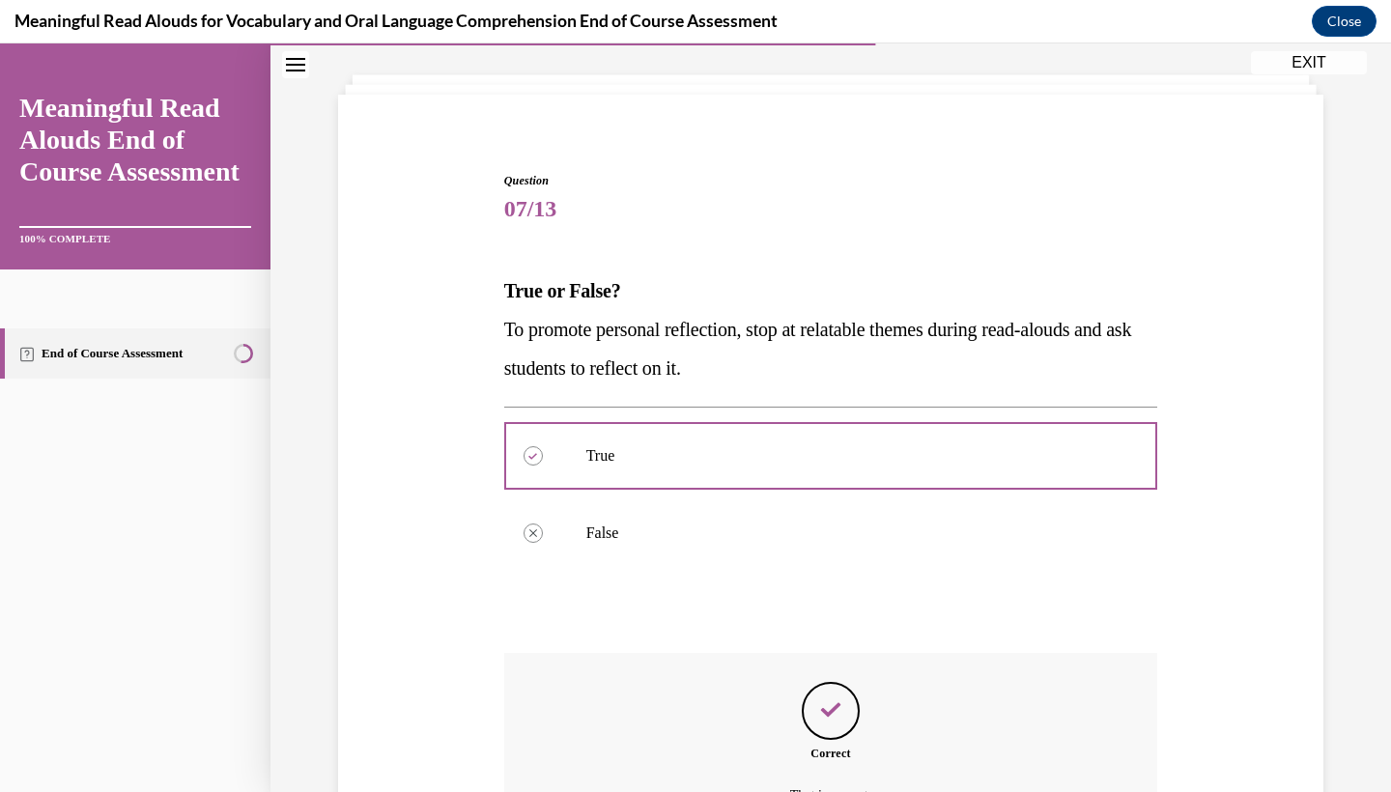
scroll to position [310, 0]
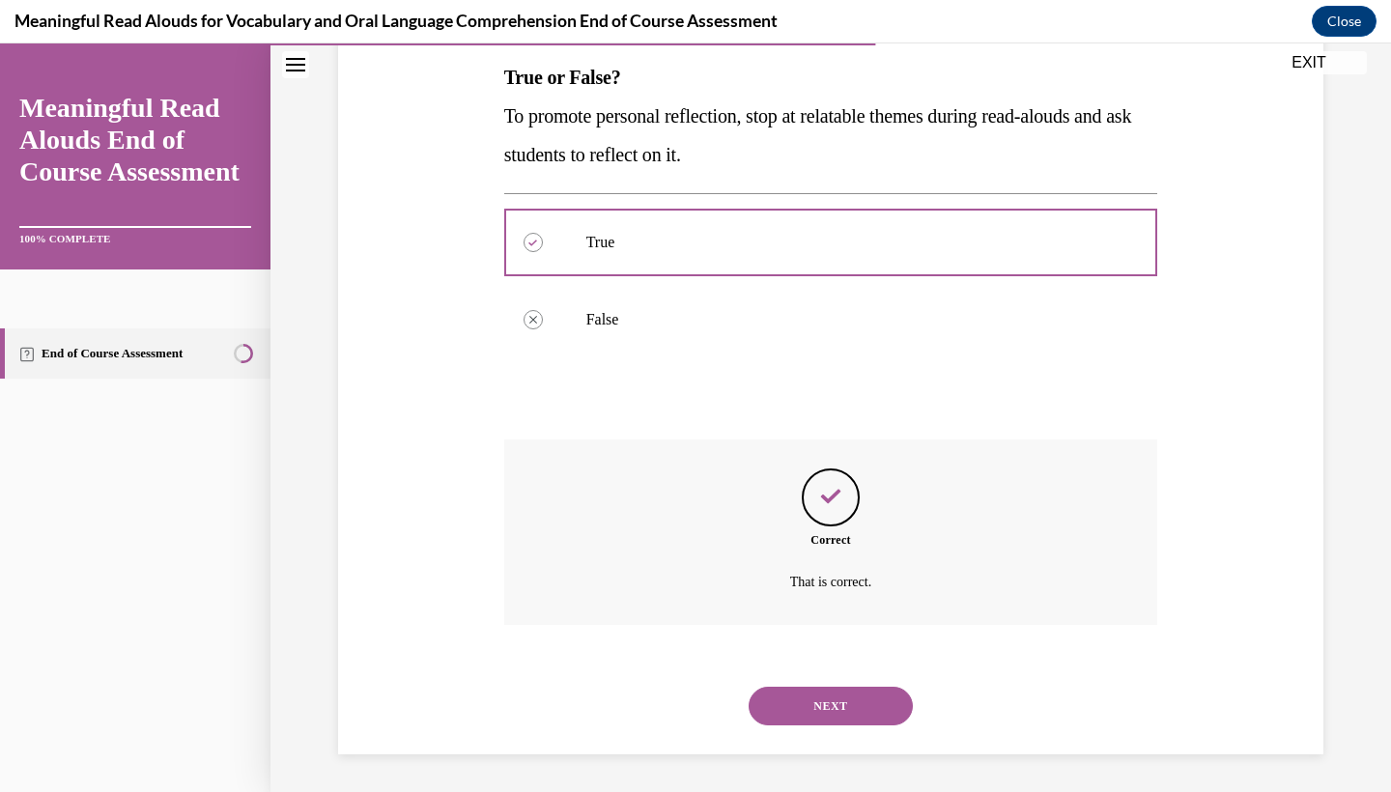
click at [763, 701] on button "NEXT" at bounding box center [831, 706] width 164 height 39
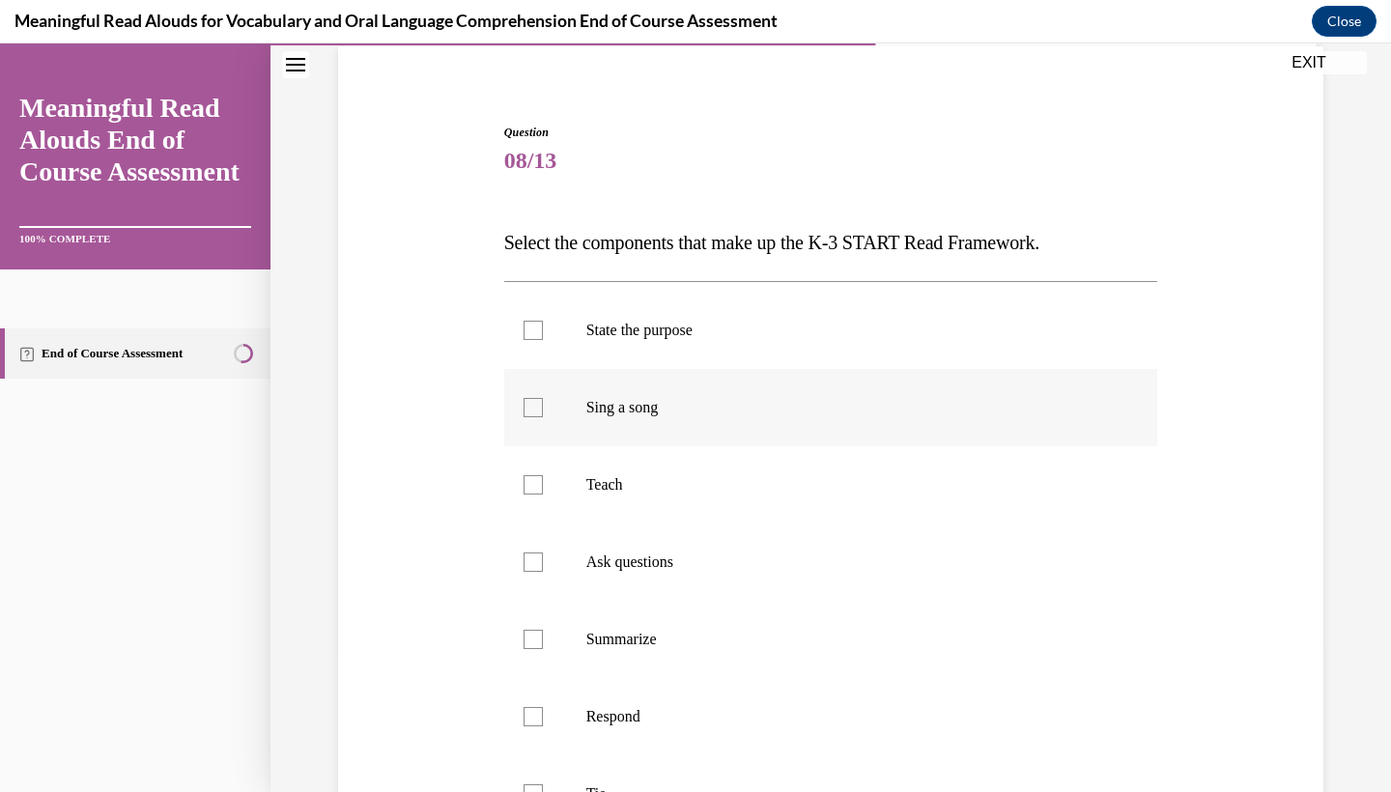
scroll to position [172, 0]
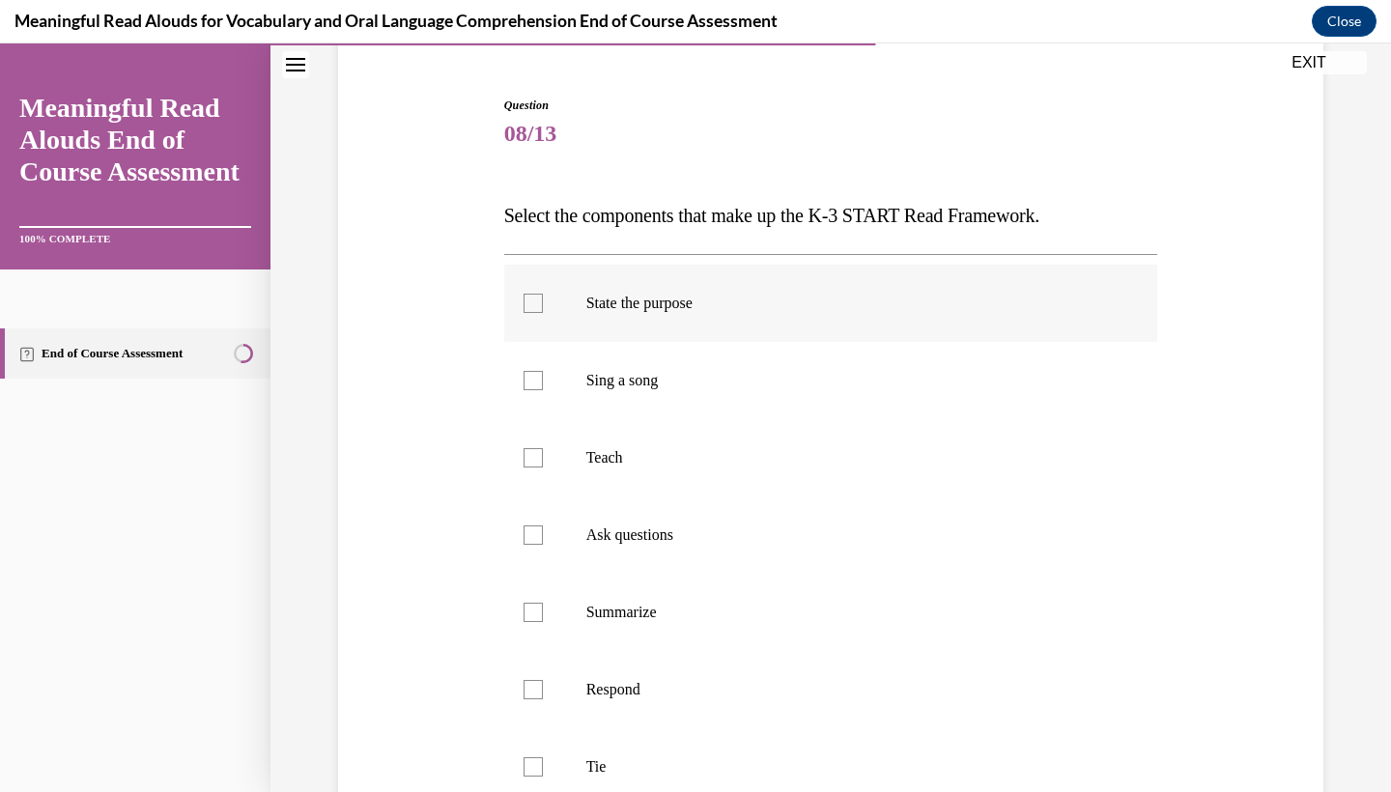
click at [850, 298] on p "State the purpose" at bounding box center [848, 303] width 524 height 19
click at [543, 298] on input "State the purpose" at bounding box center [533, 303] width 19 height 19
checkbox input "true"
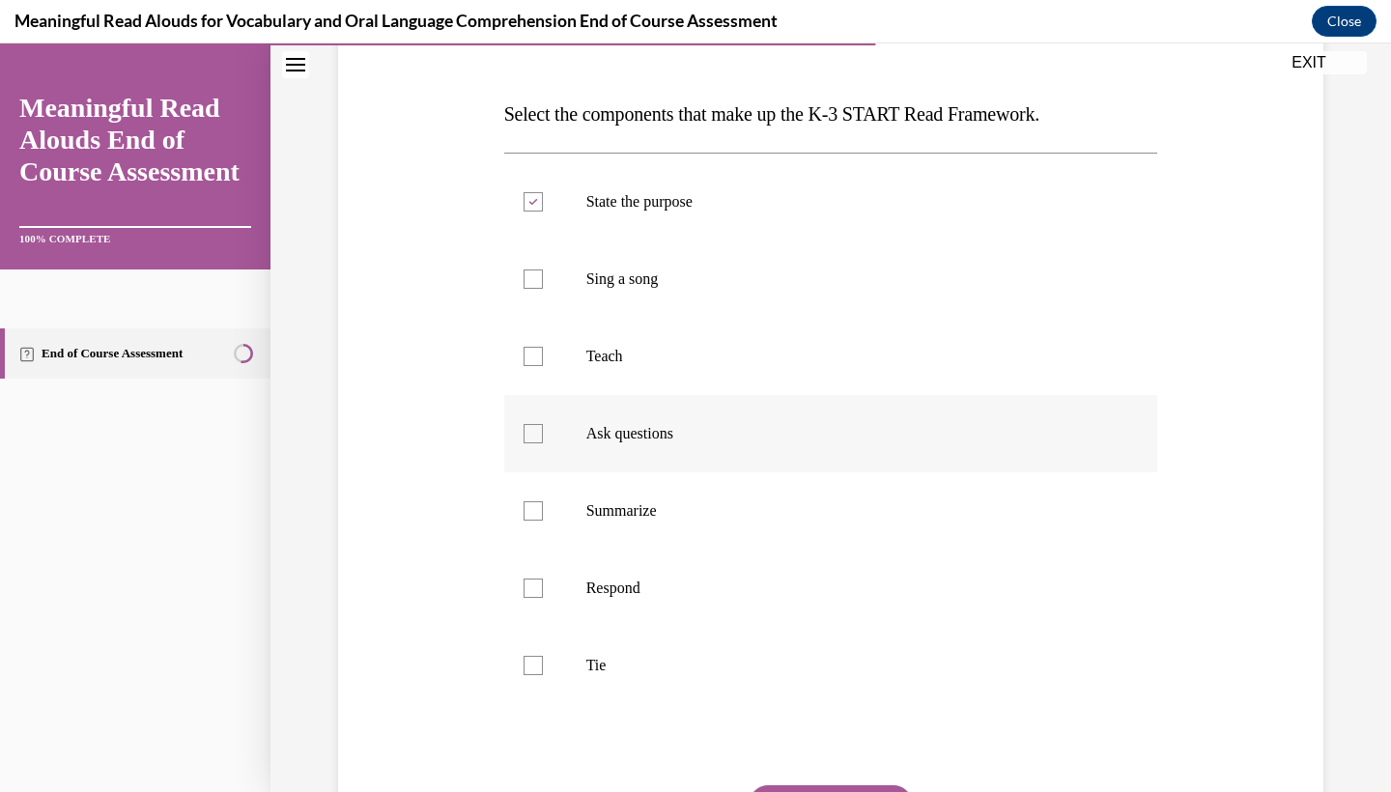
scroll to position [282, 0]
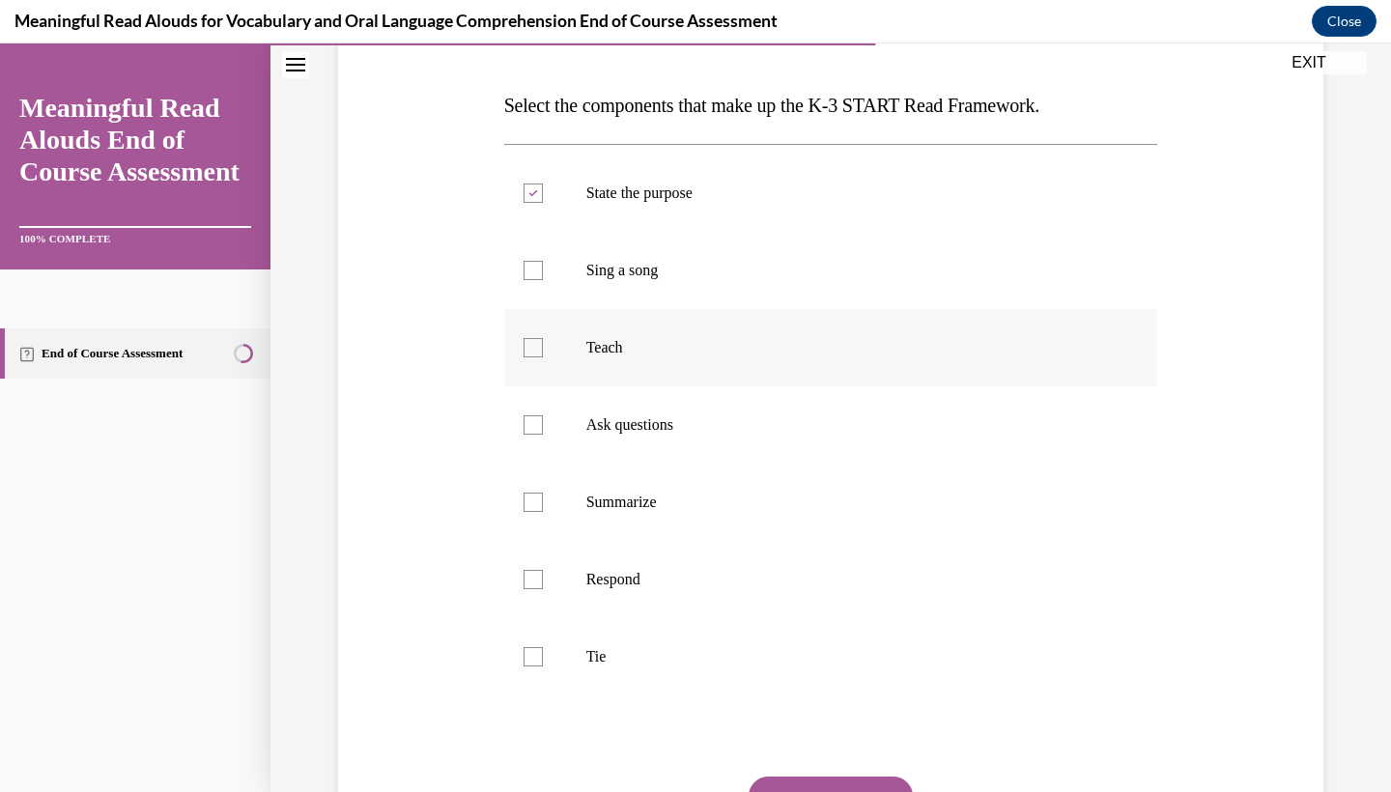
click at [806, 378] on label "Teach" at bounding box center [831, 347] width 654 height 77
click at [543, 358] on input "Teach" at bounding box center [533, 347] width 19 height 19
checkbox input "true"
click at [783, 432] on p "Ask questions" at bounding box center [848, 424] width 524 height 19
click at [543, 432] on input "Ask questions" at bounding box center [533, 424] width 19 height 19
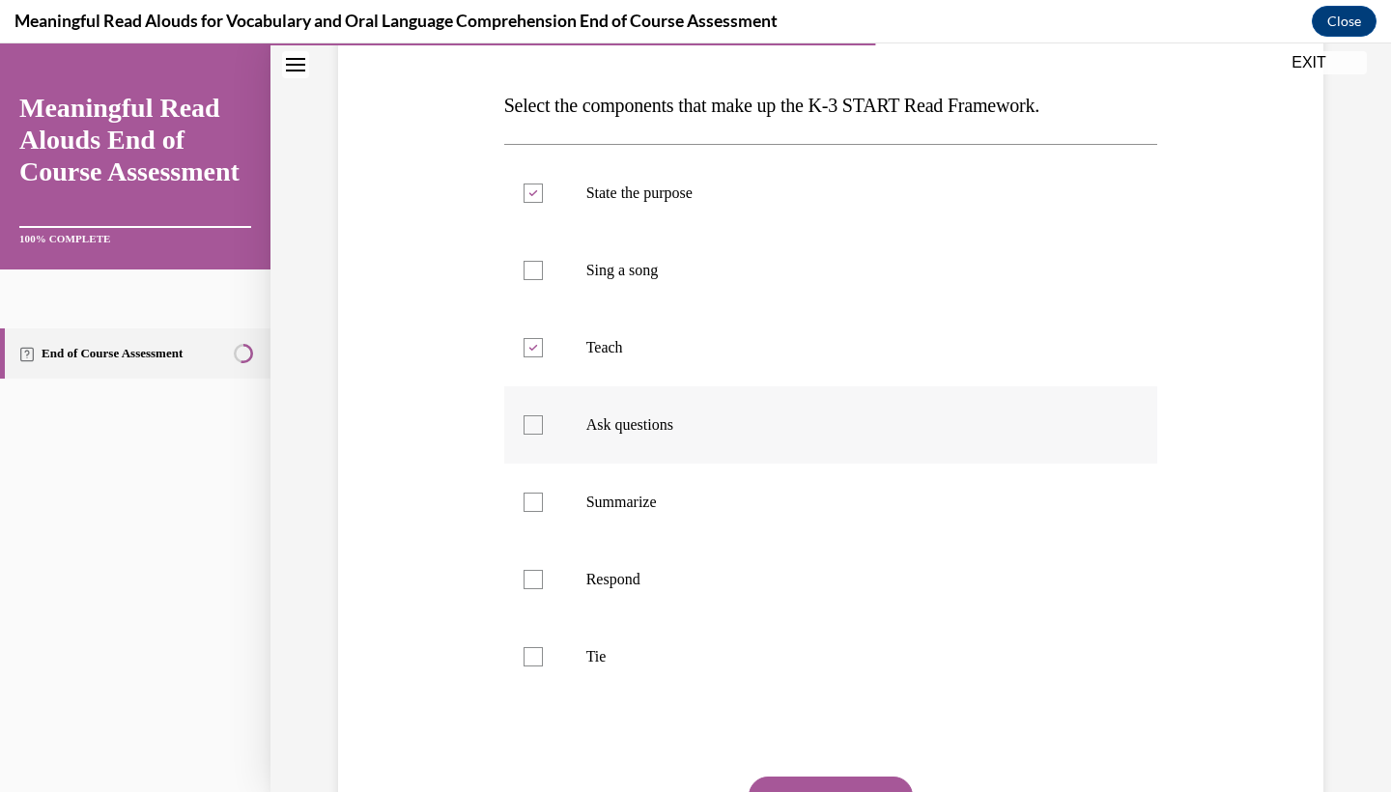
checkbox input "true"
click at [703, 573] on p "Respond" at bounding box center [848, 579] width 524 height 19
click at [543, 573] on input "Respond" at bounding box center [533, 579] width 19 height 19
checkbox input "true"
click at [668, 657] on p "Tie" at bounding box center [848, 656] width 524 height 19
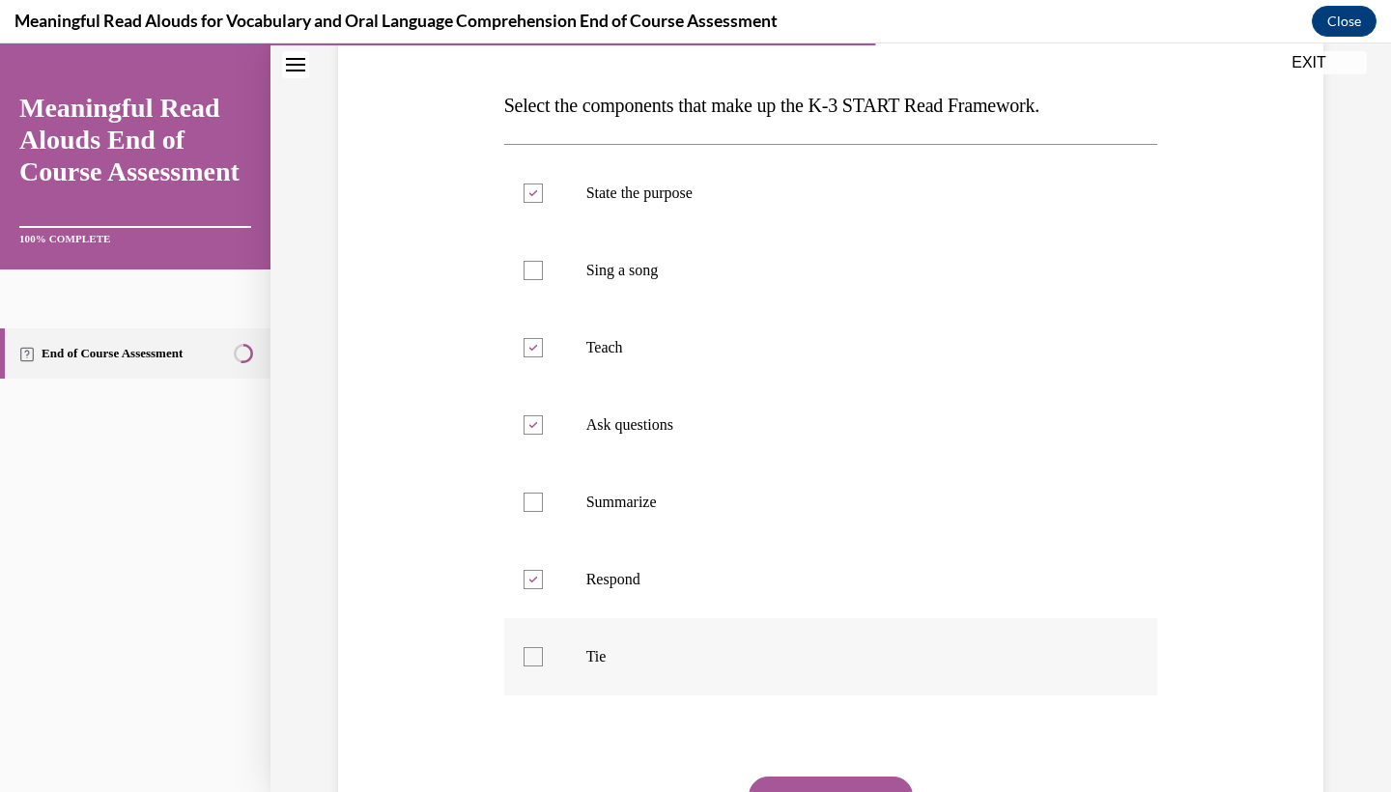
click at [543, 657] on input "Tie" at bounding box center [533, 656] width 19 height 19
checkbox input "true"
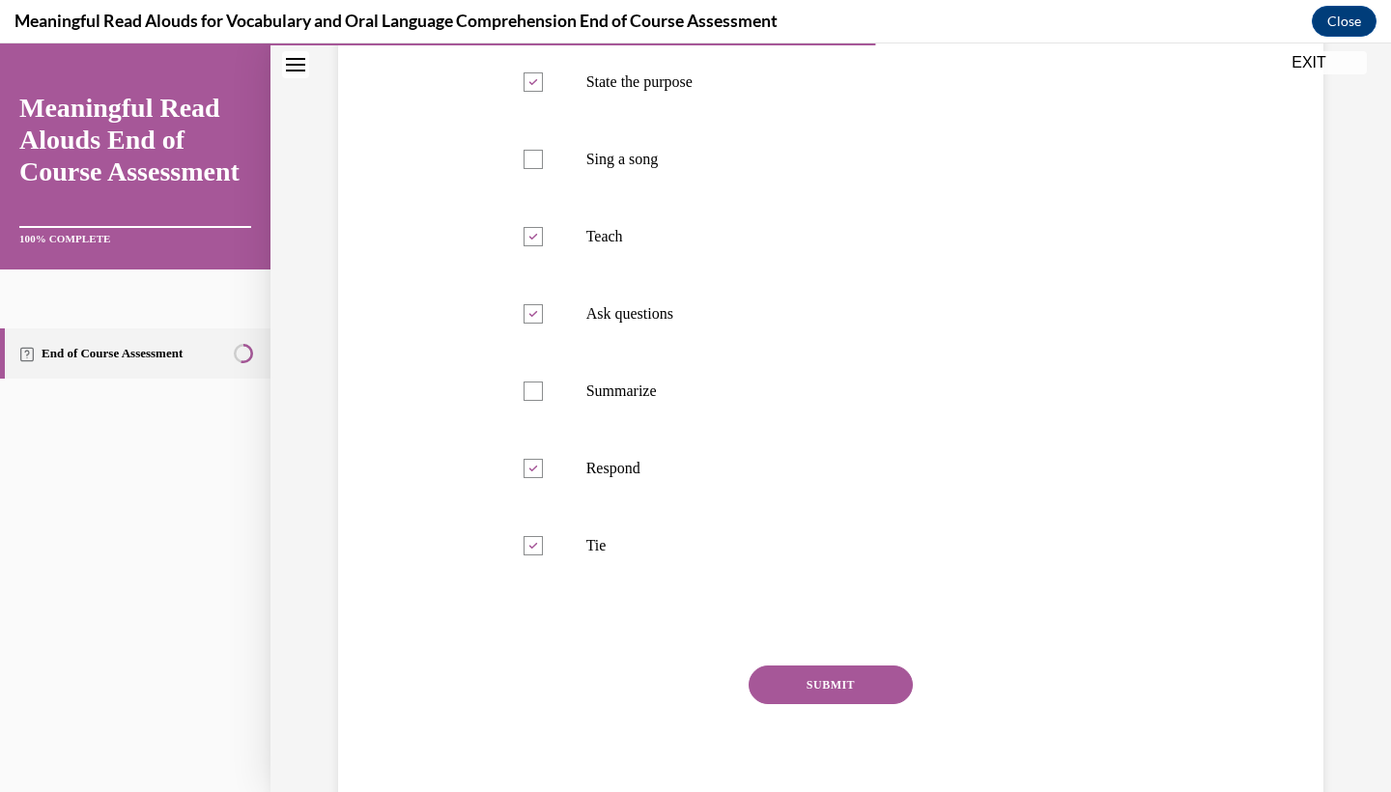
scroll to position [395, 0]
click at [772, 682] on button "SUBMIT" at bounding box center [831, 683] width 164 height 39
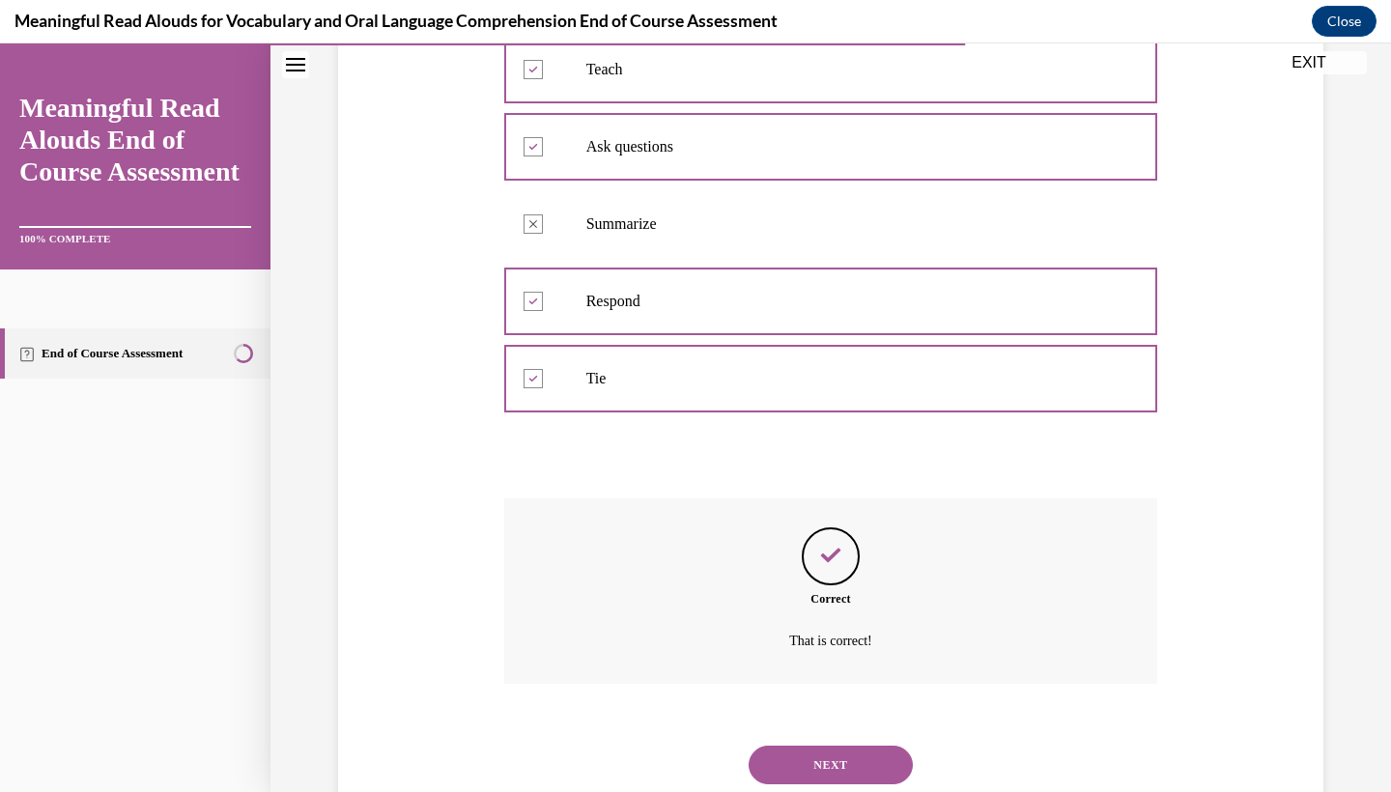
scroll to position [619, 0]
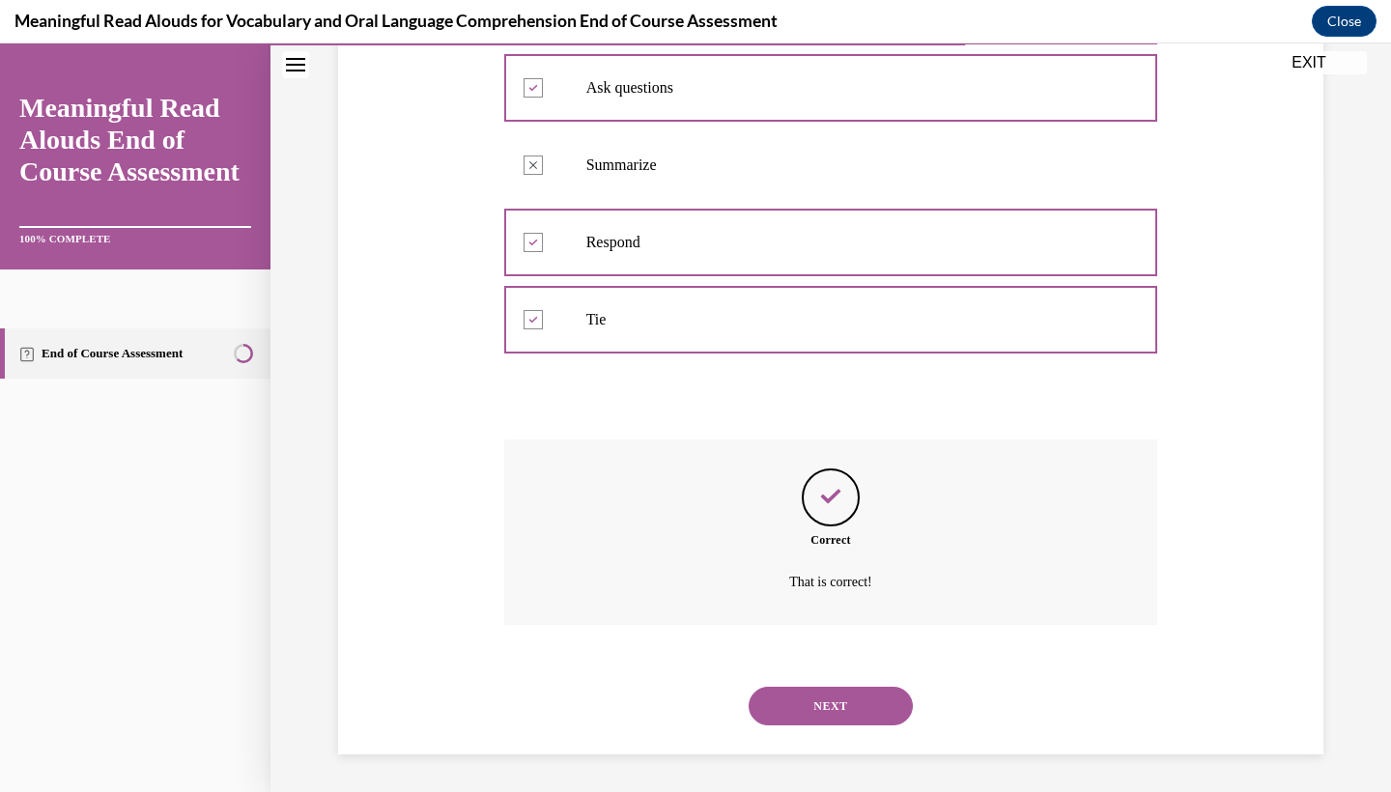
click at [787, 694] on button "NEXT" at bounding box center [831, 706] width 164 height 39
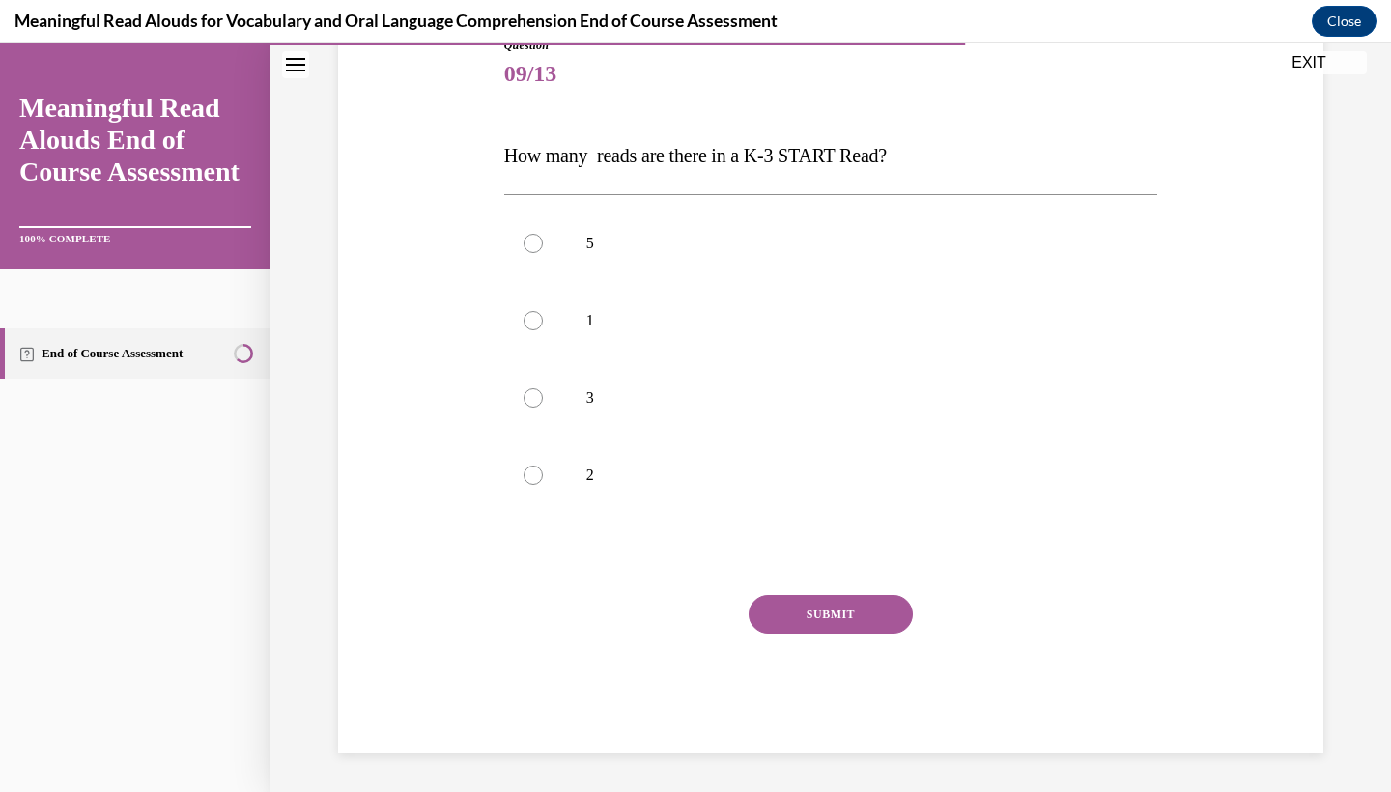
scroll to position [215, 0]
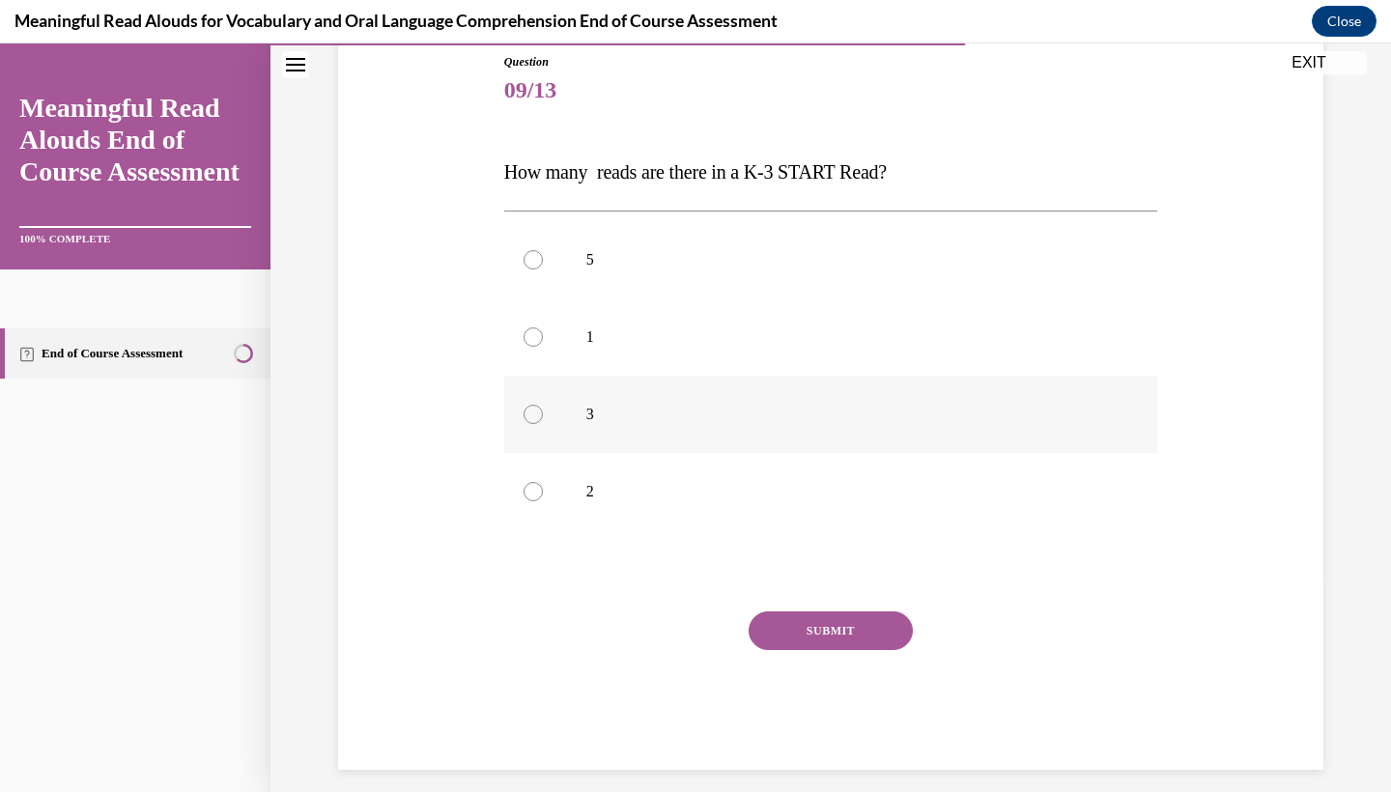
click at [754, 448] on label "3" at bounding box center [831, 414] width 654 height 77
click at [543, 424] on input "3" at bounding box center [533, 414] width 19 height 19
radio input "true"
click at [773, 634] on button "SUBMIT" at bounding box center [831, 631] width 164 height 39
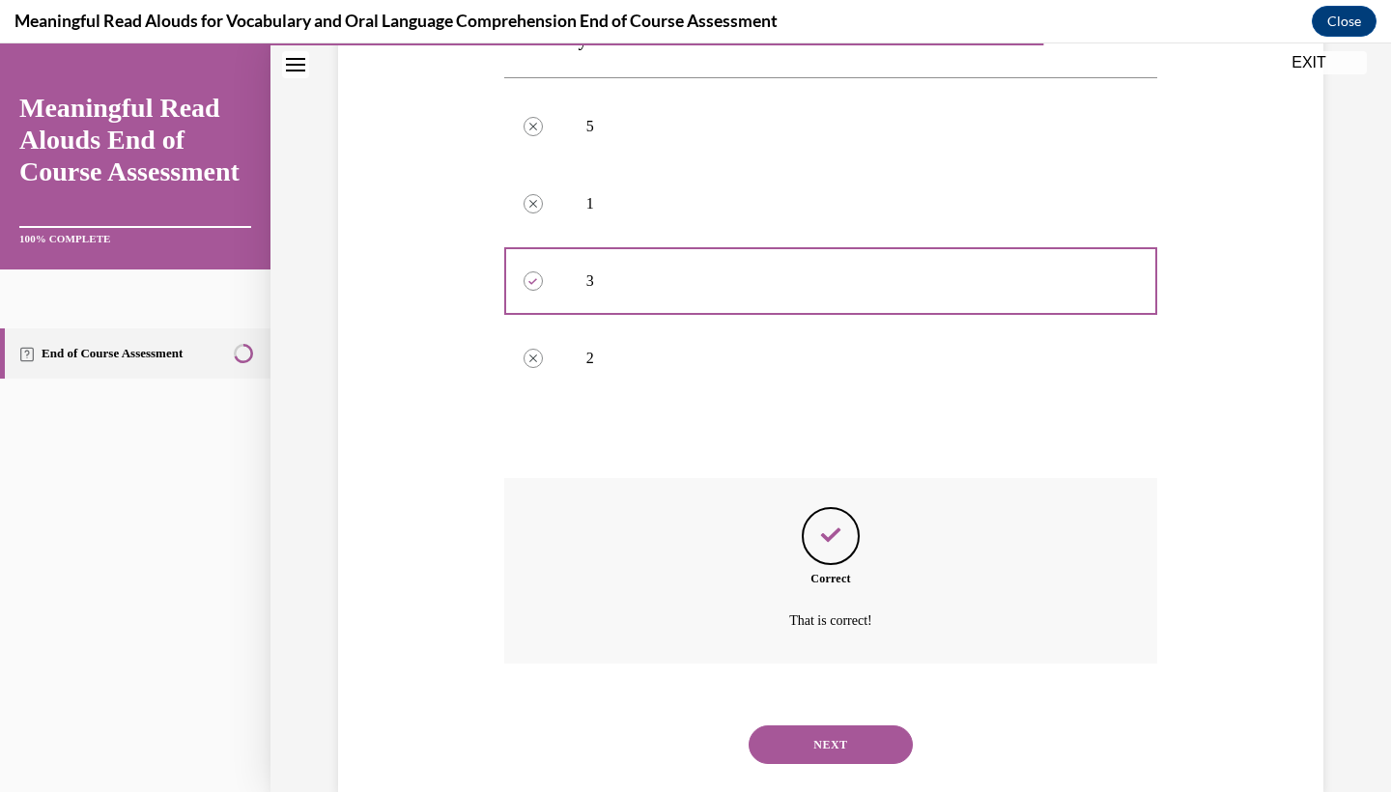
scroll to position [387, 0]
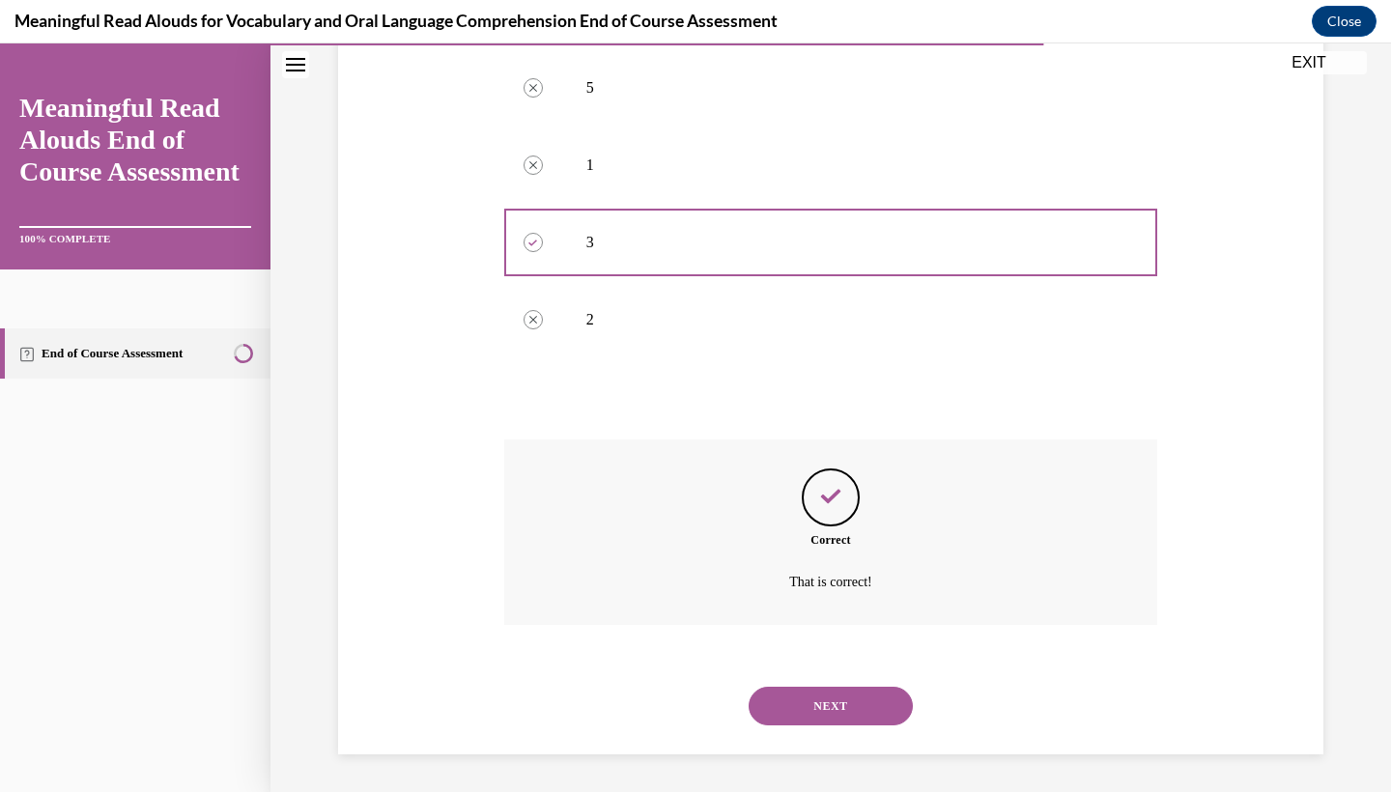
click at [781, 707] on button "NEXT" at bounding box center [831, 706] width 164 height 39
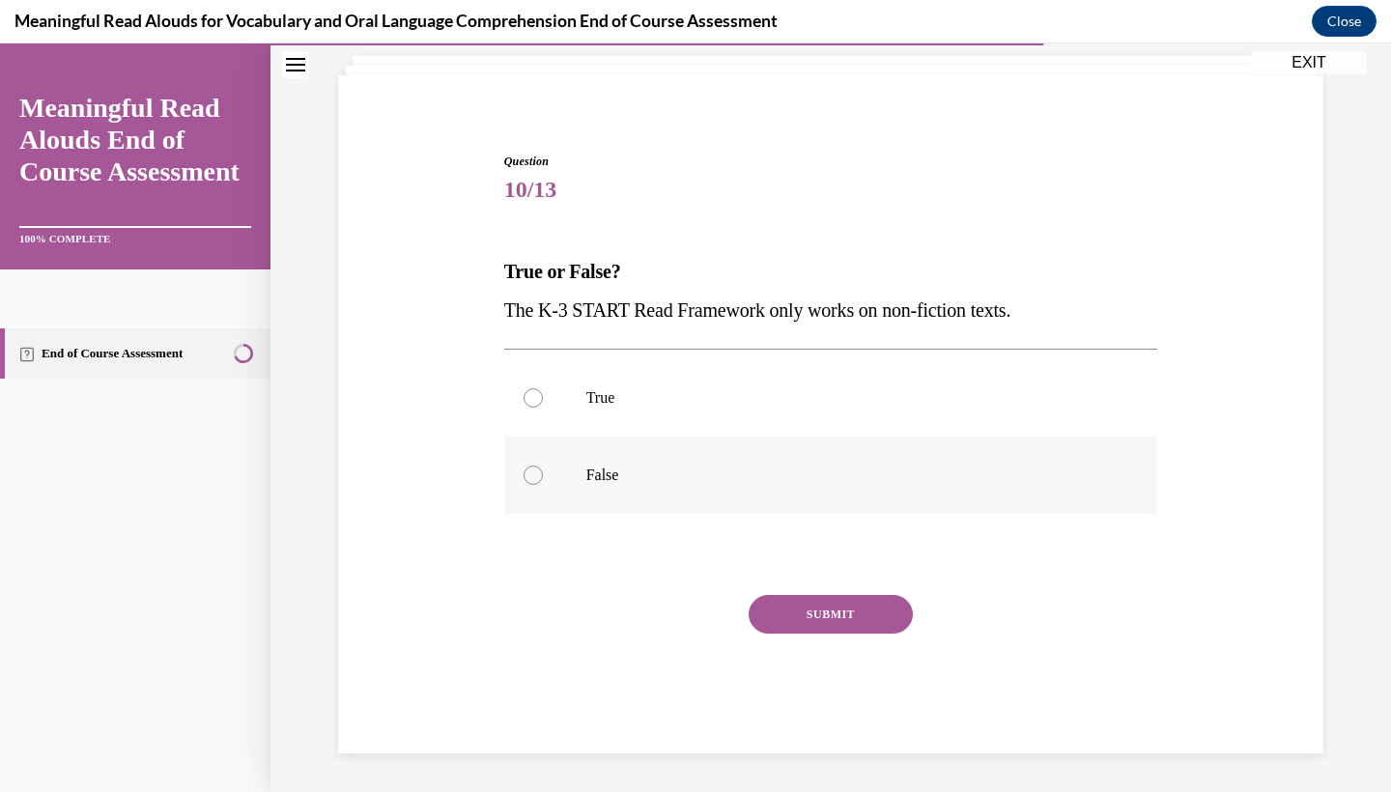
click at [623, 464] on label "False" at bounding box center [831, 475] width 654 height 77
click at [543, 466] on input "False" at bounding box center [533, 475] width 19 height 19
radio input "true"
click at [766, 610] on button "SUBMIT" at bounding box center [831, 614] width 164 height 39
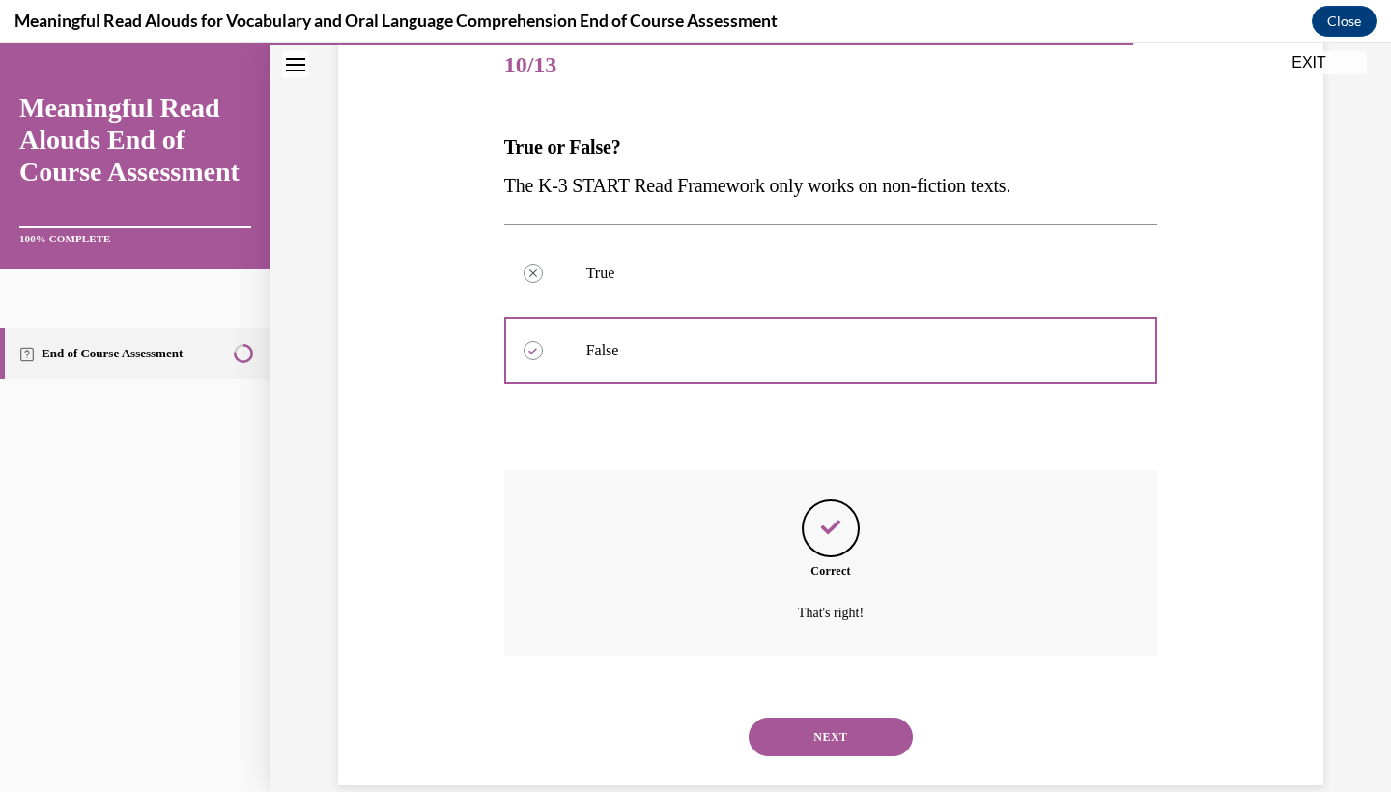
scroll to position [272, 0]
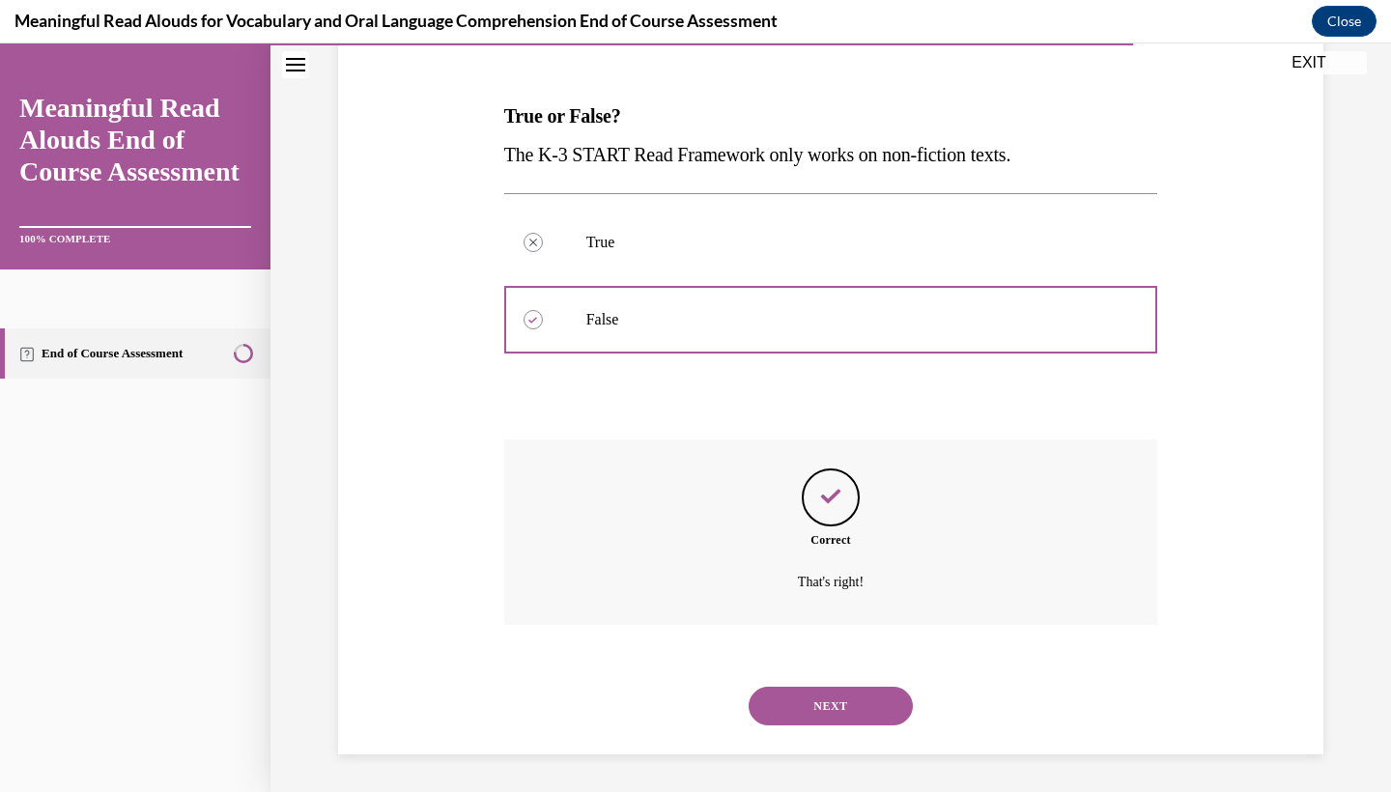
click at [796, 696] on button "NEXT" at bounding box center [831, 706] width 164 height 39
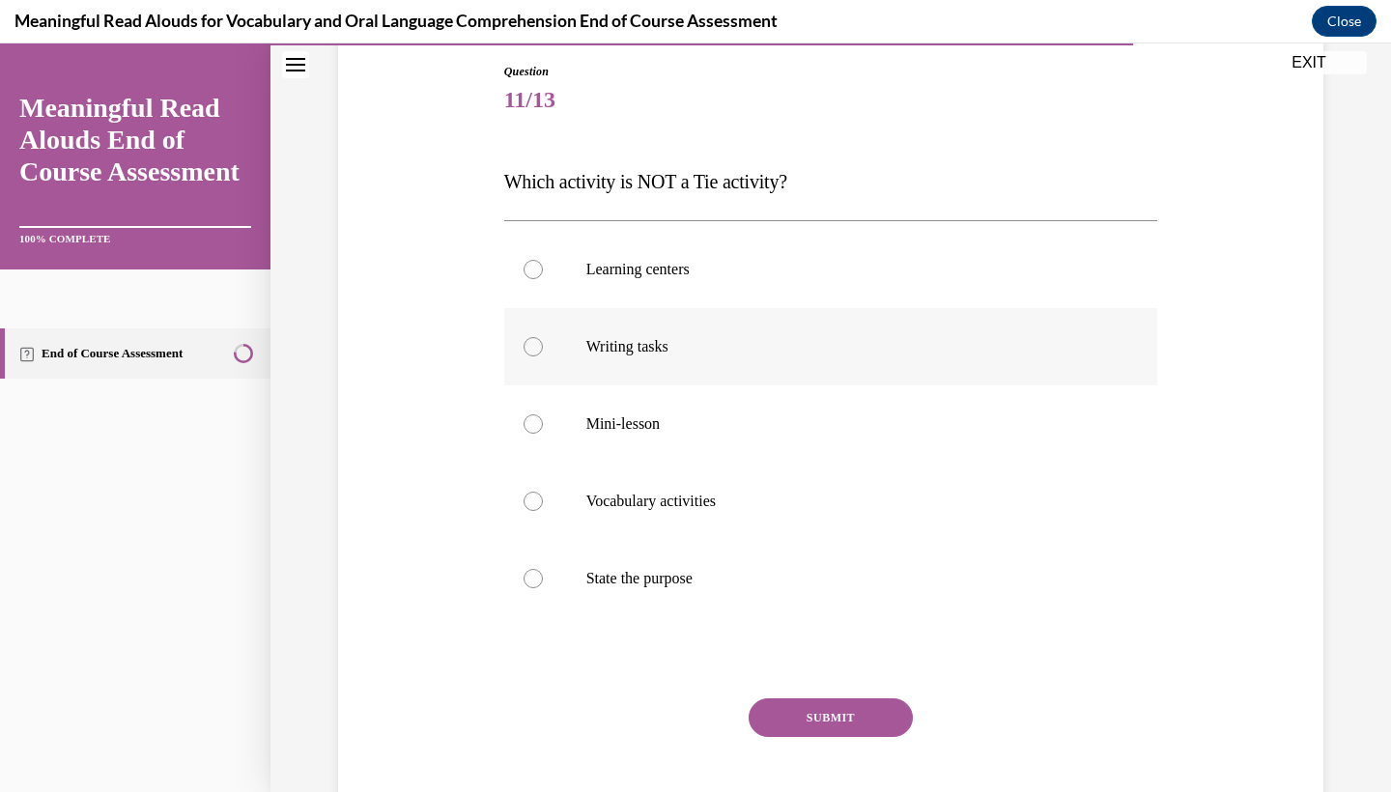
scroll to position [215, 0]
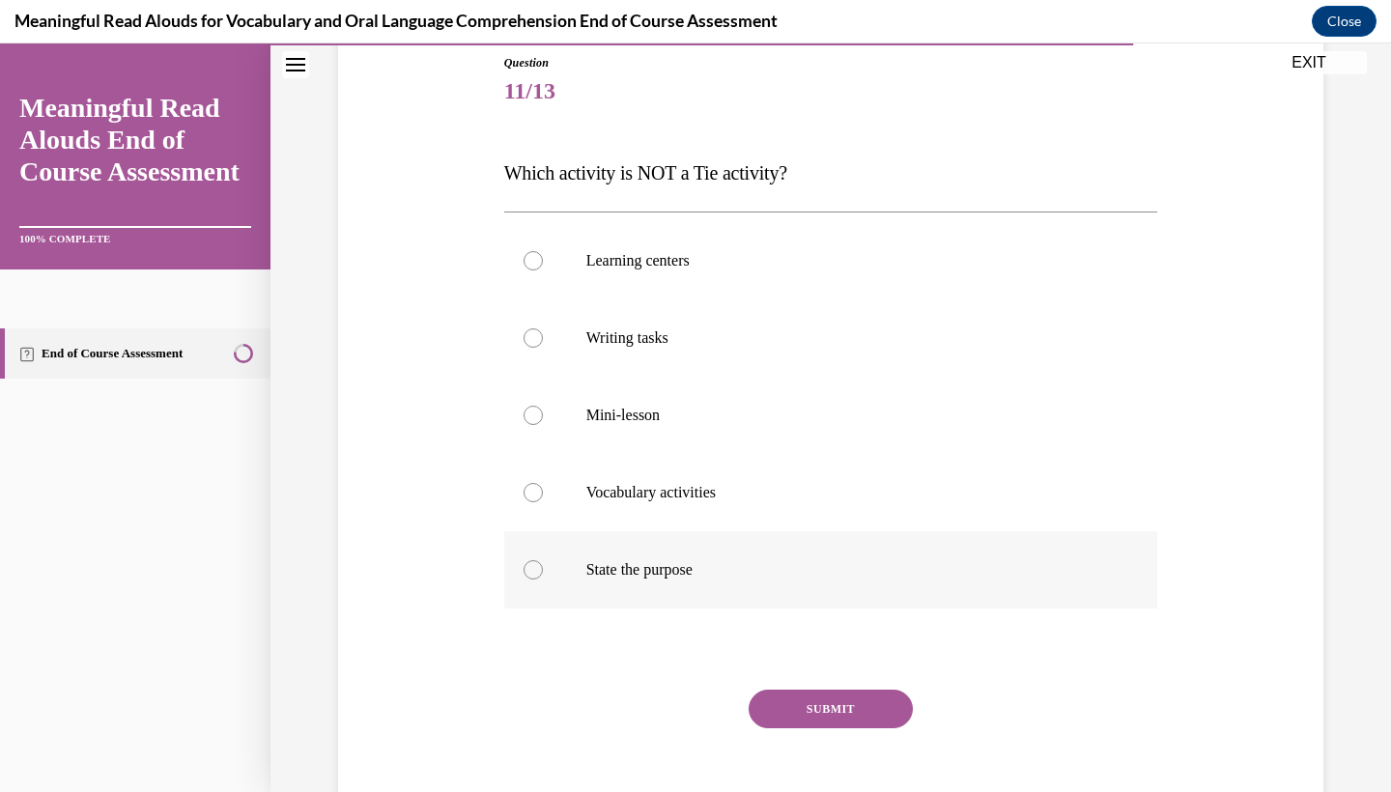
click at [729, 583] on label "State the purpose" at bounding box center [831, 569] width 654 height 77
click at [543, 580] on input "State the purpose" at bounding box center [533, 569] width 19 height 19
radio input "true"
click at [788, 707] on button "SUBMIT" at bounding box center [831, 709] width 164 height 39
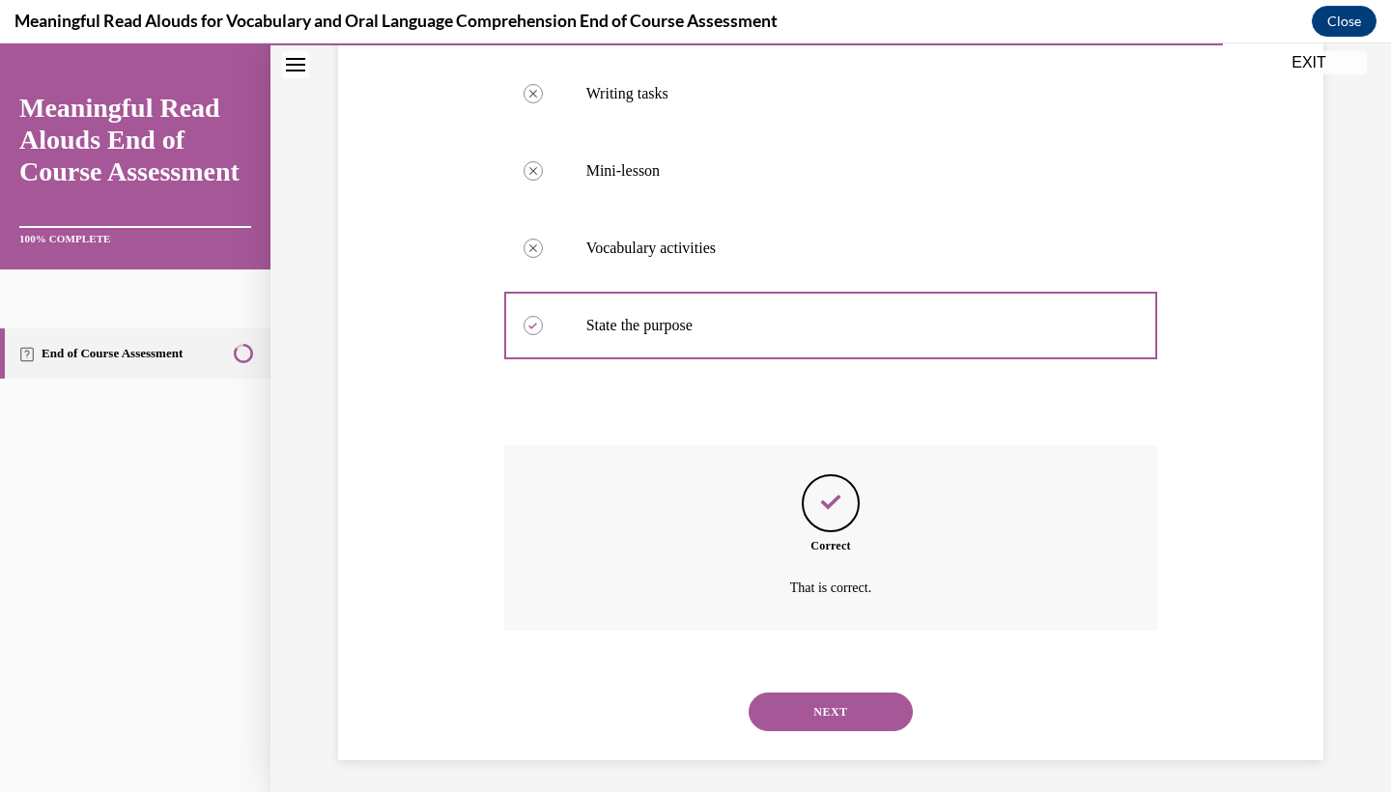
scroll to position [465, 0]
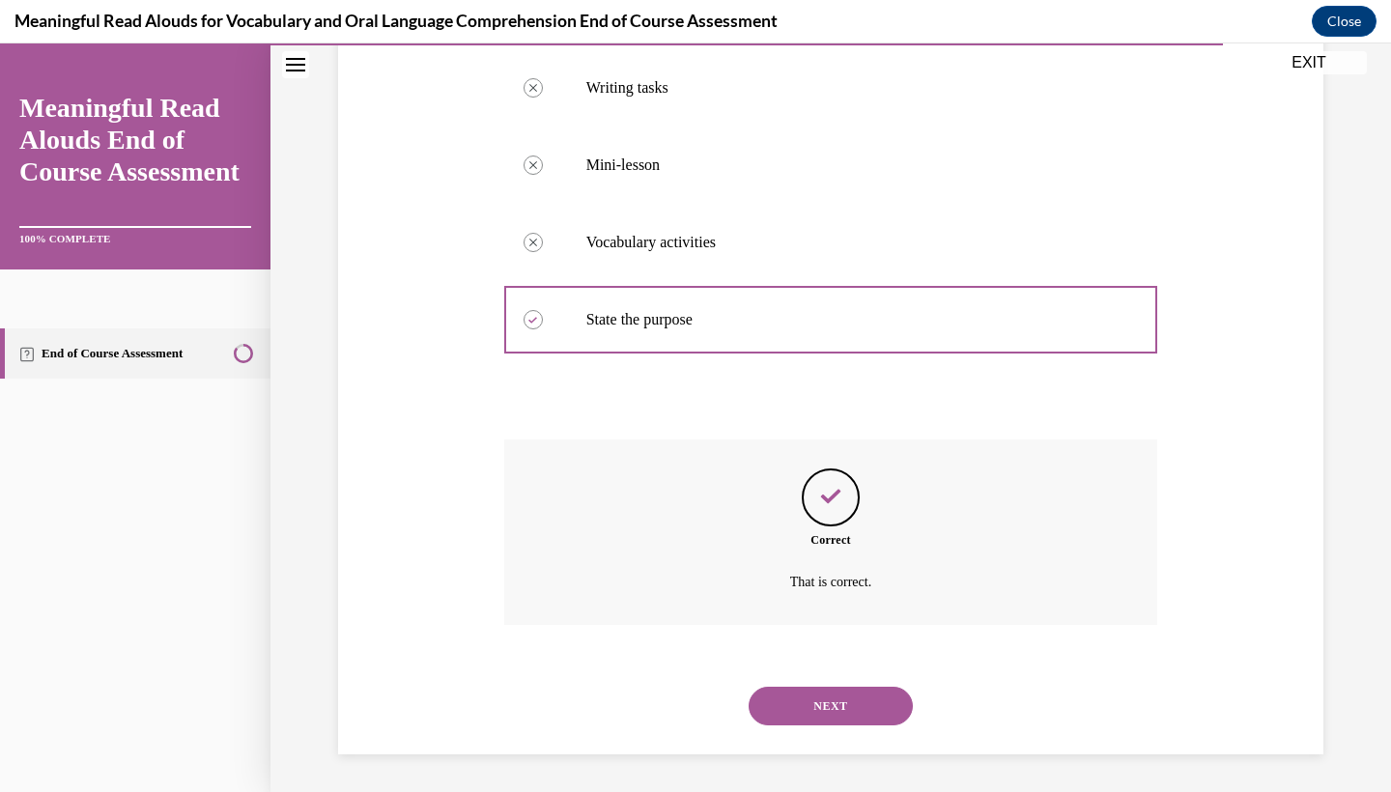
click at [780, 711] on button "NEXT" at bounding box center [831, 706] width 164 height 39
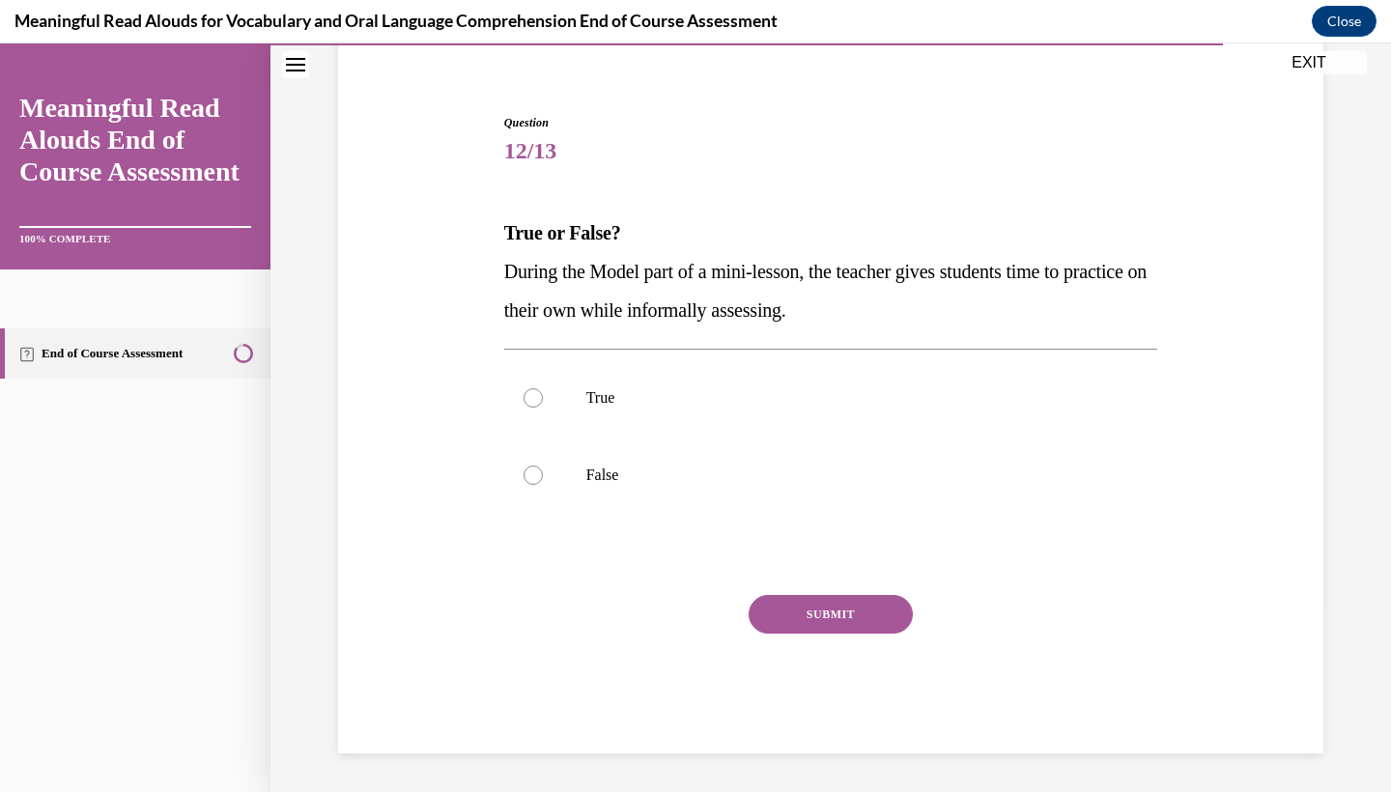
scroll to position [155, 0]
click at [661, 458] on label "False" at bounding box center [831, 475] width 654 height 77
click at [543, 466] on input "False" at bounding box center [533, 475] width 19 height 19
radio input "true"
click at [759, 625] on button "SUBMIT" at bounding box center [831, 614] width 164 height 39
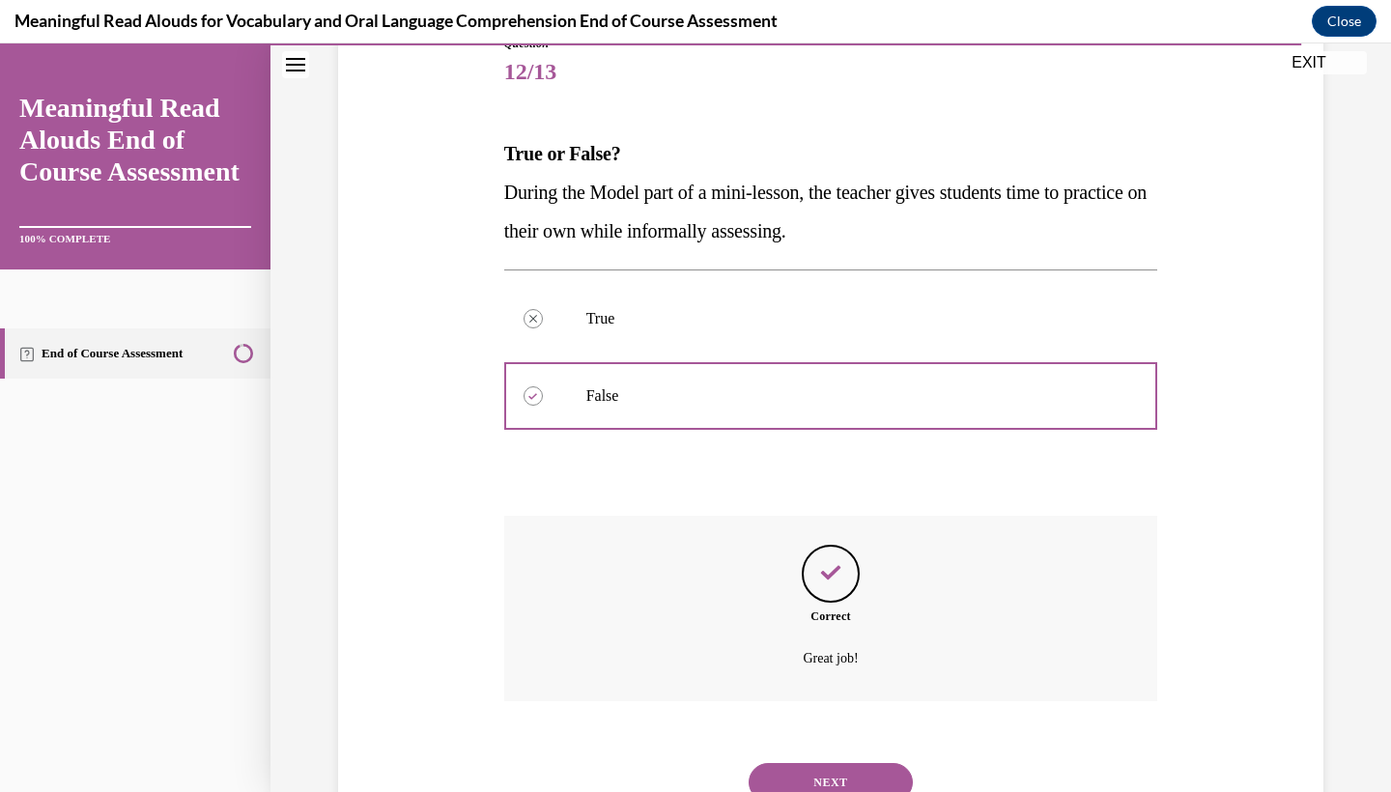
scroll to position [310, 0]
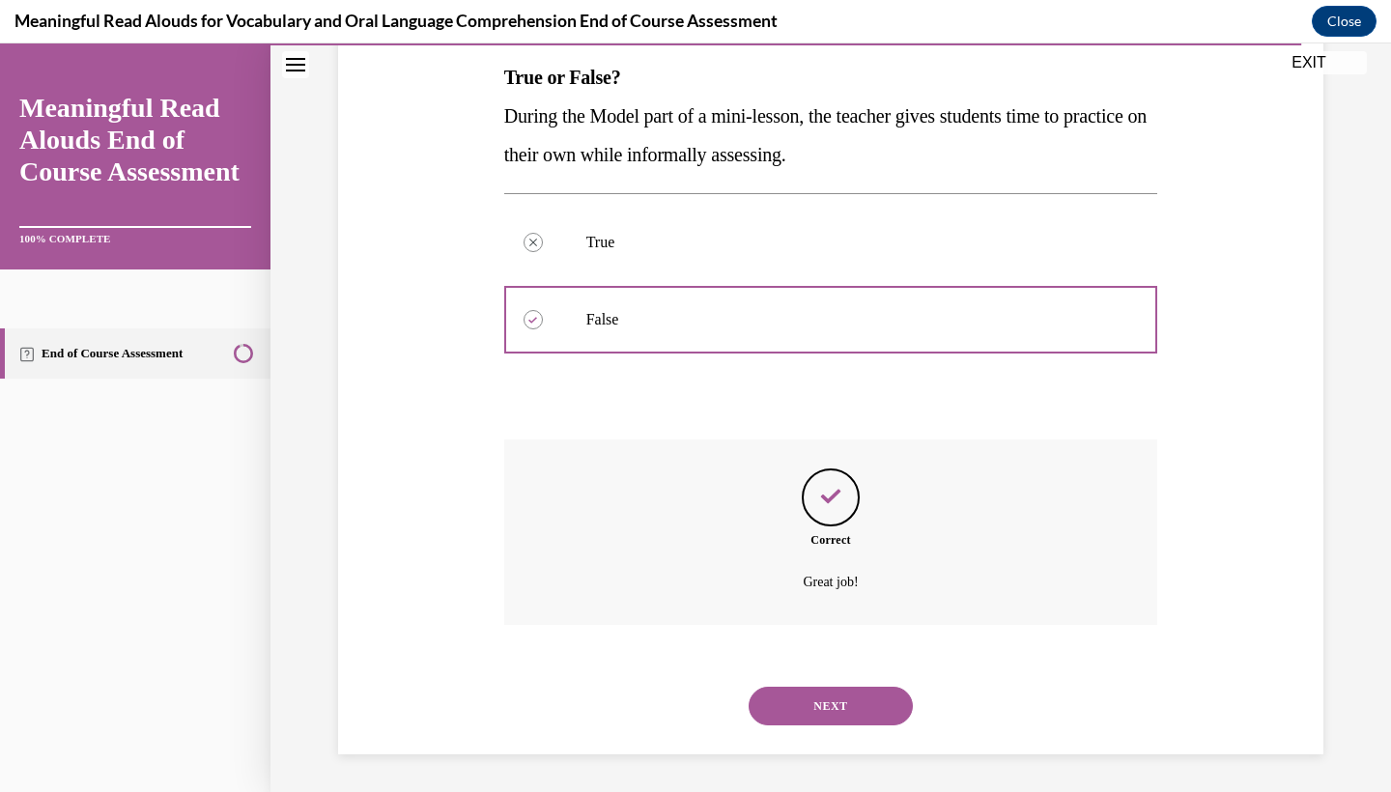
click at [778, 701] on button "NEXT" at bounding box center [831, 706] width 164 height 39
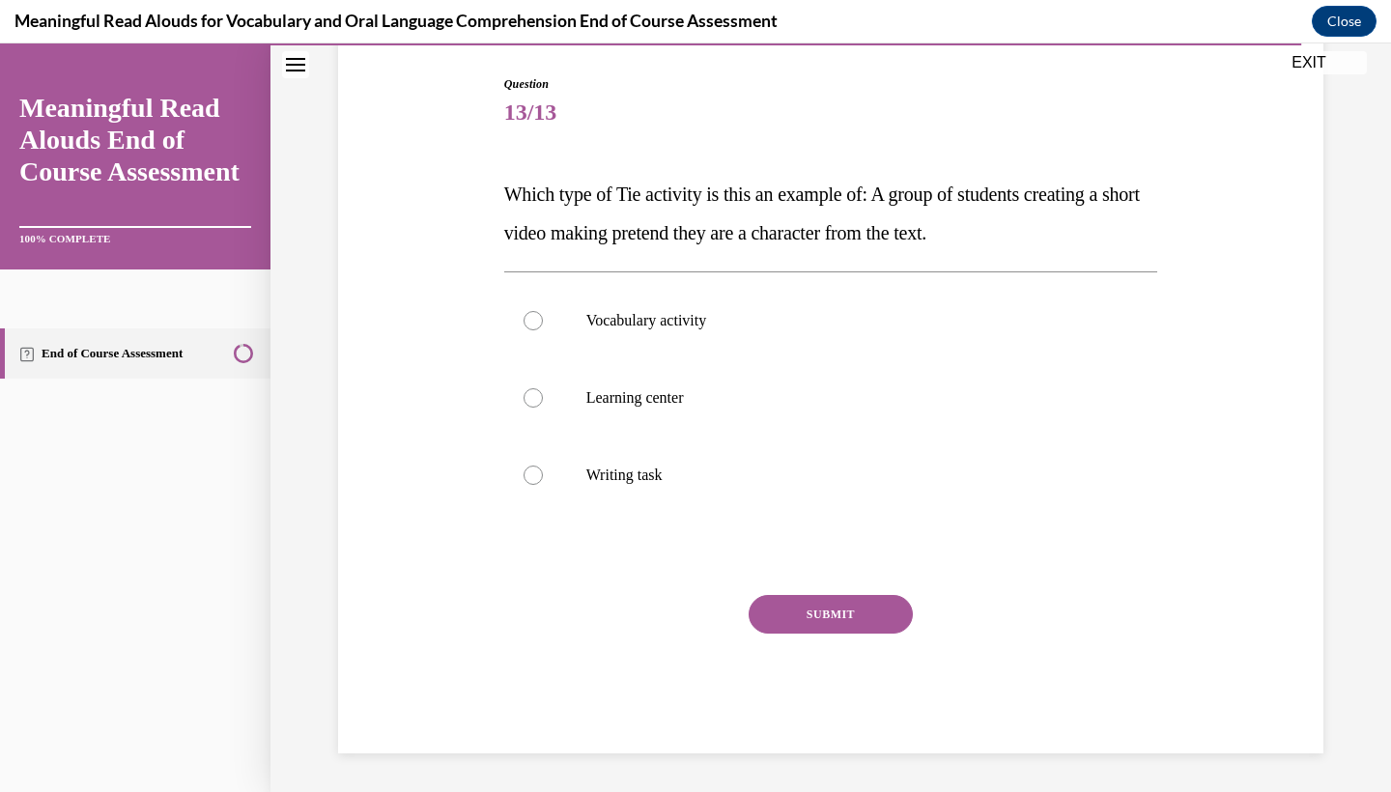
scroll to position [193, 0]
click at [765, 372] on label "Learning center" at bounding box center [831, 397] width 654 height 77
click at [543, 388] on input "Learning center" at bounding box center [533, 397] width 19 height 19
radio input "true"
click at [778, 642] on div "SUBMIT" at bounding box center [831, 643] width 654 height 97
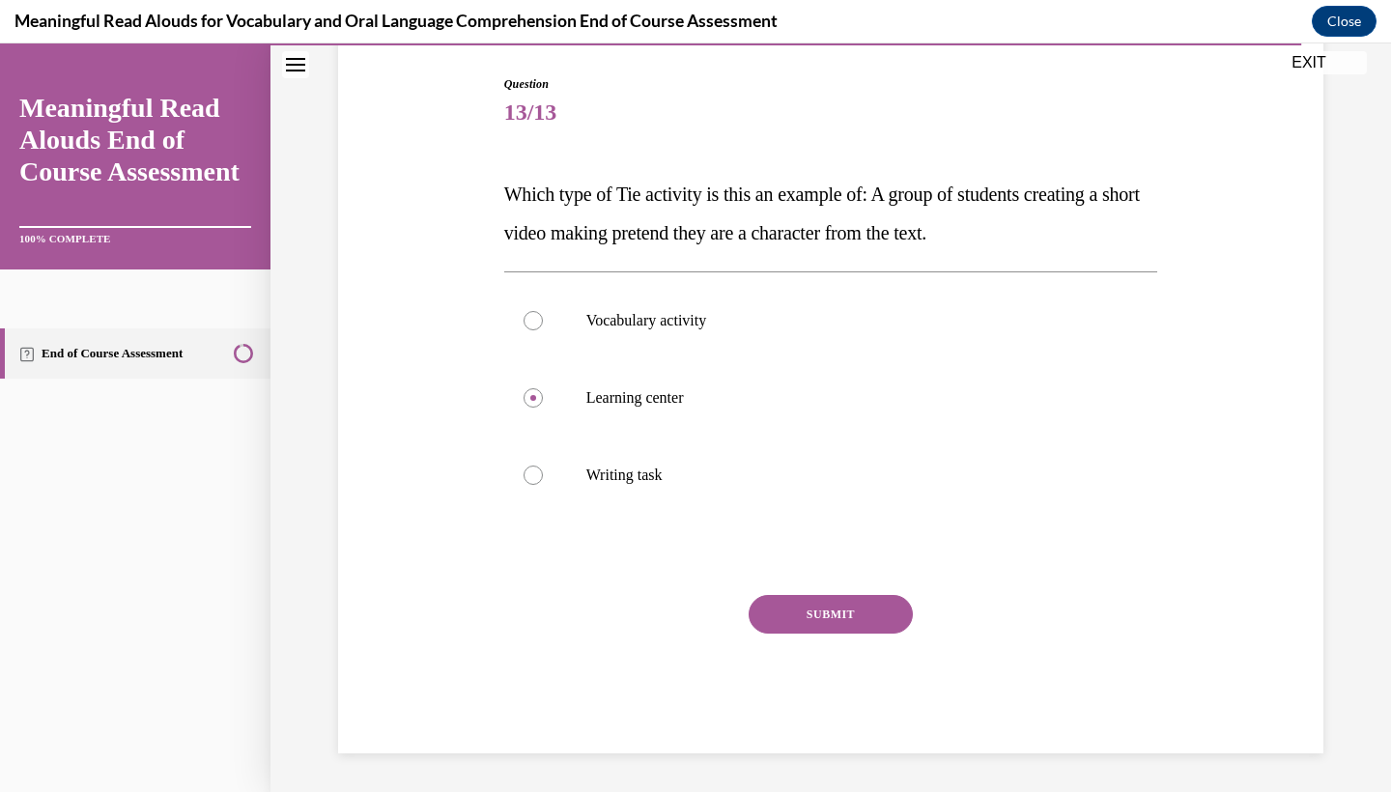
click at [779, 624] on button "SUBMIT" at bounding box center [831, 614] width 164 height 39
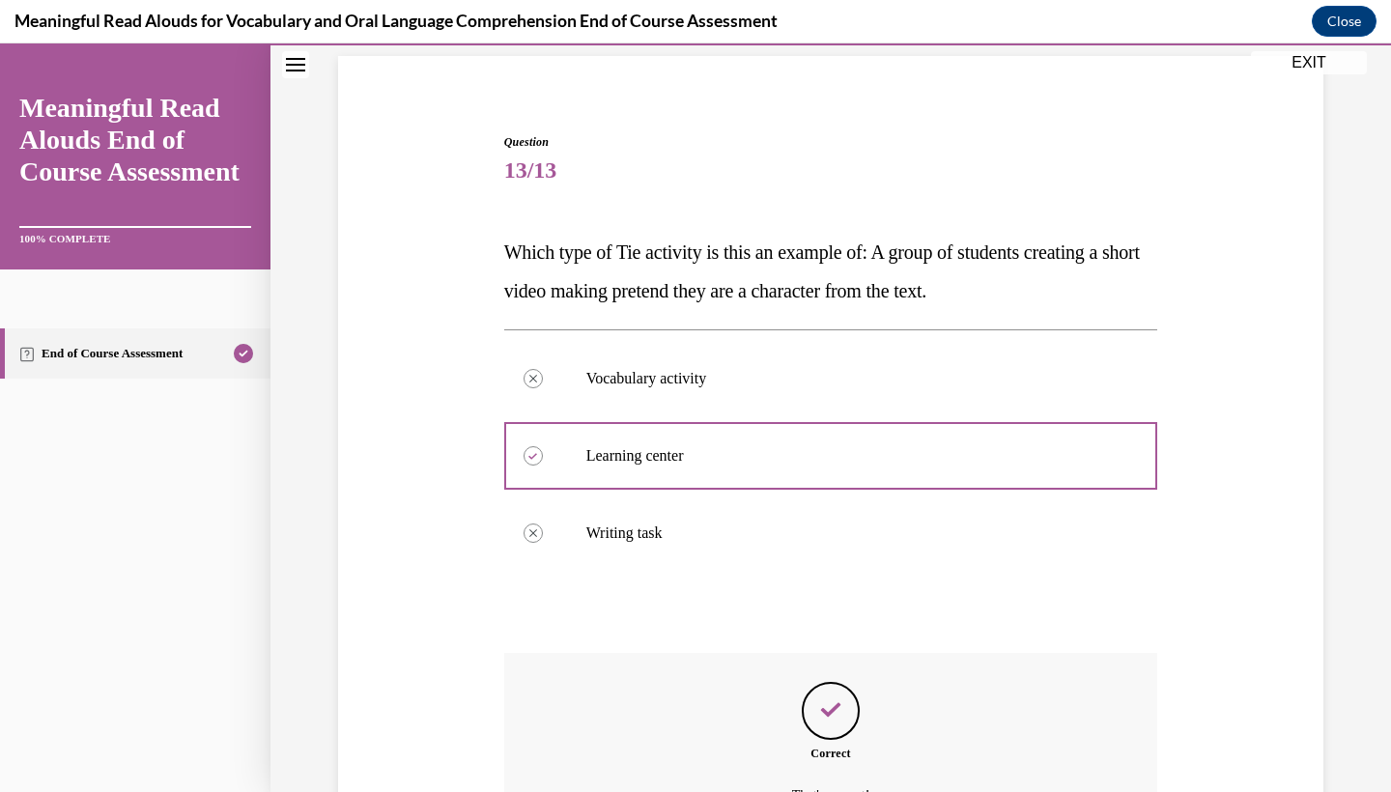
scroll to position [349, 0]
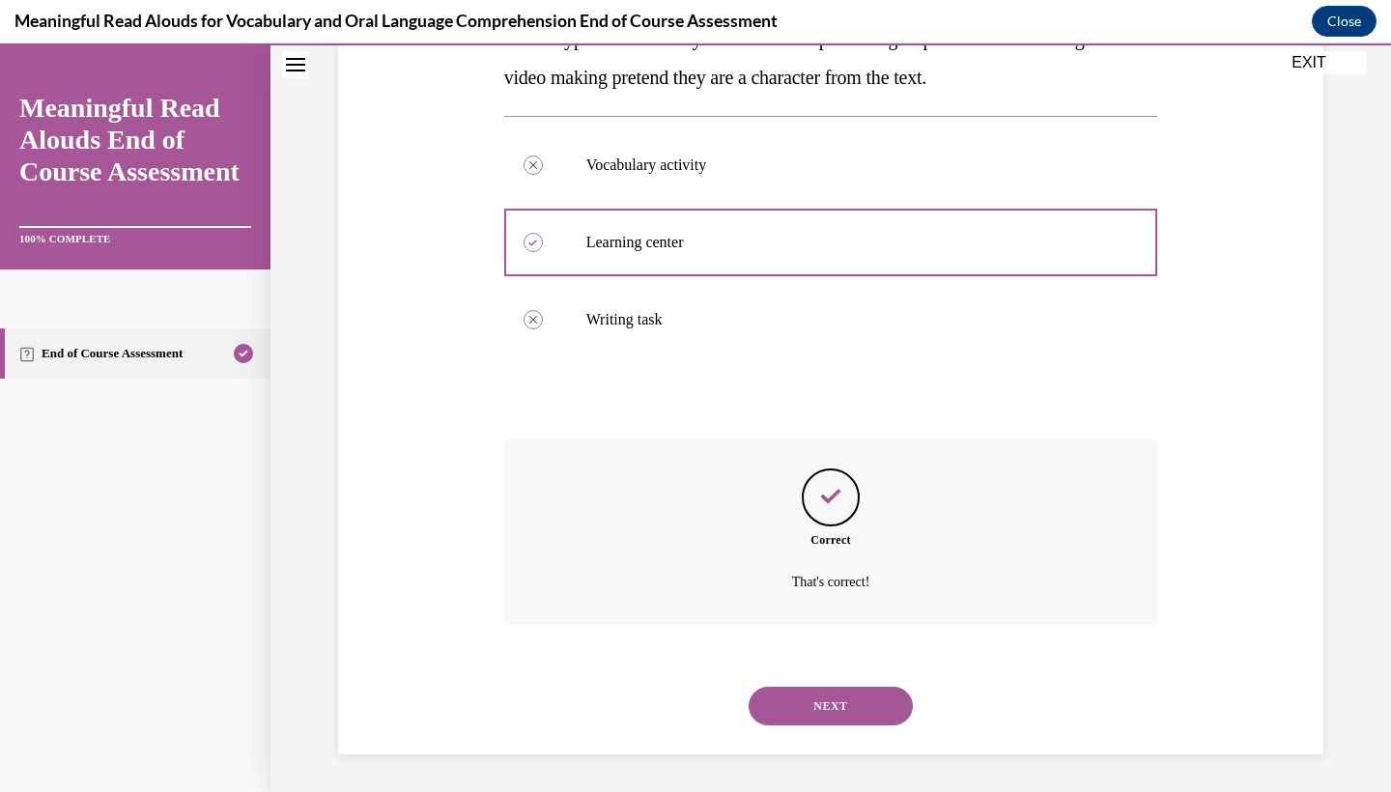
click at [820, 706] on button "NEXT" at bounding box center [831, 706] width 164 height 39
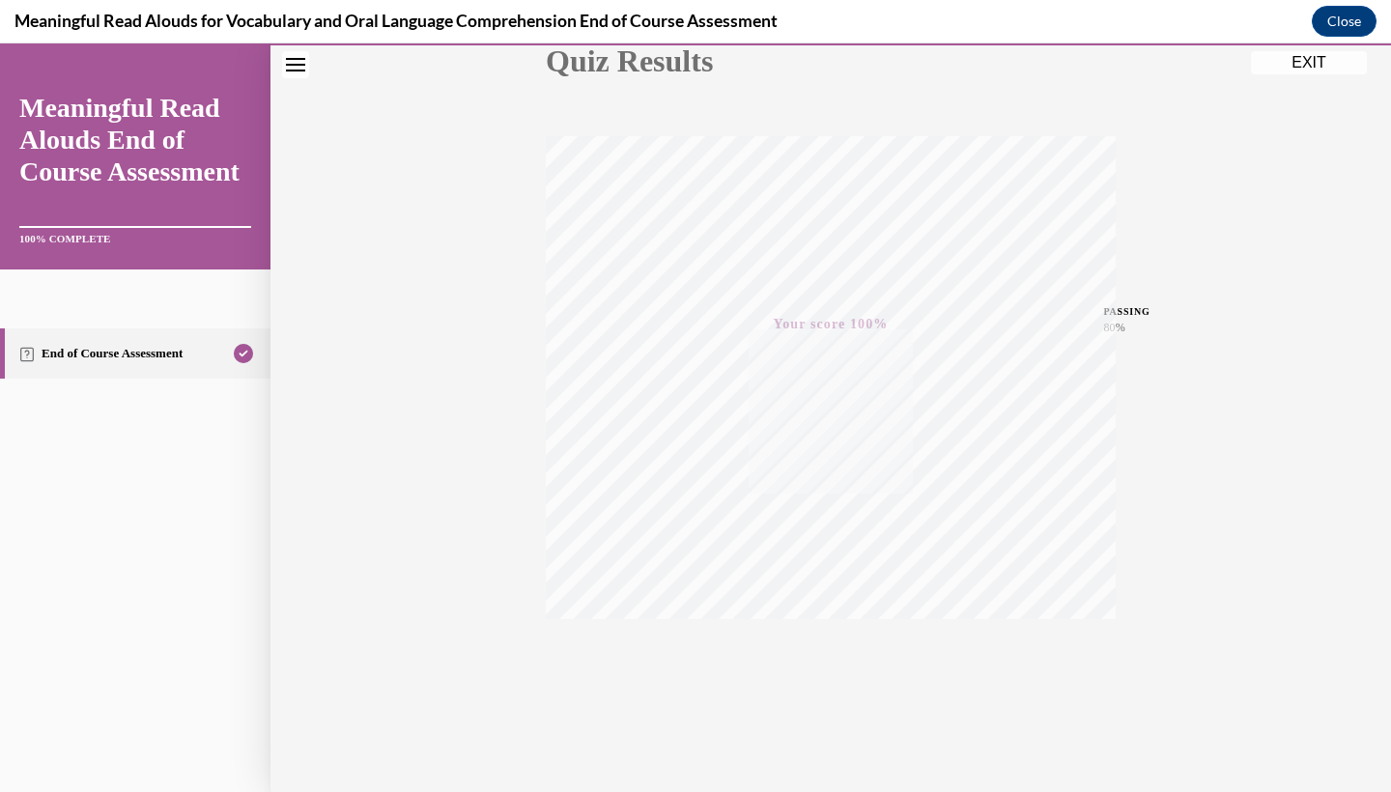
scroll to position [242, 0]
click at [1300, 63] on button "EXIT" at bounding box center [1309, 62] width 116 height 23
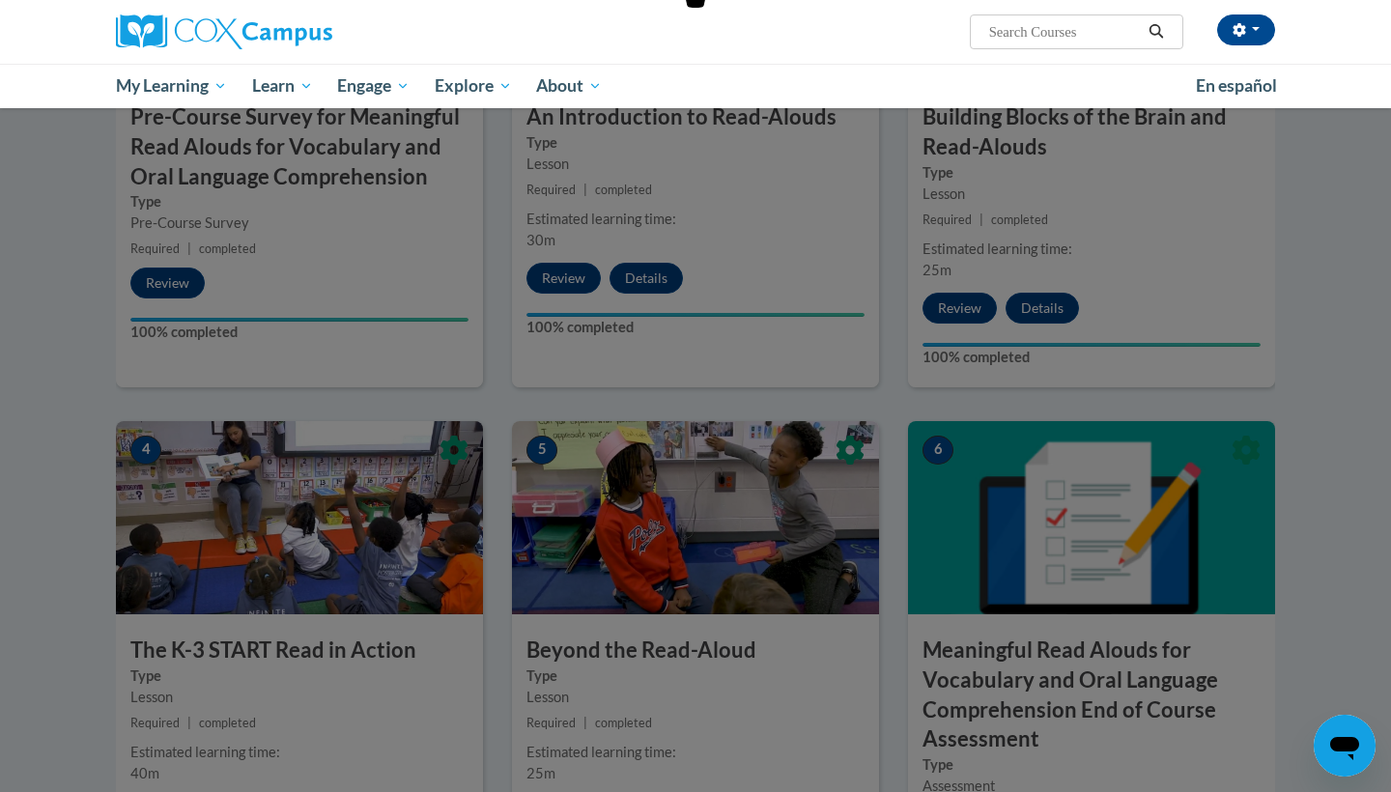
scroll to position [859, 0]
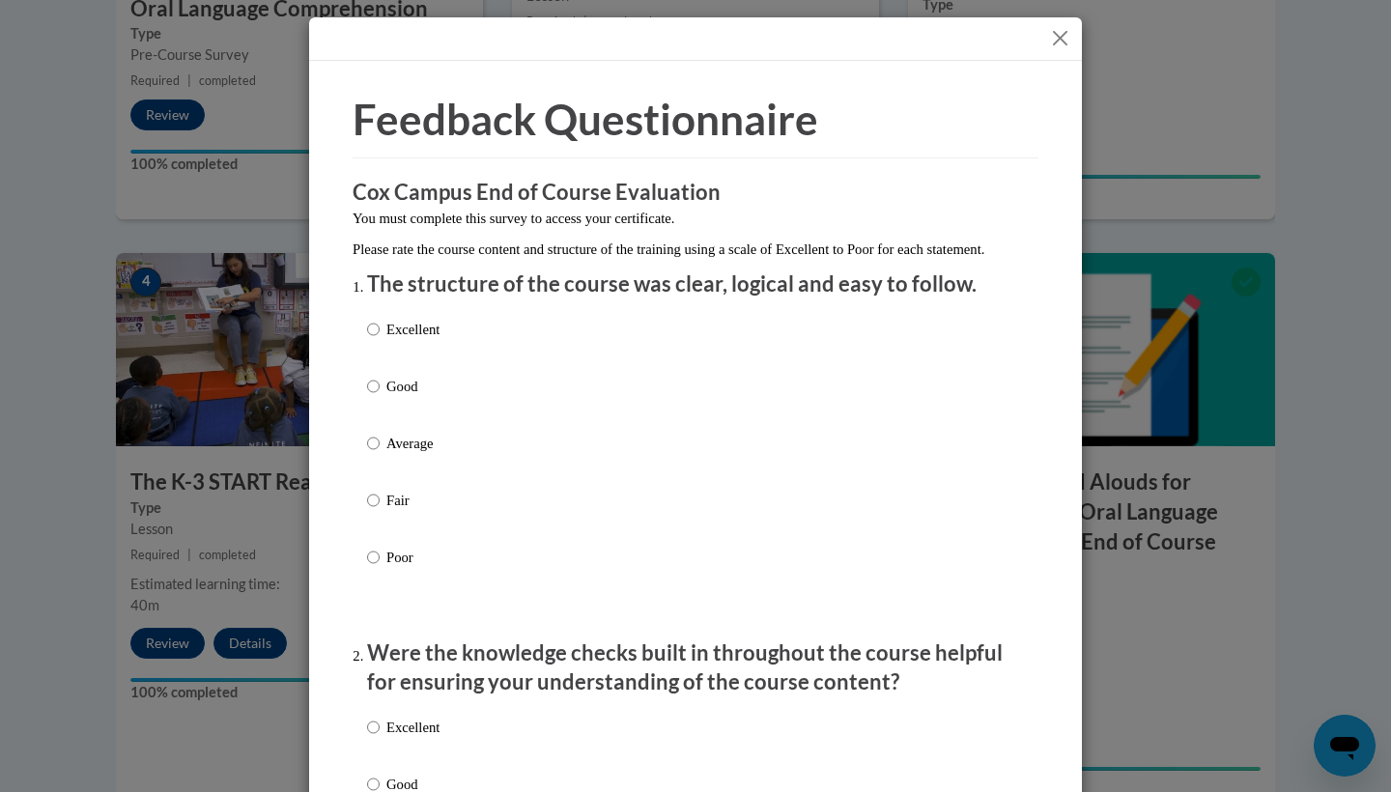
click at [1064, 32] on button "Close" at bounding box center [1060, 38] width 24 height 24
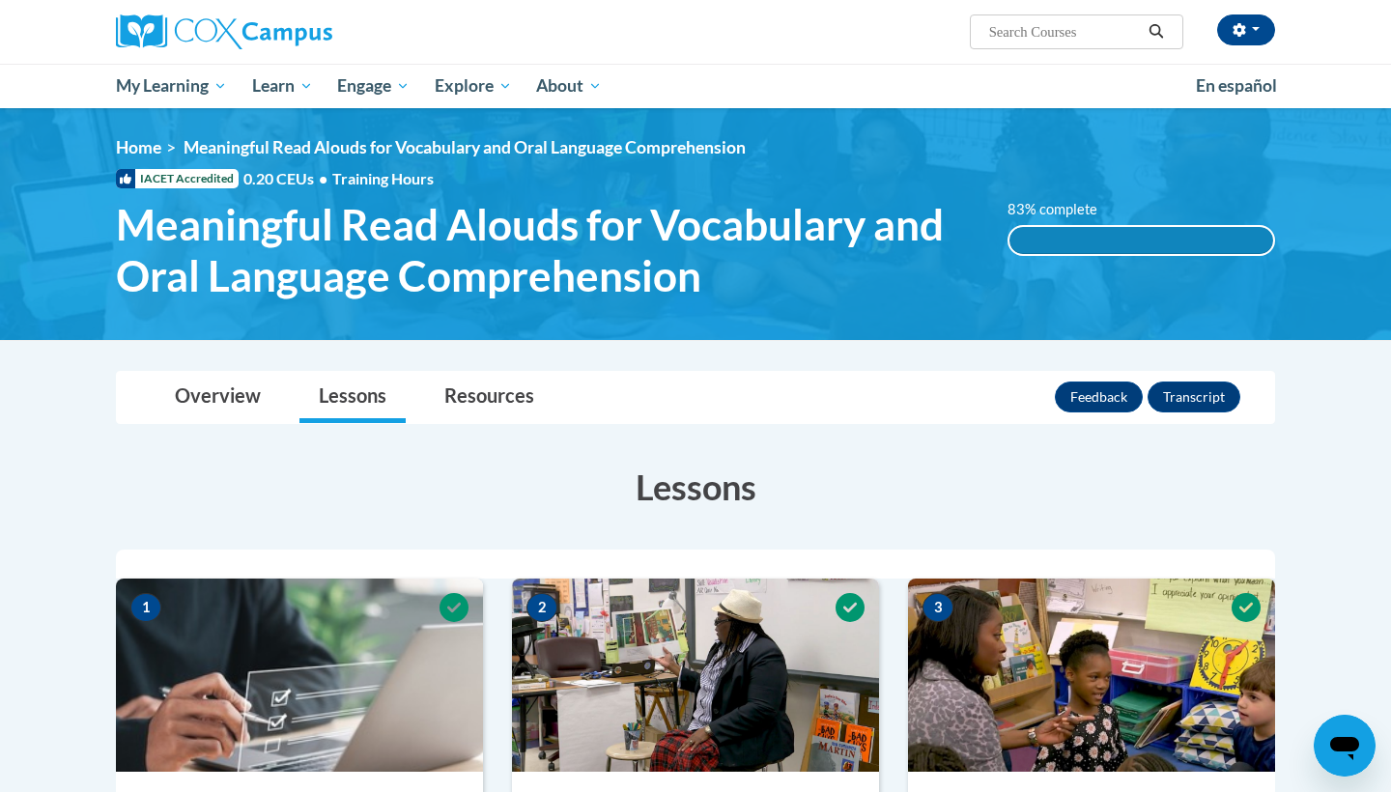
scroll to position [0, 0]
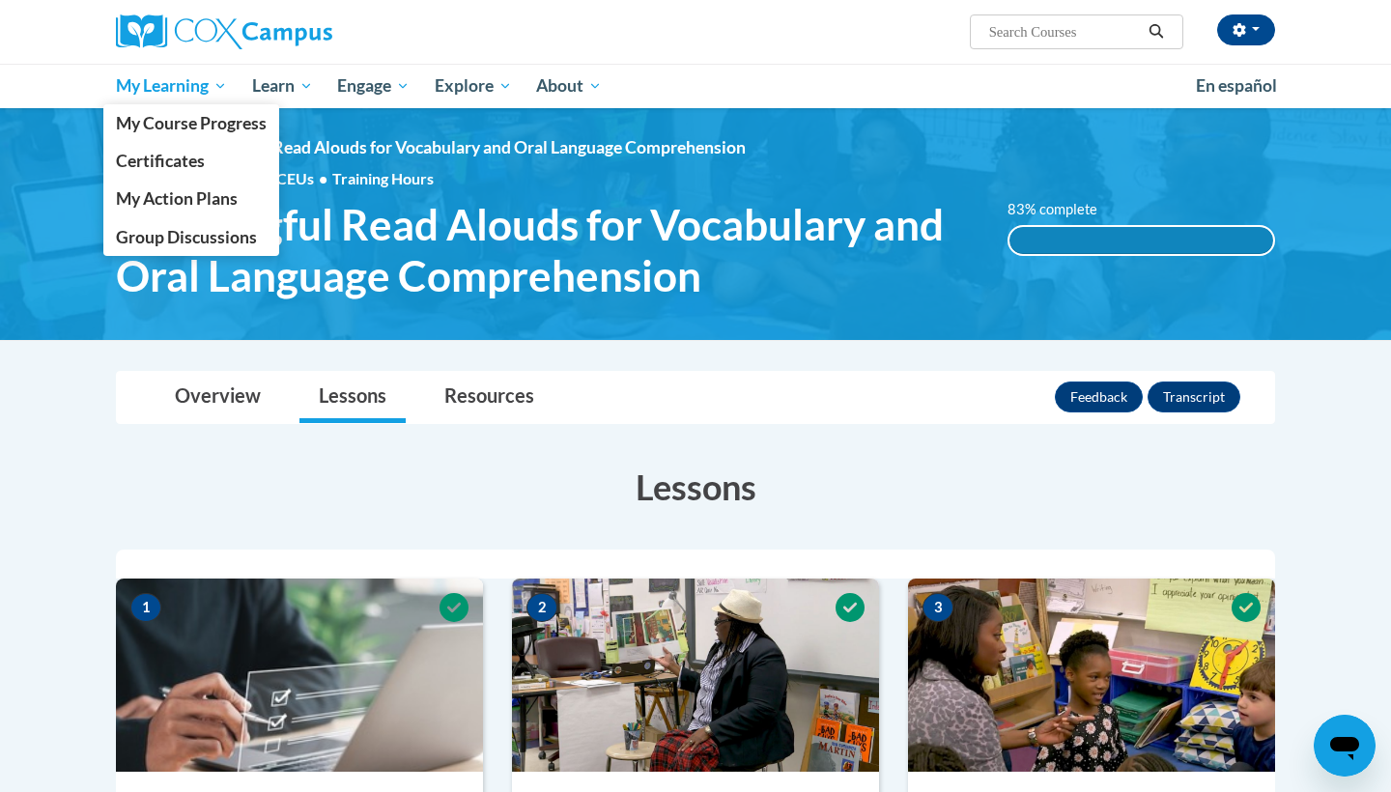
click at [167, 93] on span "My Learning" at bounding box center [171, 85] width 111 height 23
click at [164, 118] on span "My Course Progress" at bounding box center [191, 123] width 151 height 20
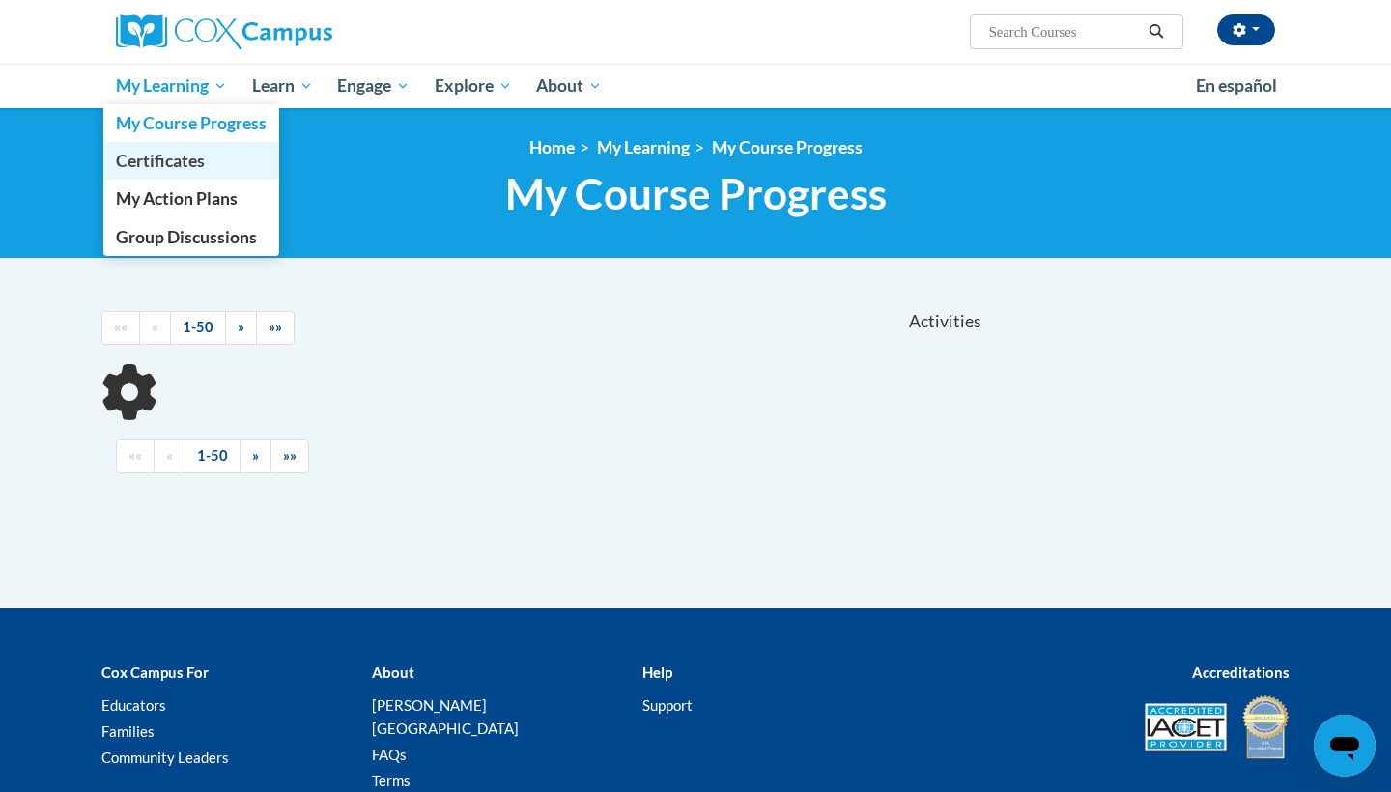
click at [184, 168] on span "Certificates" at bounding box center [160, 161] width 89 height 20
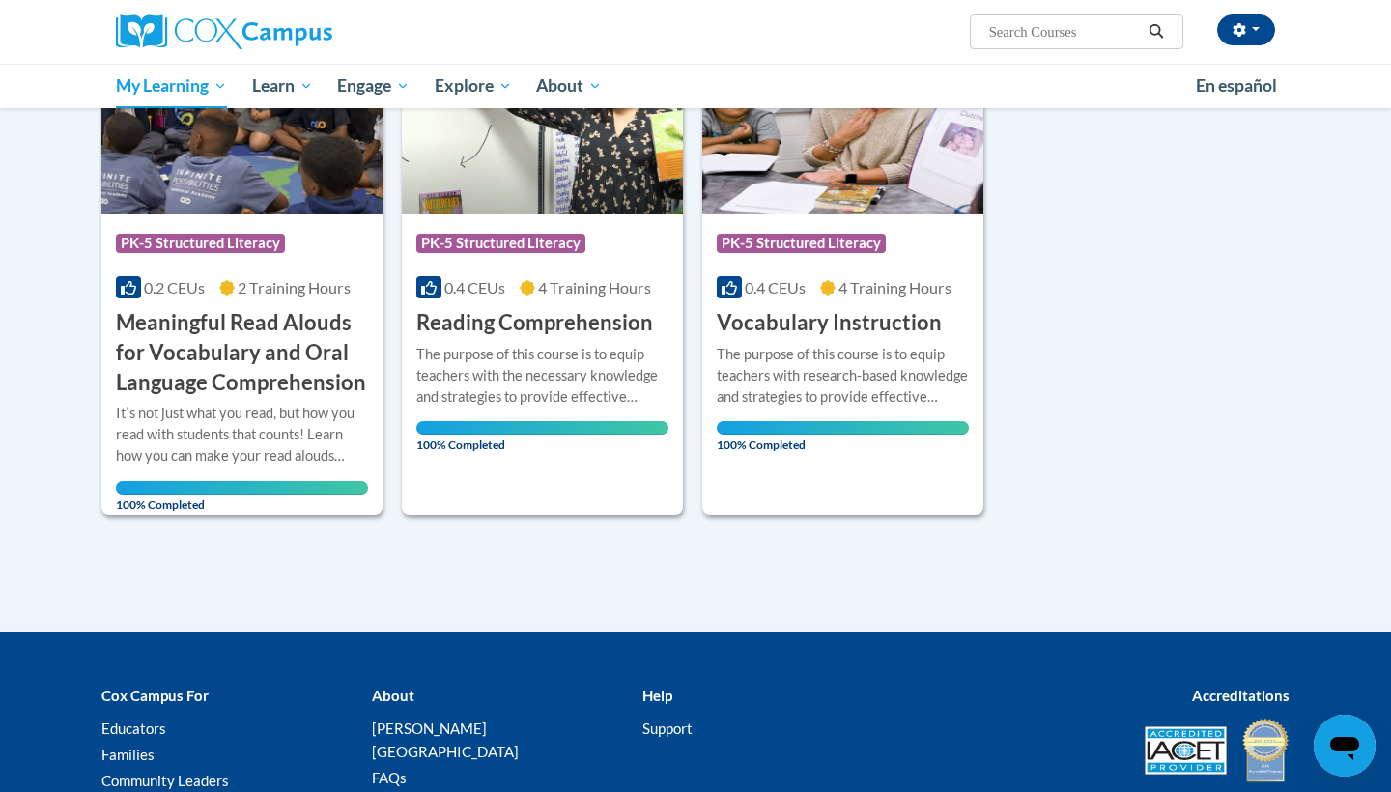
scroll to position [324, 0]
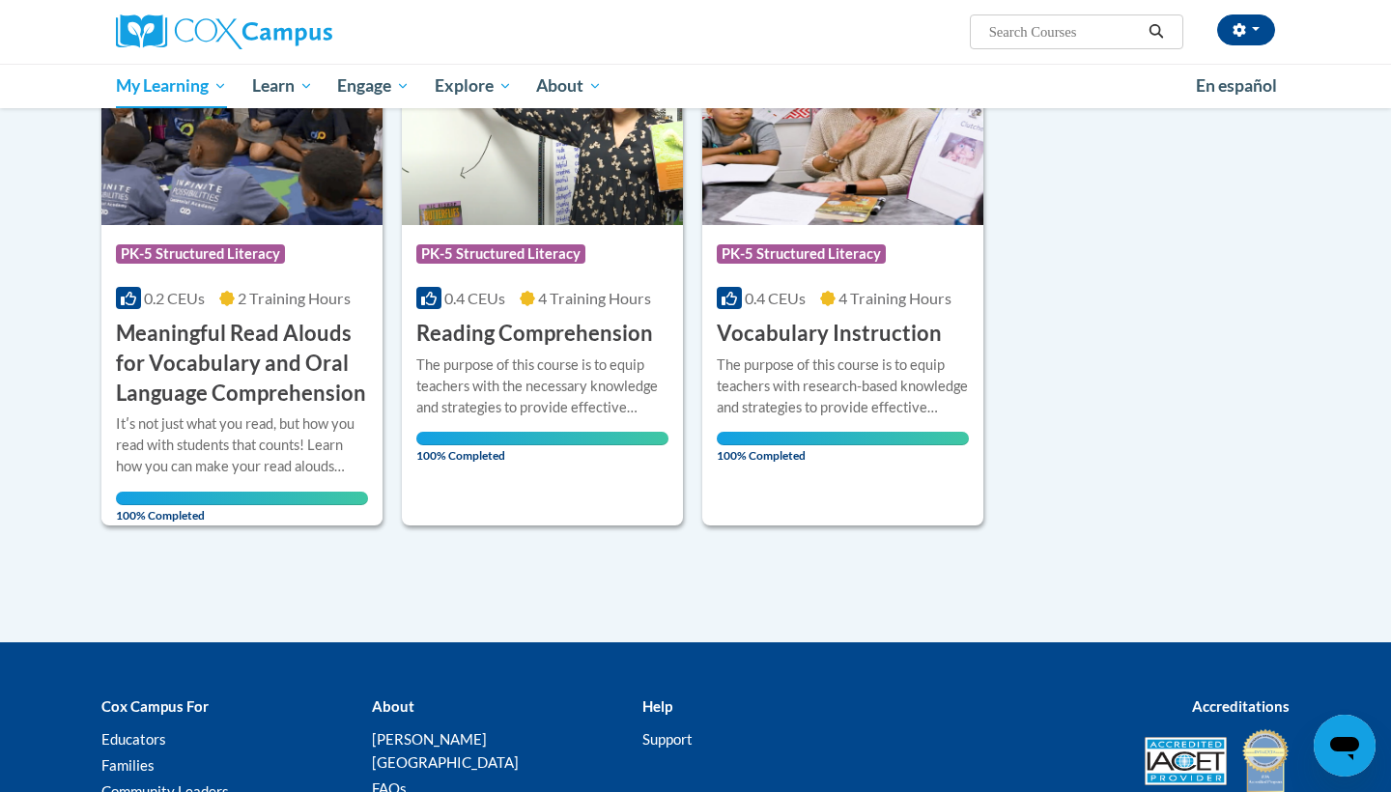
click at [301, 408] on div "More Info Open Itʹs not just what you read, but how you read with students that…" at bounding box center [241, 464] width 281 height 112
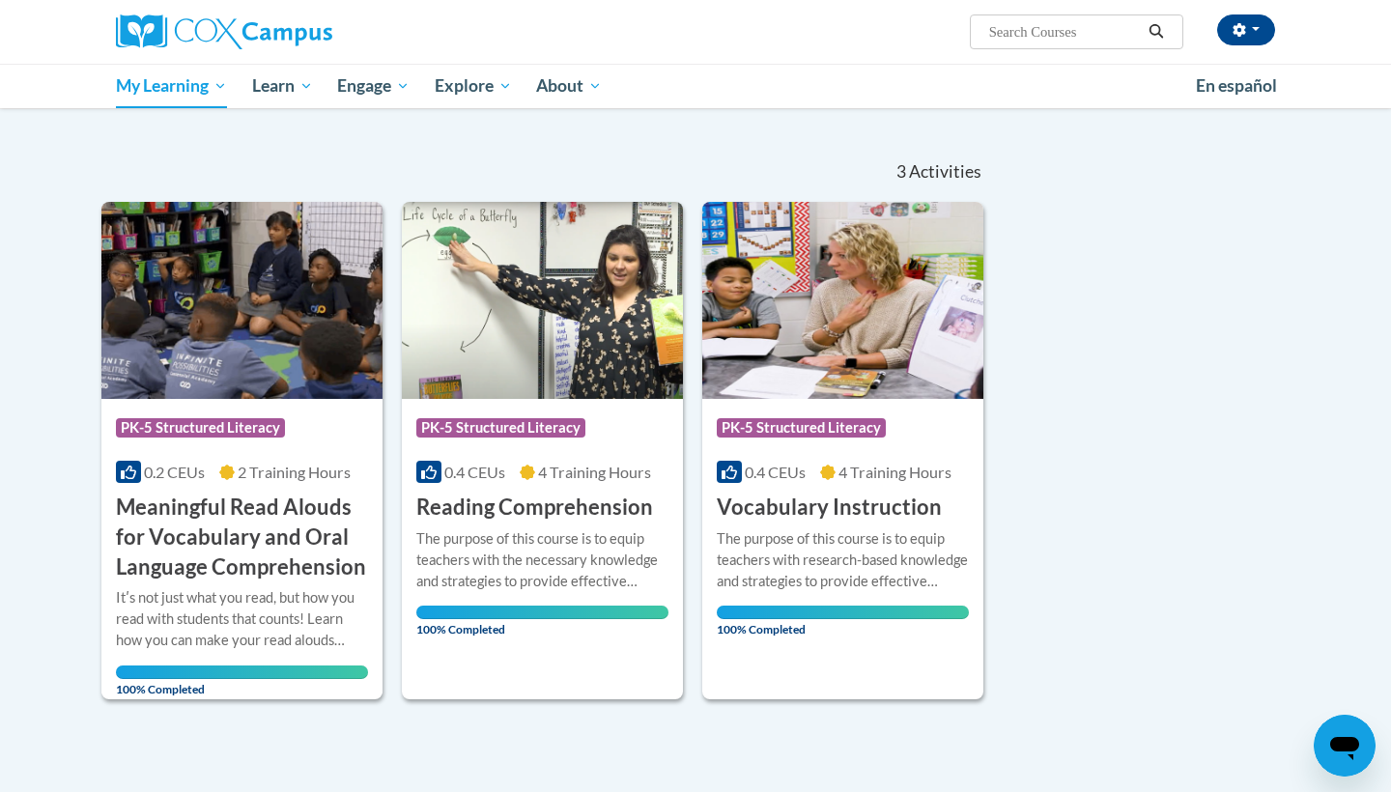
scroll to position [391, 0]
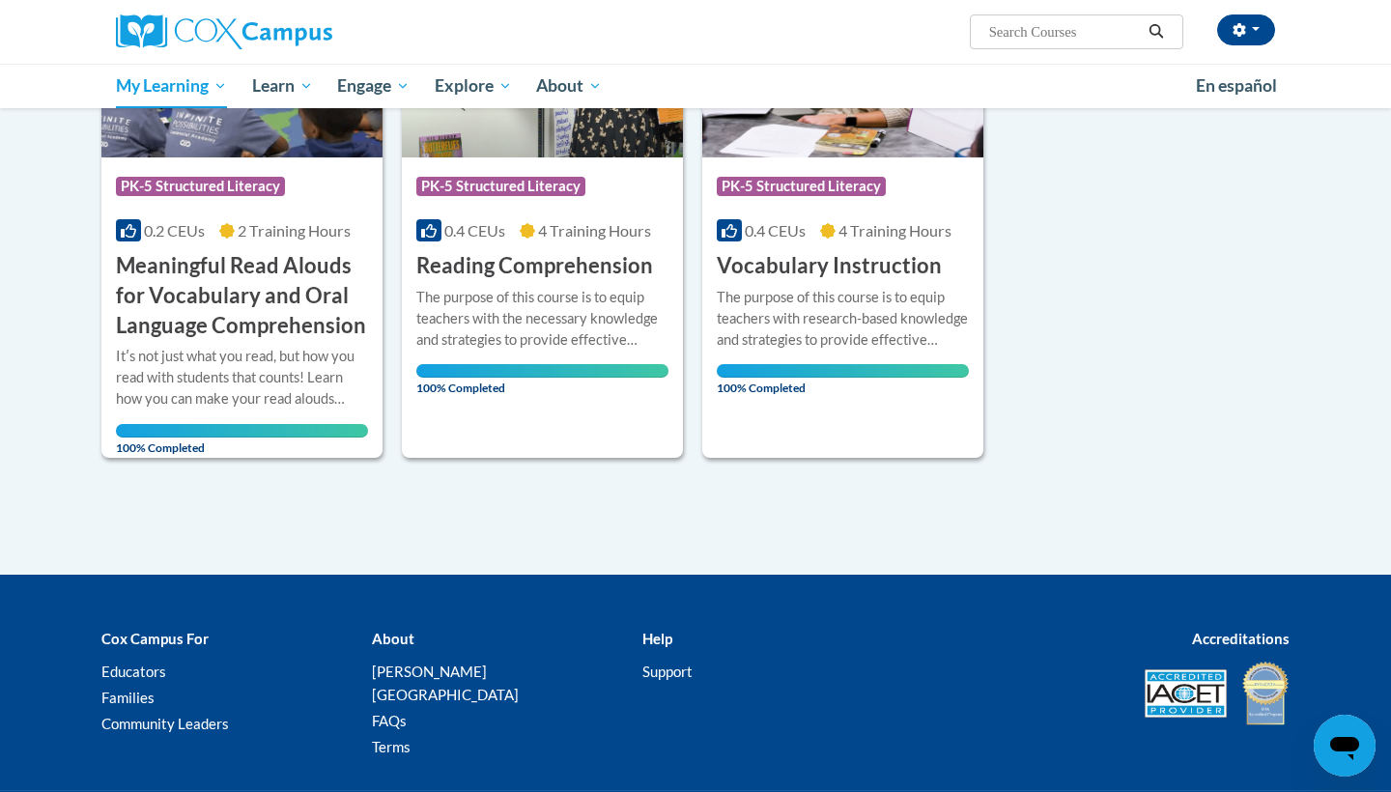
click at [285, 405] on div "Itʹs not just what you read, but how you read with students that counts! Learn …" at bounding box center [242, 392] width 252 height 92
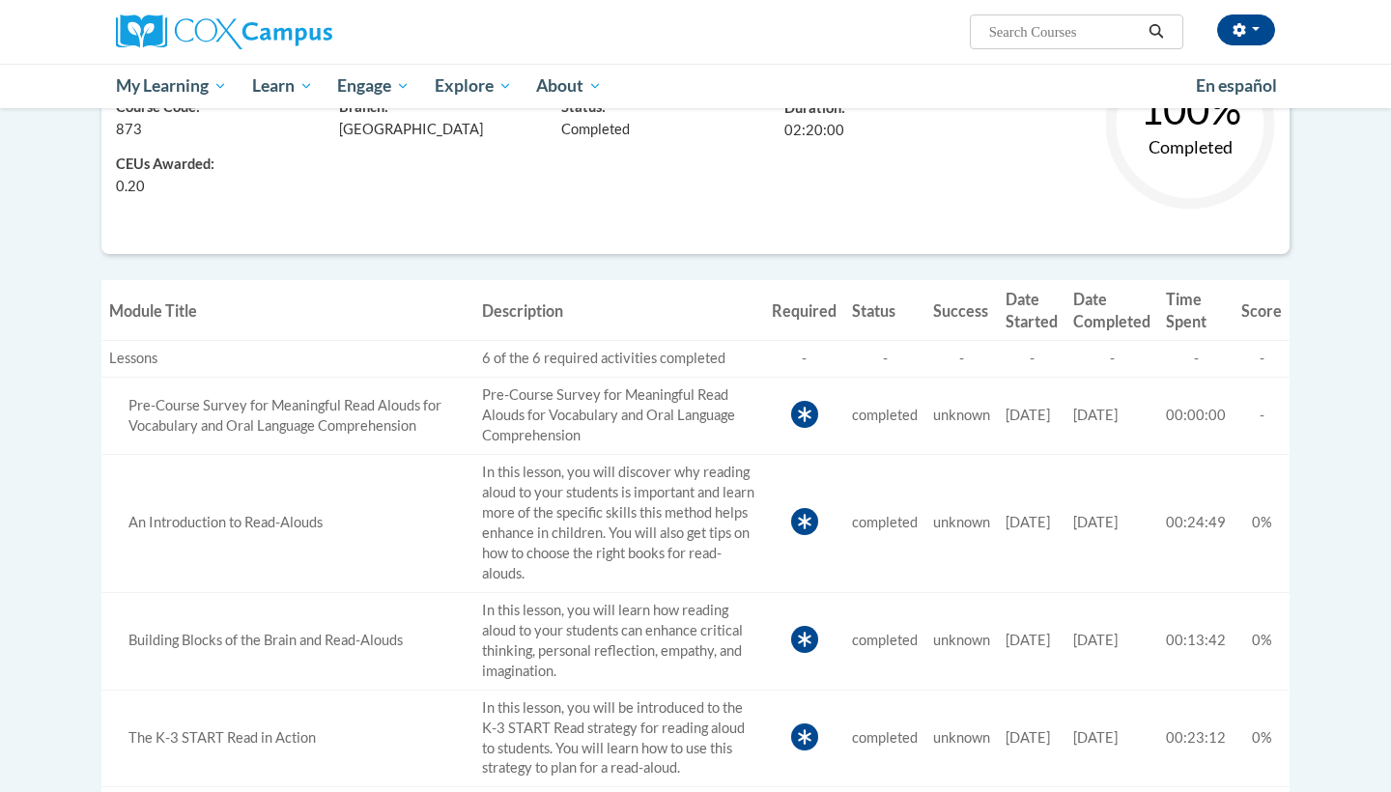
scroll to position [47, 0]
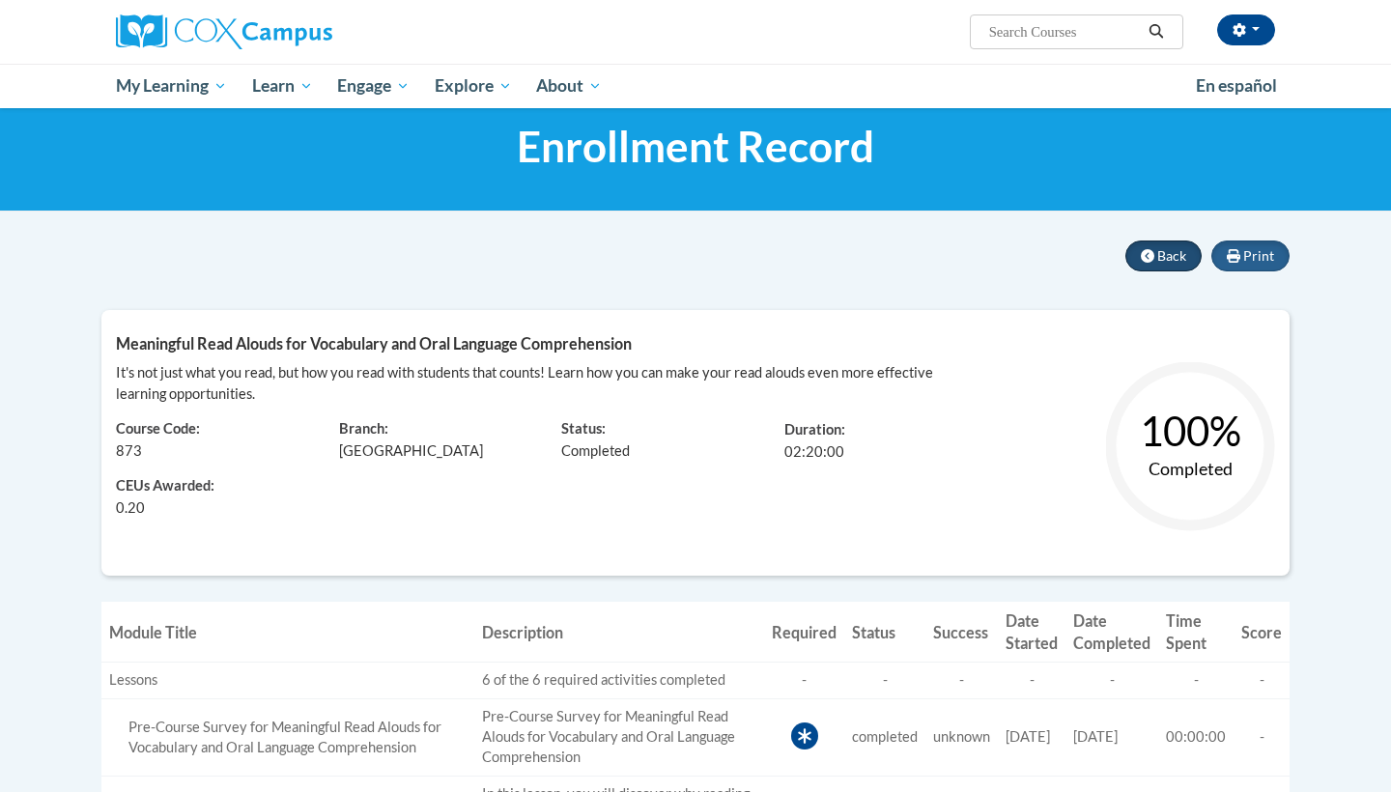
click at [1148, 263] on button "Back" at bounding box center [1164, 256] width 76 height 31
